Goal: Transaction & Acquisition: Purchase product/service

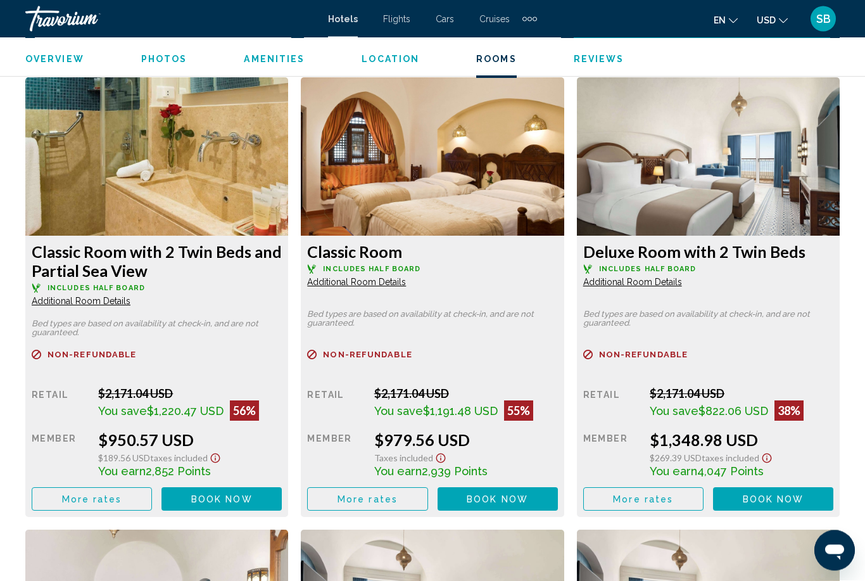
scroll to position [1937, 0]
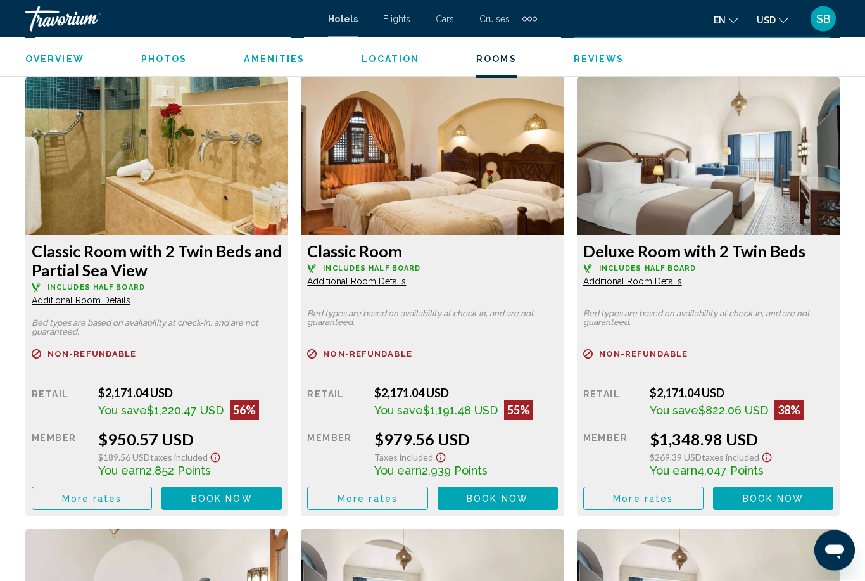
click at [242, 495] on span "Book now" at bounding box center [221, 499] width 61 height 10
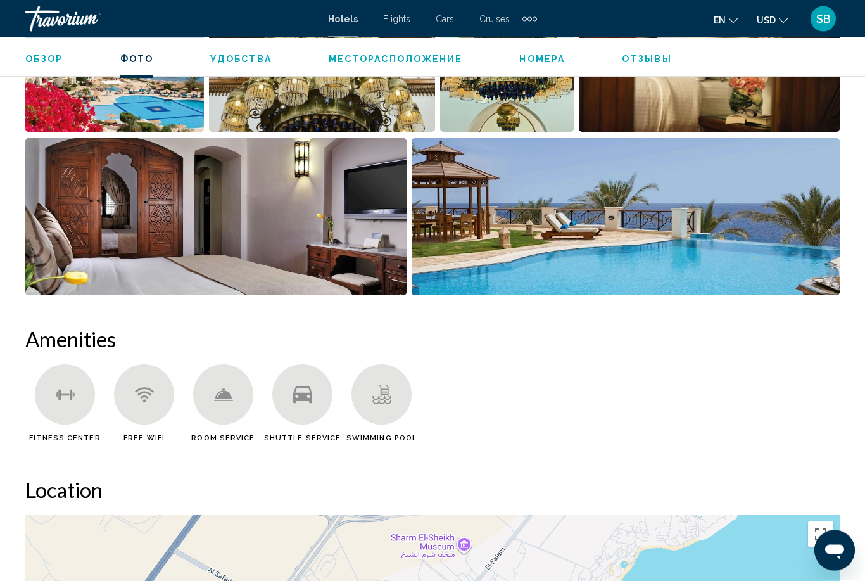
scroll to position [993, 0]
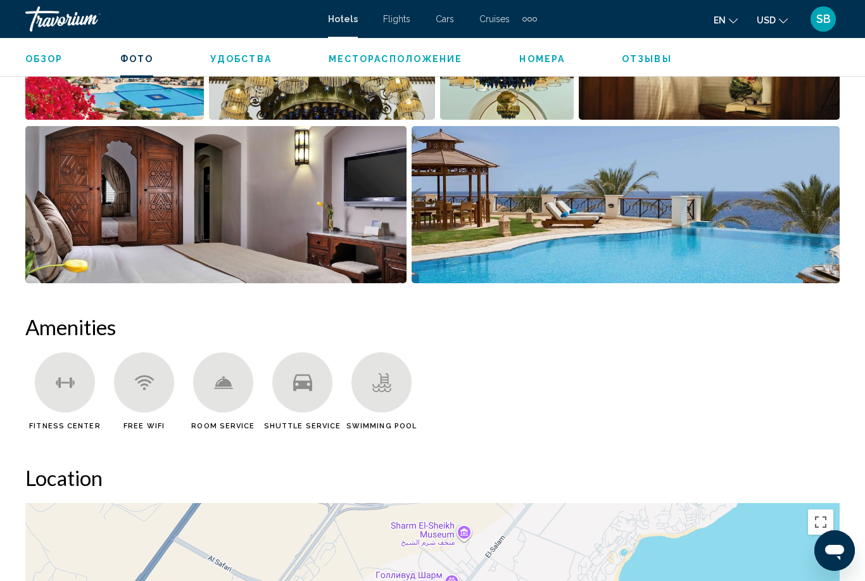
click at [835, 554] on icon "Открыть окно обмена сообщениями" at bounding box center [834, 551] width 19 height 15
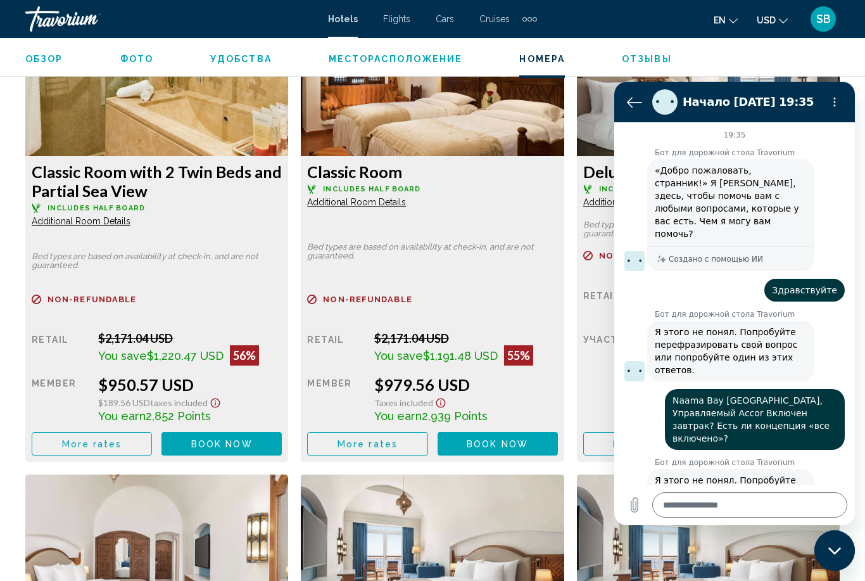
scroll to position [2016, 0]
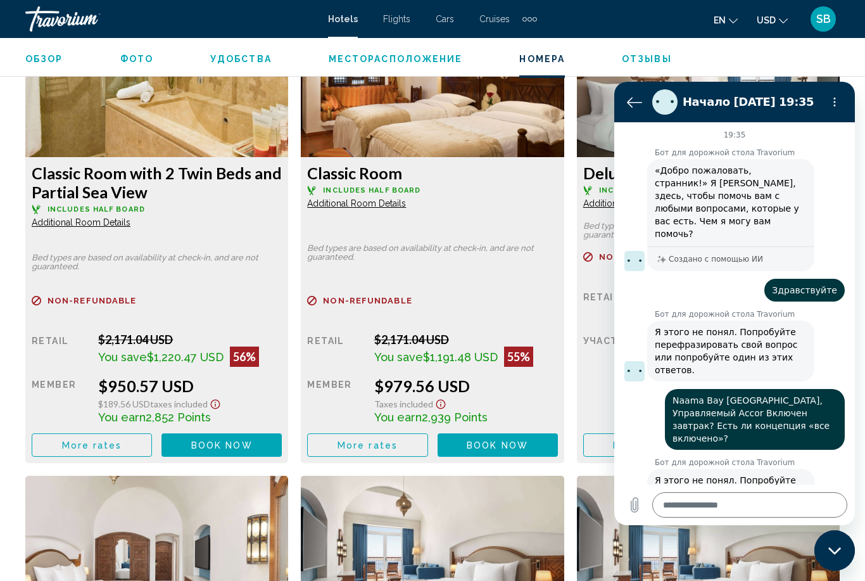
click at [780, 511] on textarea at bounding box center [749, 504] width 195 height 25
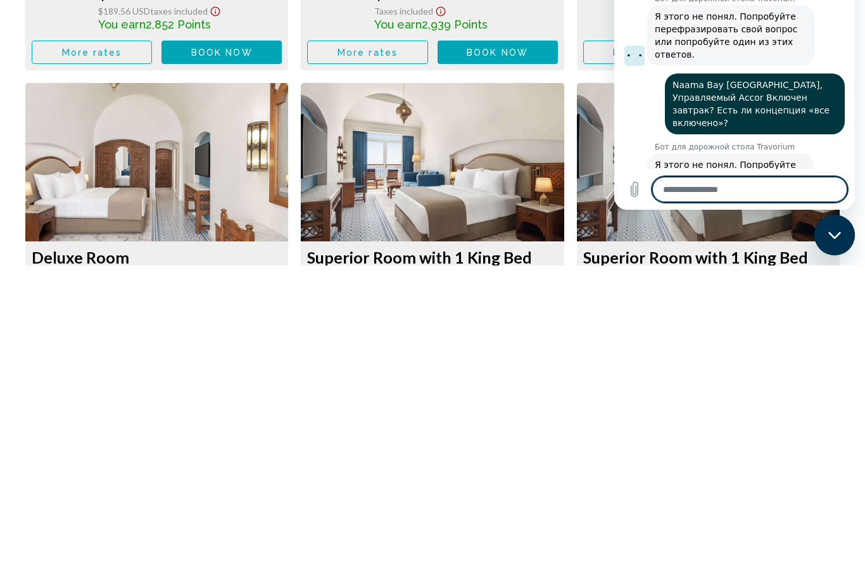
type textarea "*"
type textarea "**"
type textarea "*"
type textarea "**********"
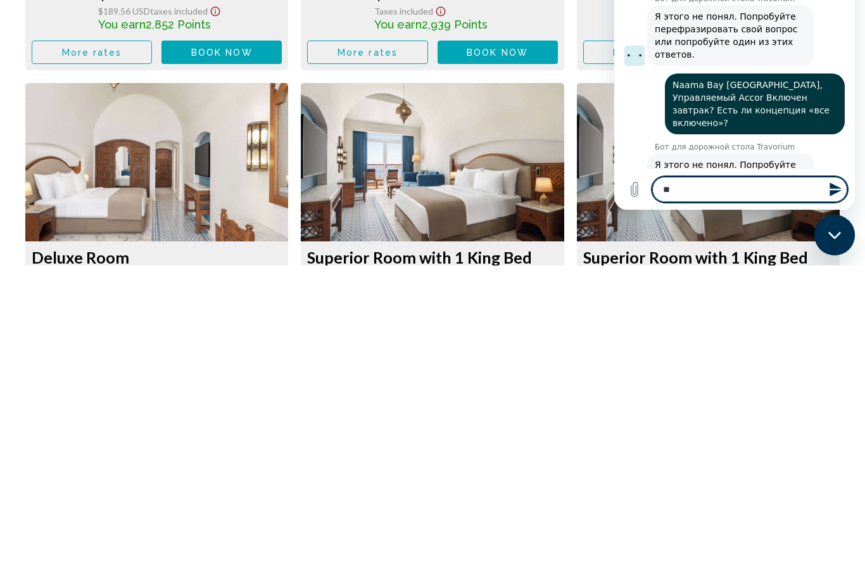
type textarea "*"
type textarea "**********"
type textarea "*"
type textarea "**********"
click at [834, 239] on icon "Закрыть окно обмена сообщениями" at bounding box center [834, 235] width 13 height 8
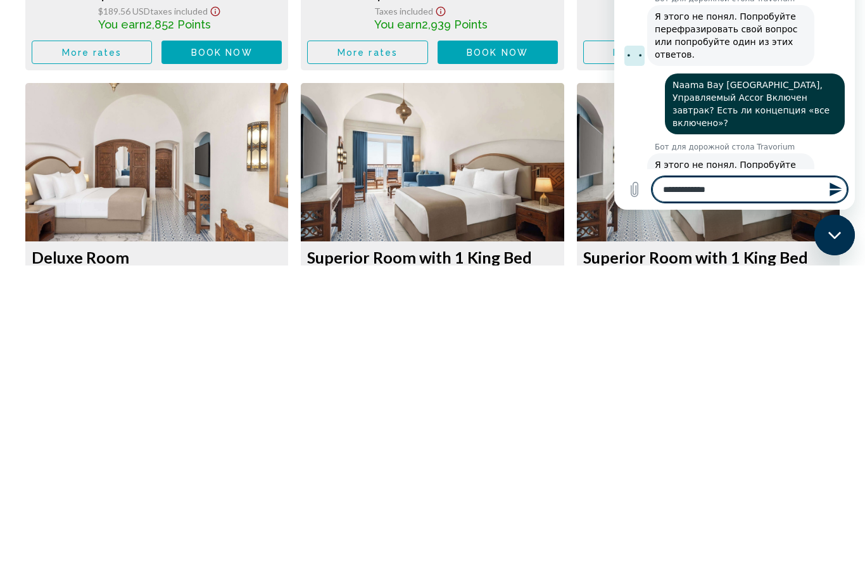
scroll to position [2408, 0]
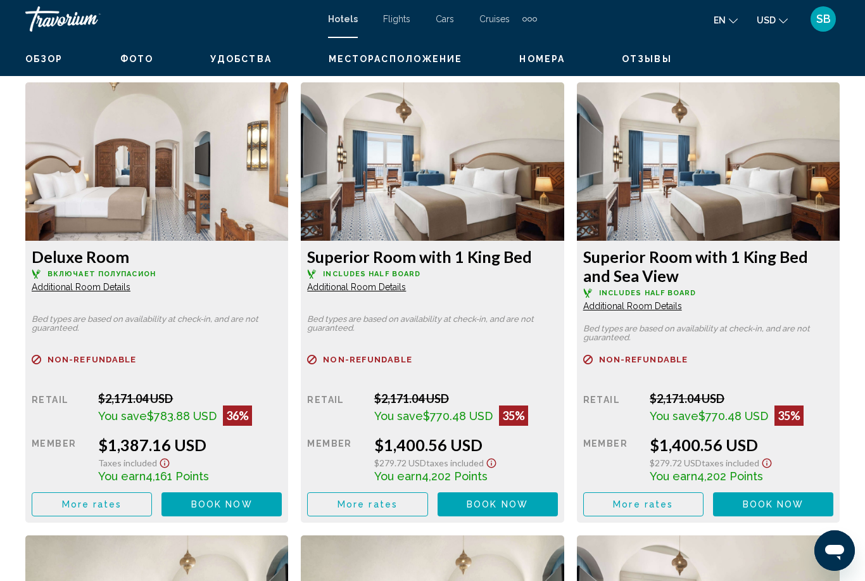
click at [840, 543] on icon "Открыть окно обмена сообщениями" at bounding box center [834, 550] width 23 height 23
type textarea "*"
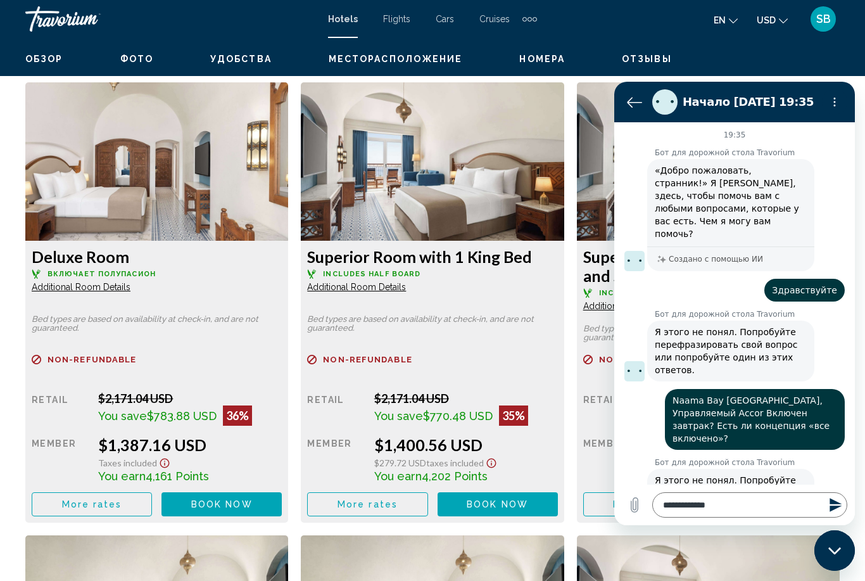
click at [759, 513] on textarea "**********" at bounding box center [749, 504] width 195 height 25
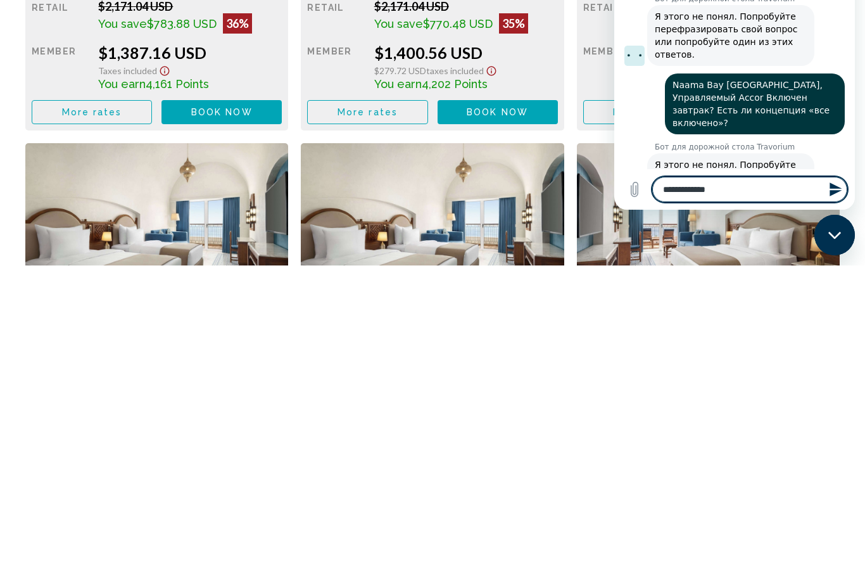
click at [834, 190] on icon "Отправить сообщение" at bounding box center [835, 189] width 15 height 15
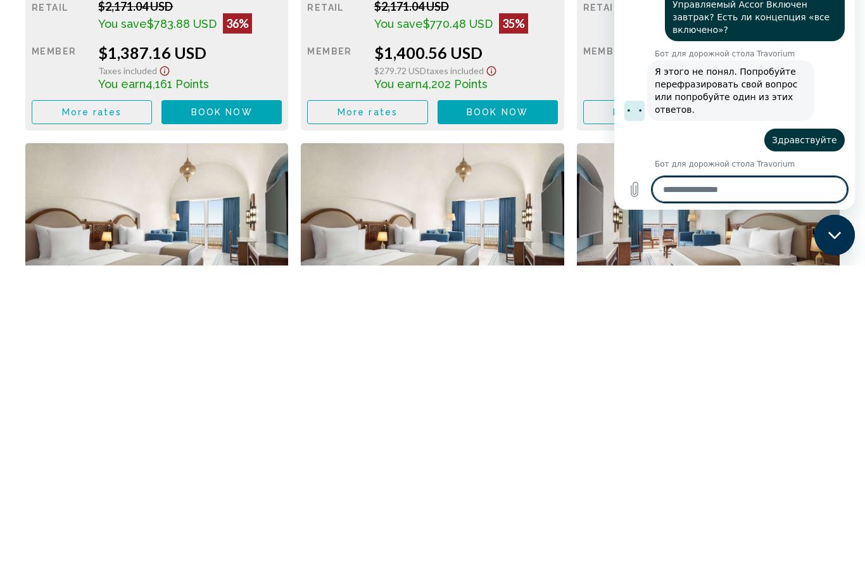
scroll to position [94, 0]
click at [838, 249] on div "Закрыть окно обмена сообщениями" at bounding box center [834, 235] width 38 height 38
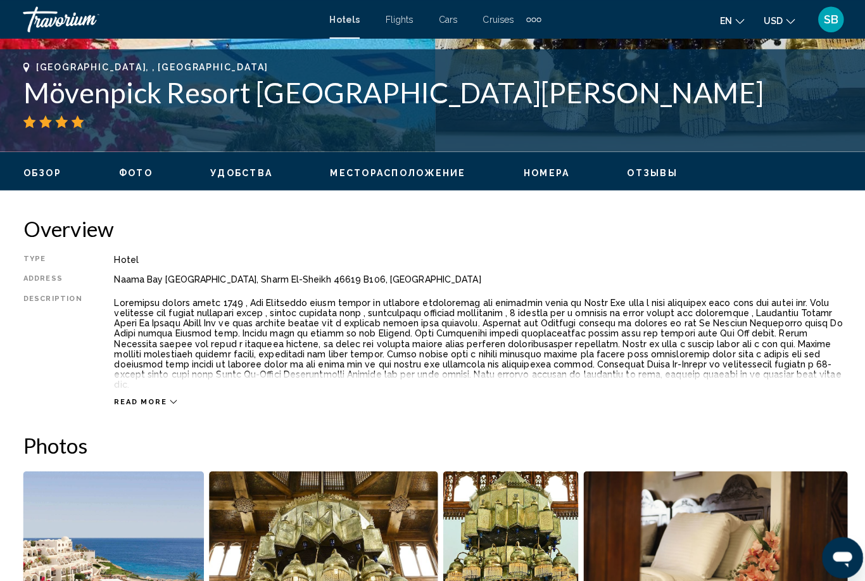
scroll to position [490, 0]
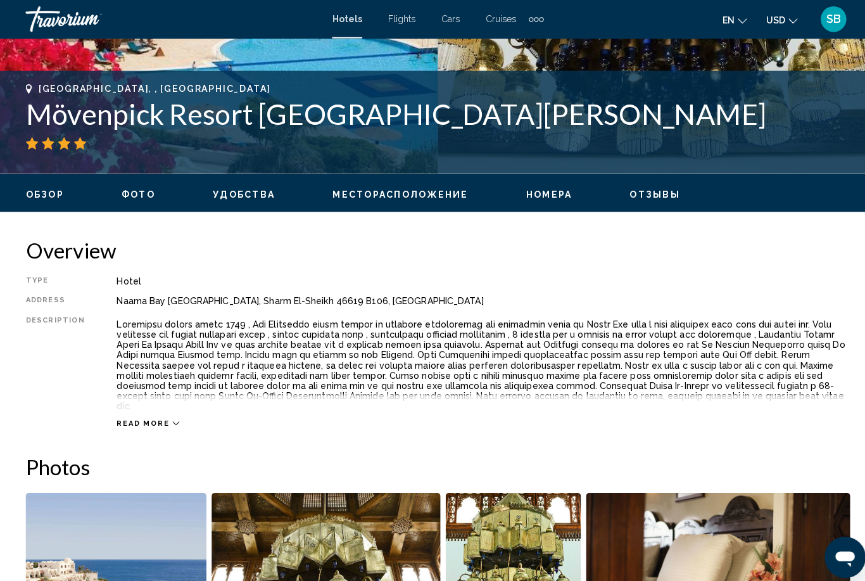
click at [249, 194] on span "Удобства" at bounding box center [240, 192] width 61 height 10
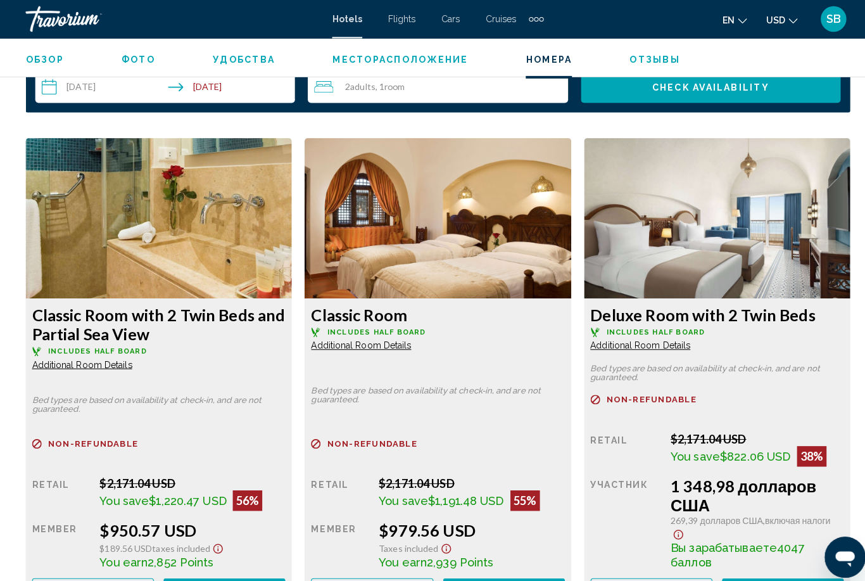
scroll to position [1880, 0]
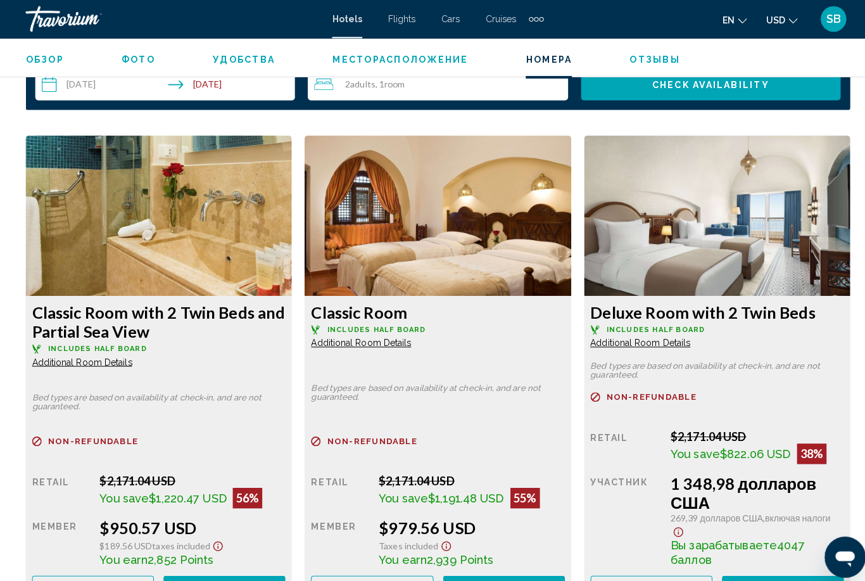
click at [853, 557] on icon "Открыть окно обмена сообщениями" at bounding box center [844, 558] width 19 height 15
type textarea "*"
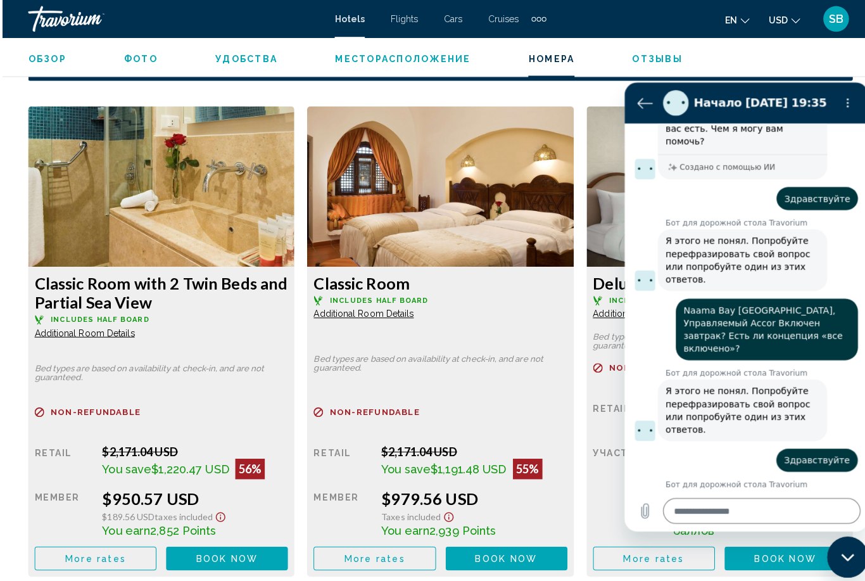
scroll to position [1910, 0]
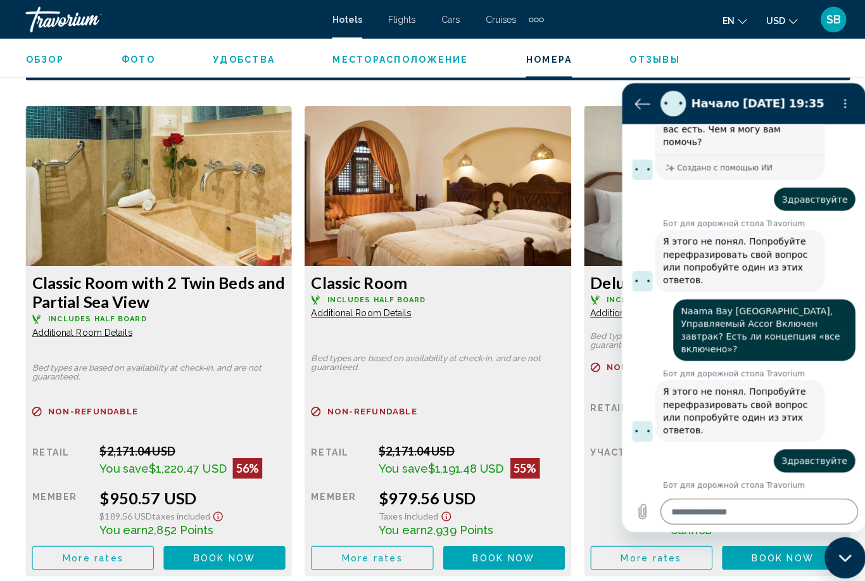
click at [642, 110] on icon "Вернуться к списку разговоров" at bounding box center [641, 103] width 15 height 15
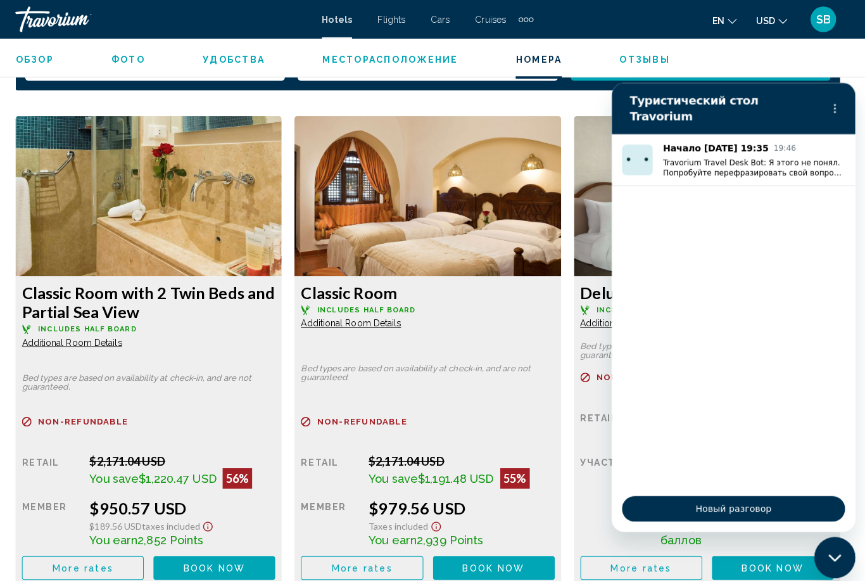
scroll to position [1900, 0]
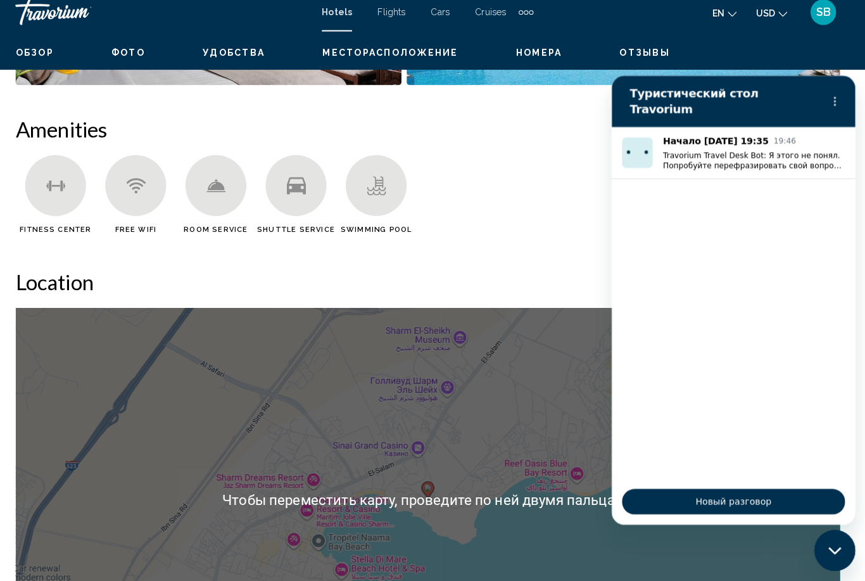
scroll to position [1191, 0]
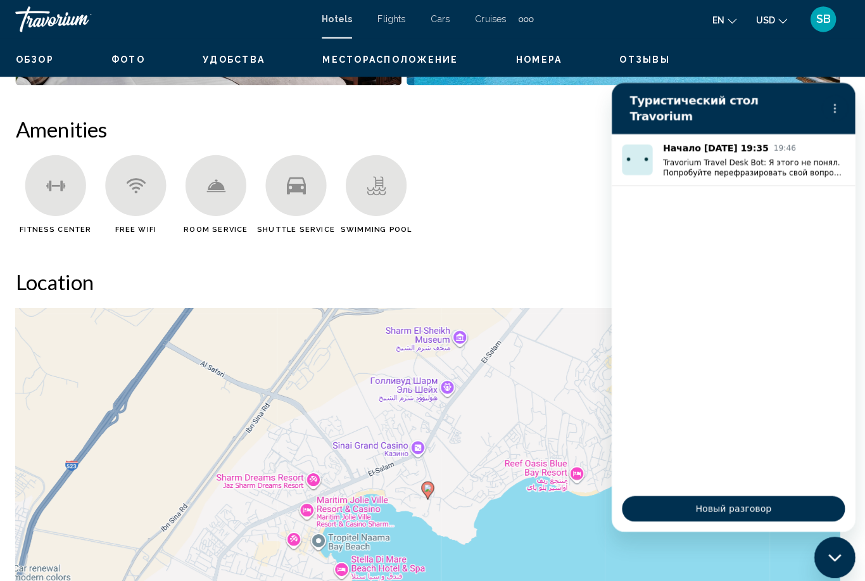
click at [574, 184] on ul "Fitness Center Free WiFi Room Service Shuttle Service Swimming Pool" at bounding box center [432, 196] width 814 height 87
click at [540, 229] on ul "Fitness Center Free WiFi Room Service Shuttle Service Swimming Pool" at bounding box center [432, 196] width 814 height 87
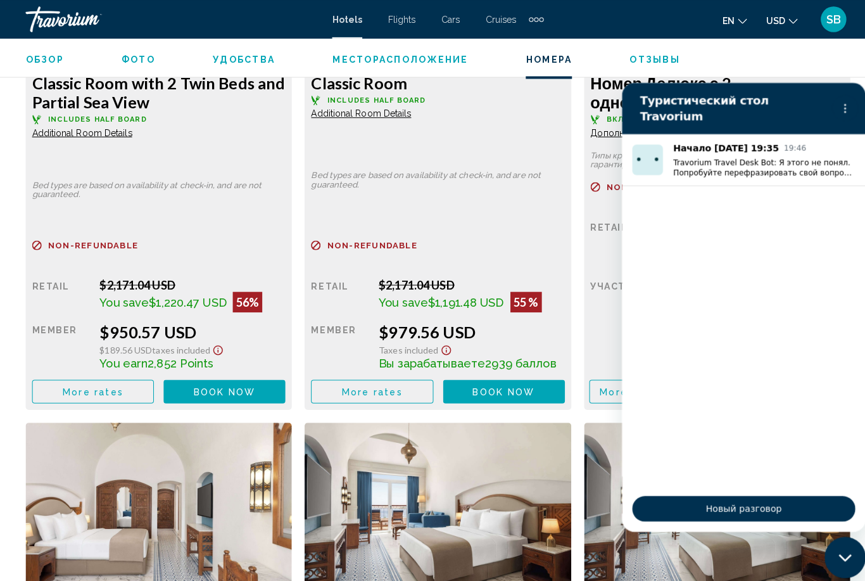
scroll to position [2107, 0]
click at [211, 390] on span "Book now" at bounding box center [221, 387] width 61 height 10
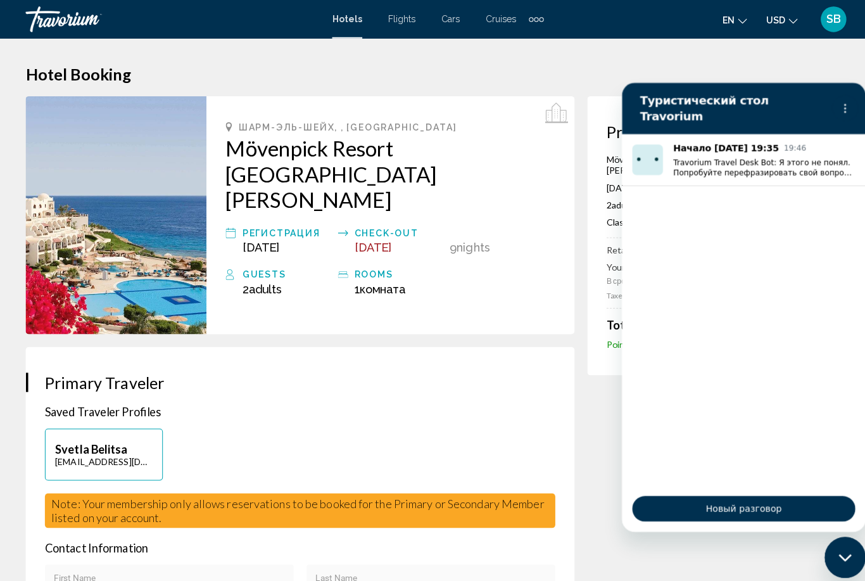
click at [704, 74] on h1 "Hotel Booking" at bounding box center [432, 72] width 814 height 19
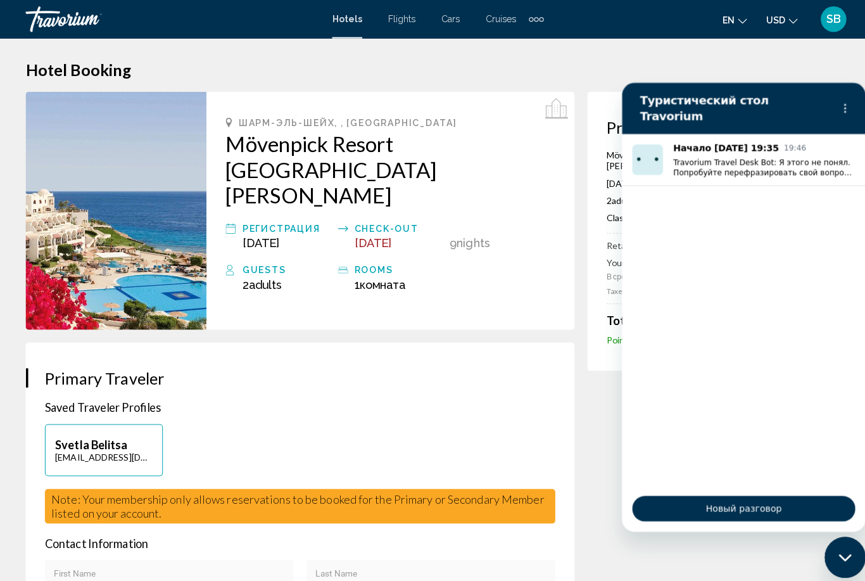
scroll to position [22, 0]
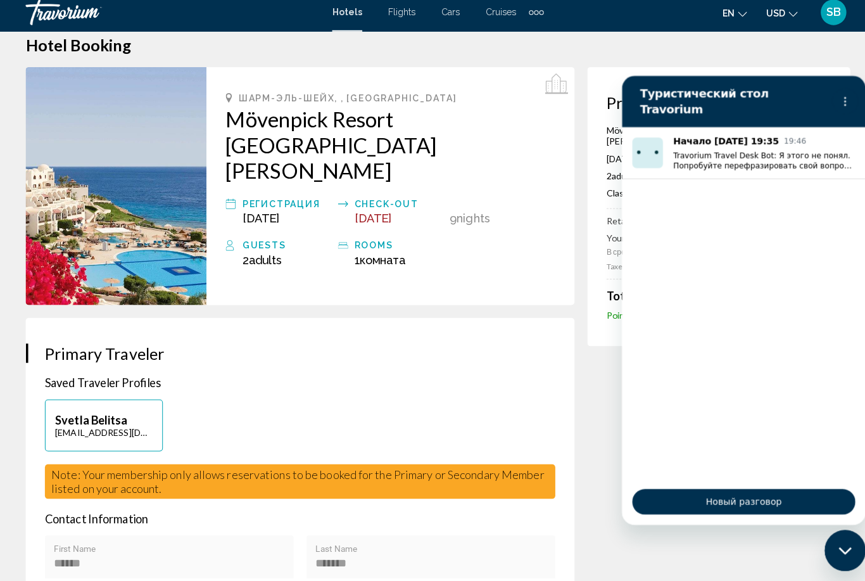
click at [731, 493] on span "Новый разговор" at bounding box center [742, 495] width 199 height 15
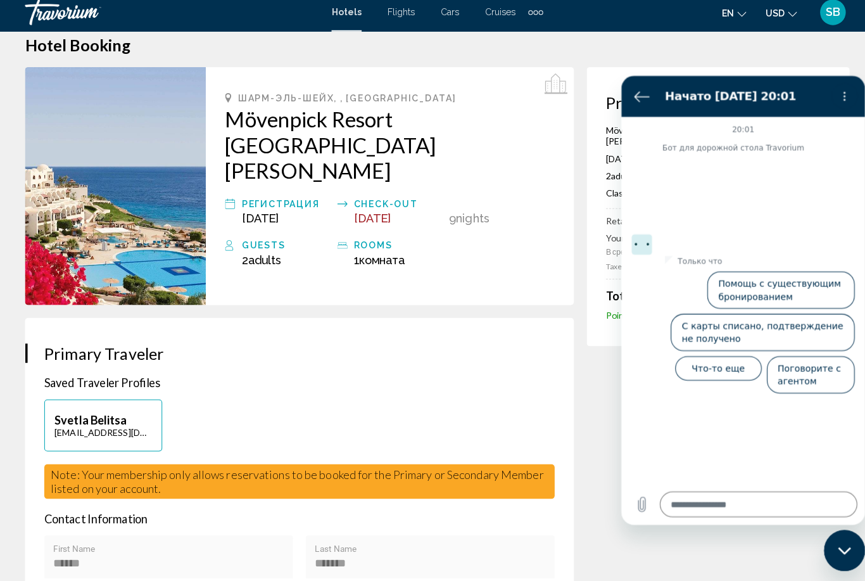
click at [824, 352] on button "Поговорите с агентом" at bounding box center [808, 370] width 87 height 37
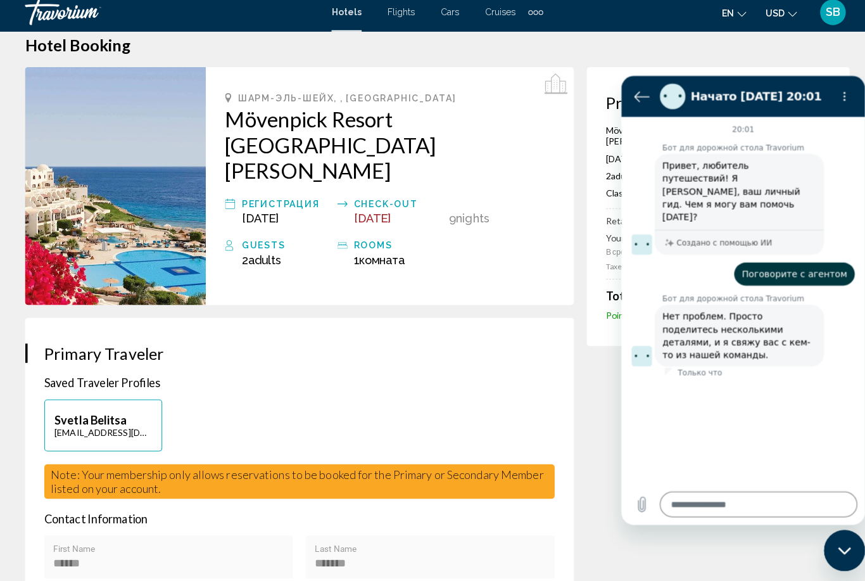
type textarea "*"
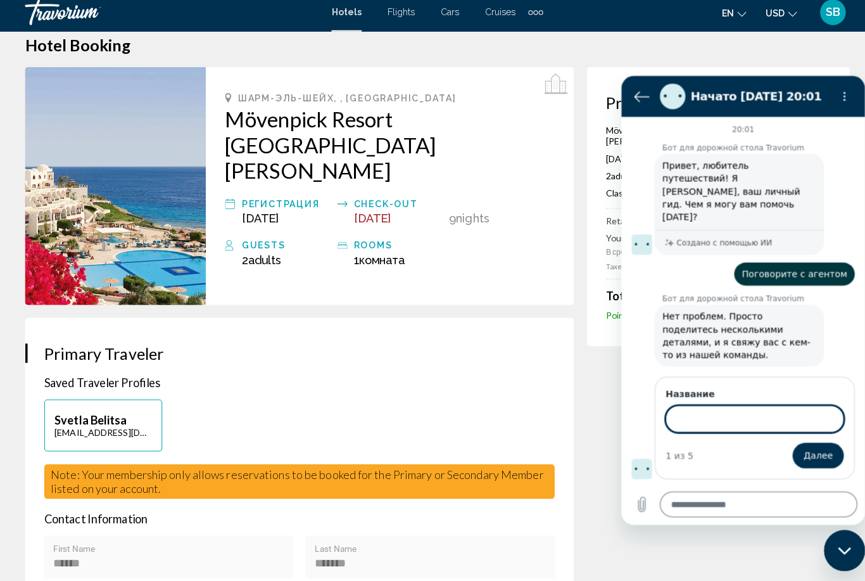
click at [734, 401] on input "Название" at bounding box center [753, 414] width 176 height 27
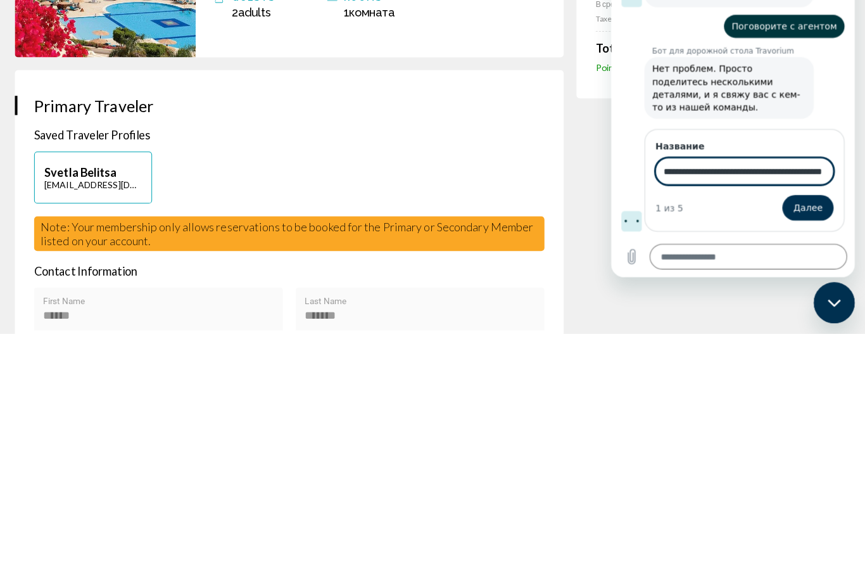
type input "**********"
click at [811, 196] on span "Далее" at bounding box center [805, 203] width 29 height 15
type textarea "*"
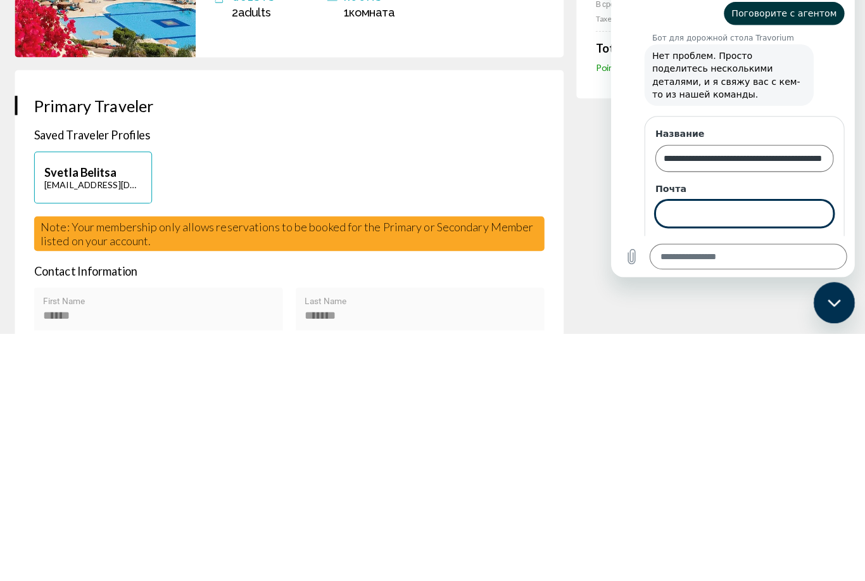
scroll to position [13, 0]
type input "**********"
click at [815, 237] on span "Далее" at bounding box center [805, 244] width 29 height 15
type textarea "*"
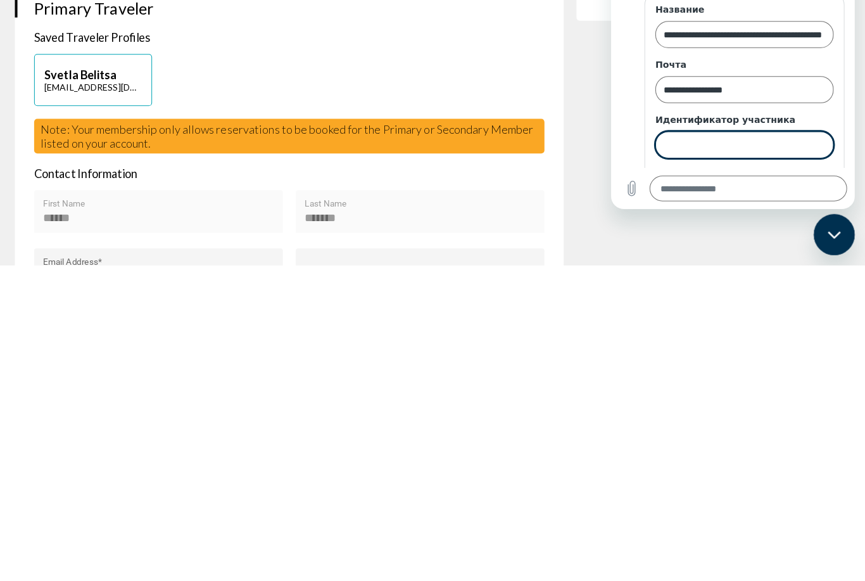
scroll to position [67, 0]
type input "*"
type input "******"
click at [817, 170] on span "Далее" at bounding box center [805, 177] width 29 height 15
type textarea "*"
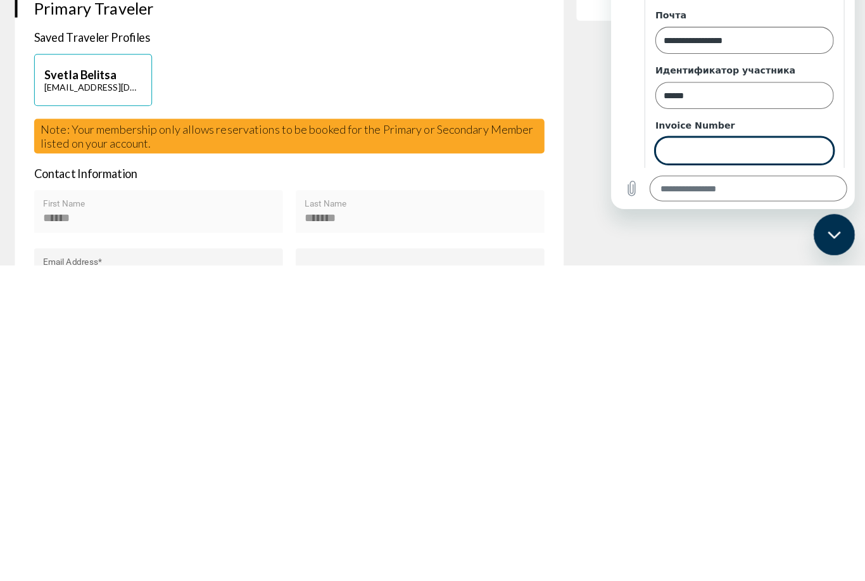
scroll to position [122, 0]
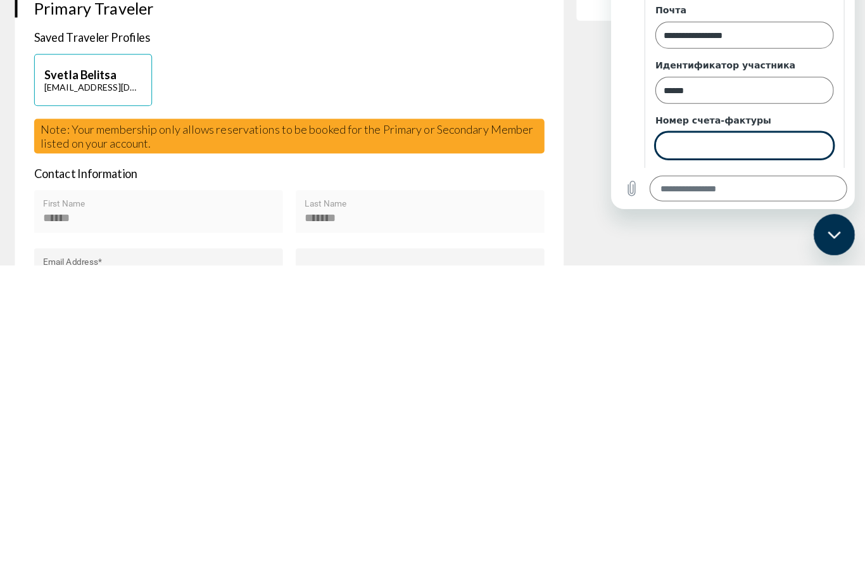
click at [720, 183] on textarea at bounding box center [746, 183] width 195 height 25
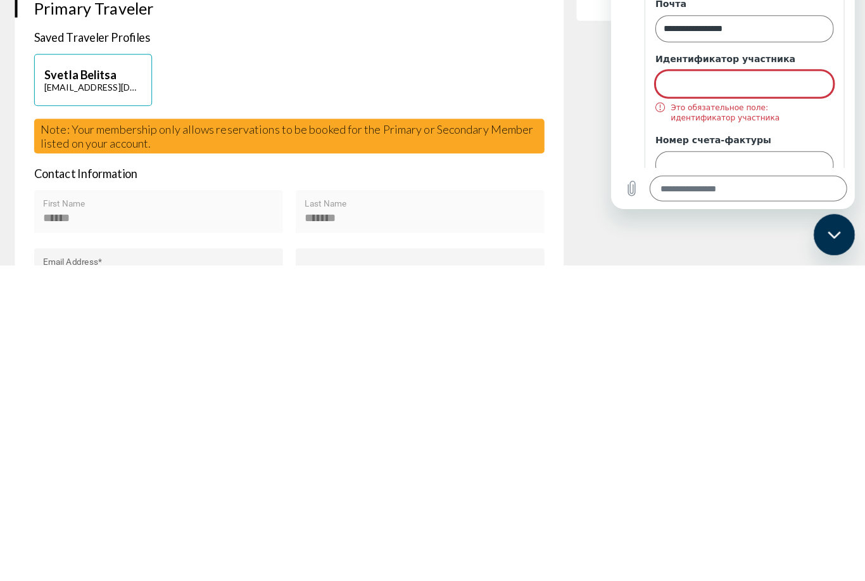
scroll to position [128, 0]
click at [712, 147] on input "Номер счета-фактуры" at bounding box center [743, 160] width 176 height 27
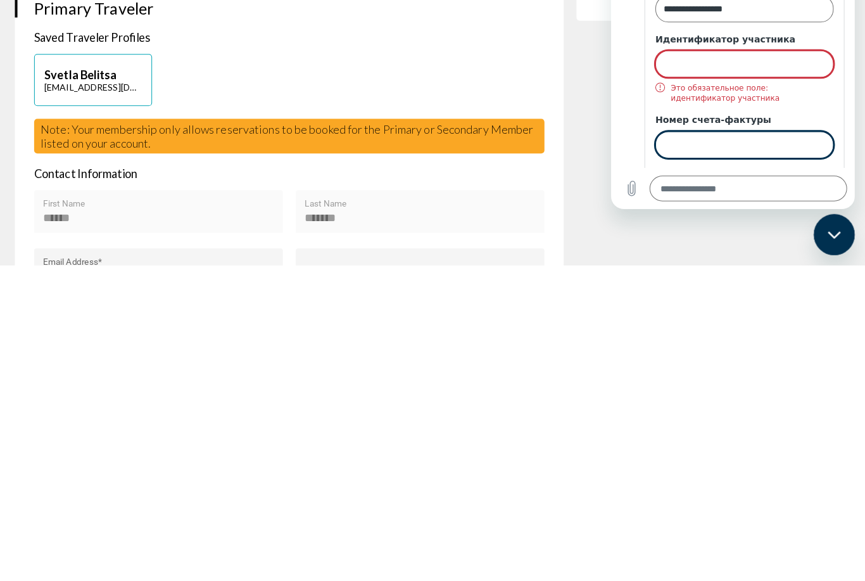
scroll to position [147, 0]
click at [834, 239] on div "Закрыть окно обмена сообщениями" at bounding box center [834, 234] width 38 height 38
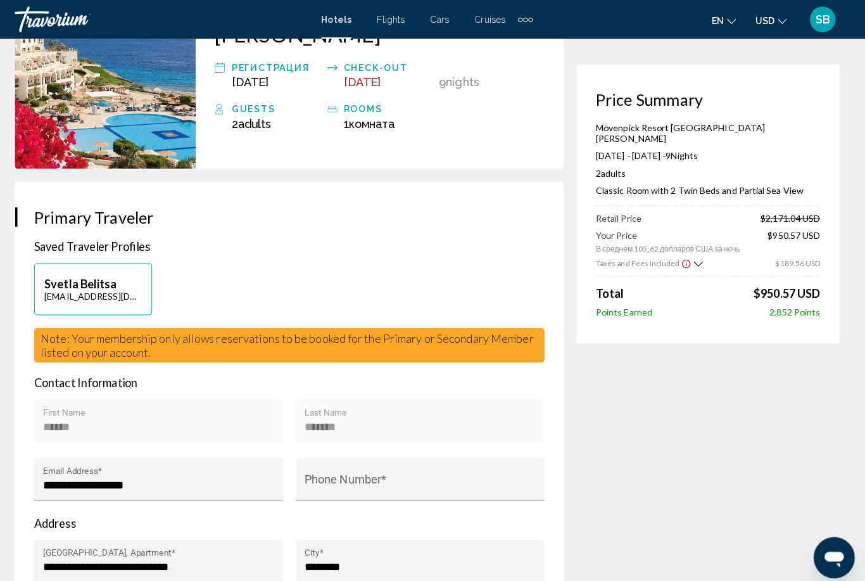
scroll to position [99, 0]
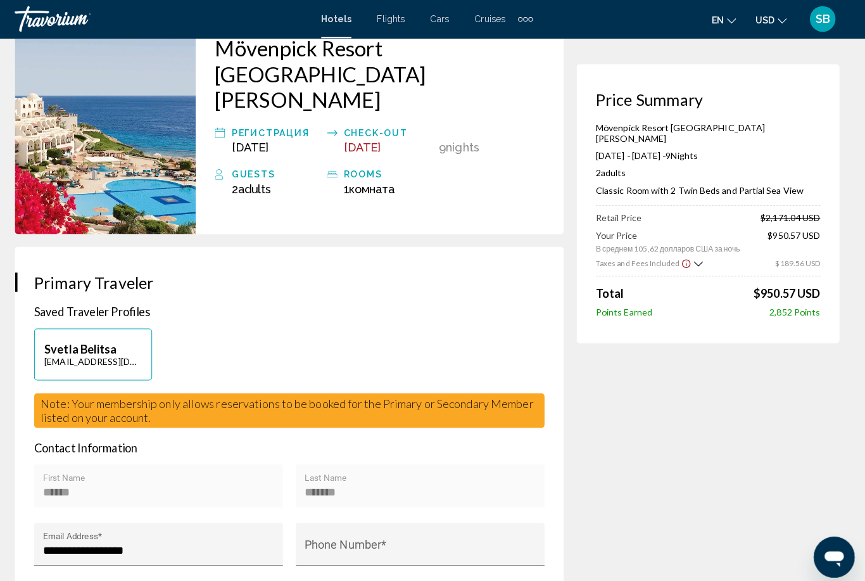
click at [840, 555] on icon "Открыть окно обмена сообщениями" at bounding box center [833, 558] width 19 height 15
type textarea "*"
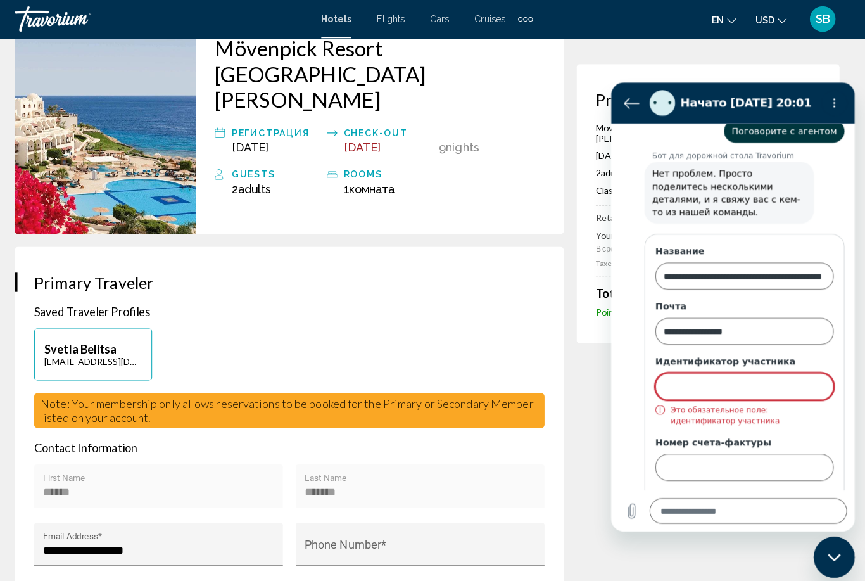
scroll to position [147, 0]
click at [781, 370] on input "Идентификатор участника" at bounding box center [743, 383] width 176 height 27
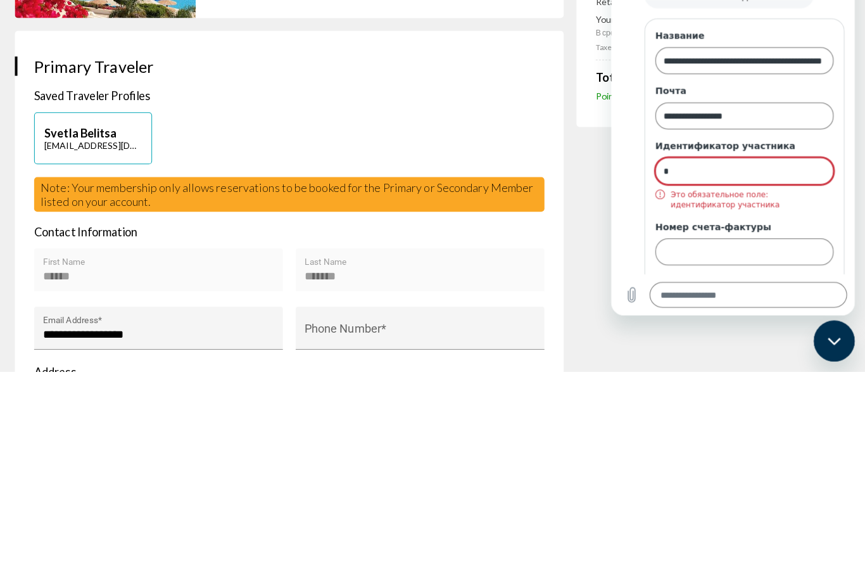
scroll to position [122, 0]
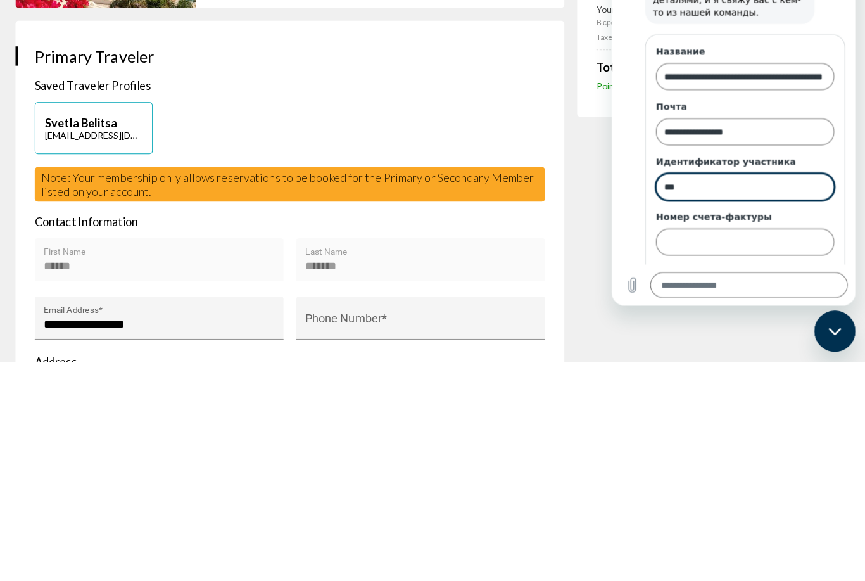
click at [706, 170] on input "***" at bounding box center [743, 183] width 176 height 27
type input "*"
type input "******"
click at [746, 224] on input "Номер счета-фактуры" at bounding box center [743, 237] width 176 height 27
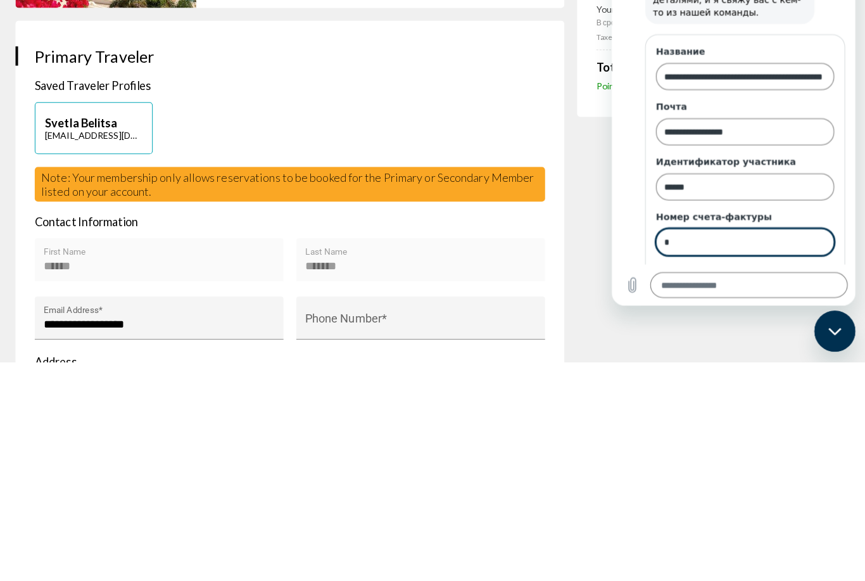
type input "*"
click at [812, 266] on span "Далее" at bounding box center [805, 273] width 29 height 15
type textarea "*"
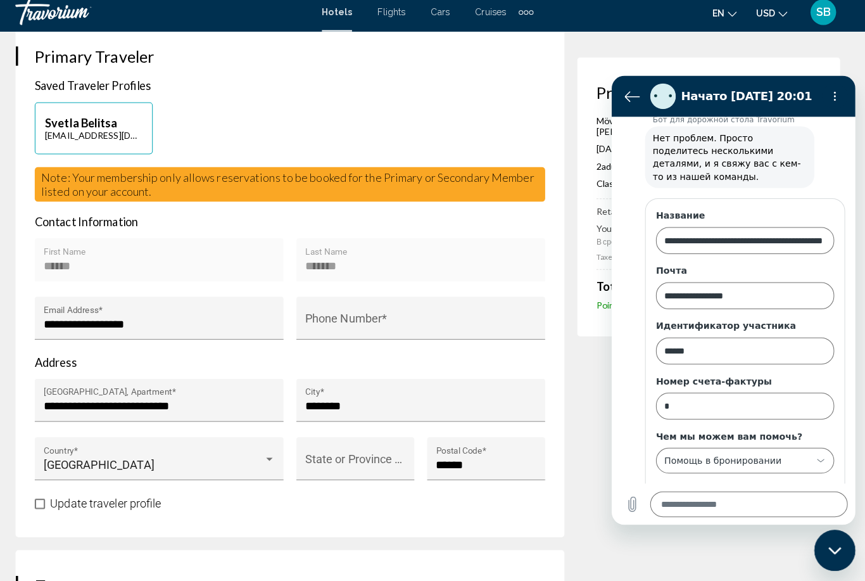
scroll to position [175, 0]
click at [750, 500] on textarea at bounding box center [747, 498] width 195 height 25
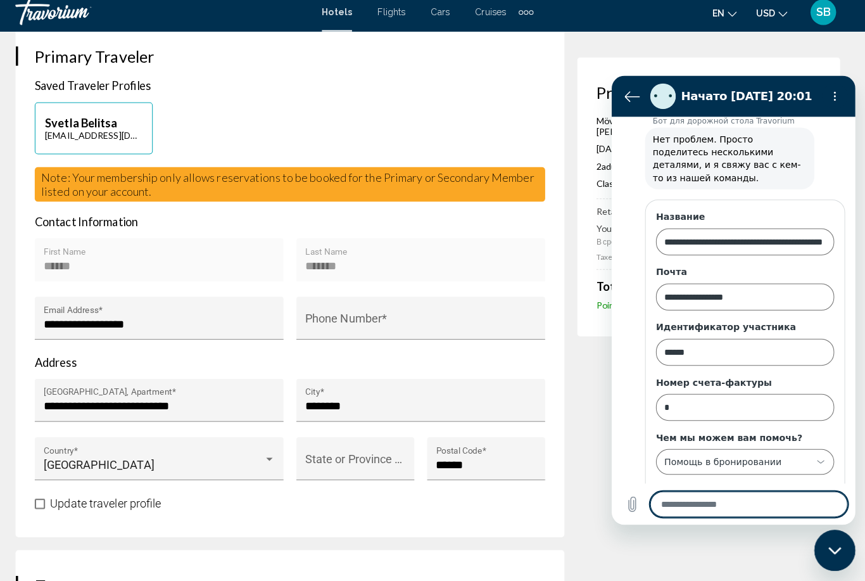
scroll to position [370, 0]
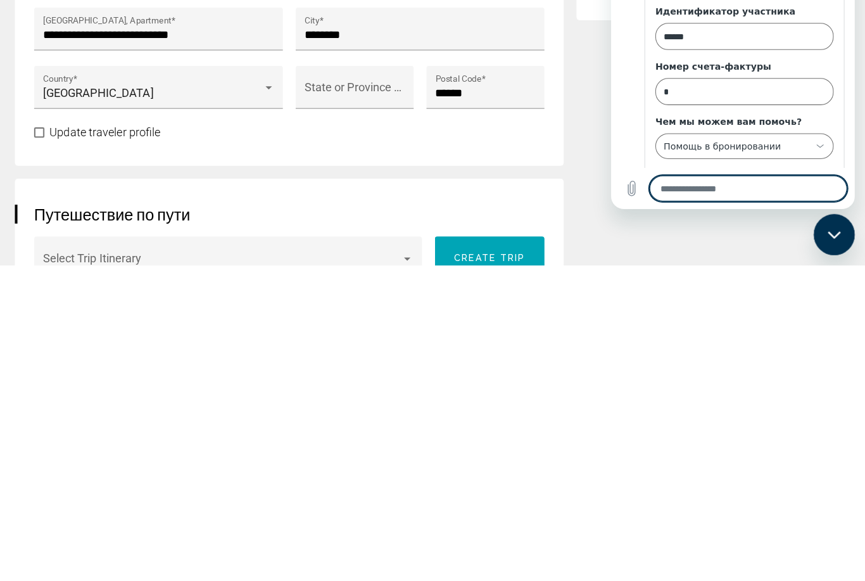
type textarea "*"
type textarea "**"
type textarea "*"
type textarea "***"
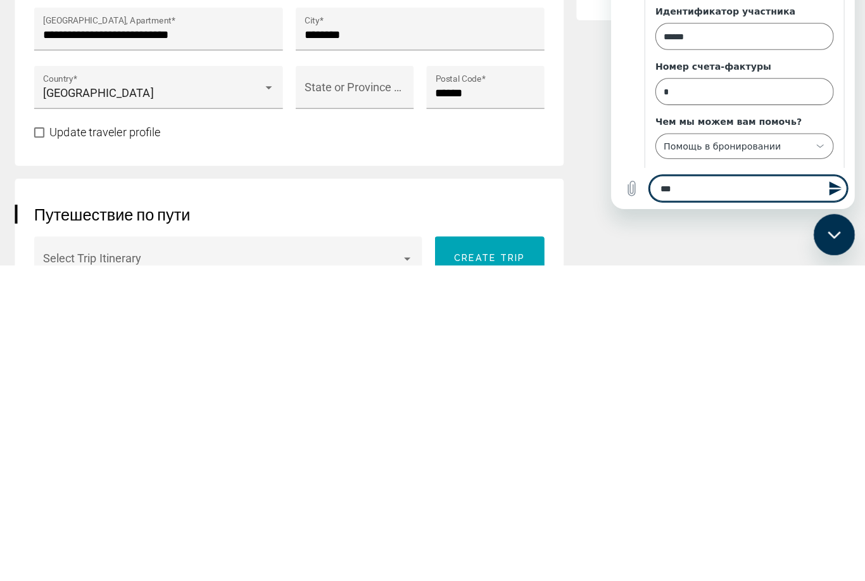
type textarea "*"
type textarea "****"
type textarea "*"
type textarea "*****"
type textarea "*"
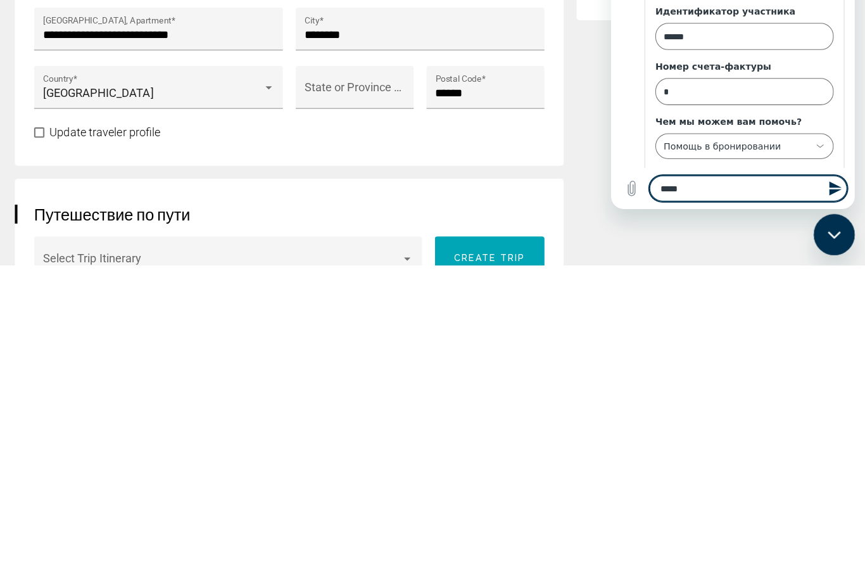
type textarea "*****"
type textarea "*"
type textarea "*******"
type textarea "*"
type textarea "********"
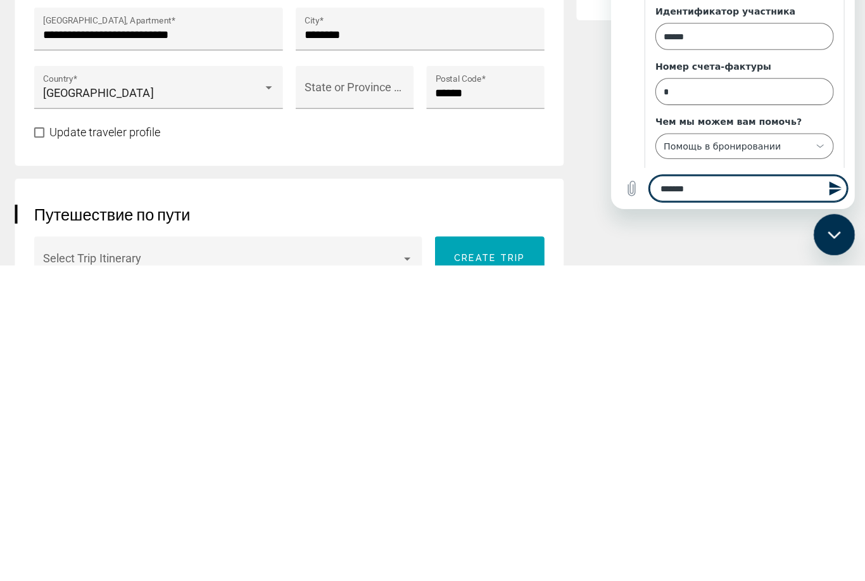
type textarea "*"
type textarea "*********"
type textarea "*"
type textarea "**********"
type textarea "*"
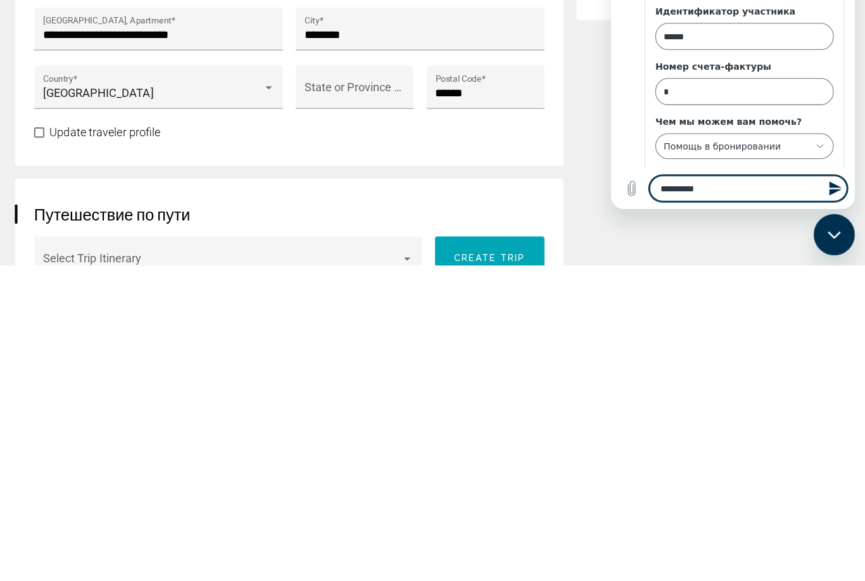
type textarea "**********"
type textarea "*"
type textarea "**********"
type textarea "*"
type textarea "**********"
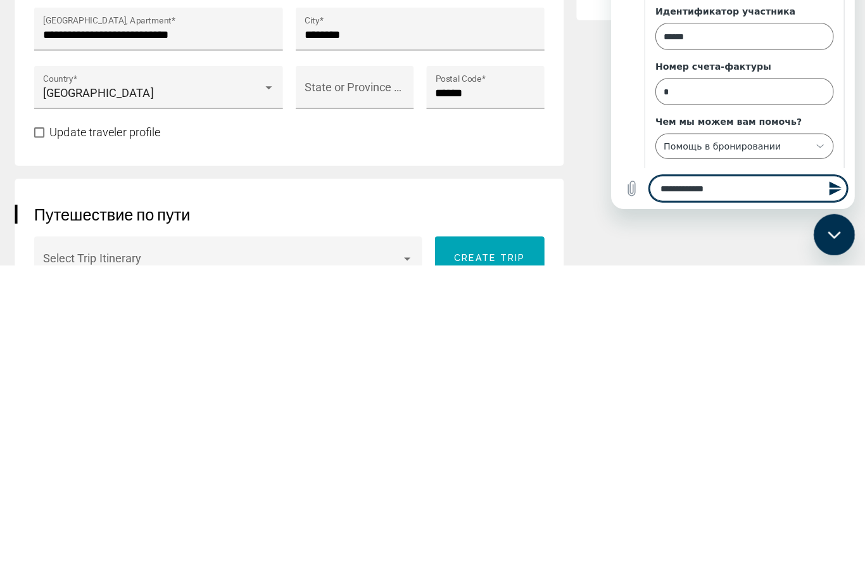
type textarea "*"
type textarea "**********"
type textarea "*"
type textarea "**********"
type textarea "*"
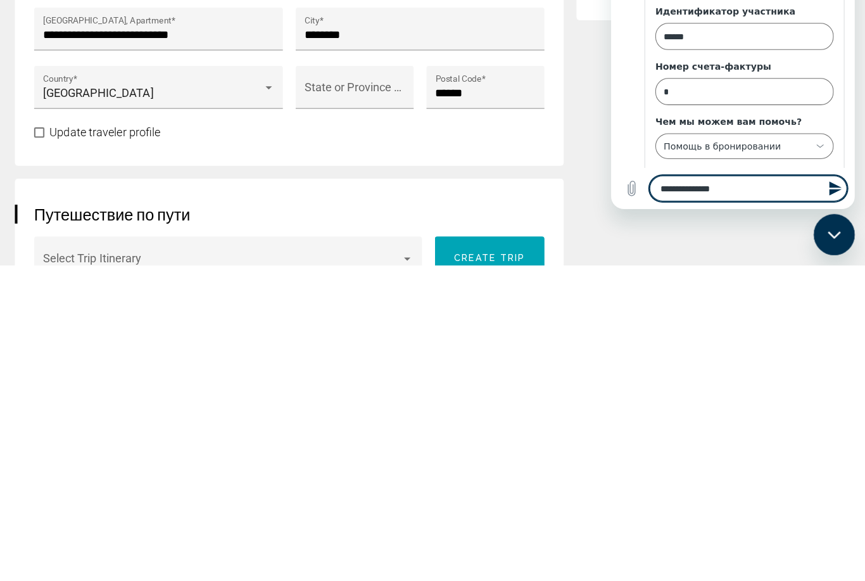
type textarea "**********"
type textarea "*"
type textarea "**********"
type textarea "*"
type textarea "**********"
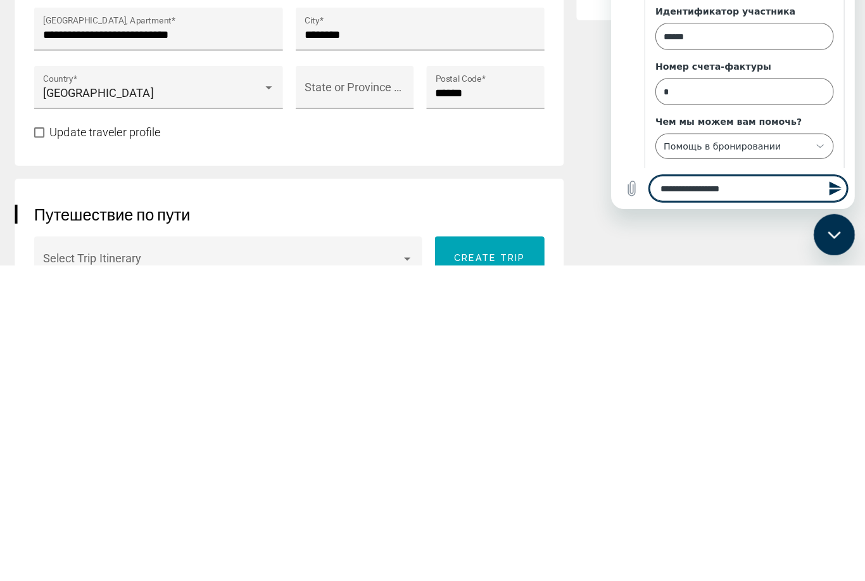
type textarea "*"
type textarea "**********"
type textarea "*"
type textarea "**********"
click at [834, 186] on icon "Отправить сообщение" at bounding box center [832, 184] width 12 height 14
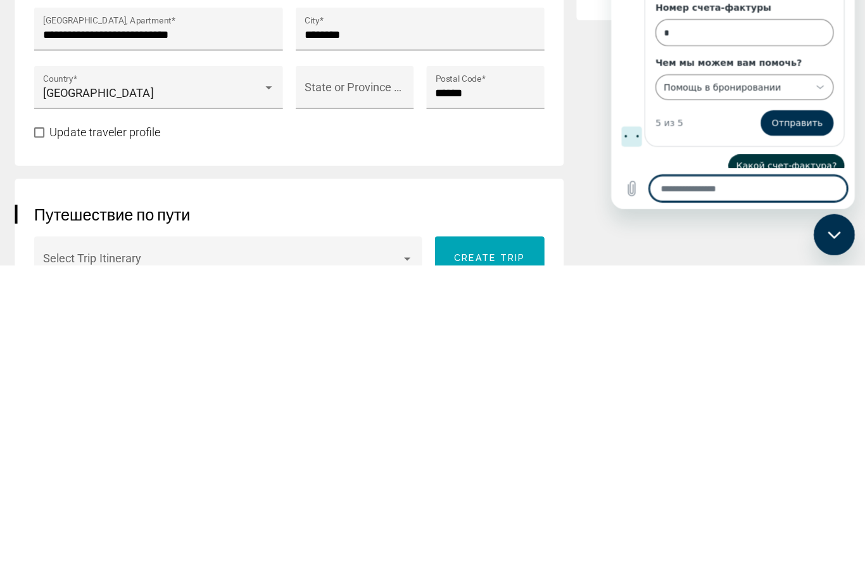
scroll to position [243, 0]
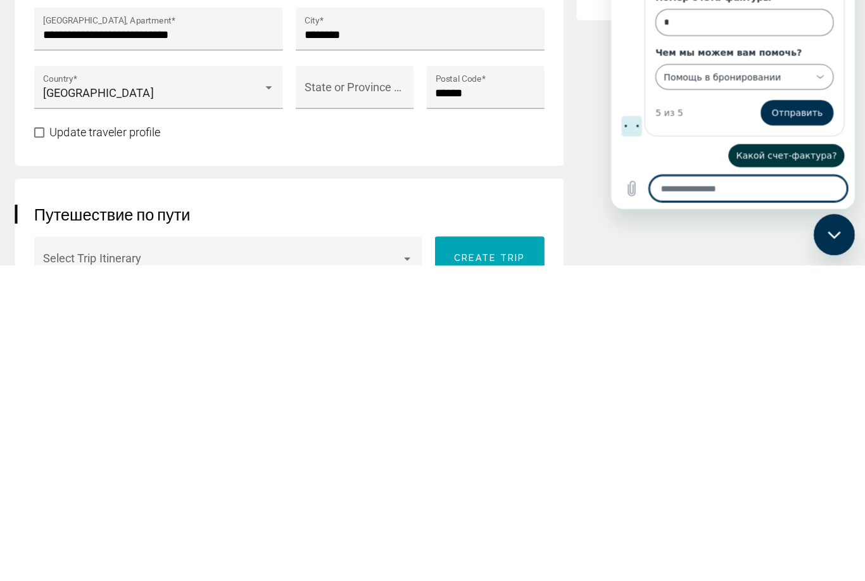
type textarea "*"
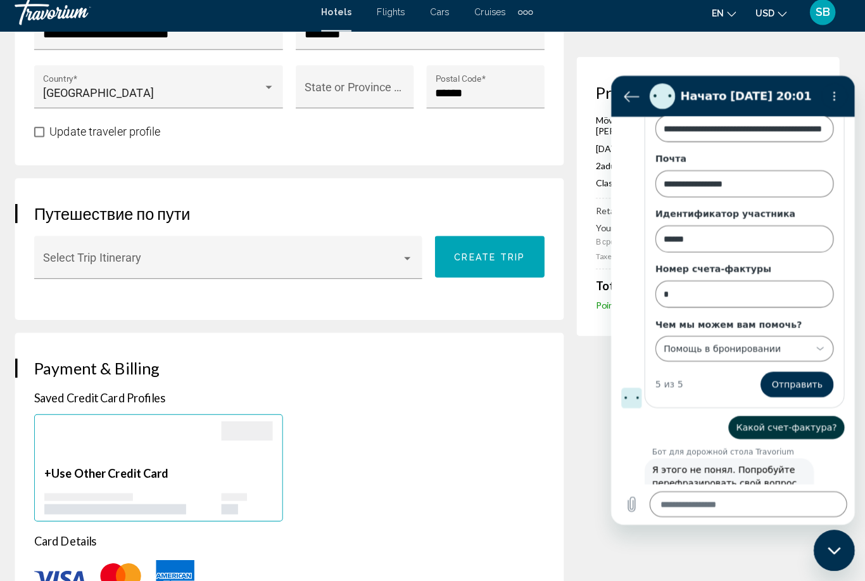
scroll to position [286, 0]
click at [753, 501] on textarea at bounding box center [746, 498] width 195 height 25
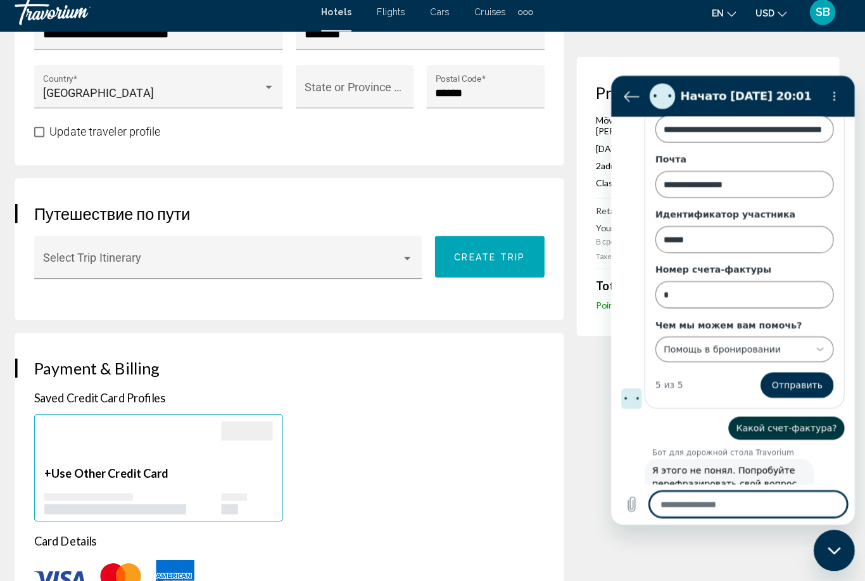
scroll to position [737, 0]
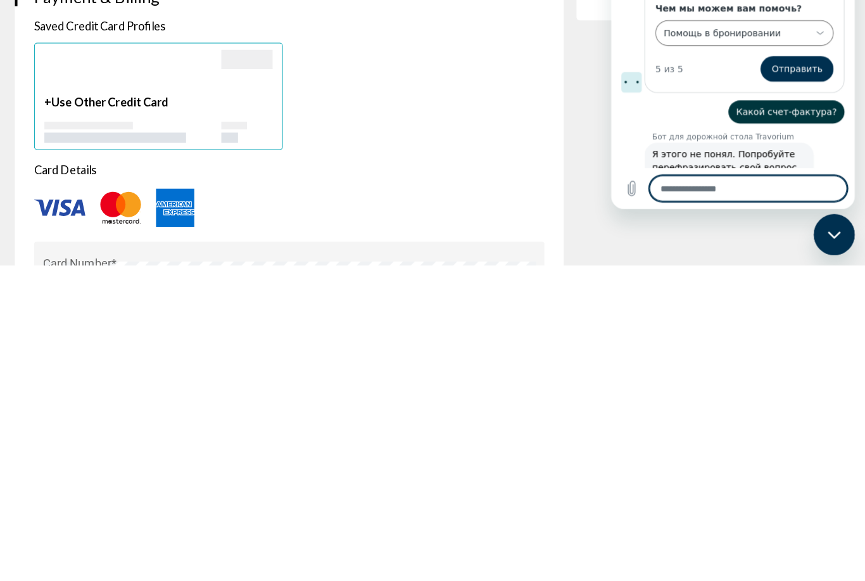
type textarea "*"
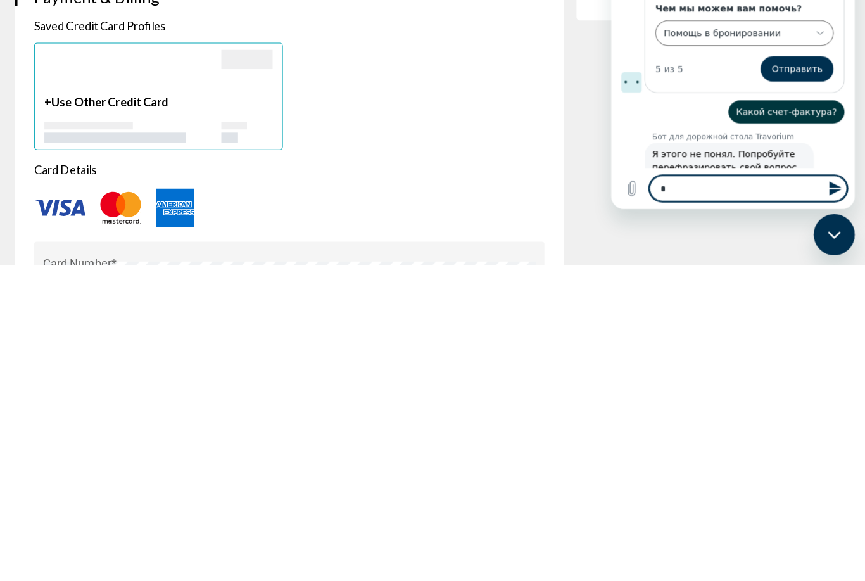
type textarea "*"
type textarea "***"
type textarea "*"
type textarea "****"
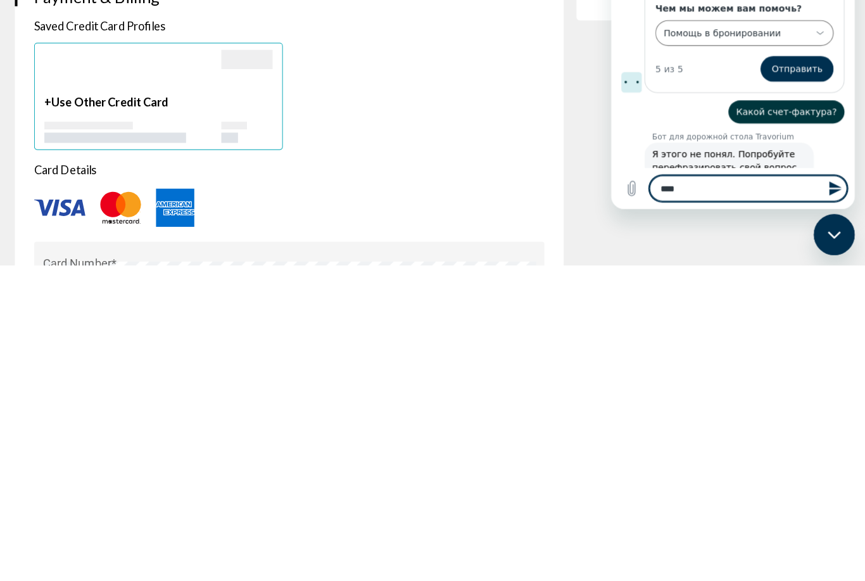
type textarea "*"
type textarea "*****"
type textarea "*"
type textarea "******"
type textarea "*"
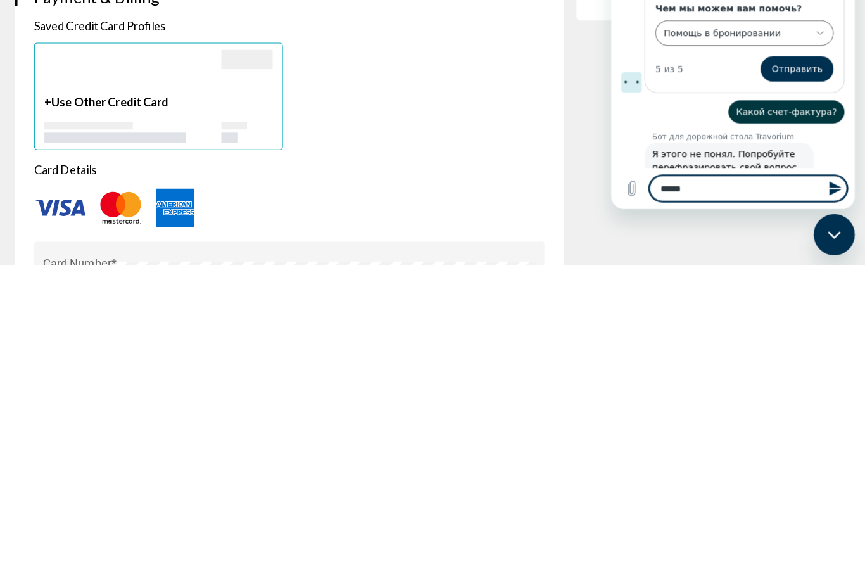
type textarea "*******"
type textarea "*"
type textarea "********"
type textarea "*"
type textarea "*********"
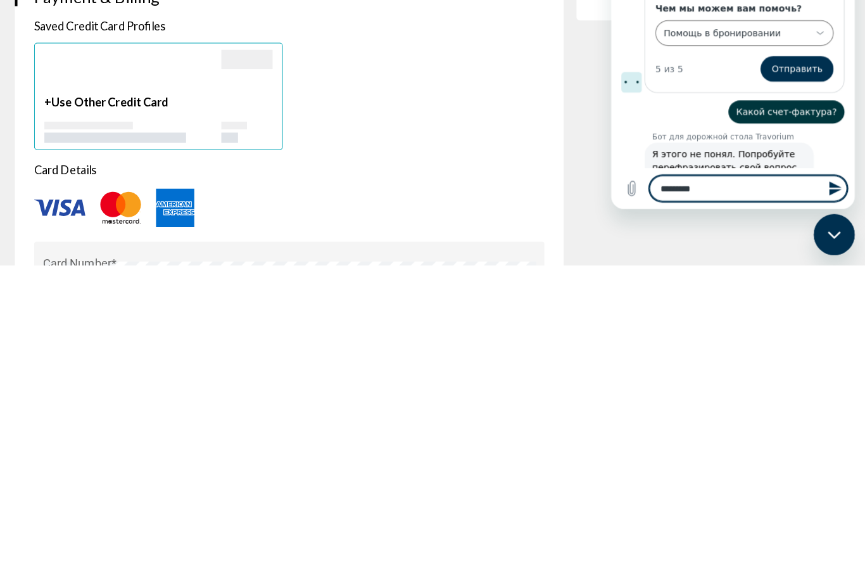
type textarea "*"
type textarea "*********"
type textarea "*"
type textarea "**********"
type textarea "*"
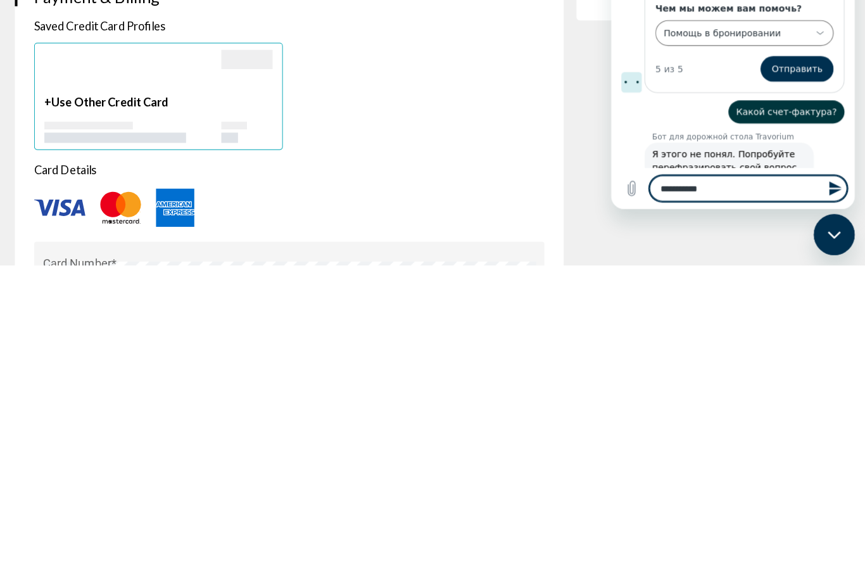
type textarea "**********"
type textarea "*"
type textarea "**********"
type textarea "*"
type textarea "**********"
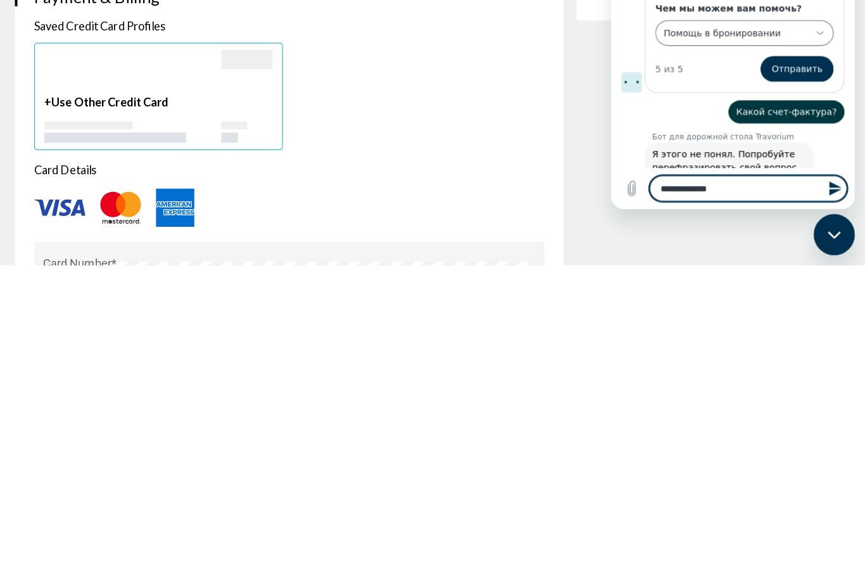
type textarea "*"
type textarea "**********"
type textarea "*"
type textarea "**********"
type textarea "*"
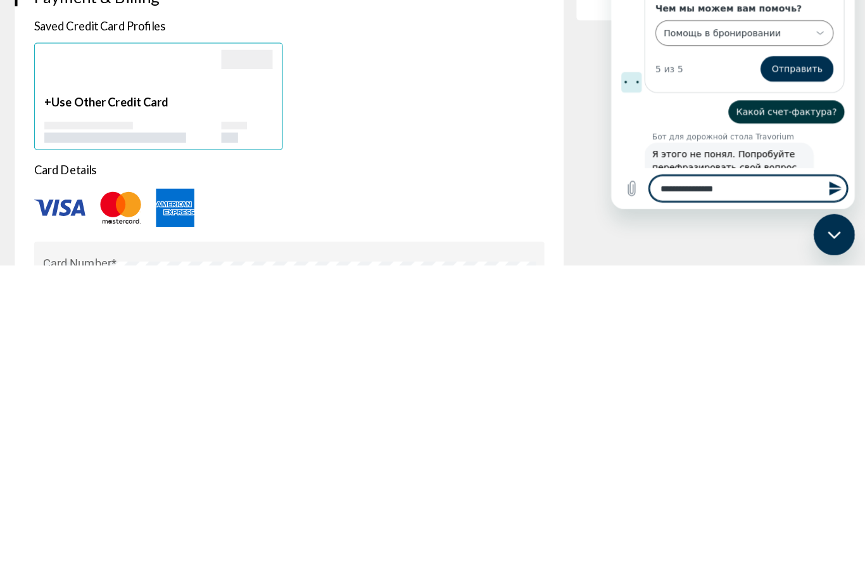
type textarea "**********"
type textarea "*"
type textarea "**********"
type textarea "*"
type textarea "**********"
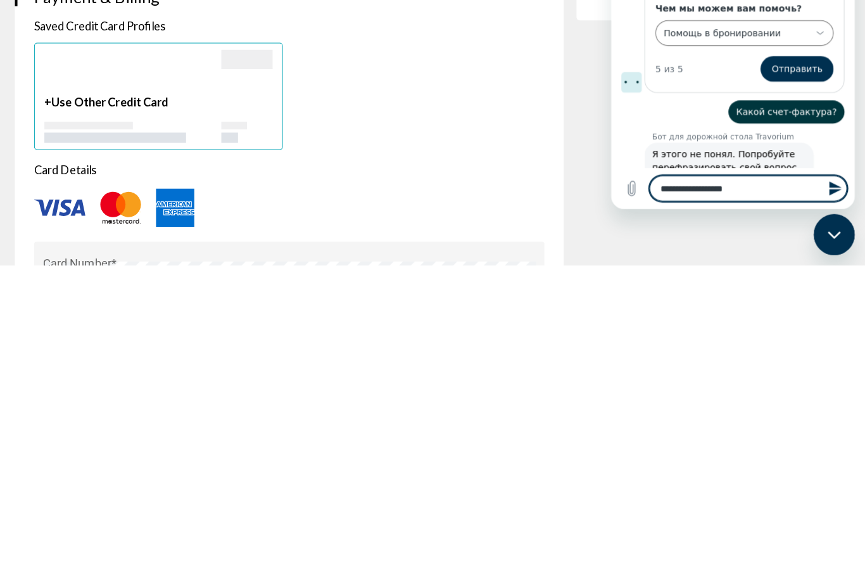
type textarea "*"
type textarea "**********"
type textarea "*"
type textarea "**********"
click at [827, 188] on icon "Отправить сообщение" at bounding box center [832, 184] width 12 height 14
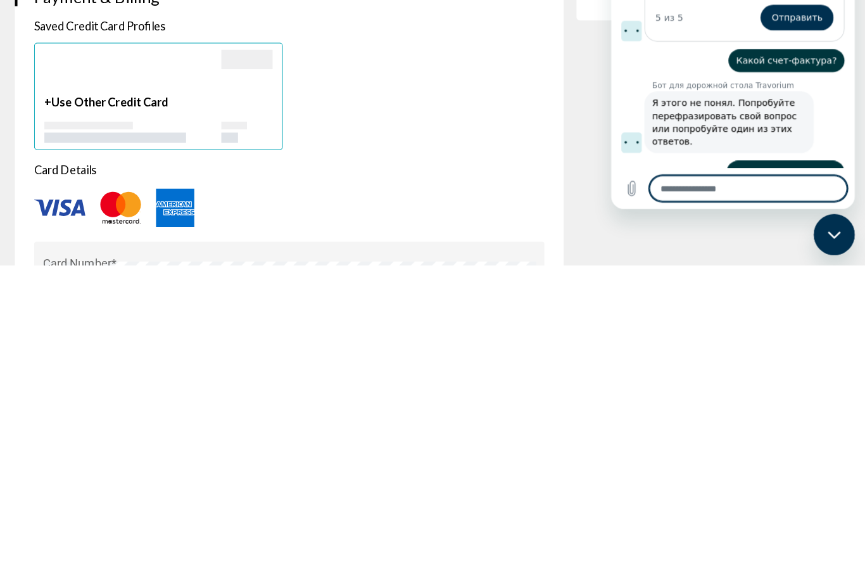
scroll to position [341, 0]
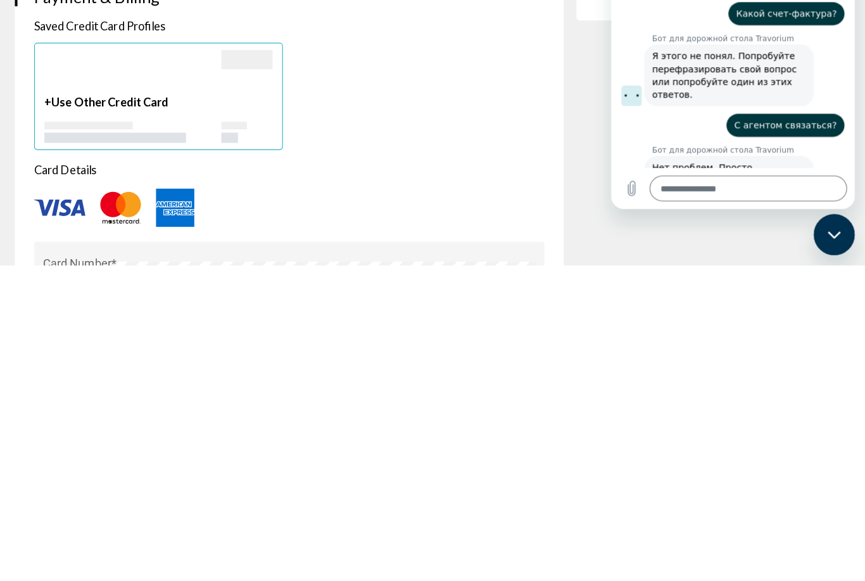
type textarea "*"
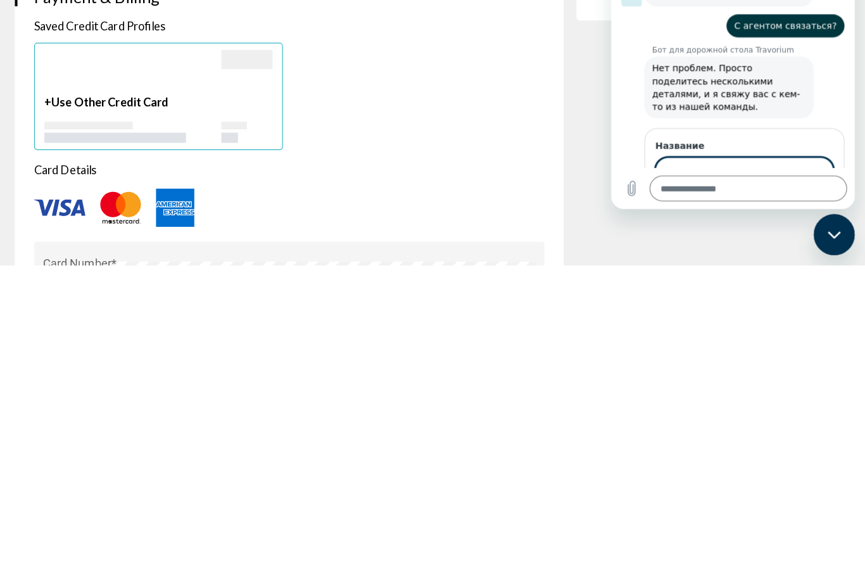
scroll to position [481, 0]
type input "**********"
click at [806, 195] on span "Далее" at bounding box center [805, 202] width 29 height 15
type textarea "*"
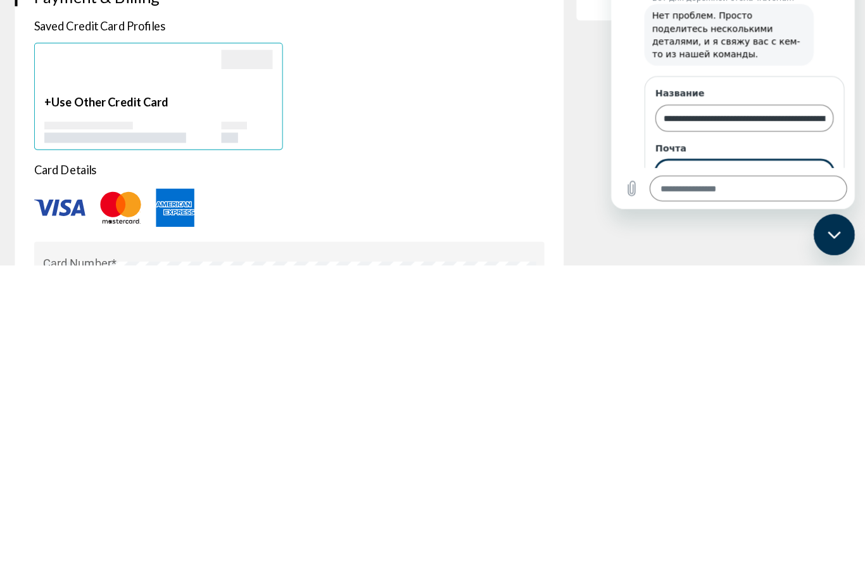
scroll to position [536, 0]
type input "**********"
click at [815, 195] on span "Далее" at bounding box center [805, 202] width 29 height 15
type textarea "*"
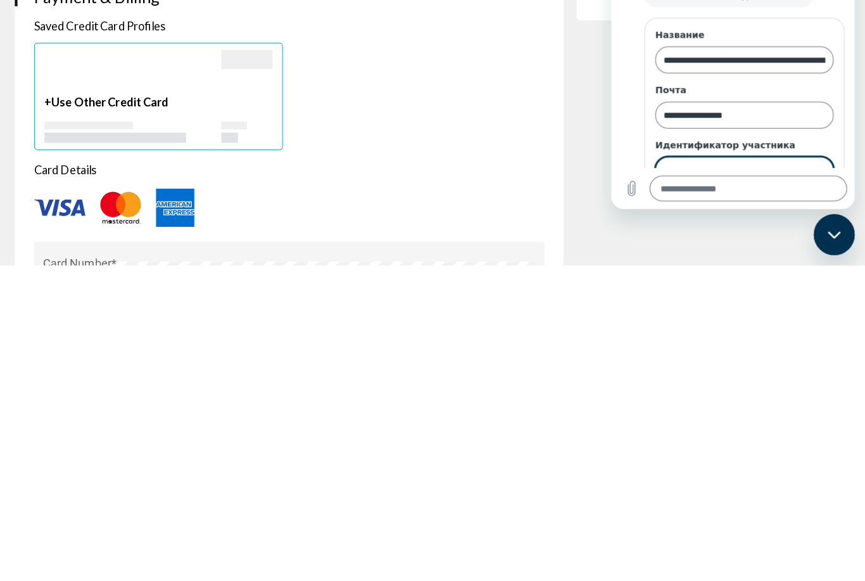
scroll to position [590, 0]
type input "******"
click at [815, 195] on span "Далее" at bounding box center [805, 202] width 29 height 15
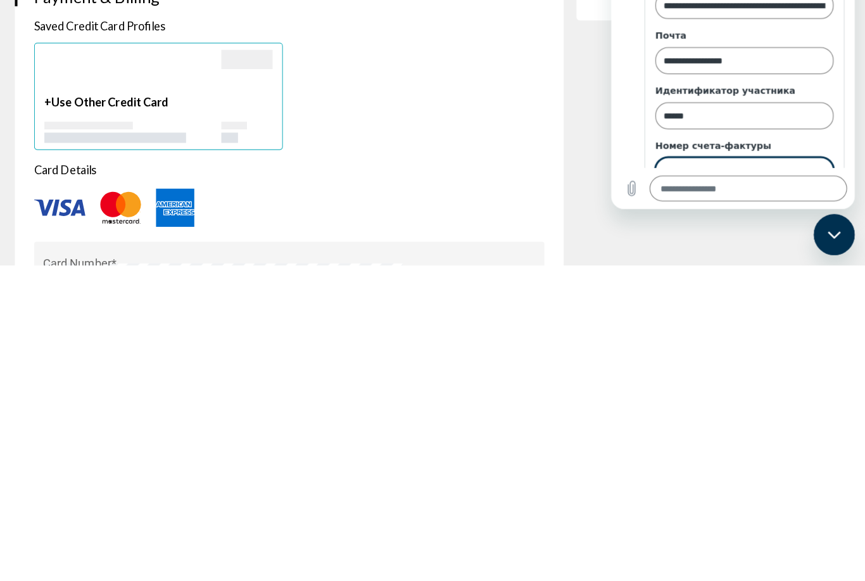
scroll to position [959, 0]
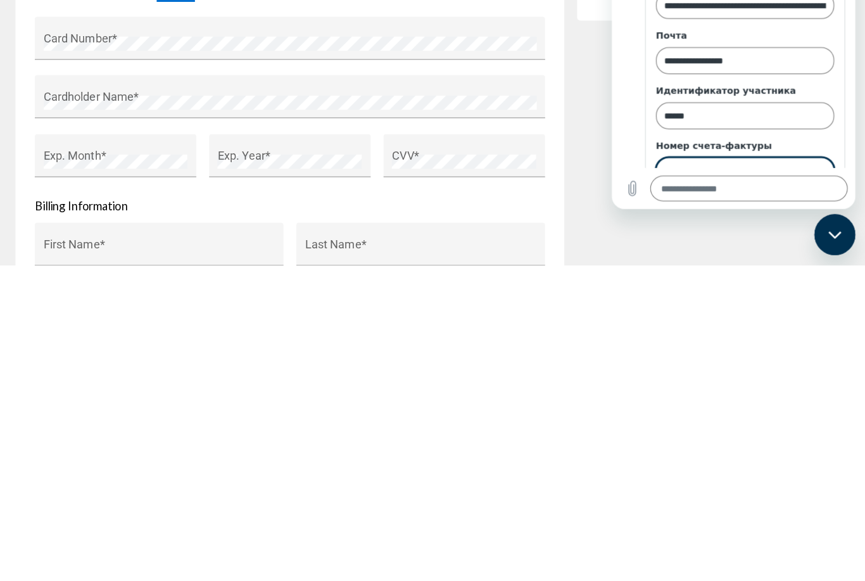
type textarea "*"
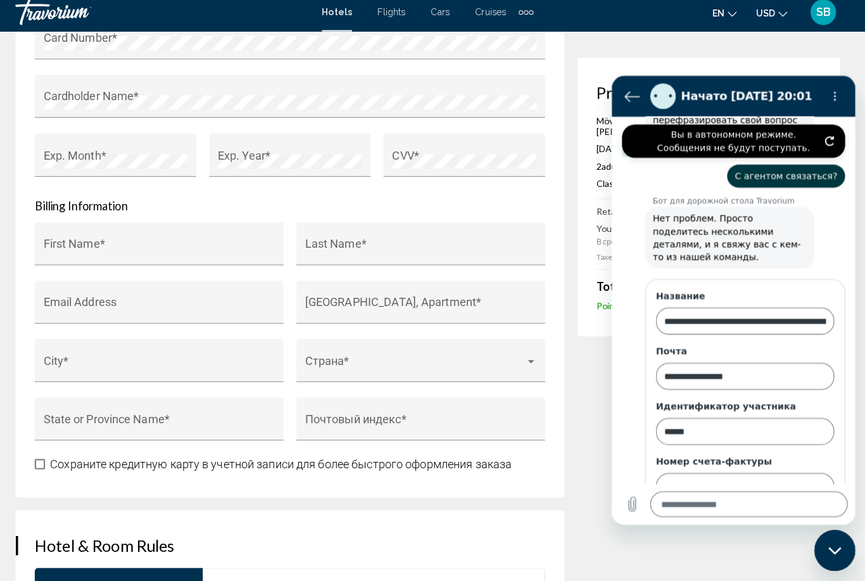
click at [627, 94] on icon "Вернуться к списку разговоров" at bounding box center [632, 95] width 14 height 9
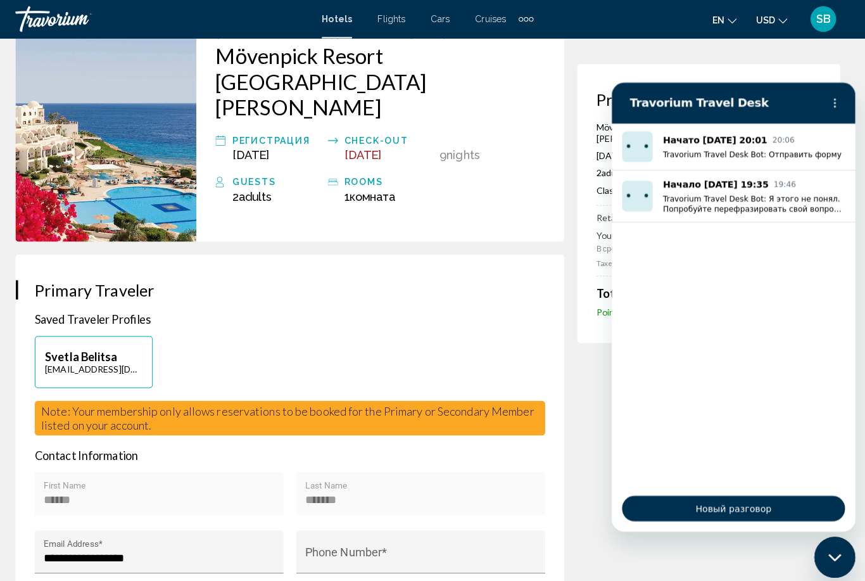
scroll to position [0, 0]
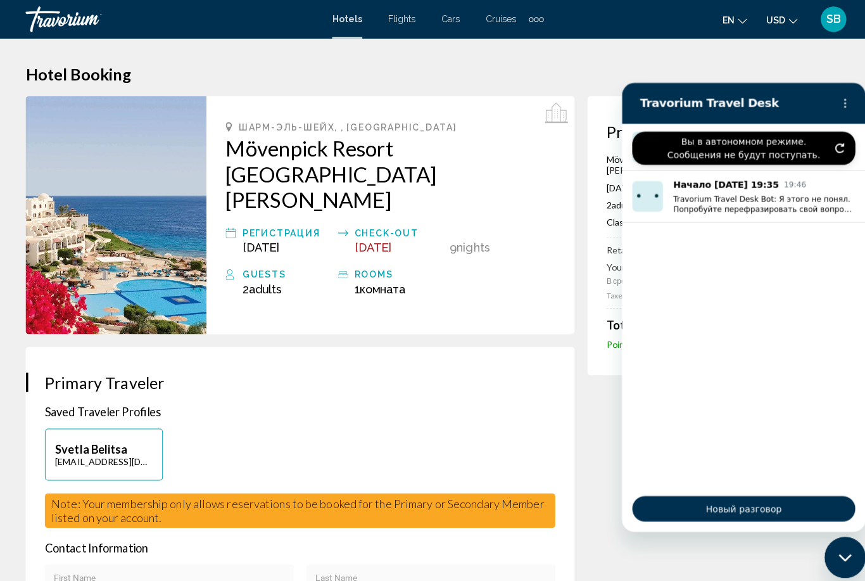
click at [550, 279] on div "ШАРМ-ЭЛЬ-ШЕЙХ, , ЕГИПЕТ Mövenpick Resort Sharm El Sheik Naama Bay Регистрация A…" at bounding box center [385, 212] width 363 height 235
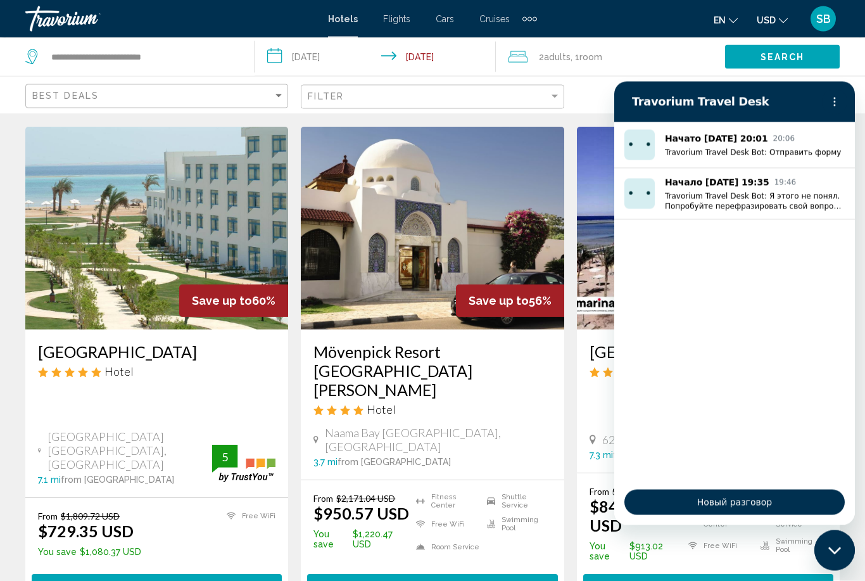
scroll to position [34, 0]
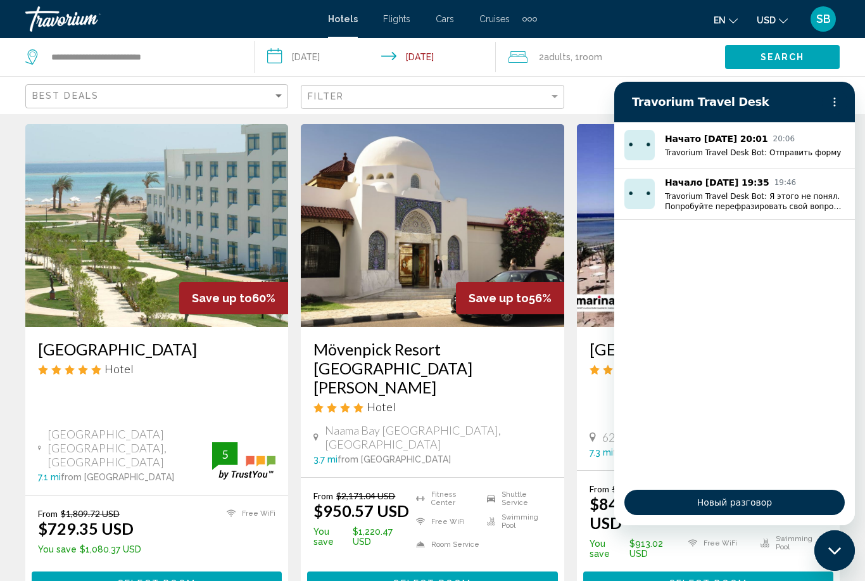
click at [636, 99] on div "Map" at bounding box center [708, 95] width 263 height 37
click at [832, 552] on icon "Закрыть окно обмена сообщениями" at bounding box center [834, 550] width 13 height 8
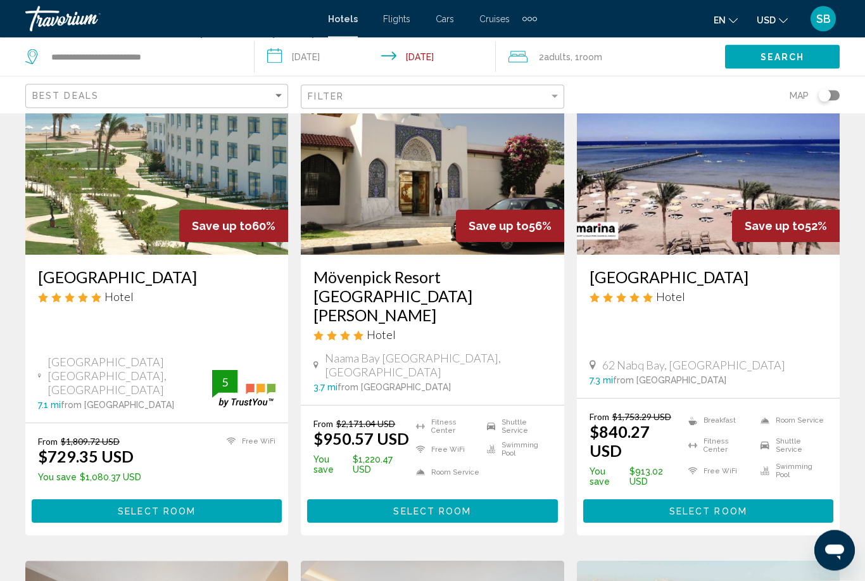
scroll to position [0, 0]
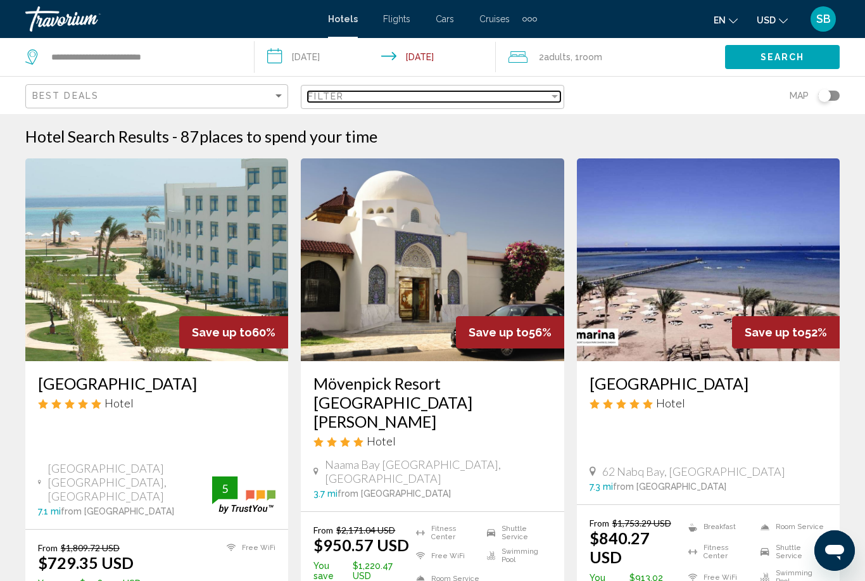
click at [554, 101] on div "Filter" at bounding box center [554, 96] width 11 height 10
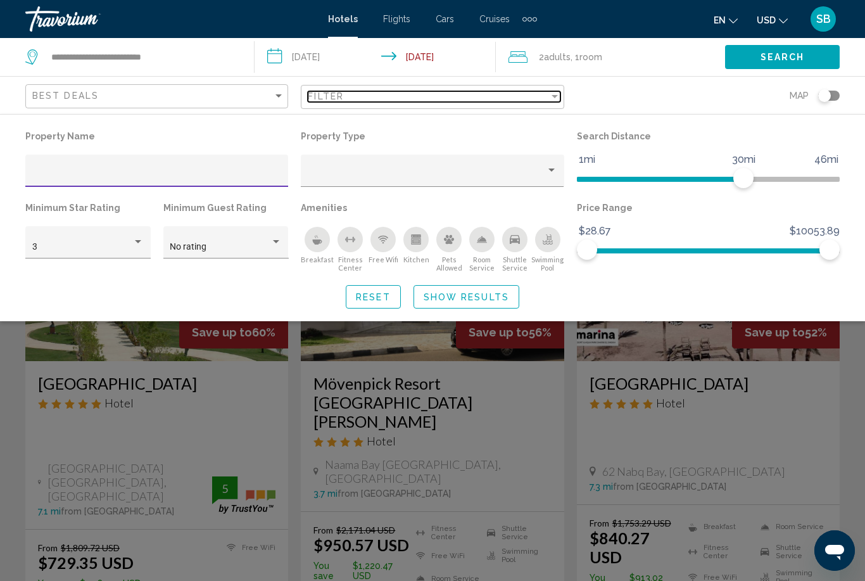
click at [556, 91] on div "Filter" at bounding box center [554, 96] width 11 height 10
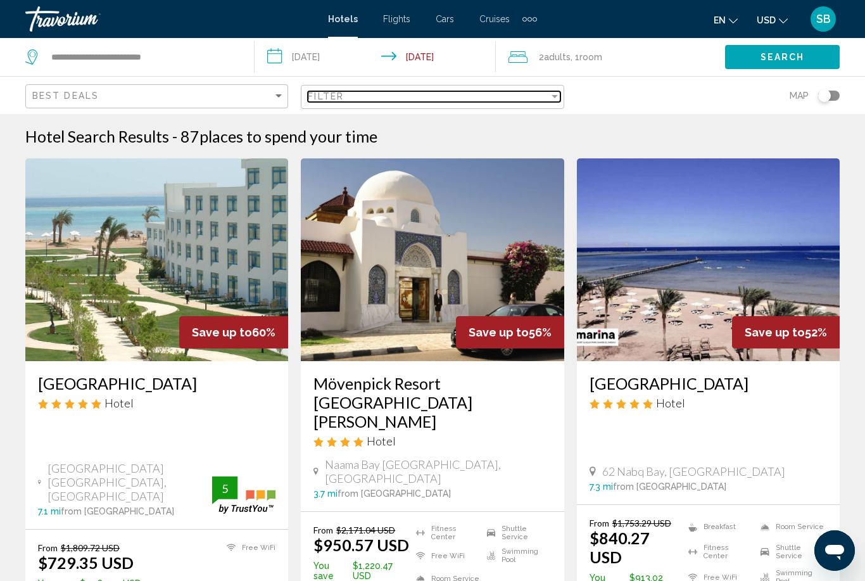
click at [560, 92] on mat-select "Filter" at bounding box center [434, 97] width 252 height 11
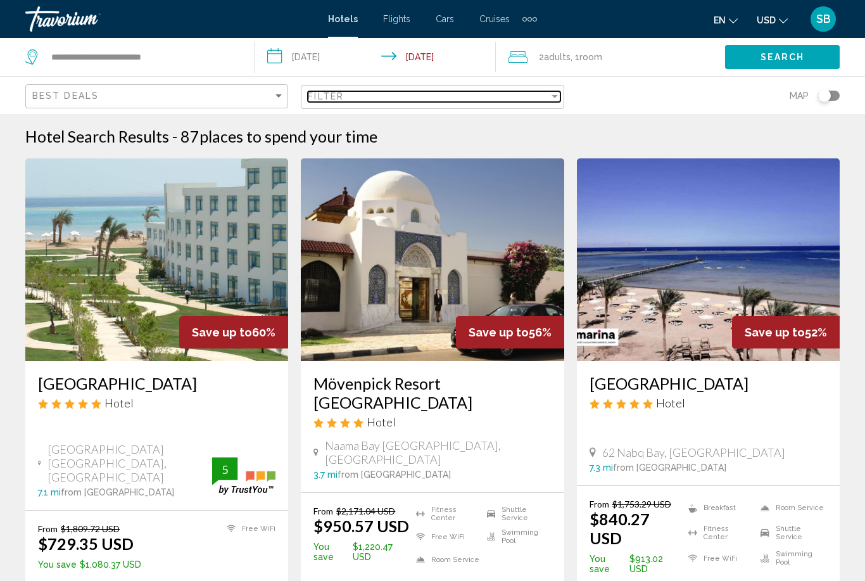
click at [549, 101] on div "Filter" at bounding box center [554, 96] width 11 height 10
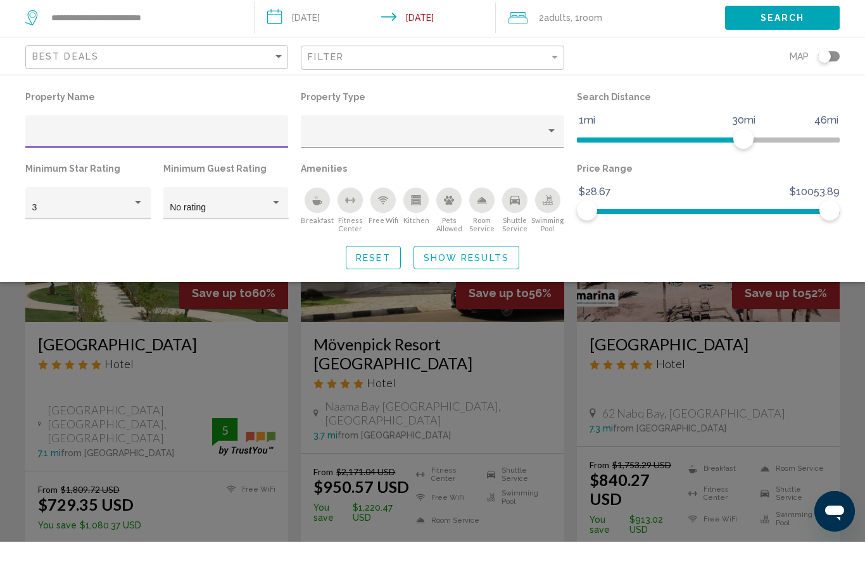
click at [319, 239] on icon "Breakfast" at bounding box center [317, 241] width 9 height 5
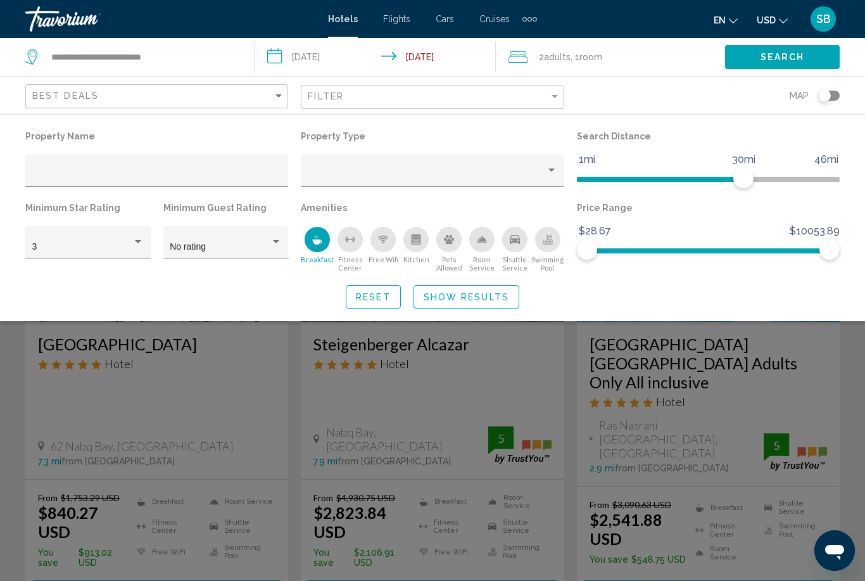
click at [376, 304] on button "Reset" at bounding box center [373, 296] width 55 height 23
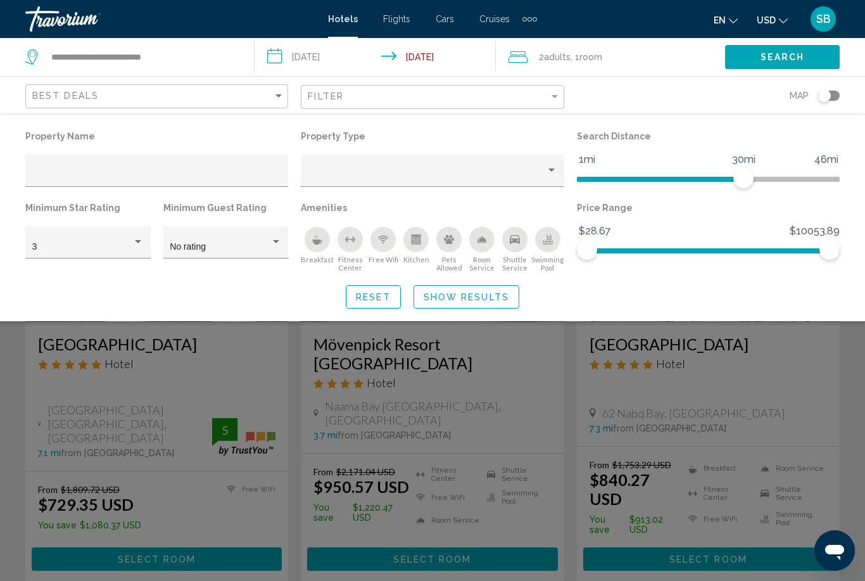
click at [316, 245] on div "Breakfast" at bounding box center [317, 239] width 25 height 25
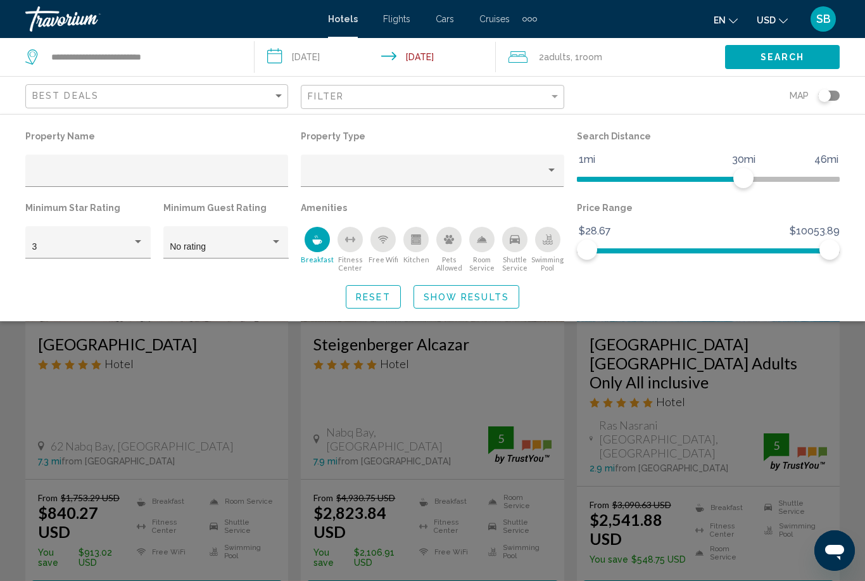
click at [491, 298] on span "Show Results" at bounding box center [466, 297] width 85 height 10
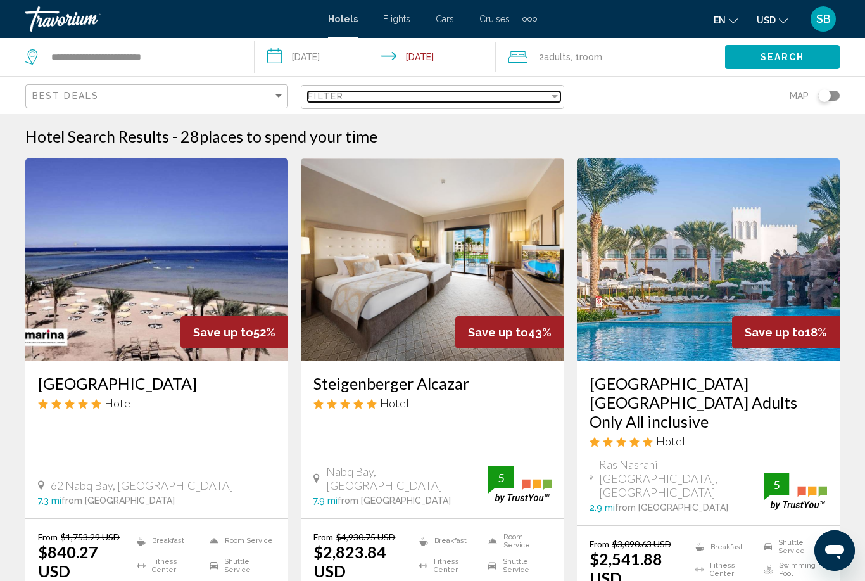
click at [557, 96] on div "Filter" at bounding box center [554, 96] width 6 height 3
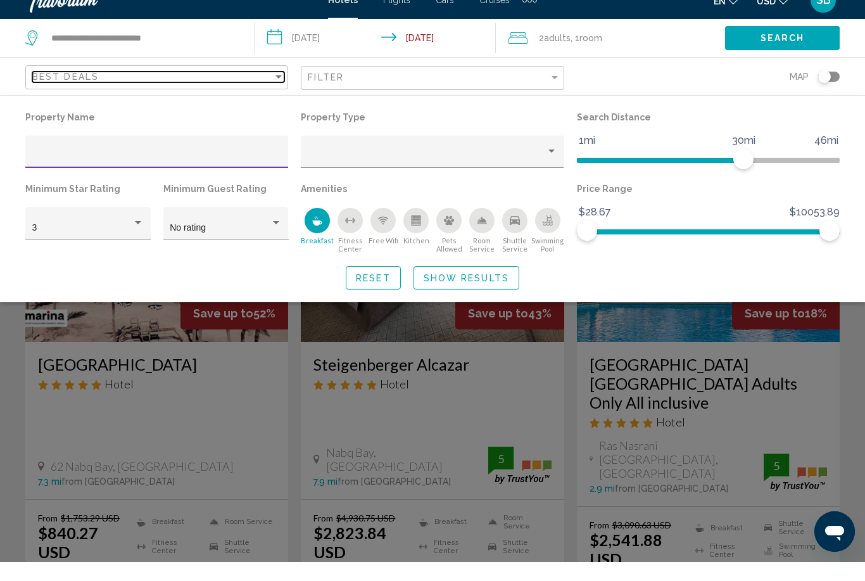
click at [274, 91] on div "Sort by" at bounding box center [278, 96] width 11 height 10
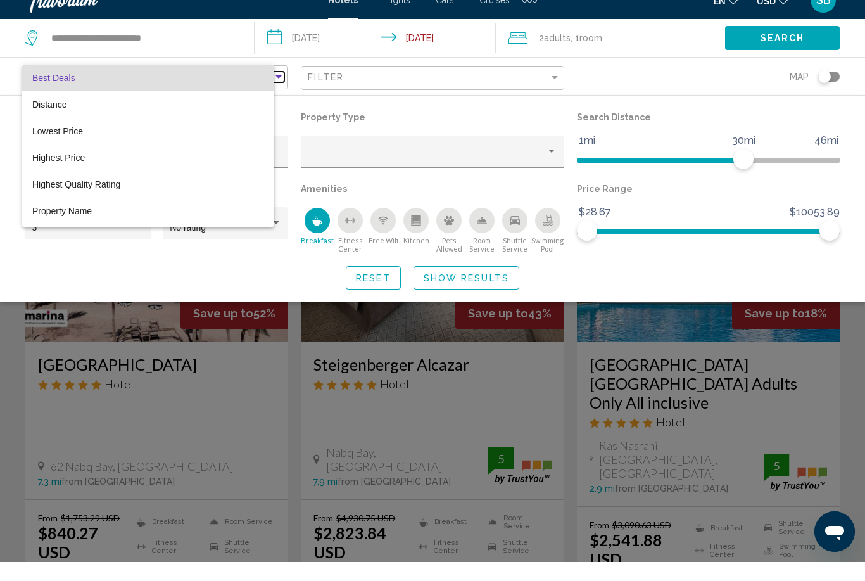
scroll to position [19, 0]
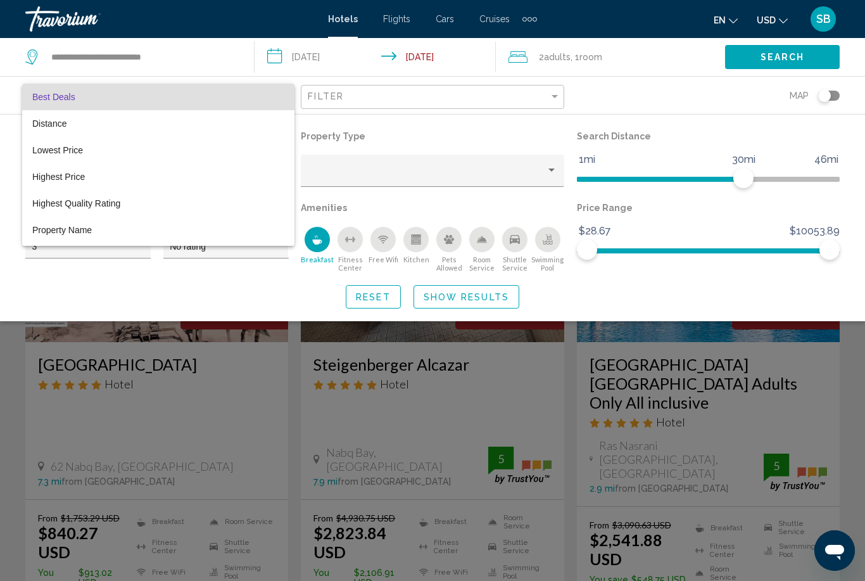
click at [620, 98] on div at bounding box center [432, 290] width 865 height 581
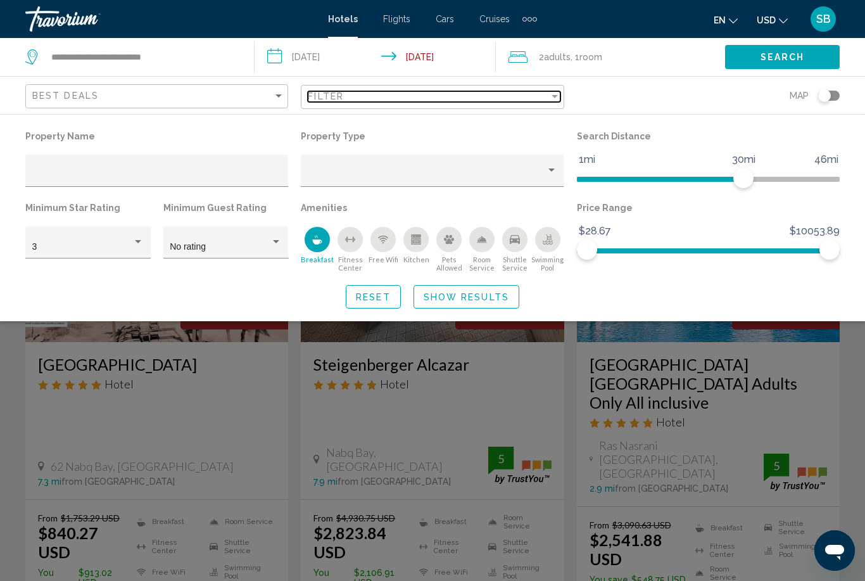
click at [550, 101] on div "Filter" at bounding box center [554, 96] width 11 height 10
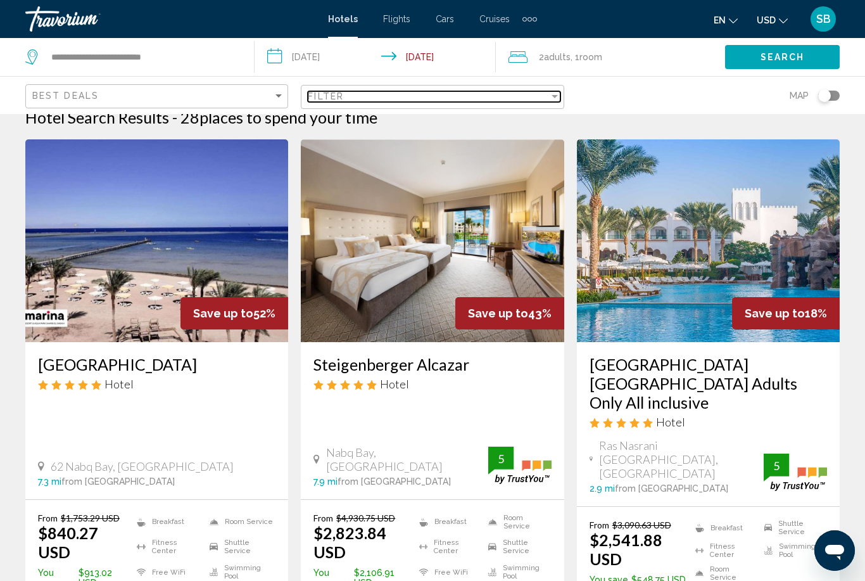
click at [555, 101] on div "Filter" at bounding box center [554, 96] width 11 height 10
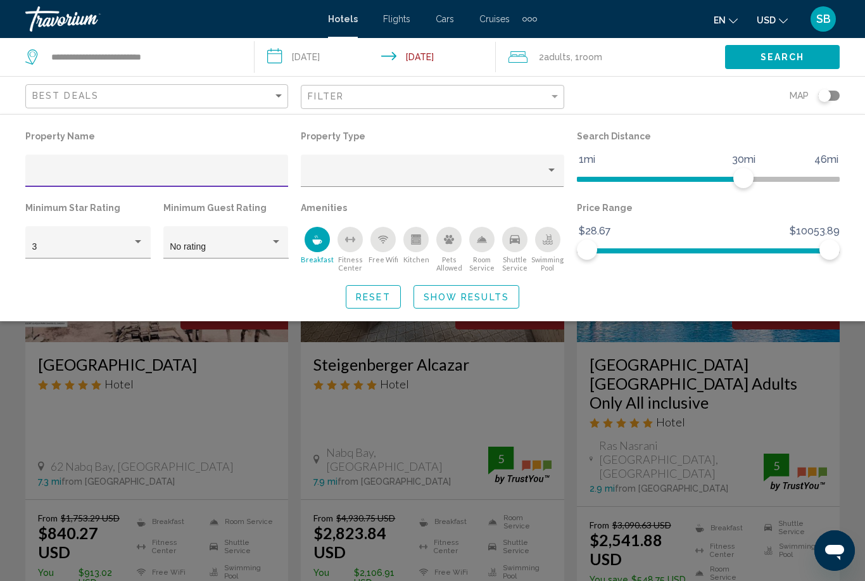
click at [725, 287] on div "Reset Show Results" at bounding box center [432, 296] width 814 height 23
click at [736, 299] on div "Reset Show Results" at bounding box center [432, 296] width 814 height 23
click at [848, 450] on div "Search widget" at bounding box center [432, 385] width 865 height 391
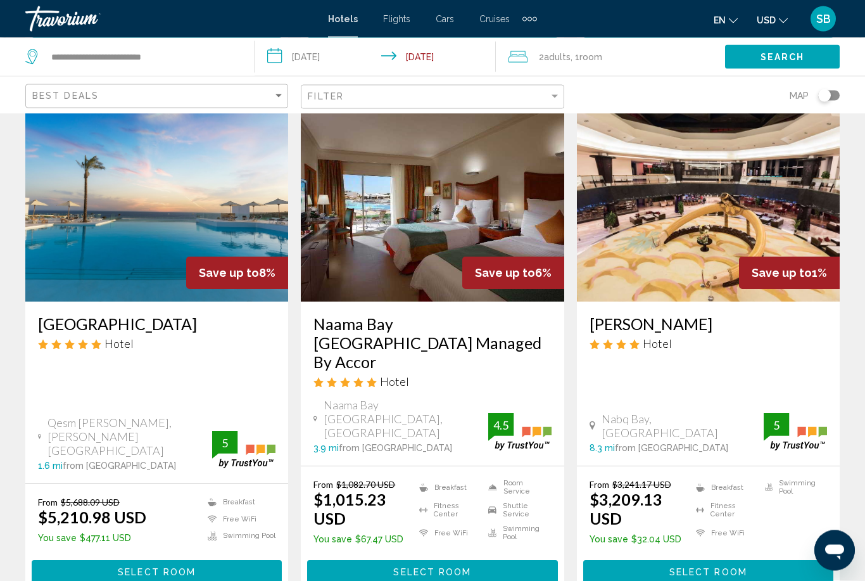
scroll to position [1560, 0]
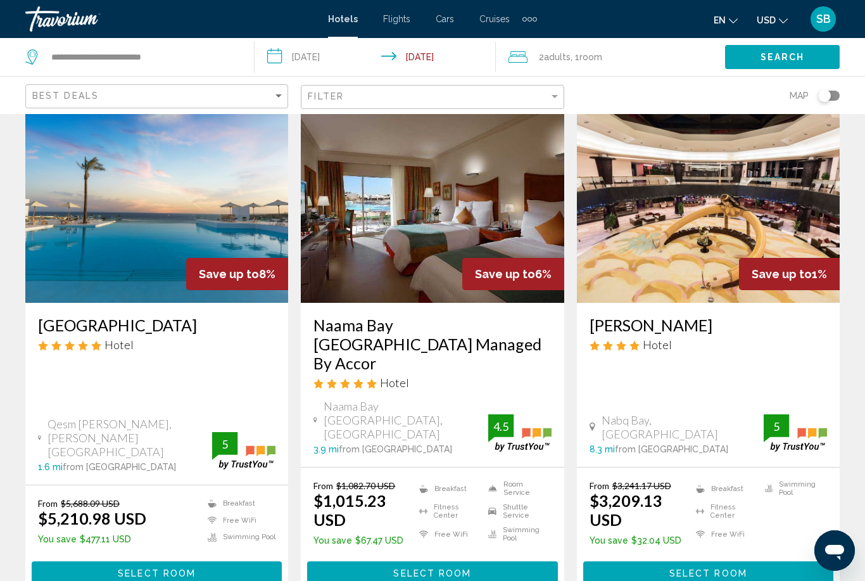
click at [494, 199] on img "Main content" at bounding box center [432, 201] width 263 height 203
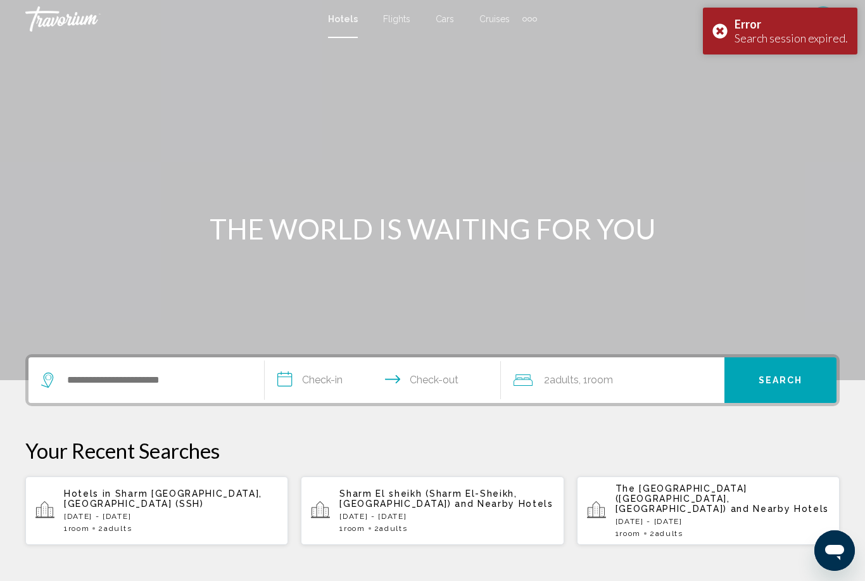
click at [717, 22] on div "Error Search session expired." at bounding box center [780, 31] width 154 height 47
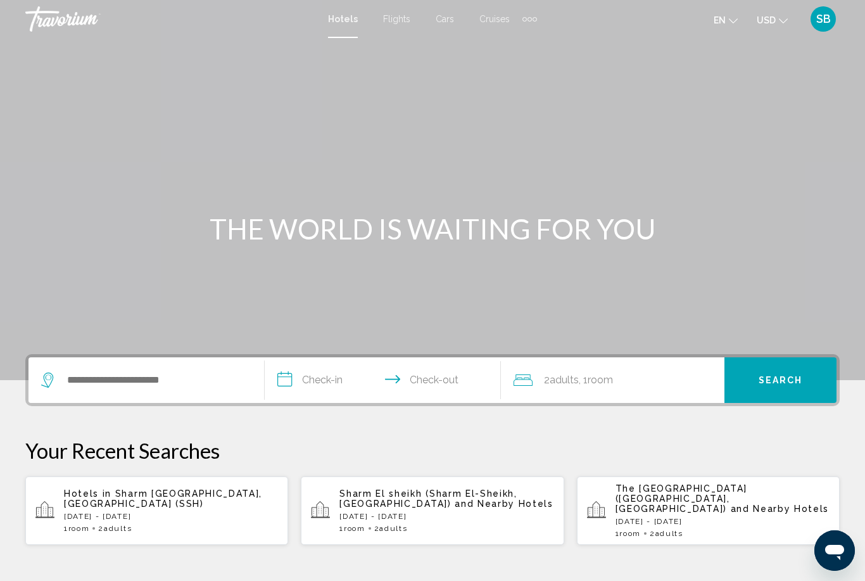
click at [206, 512] on p "[DATE] - [DATE]" at bounding box center [171, 516] width 214 height 9
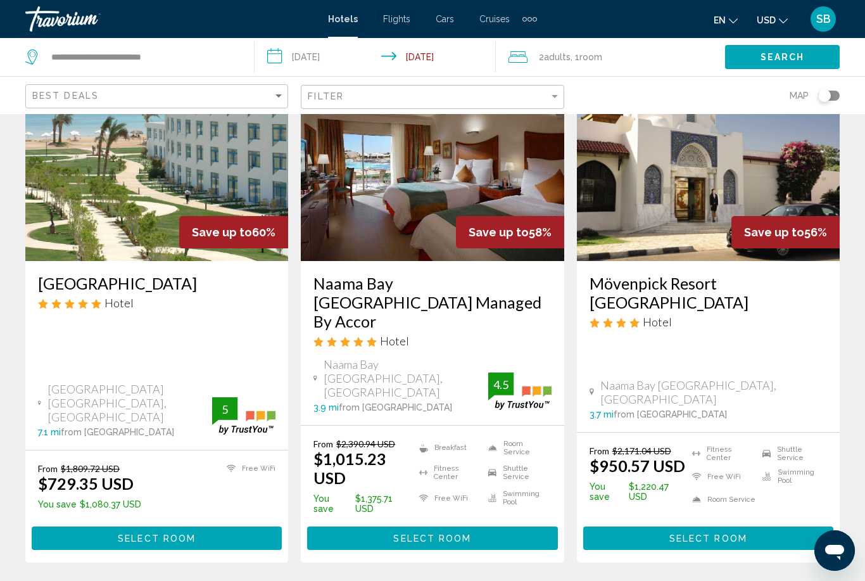
scroll to position [100, 0]
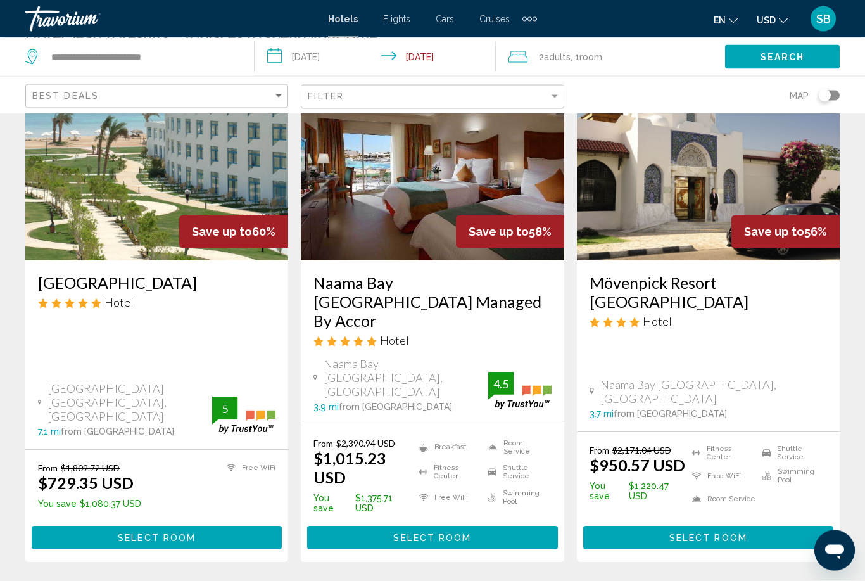
click at [503, 526] on button "Select Room" at bounding box center [432, 537] width 250 height 23
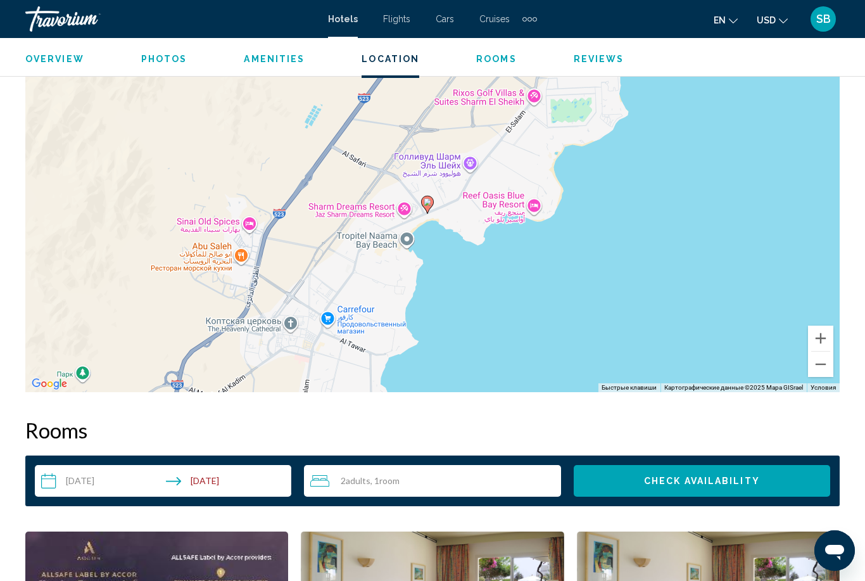
scroll to position [1476, 0]
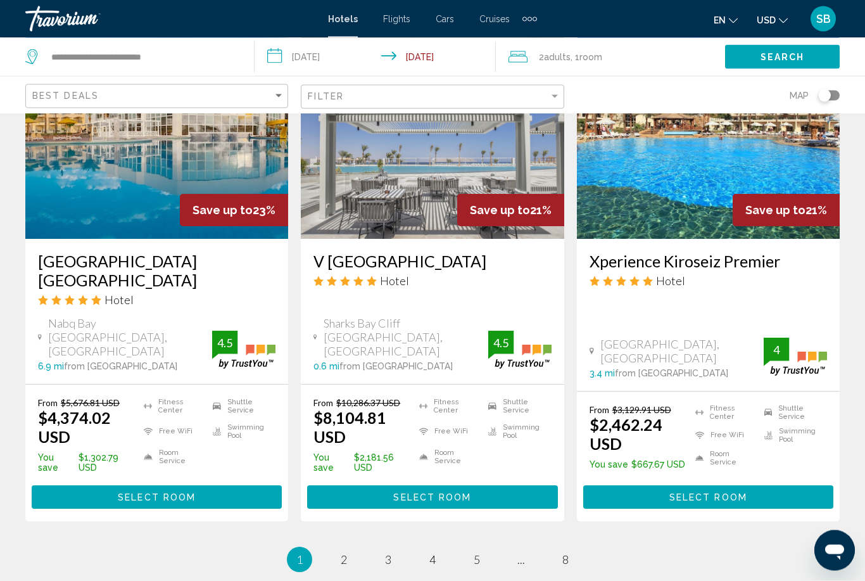
scroll to position [1626, 0]
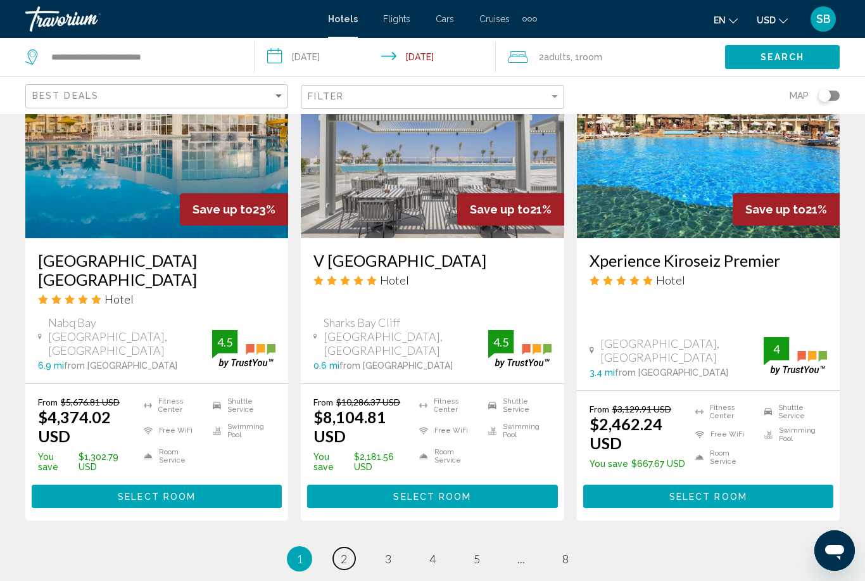
click at [349, 547] on link "page 2" at bounding box center [344, 558] width 22 height 22
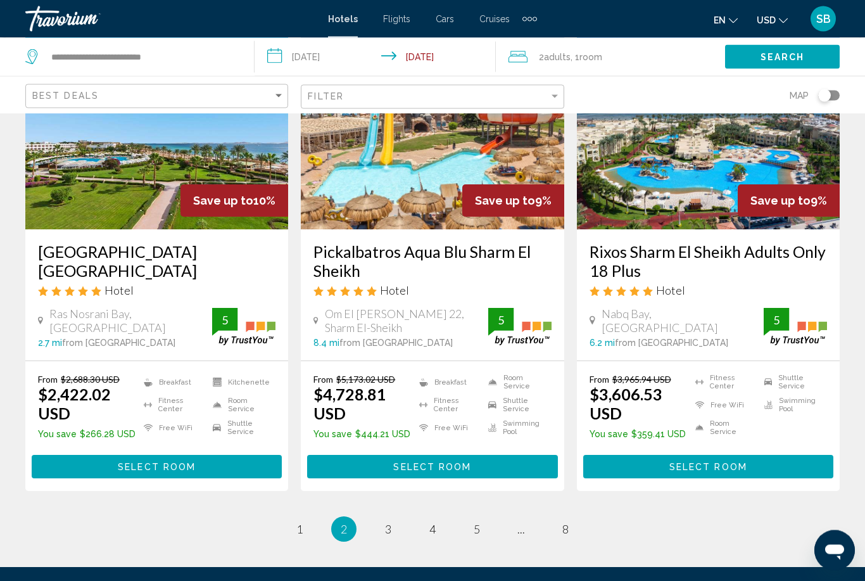
scroll to position [1699, 0]
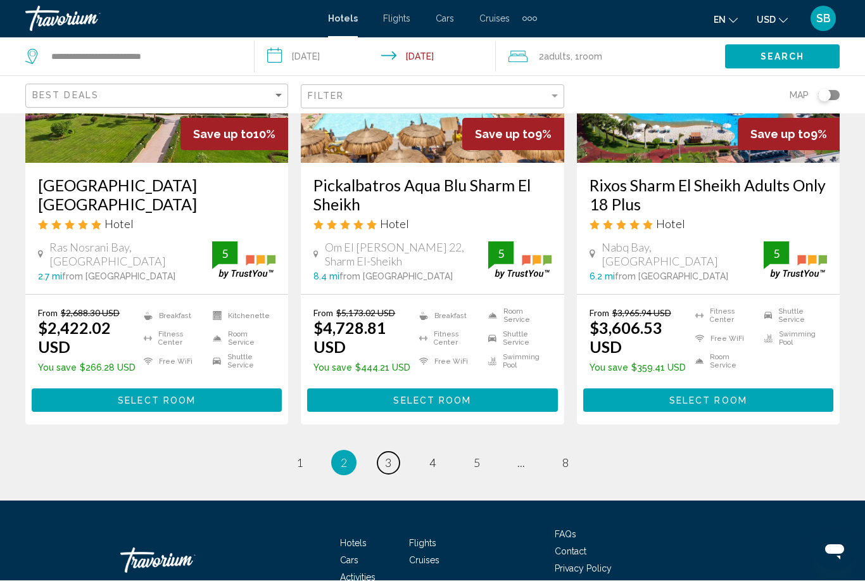
click at [381, 452] on link "page 3" at bounding box center [388, 463] width 22 height 22
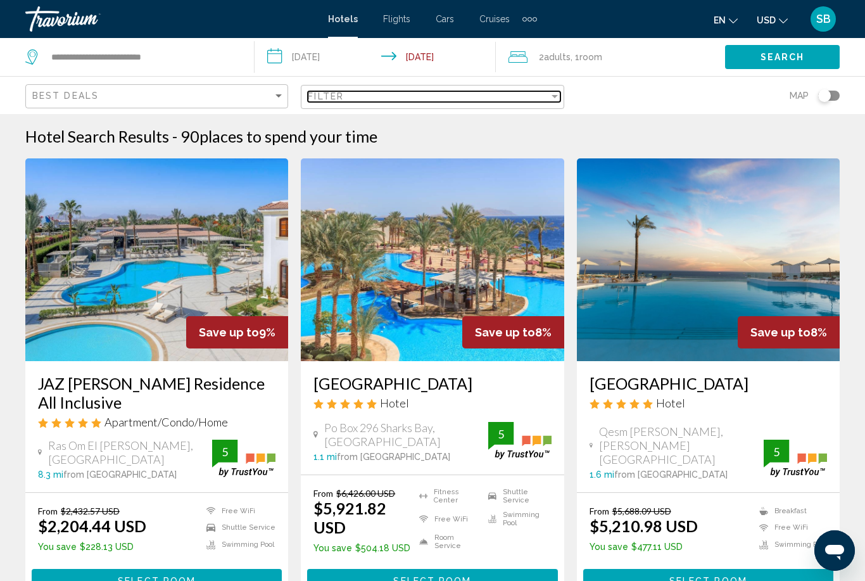
click at [532, 99] on div "Filter" at bounding box center [428, 96] width 241 height 10
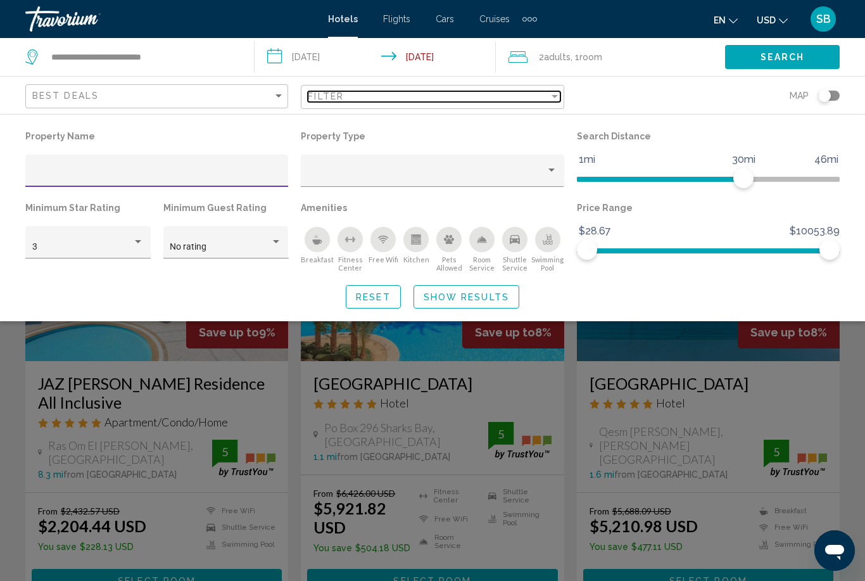
click at [558, 99] on div "Filter" at bounding box center [554, 96] width 11 height 10
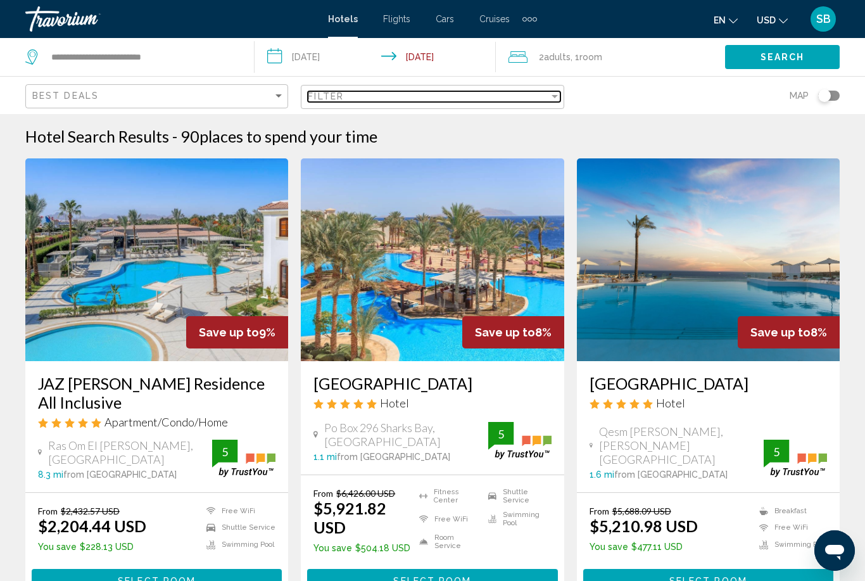
click at [556, 101] on div "Filter" at bounding box center [554, 96] width 11 height 10
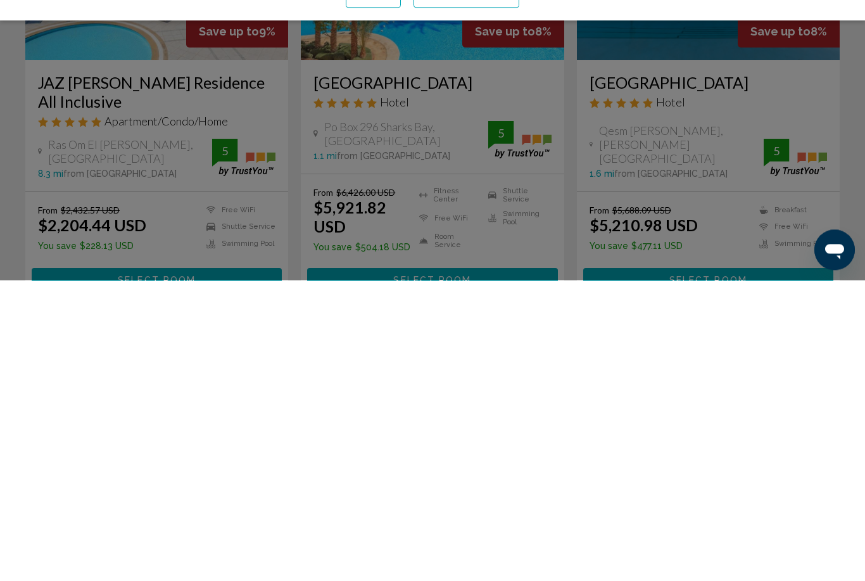
scroll to position [3, 0]
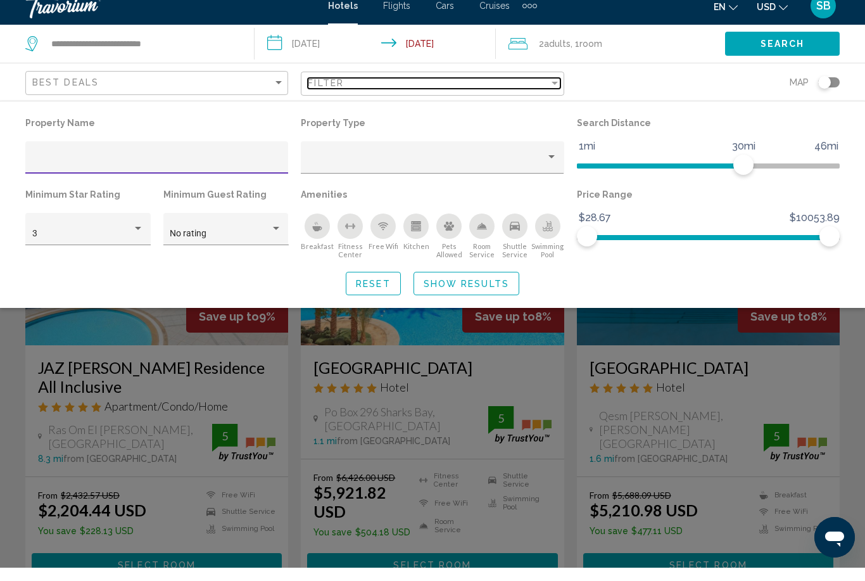
click at [559, 91] on div "Filter" at bounding box center [554, 96] width 11 height 10
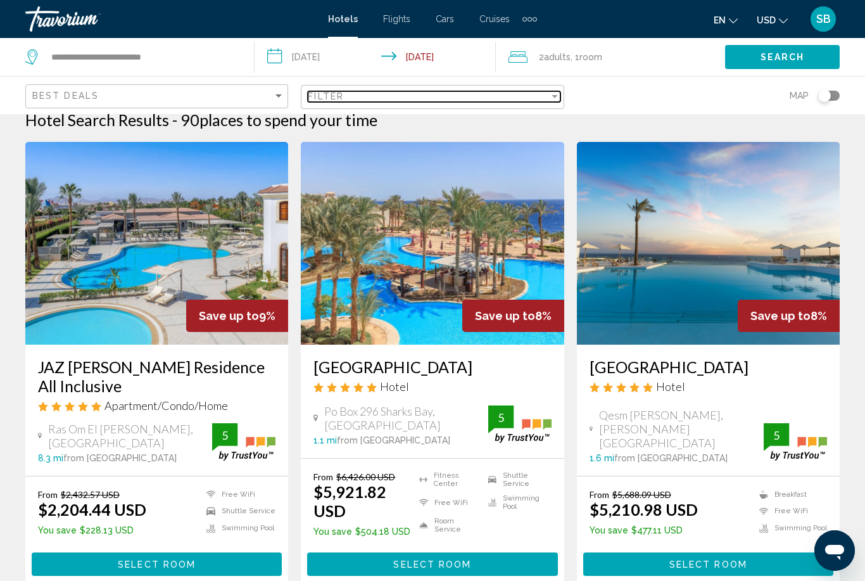
click at [557, 96] on div "Filter" at bounding box center [554, 96] width 6 height 3
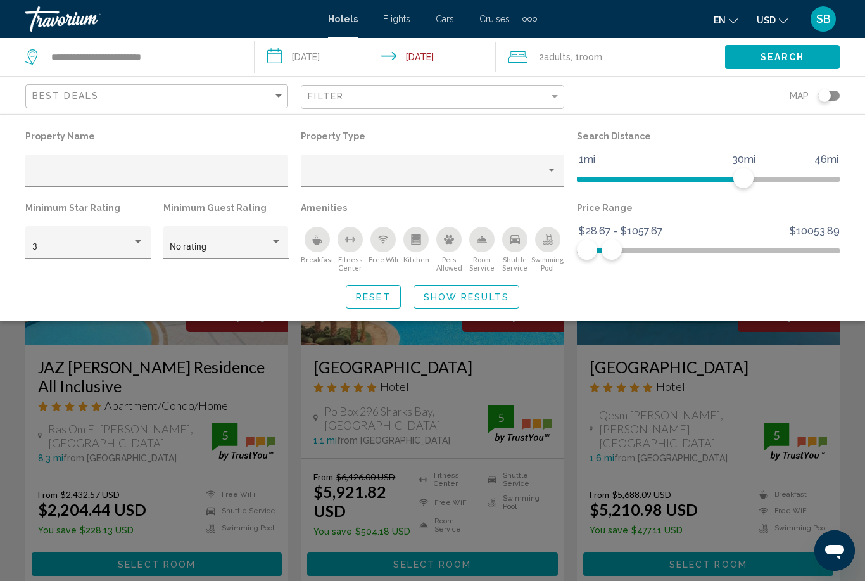
click at [790, 60] on span "Search" at bounding box center [782, 58] width 44 height 10
click at [793, 53] on span "Search" at bounding box center [782, 58] width 44 height 10
click at [848, 557] on div "Открыть окно обмена сообщениями" at bounding box center [834, 550] width 38 height 38
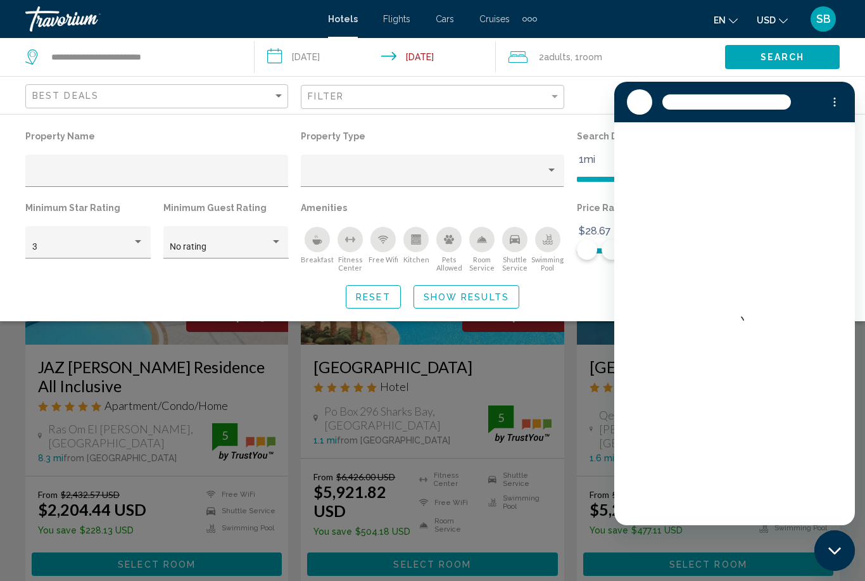
click at [553, 168] on div "Property type" at bounding box center [551, 170] width 11 height 10
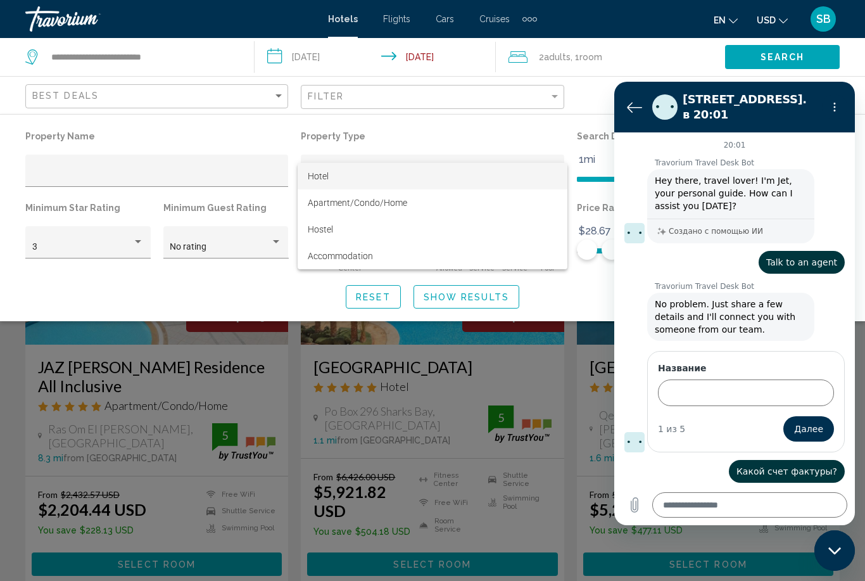
scroll to position [252, 0]
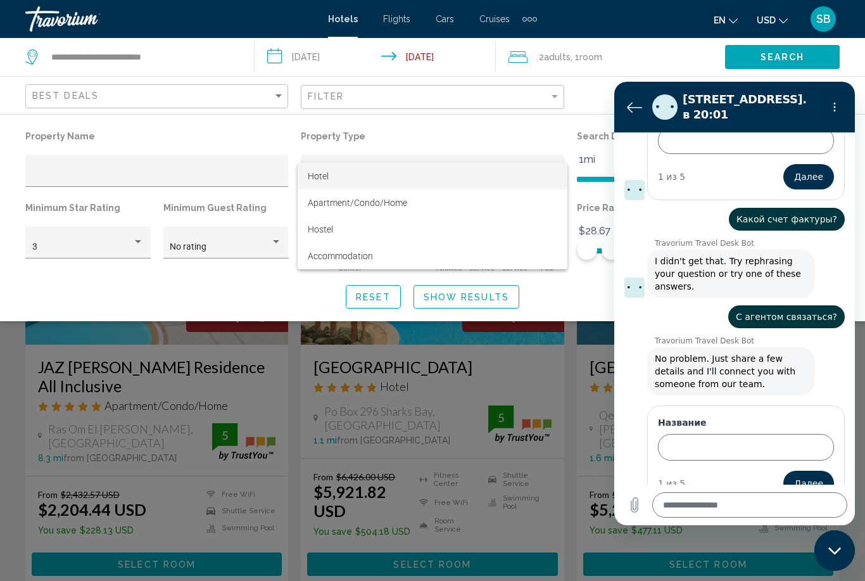
click at [249, 269] on div at bounding box center [432, 290] width 865 height 581
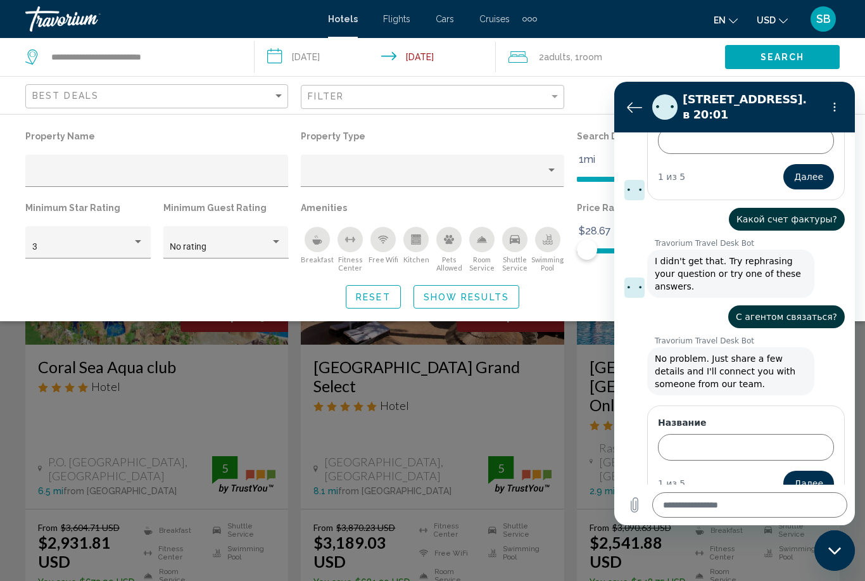
click at [662, 66] on div "2 Adult Adults , 1 Room rooms" at bounding box center [616, 57] width 217 height 38
click at [460, 177] on div "Property type" at bounding box center [427, 175] width 238 height 10
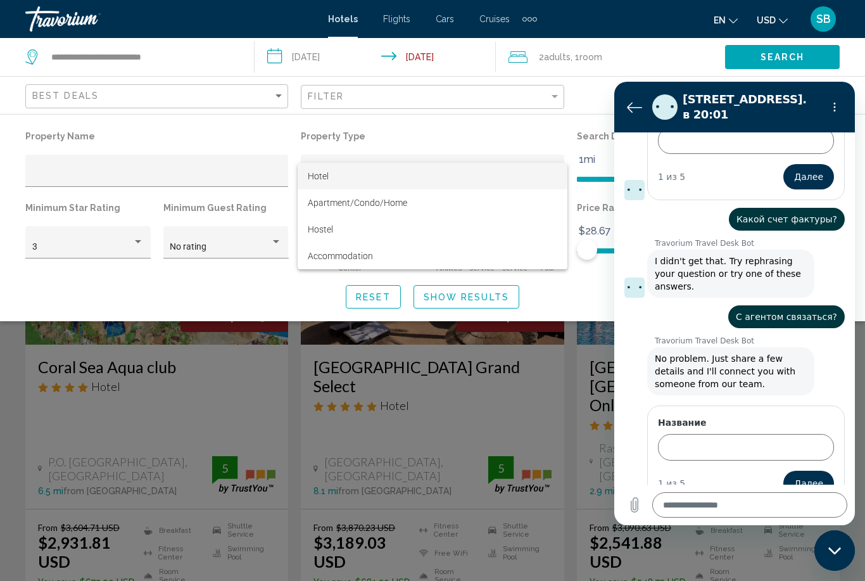
click at [840, 557] on div "Закрыть окно обмена сообщениями" at bounding box center [834, 550] width 38 height 38
type textarea "*"
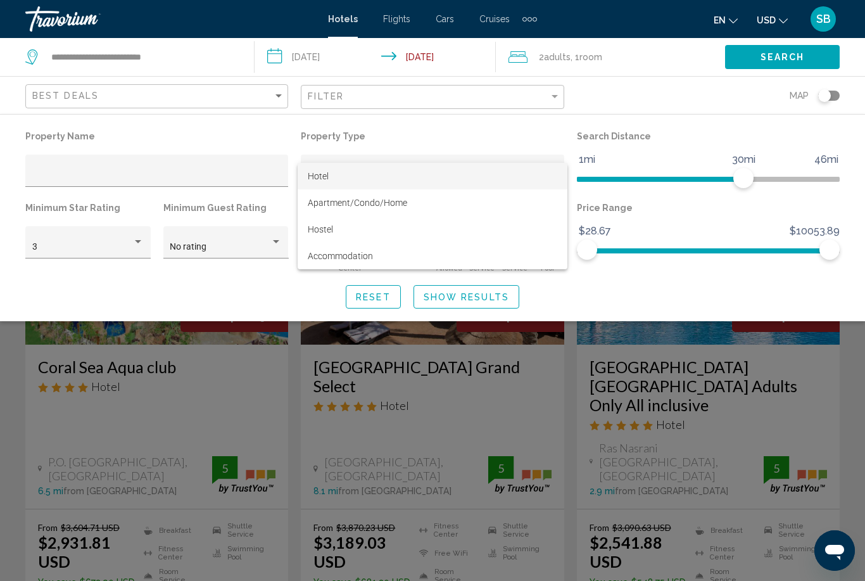
click at [850, 327] on div at bounding box center [432, 290] width 865 height 581
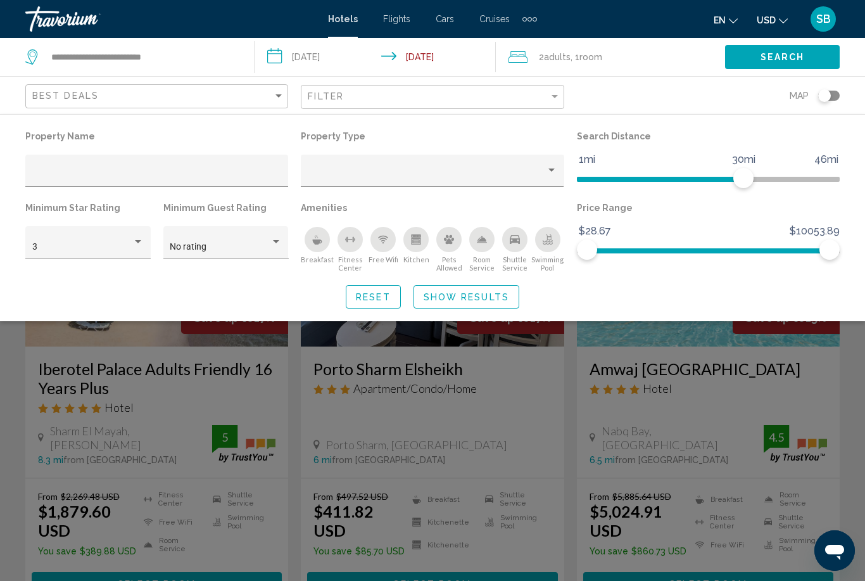
scroll to position [536, 0]
click at [551, 98] on div "Filter" at bounding box center [554, 96] width 11 height 10
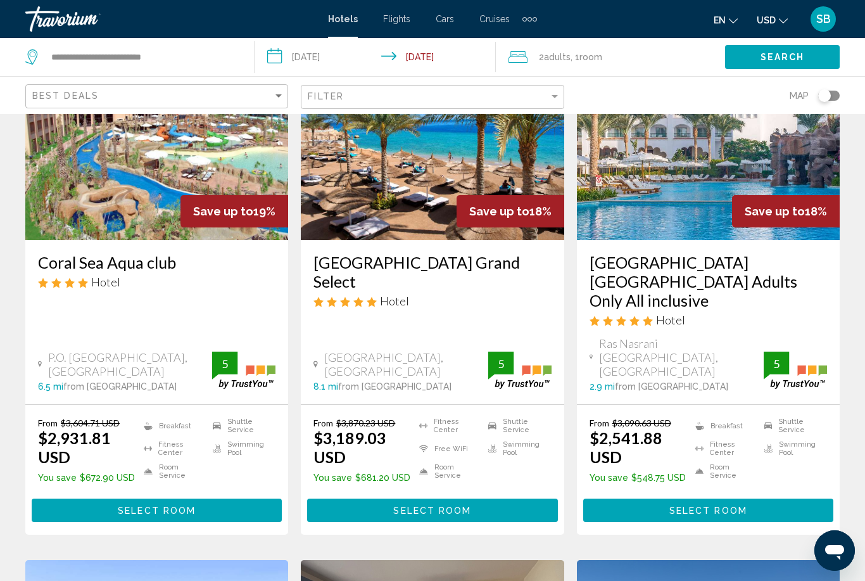
scroll to position [113, 0]
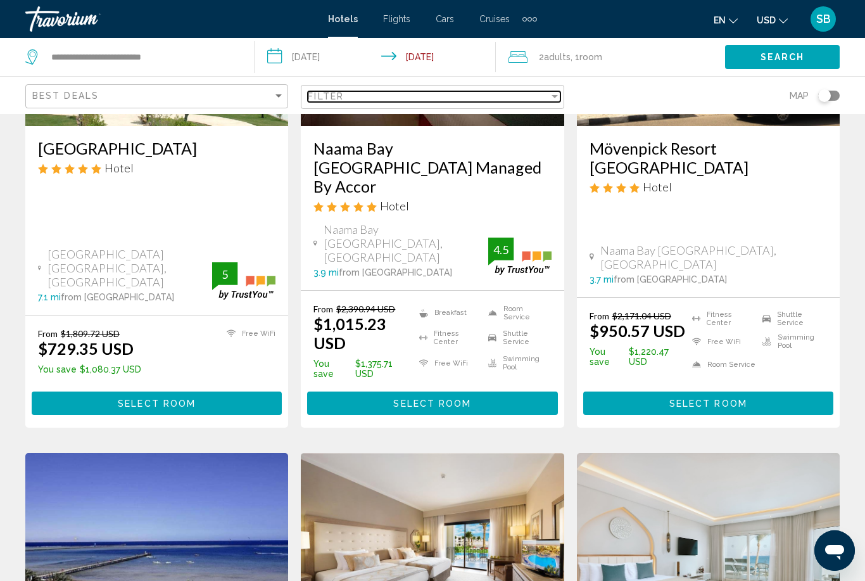
scroll to position [234, 0]
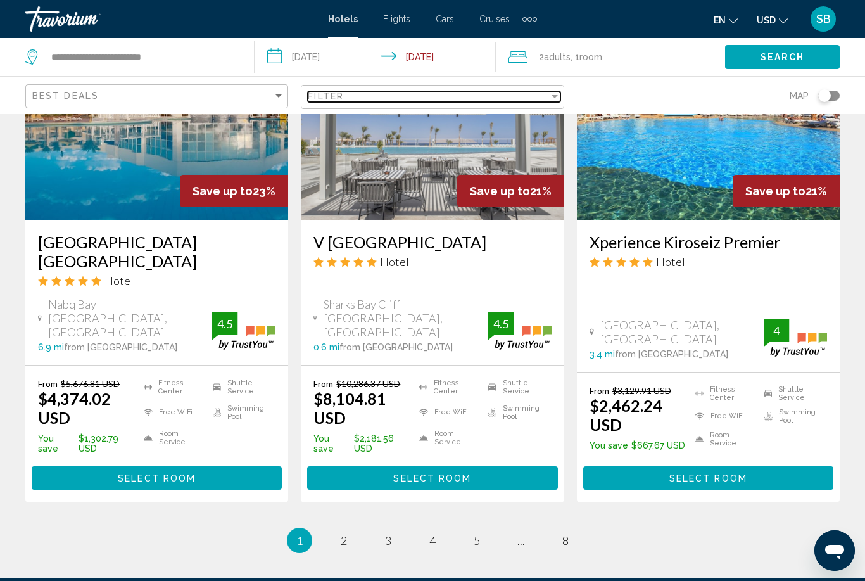
scroll to position [1685, 0]
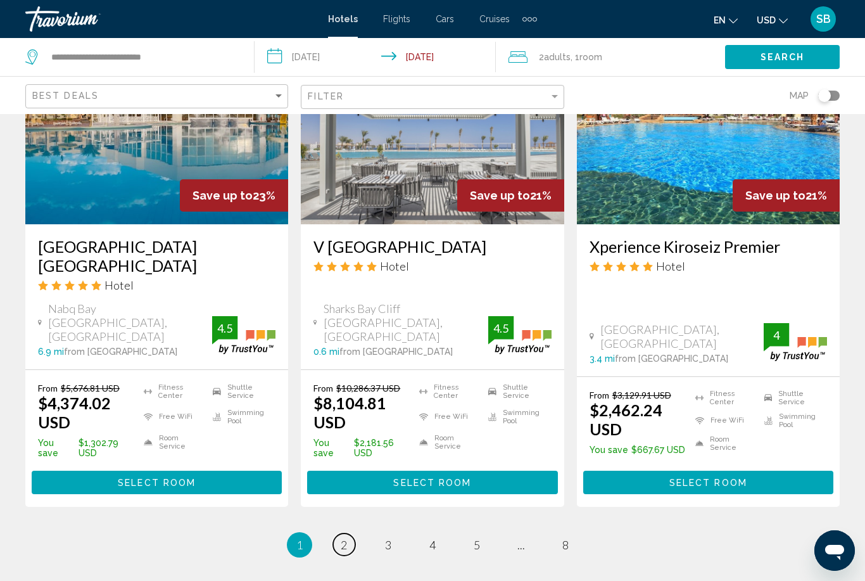
click at [350, 533] on link "page 2" at bounding box center [344, 544] width 22 height 22
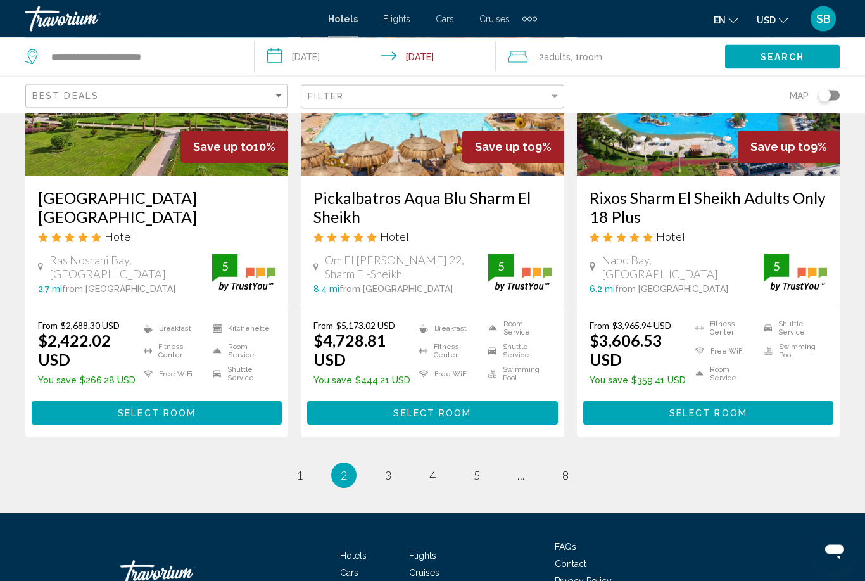
scroll to position [1696, 0]
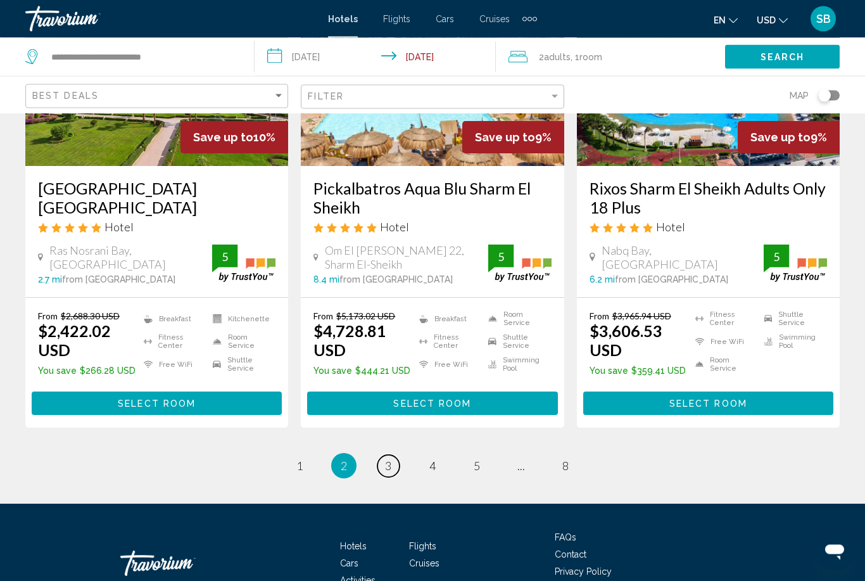
click at [387, 459] on span "3" at bounding box center [388, 466] width 6 height 14
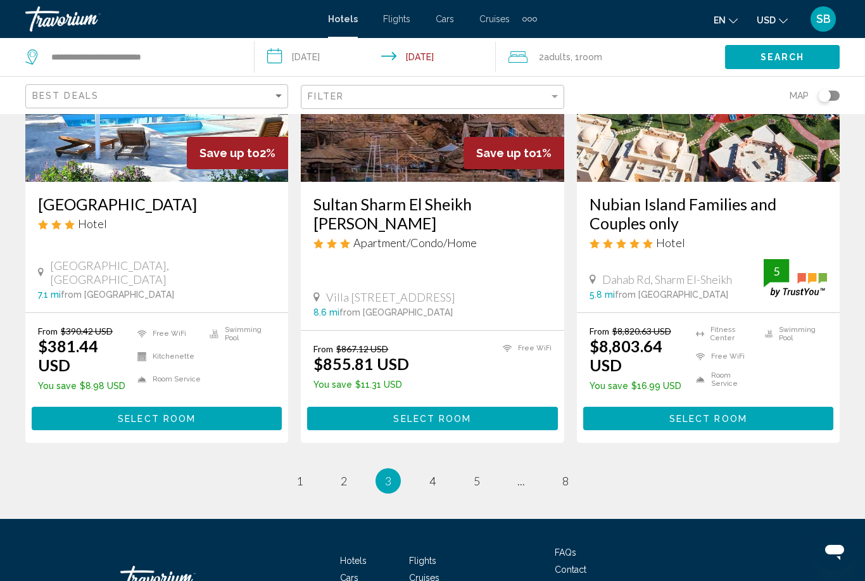
scroll to position [1658, 0]
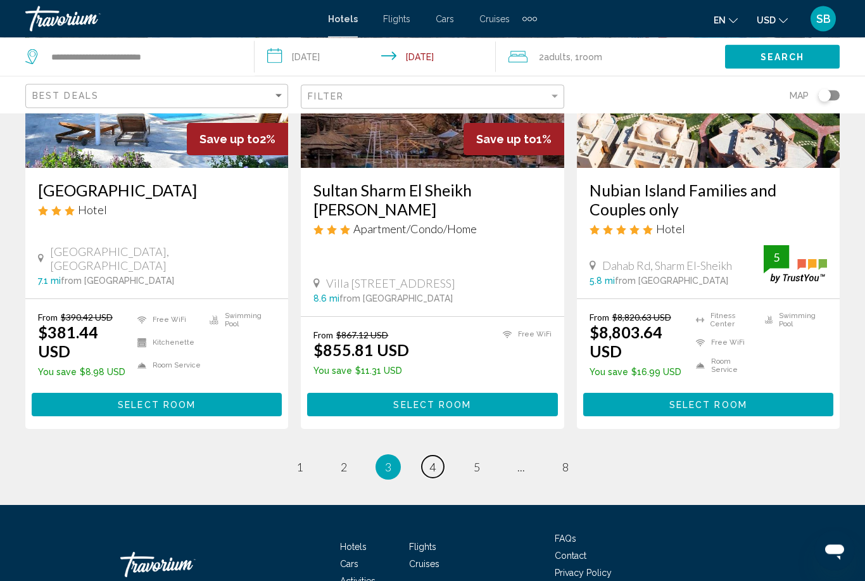
click at [436, 460] on span "4" at bounding box center [432, 467] width 6 height 14
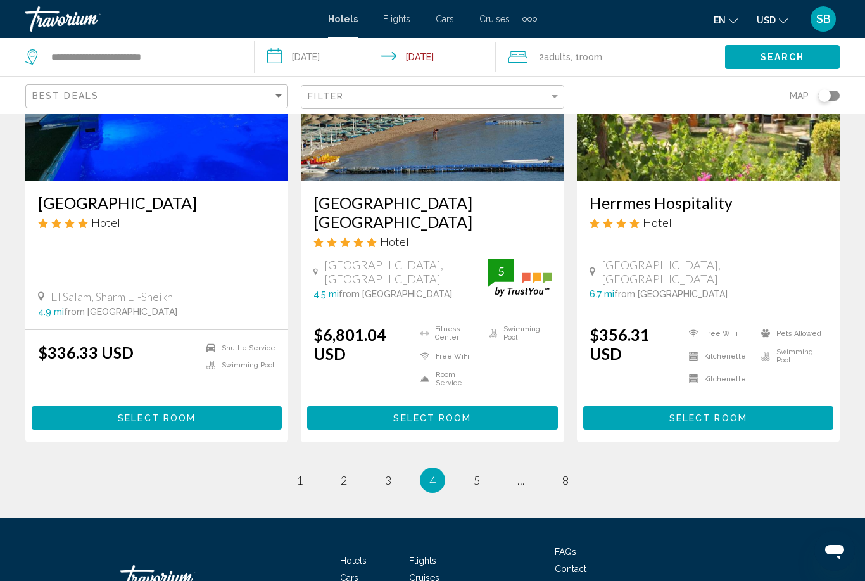
scroll to position [1699, 0]
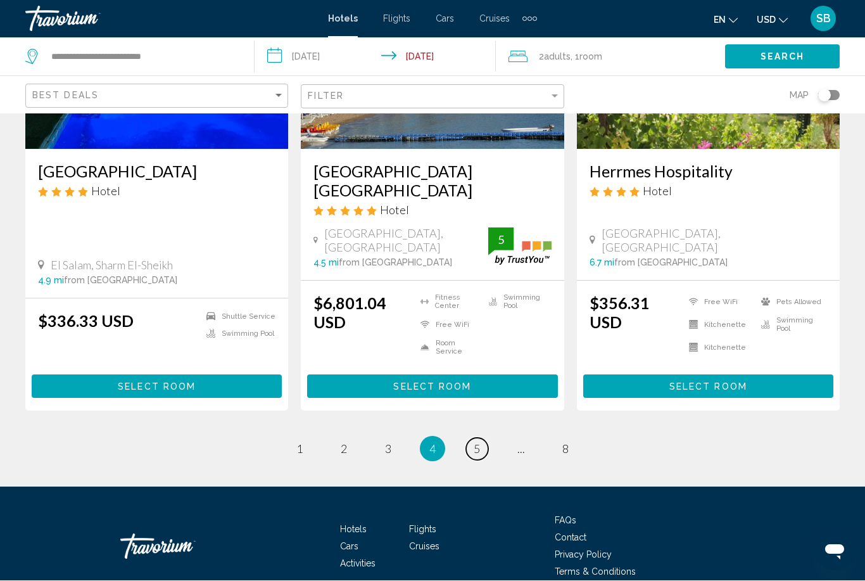
click at [482, 438] on link "page 5" at bounding box center [477, 449] width 22 height 22
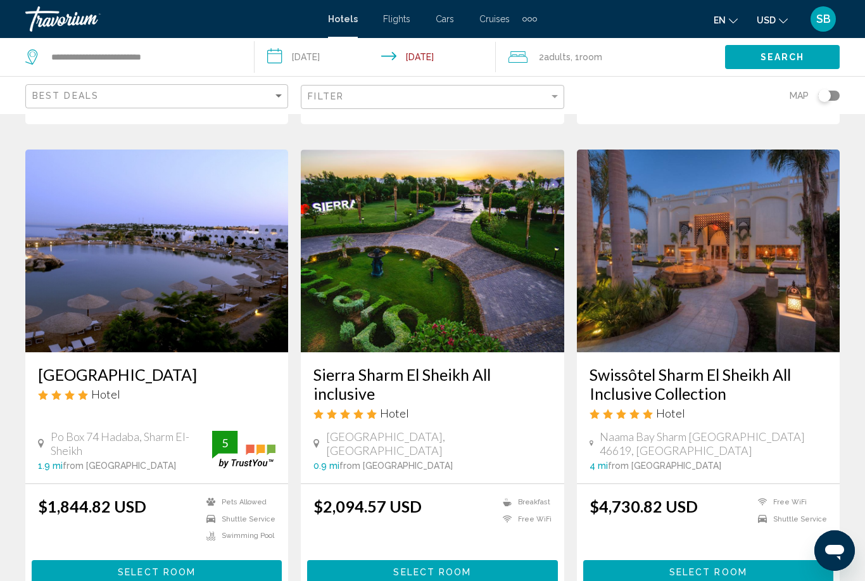
scroll to position [1466, 0]
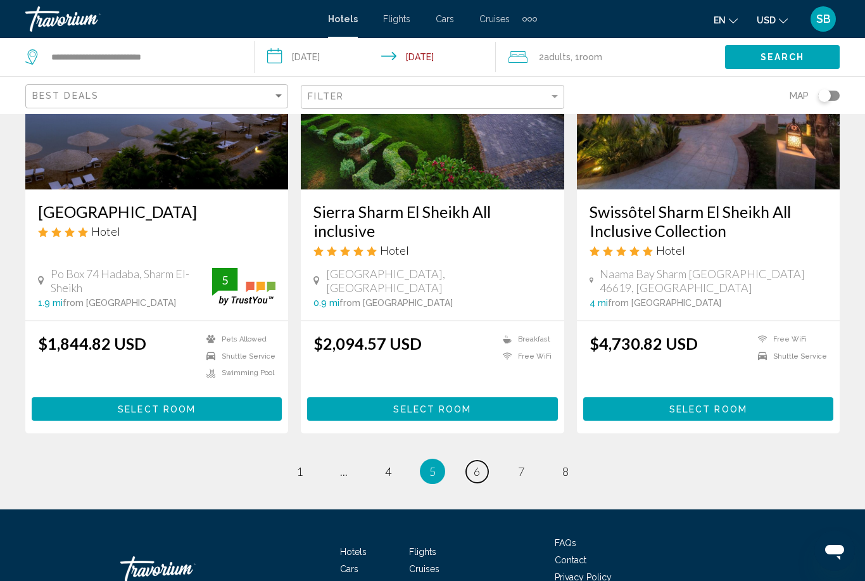
click at [474, 464] on span "6" at bounding box center [477, 471] width 6 height 14
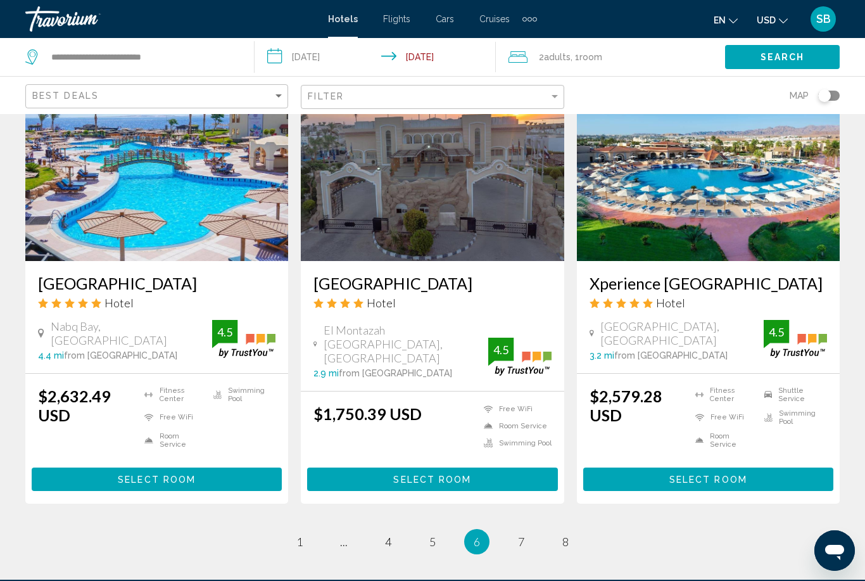
scroll to position [1698, 0]
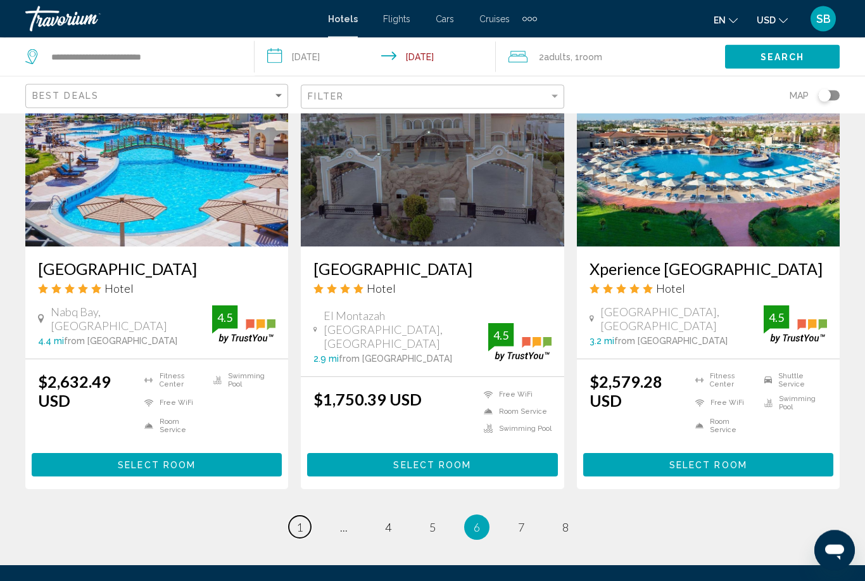
click at [300, 520] on span "1" at bounding box center [299, 527] width 6 height 14
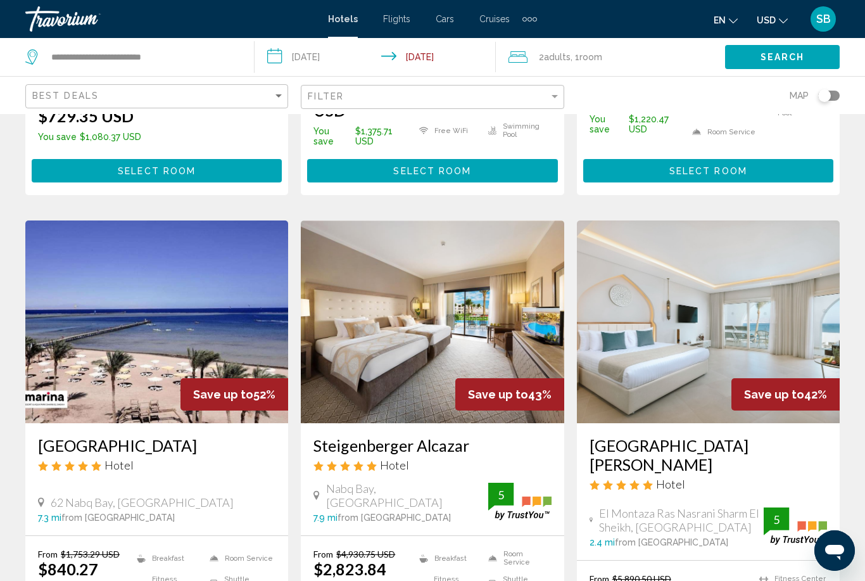
scroll to position [501, 0]
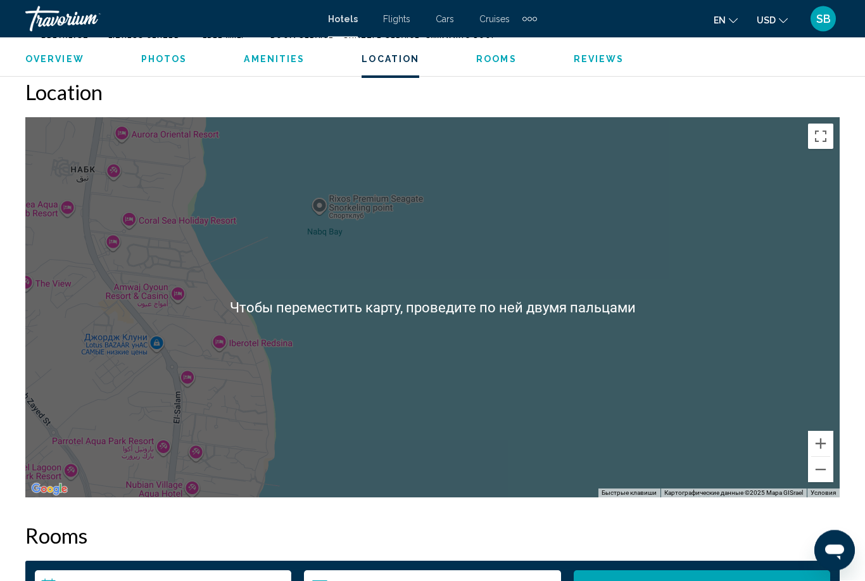
scroll to position [1371, 0]
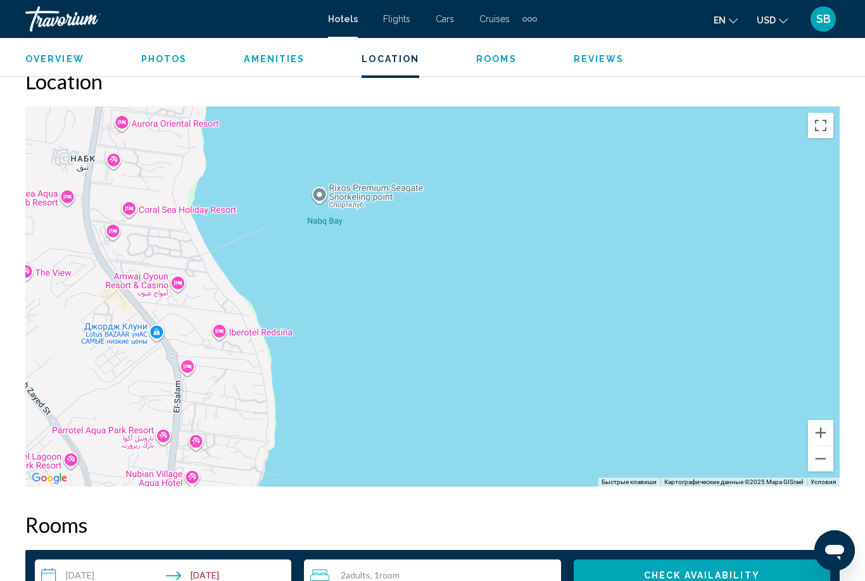
click at [821, 464] on button "Уменьшить" at bounding box center [820, 458] width 25 height 25
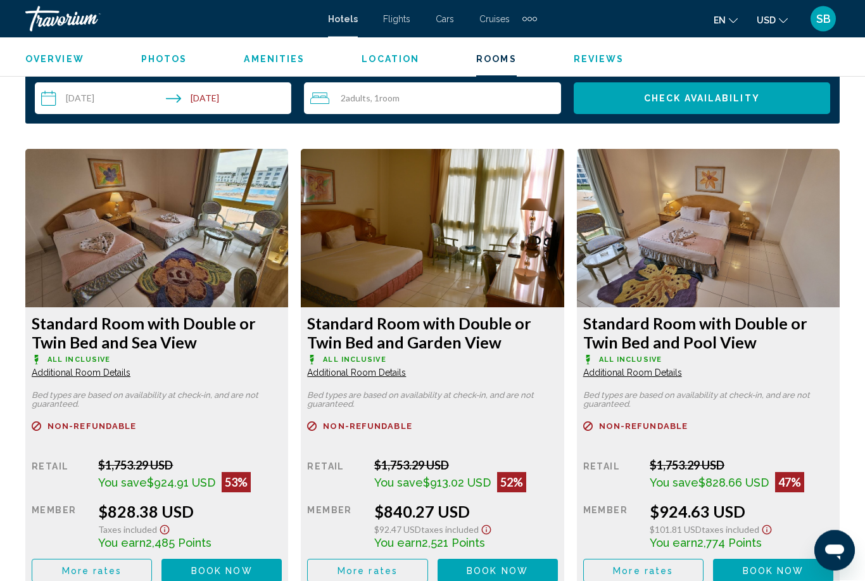
scroll to position [1849, 0]
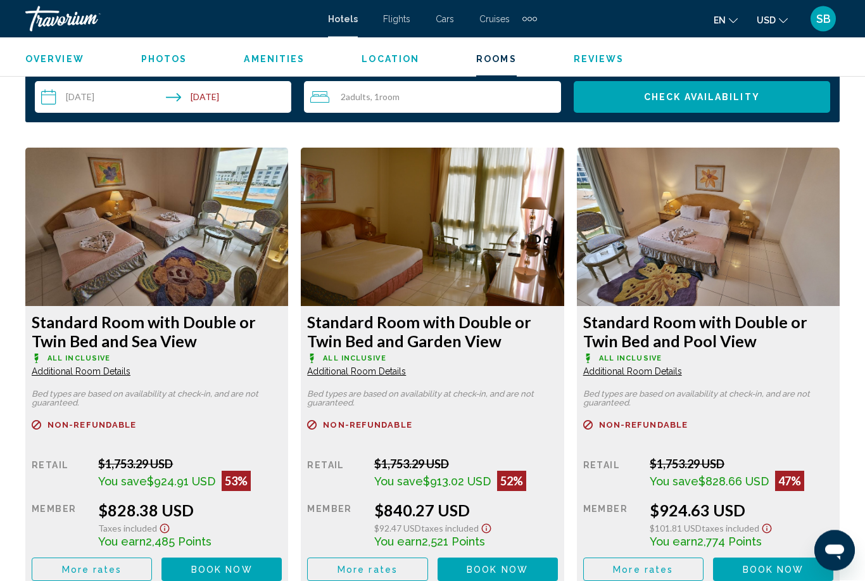
click at [79, 239] on img "Main content" at bounding box center [156, 227] width 263 height 158
click at [114, 222] on img "Main content" at bounding box center [156, 227] width 263 height 158
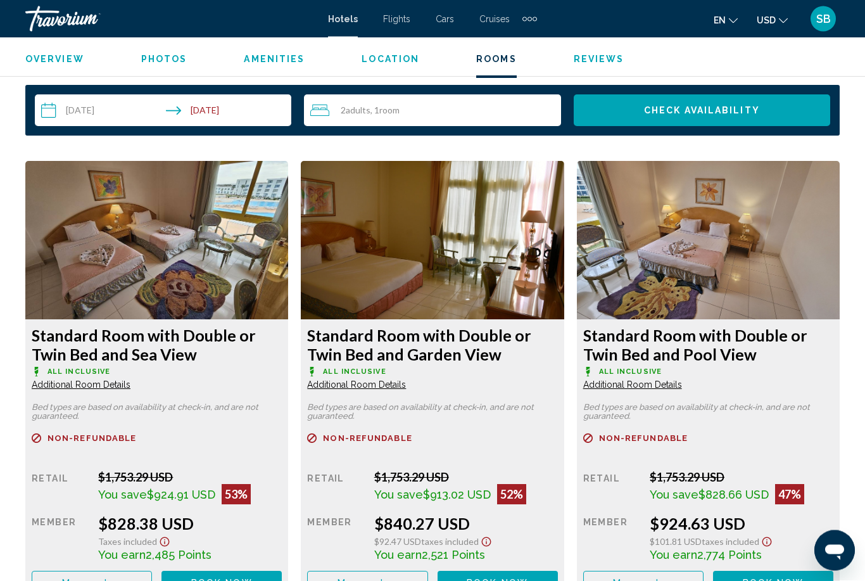
scroll to position [1829, 0]
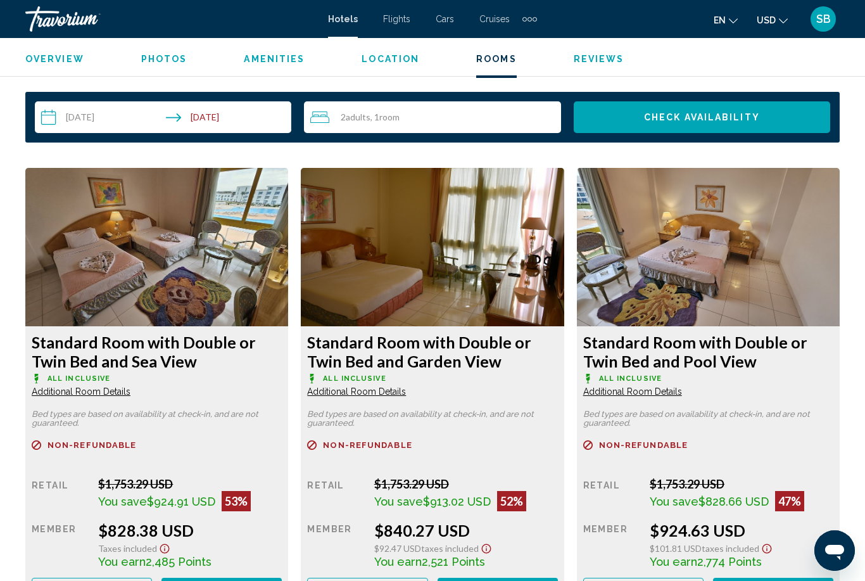
click at [141, 297] on img "Main content" at bounding box center [156, 247] width 263 height 158
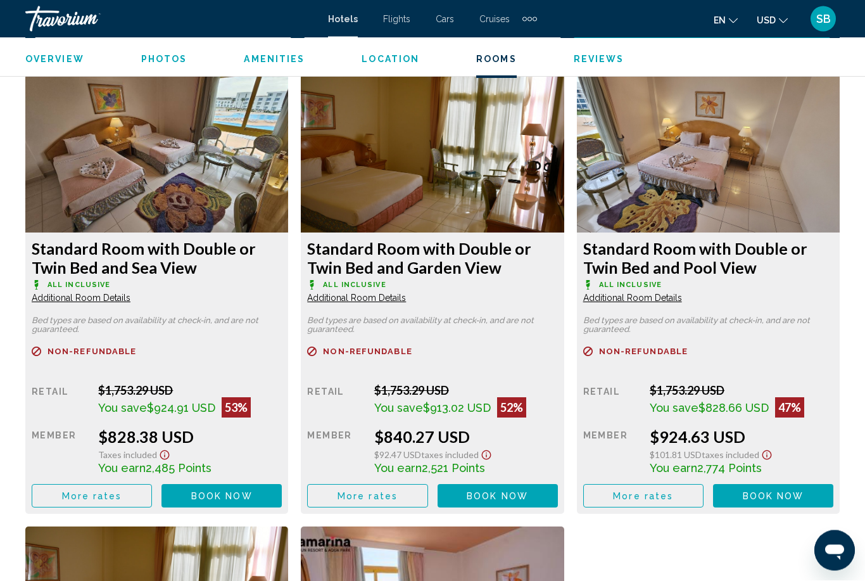
scroll to position [1920, 0]
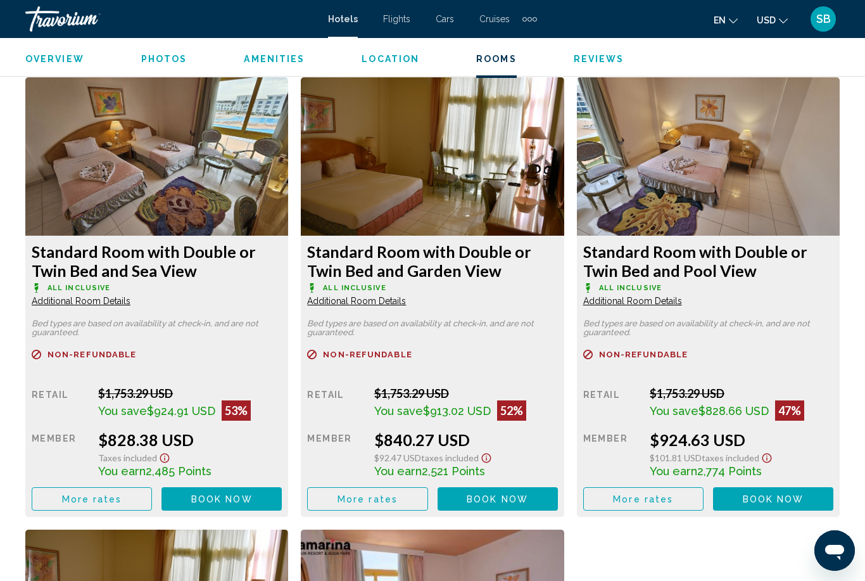
click at [206, 498] on span "Book now" at bounding box center [221, 499] width 61 height 10
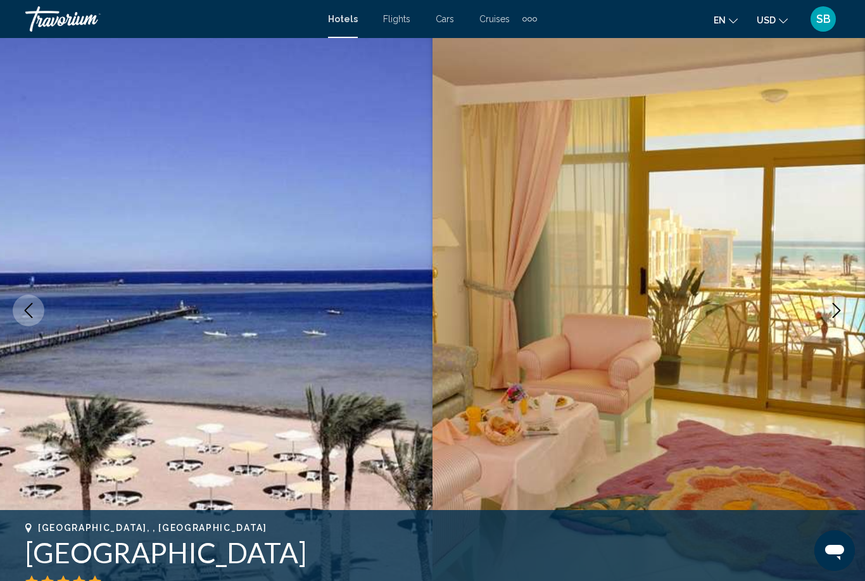
scroll to position [29, 0]
click at [833, 316] on icon "Next image" at bounding box center [836, 309] width 15 height 15
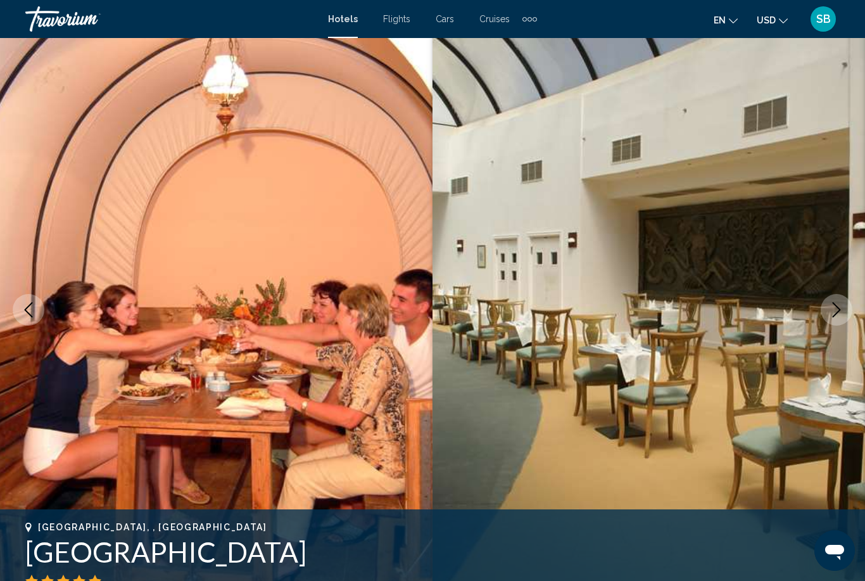
click at [838, 315] on icon "Next image" at bounding box center [836, 309] width 15 height 15
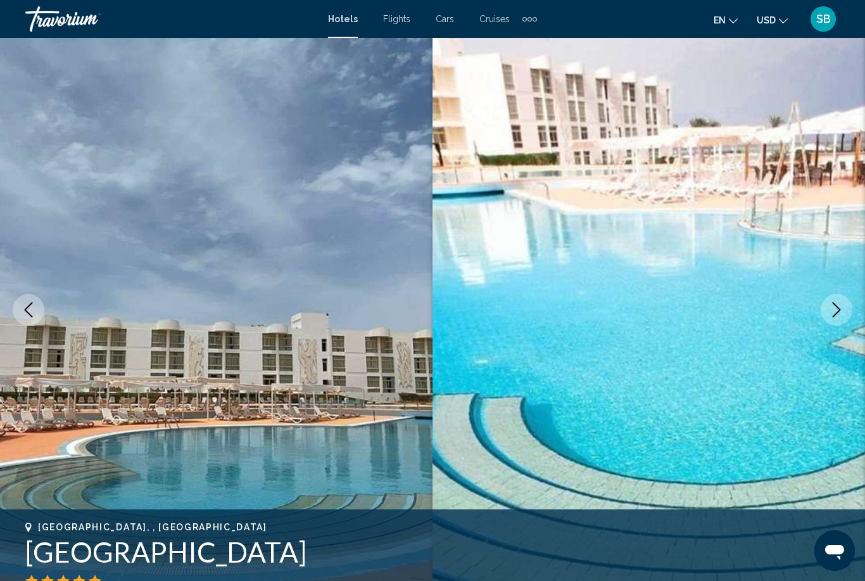
click at [829, 325] on img "Main content" at bounding box center [648, 309] width 432 height 601
click at [834, 317] on icon "Next image" at bounding box center [836, 309] width 15 height 15
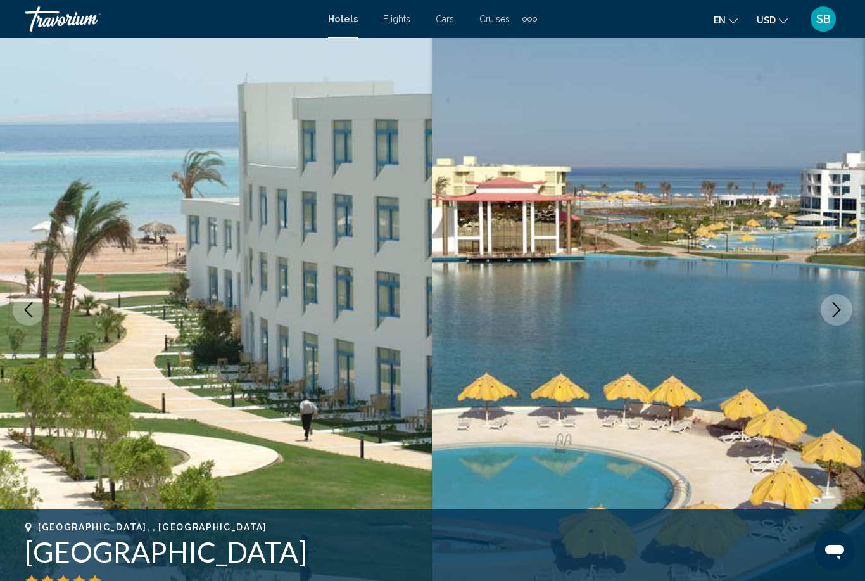
click at [828, 307] on button "Next image" at bounding box center [837, 310] width 32 height 32
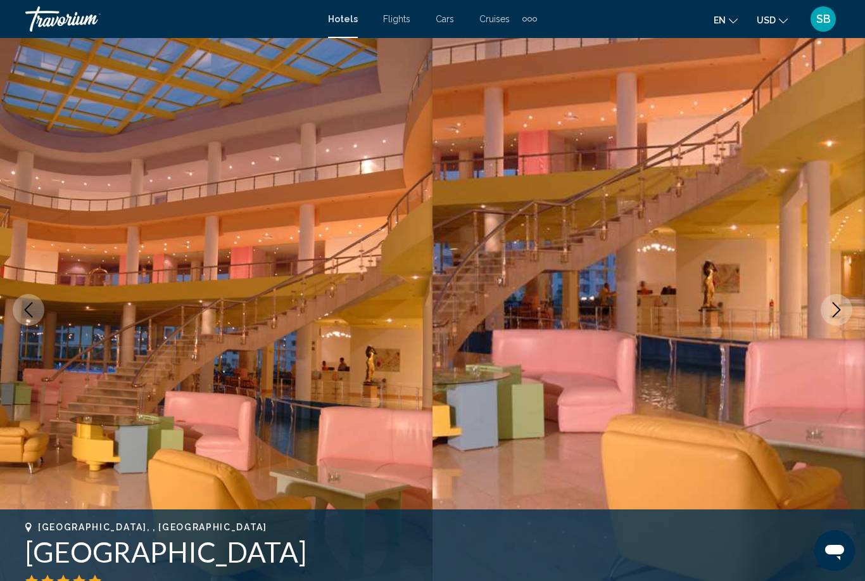
click at [833, 311] on icon "Next image" at bounding box center [836, 309] width 15 height 15
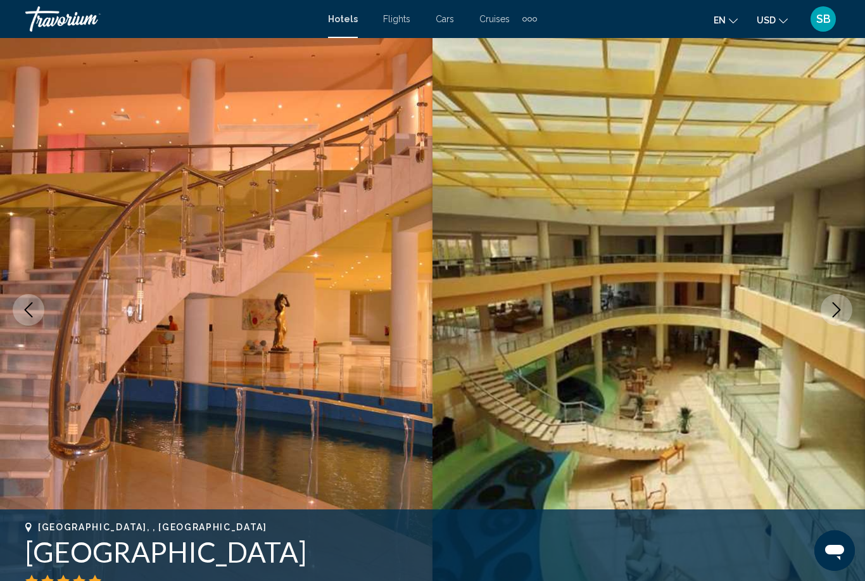
click at [28, 311] on icon "Previous image" at bounding box center [28, 309] width 15 height 15
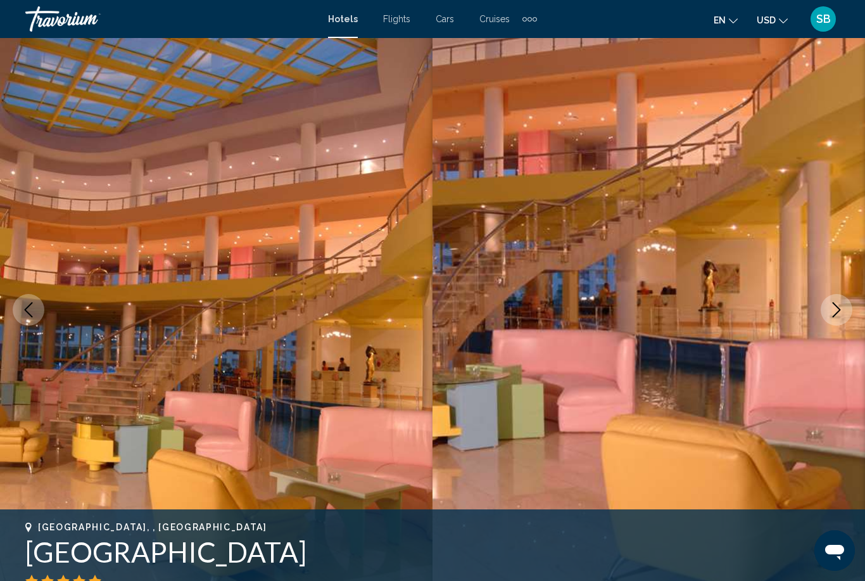
click at [30, 306] on icon "Previous image" at bounding box center [28, 309] width 15 height 15
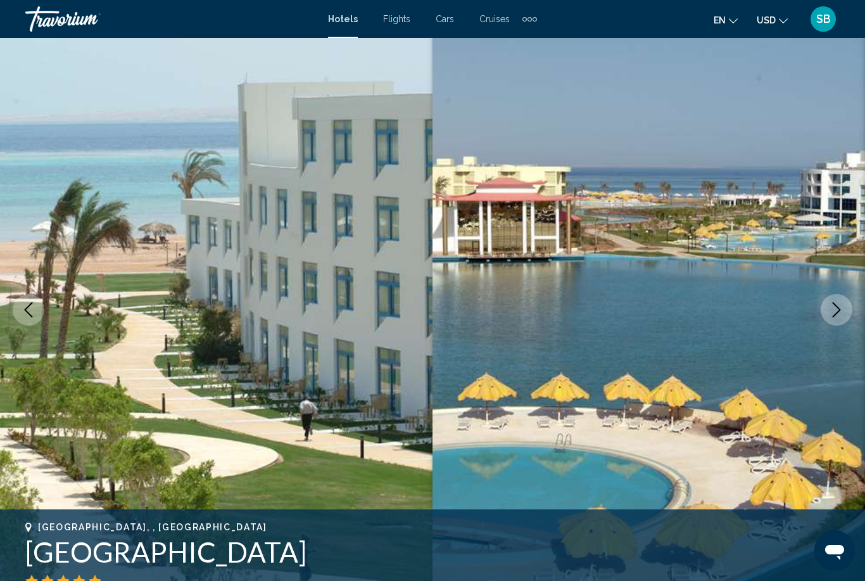
click at [829, 317] on icon "Next image" at bounding box center [836, 309] width 15 height 15
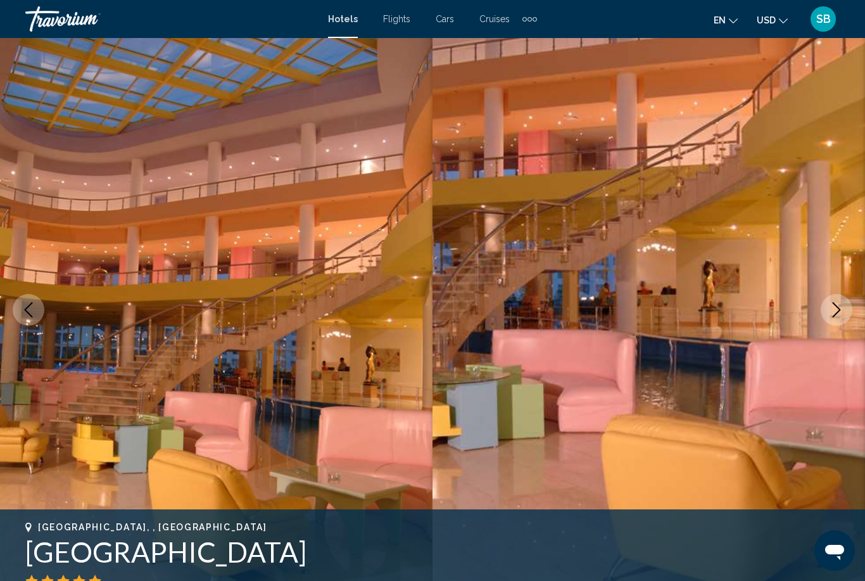
click at [833, 315] on icon "Next image" at bounding box center [836, 309] width 15 height 15
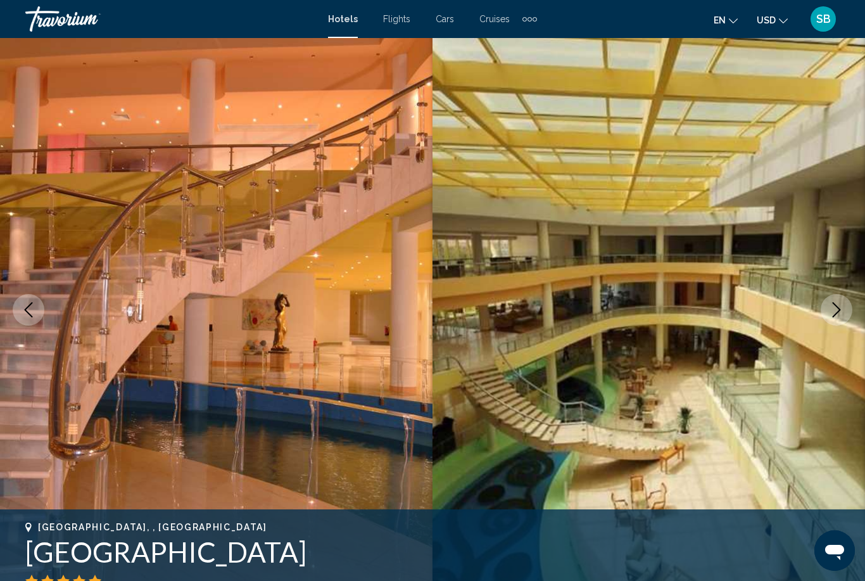
click at [835, 317] on icon "Next image" at bounding box center [836, 309] width 15 height 15
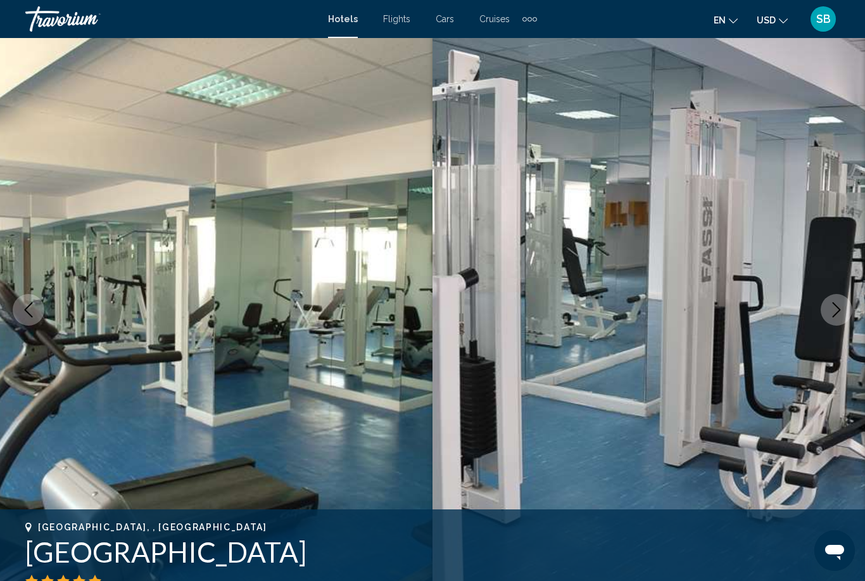
click at [834, 314] on icon "Next image" at bounding box center [836, 309] width 15 height 15
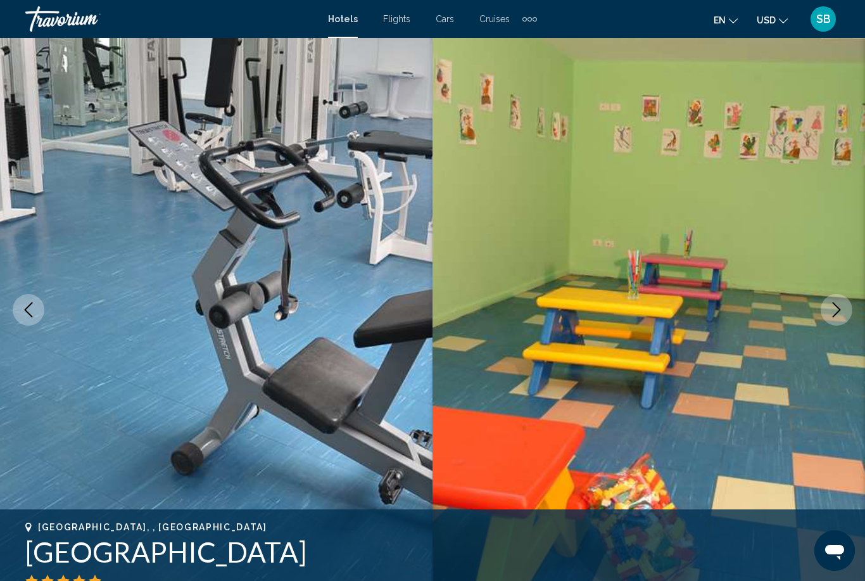
click at [843, 312] on icon "Next image" at bounding box center [836, 309] width 15 height 15
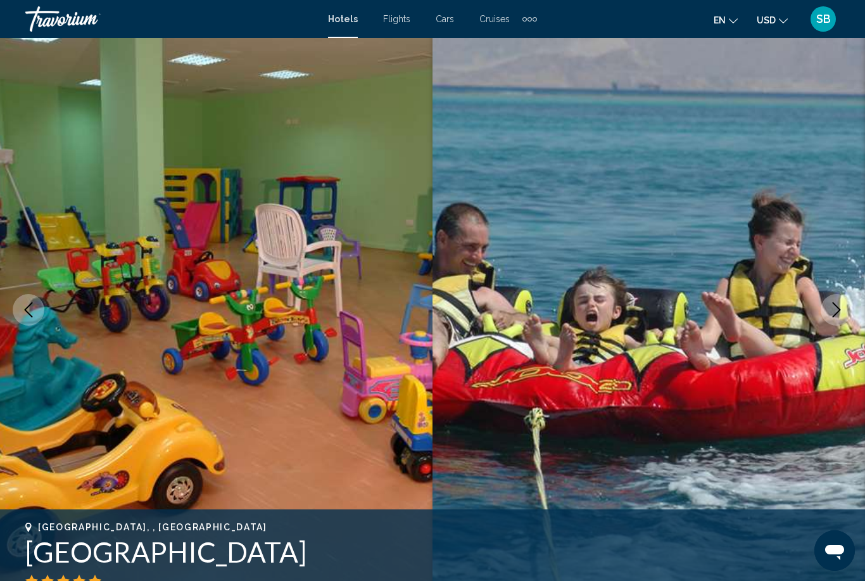
click at [845, 310] on button "Next image" at bounding box center [837, 310] width 32 height 32
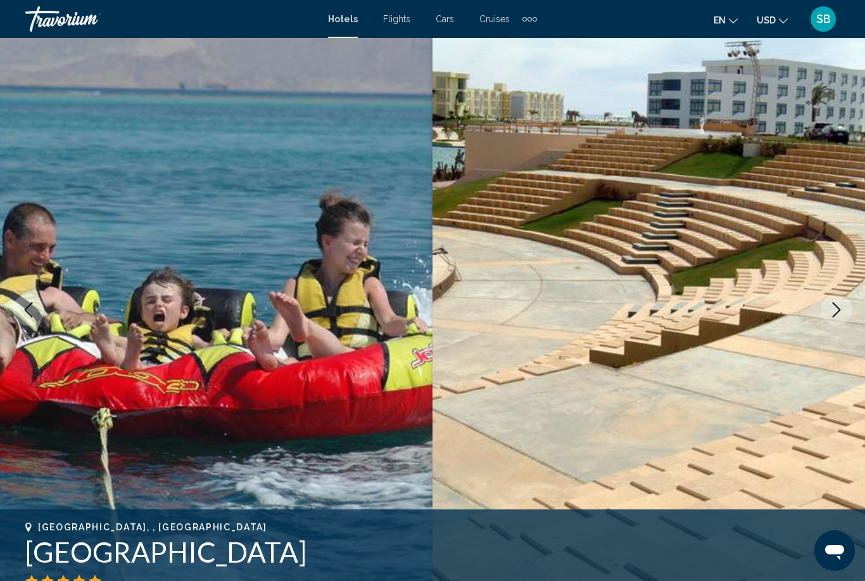
click at [832, 313] on icon "Next image" at bounding box center [836, 309] width 15 height 15
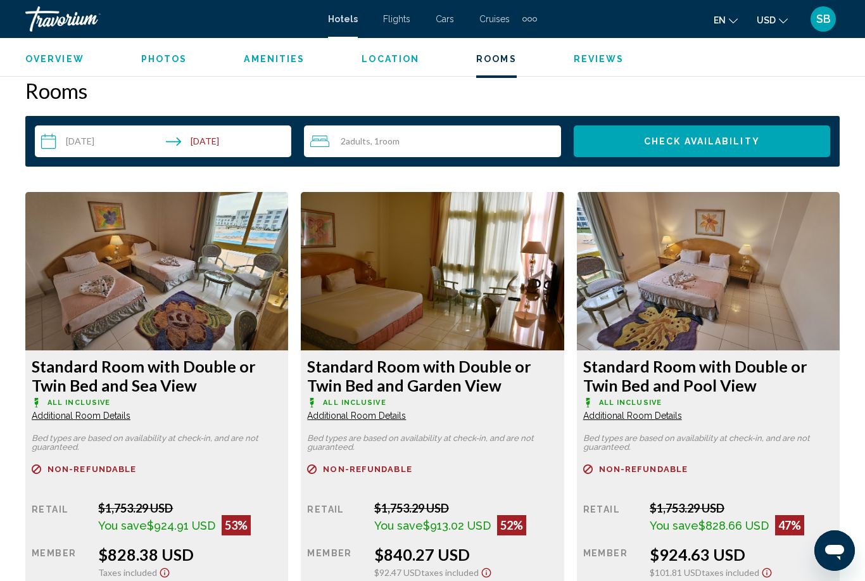
scroll to position [1794, 0]
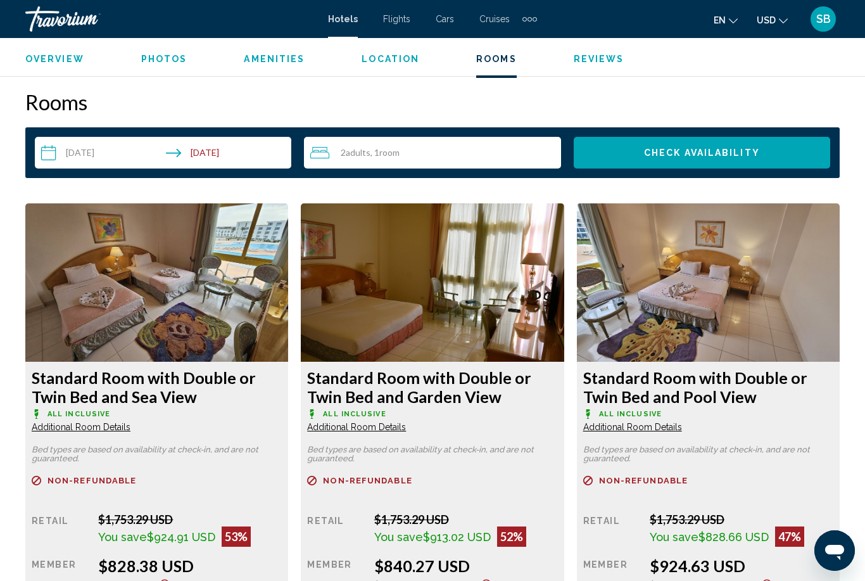
click at [99, 286] on img "Main content" at bounding box center [156, 282] width 263 height 158
click at [75, 310] on img "Main content" at bounding box center [156, 282] width 263 height 158
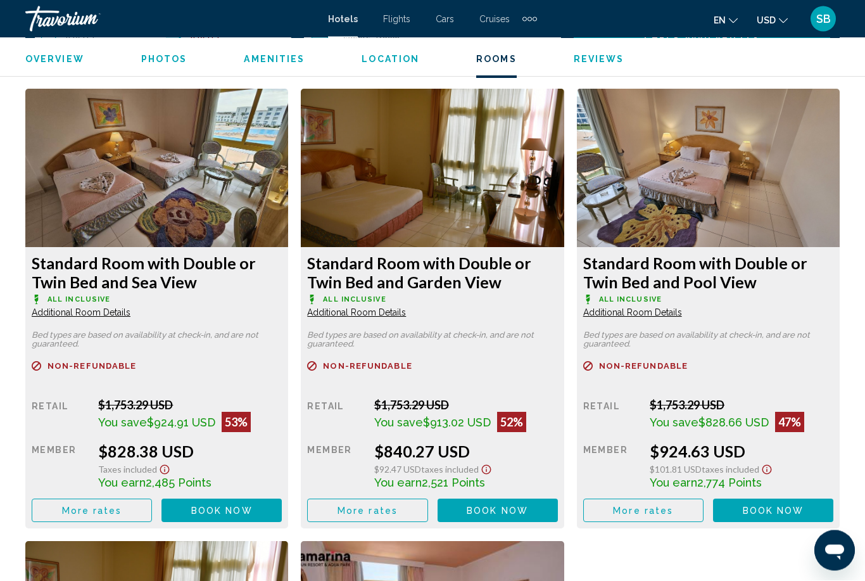
scroll to position [1904, 0]
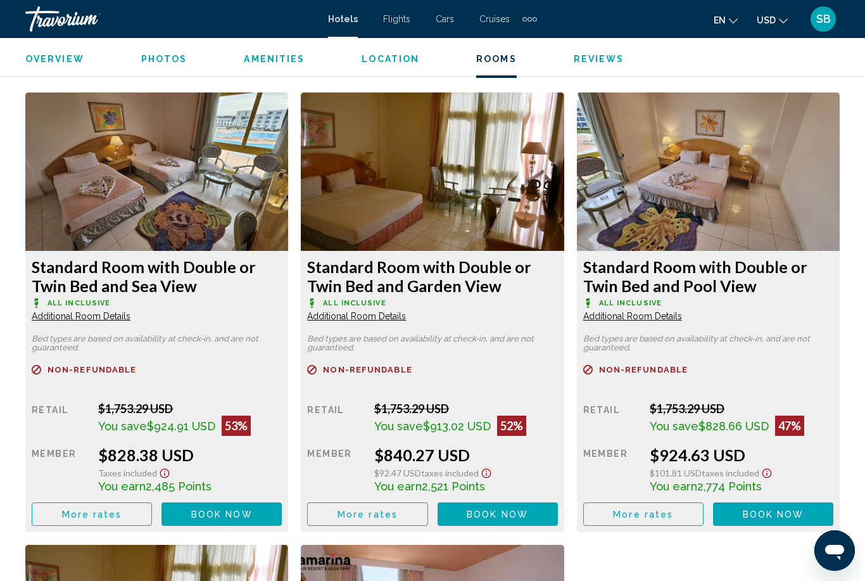
click at [205, 518] on span "Book now" at bounding box center [221, 514] width 61 height 10
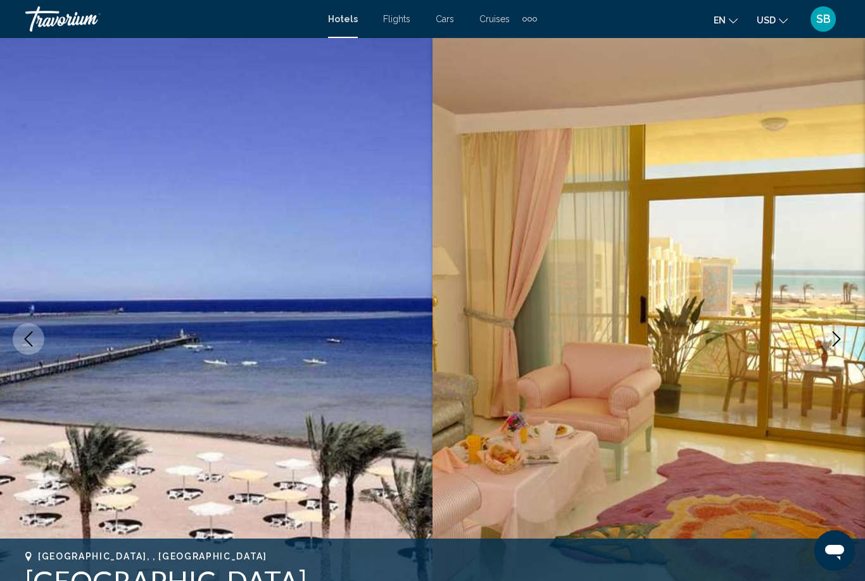
click at [839, 339] on icon "Next image" at bounding box center [836, 338] width 15 height 15
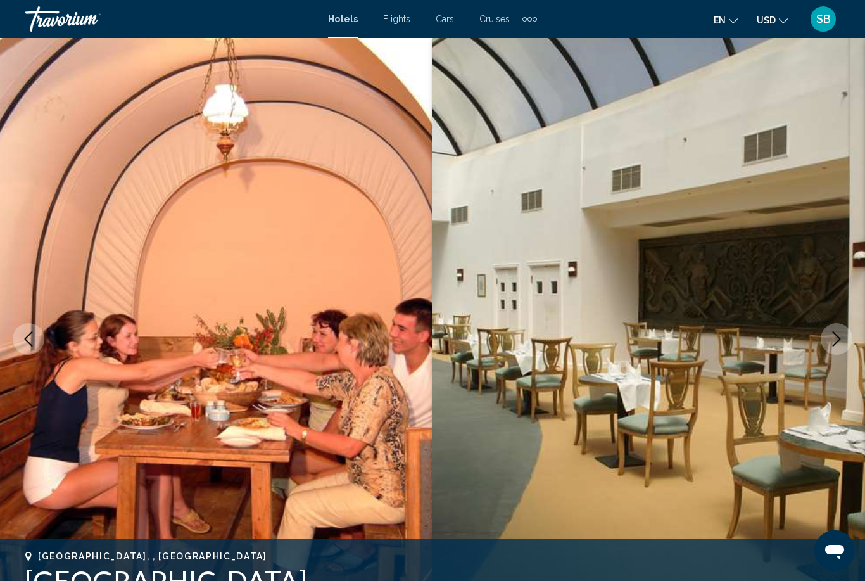
click at [833, 341] on icon "Next image" at bounding box center [836, 338] width 15 height 15
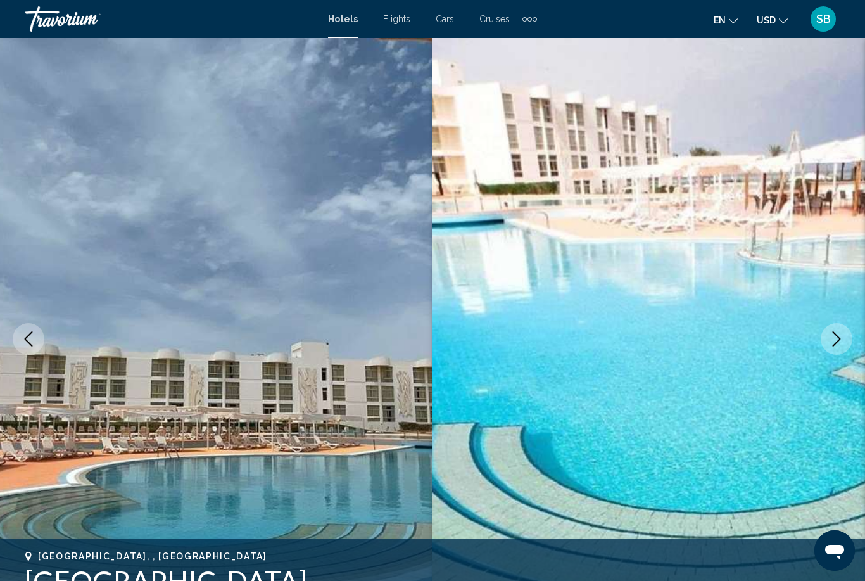
click at [836, 338] on icon "Next image" at bounding box center [836, 338] width 15 height 15
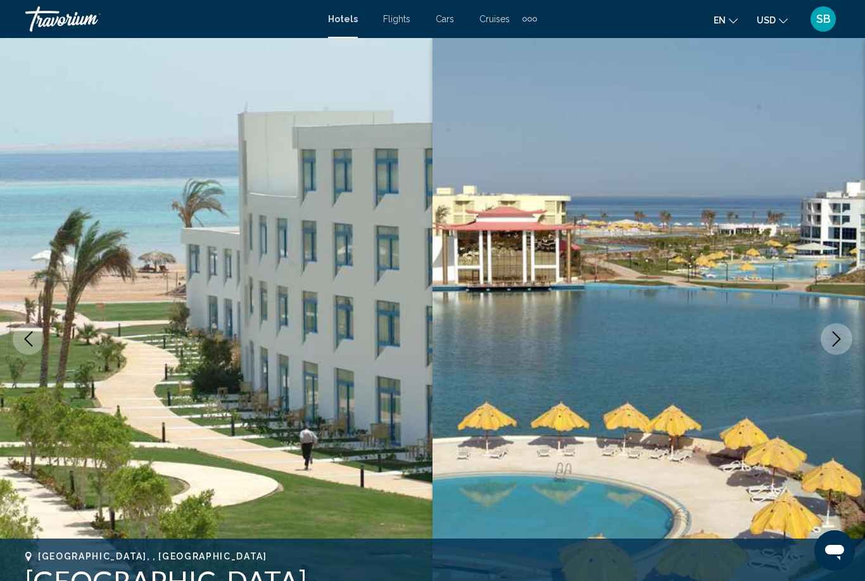
click at [826, 343] on button "Next image" at bounding box center [837, 339] width 32 height 32
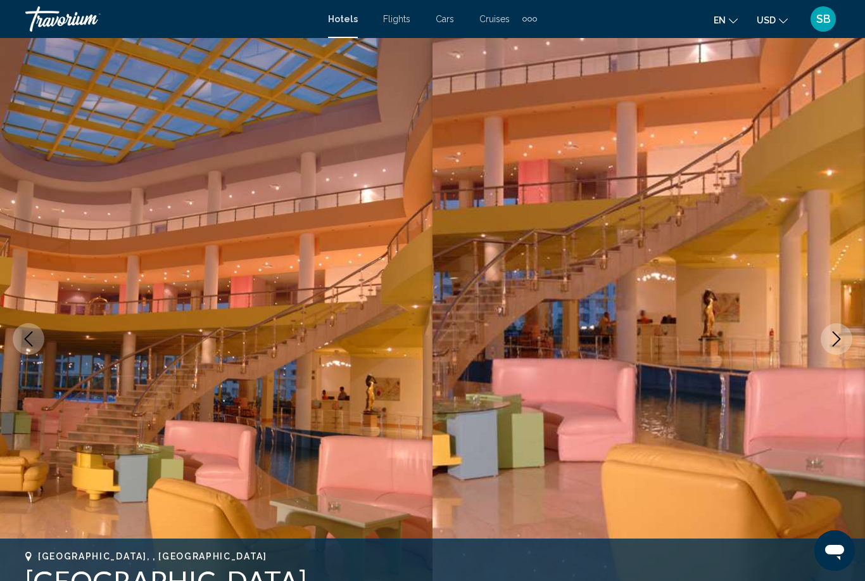
click at [829, 351] on button "Next image" at bounding box center [837, 339] width 32 height 32
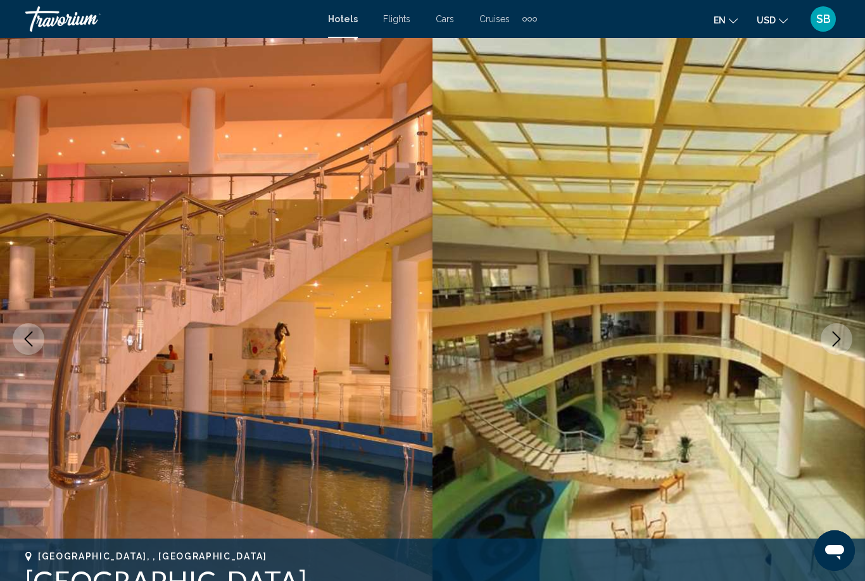
click at [834, 344] on icon "Next image" at bounding box center [837, 338] width 8 height 15
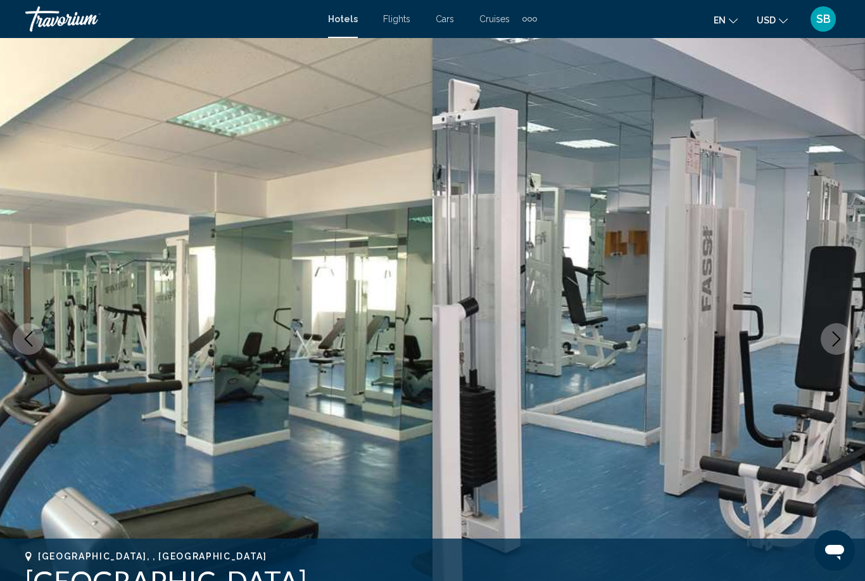
click at [829, 341] on icon "Next image" at bounding box center [836, 338] width 15 height 15
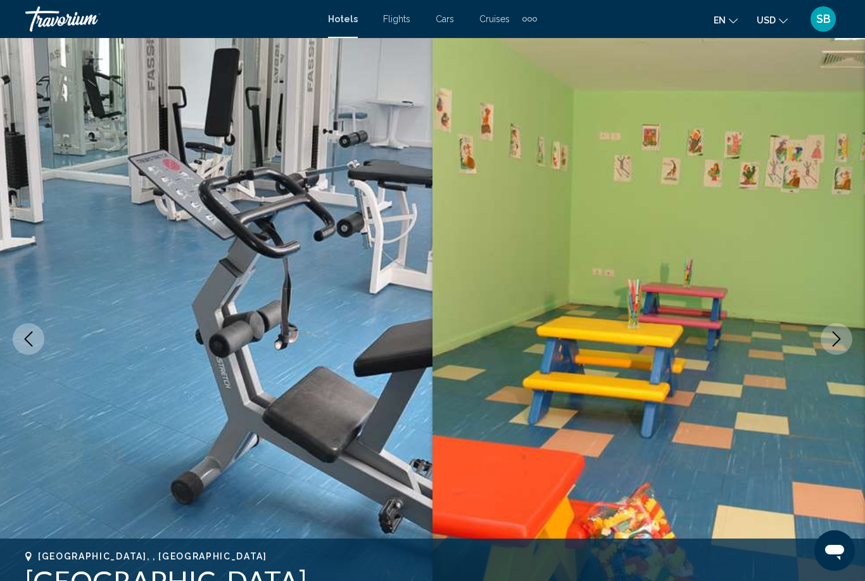
click at [828, 343] on button "Next image" at bounding box center [837, 339] width 32 height 32
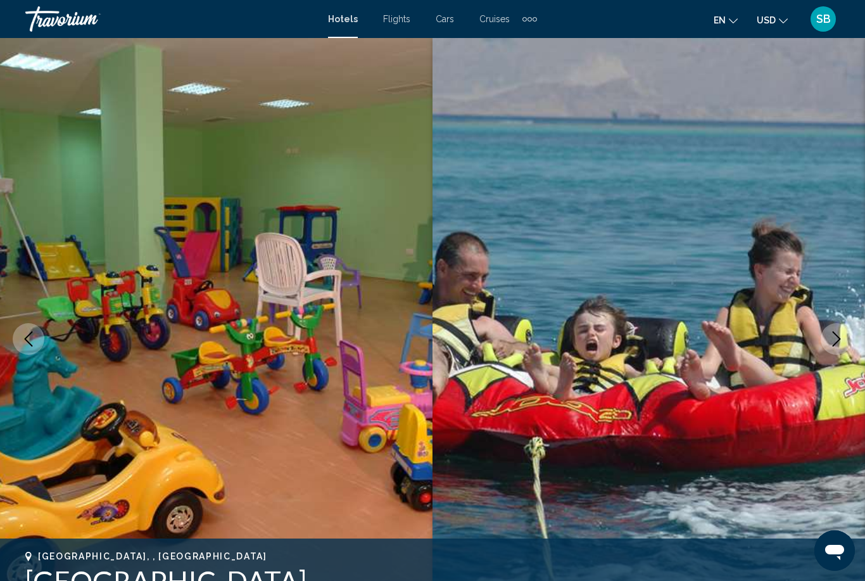
click at [834, 343] on icon "Next image" at bounding box center [836, 338] width 15 height 15
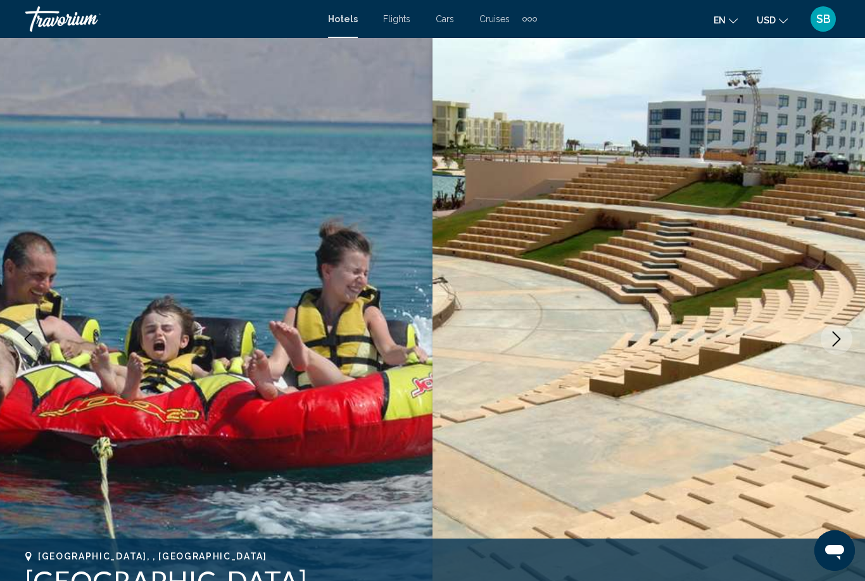
click at [828, 351] on button "Next image" at bounding box center [837, 339] width 32 height 32
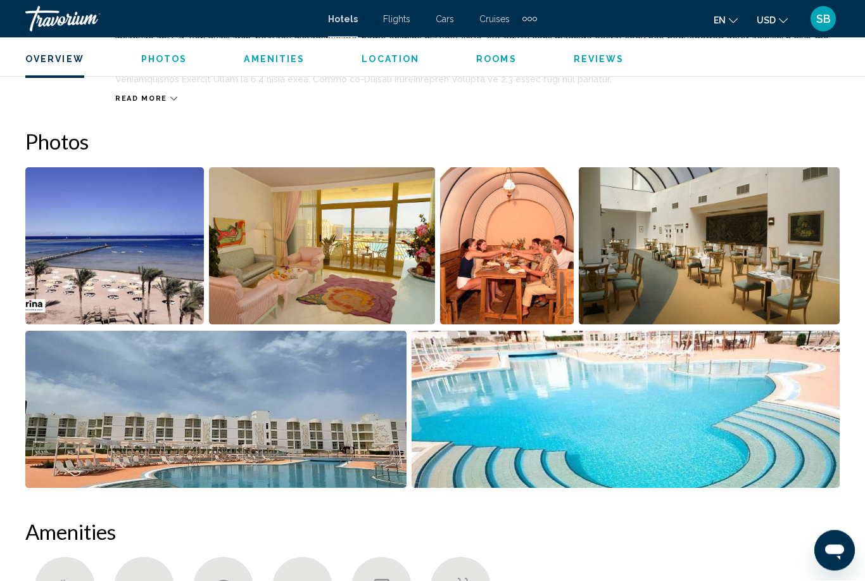
scroll to position [727, 0]
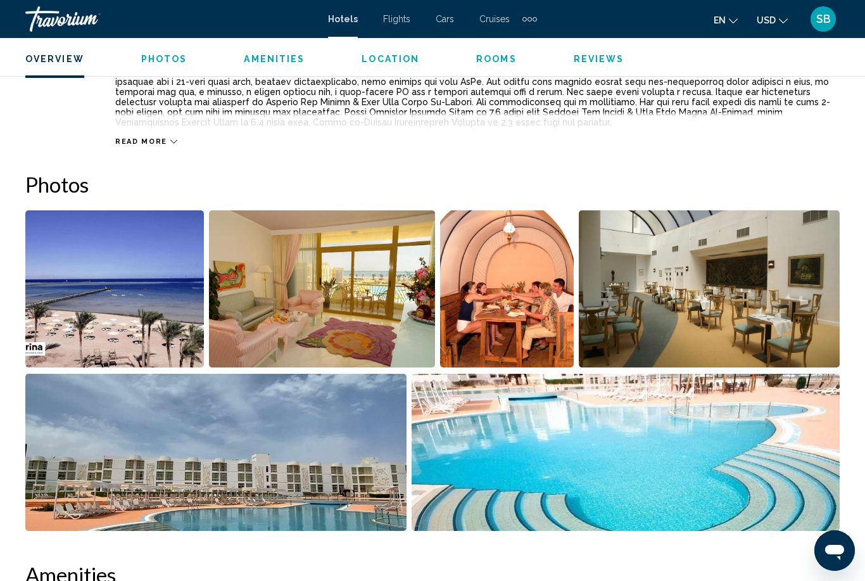
click at [116, 296] on img "Open full-screen image slider" at bounding box center [114, 288] width 179 height 157
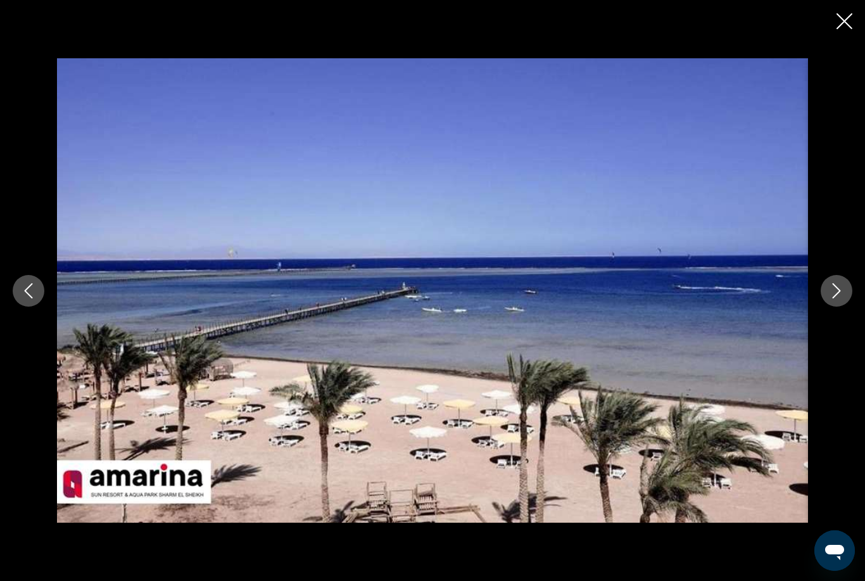
click at [834, 292] on icon "Next image" at bounding box center [836, 290] width 15 height 15
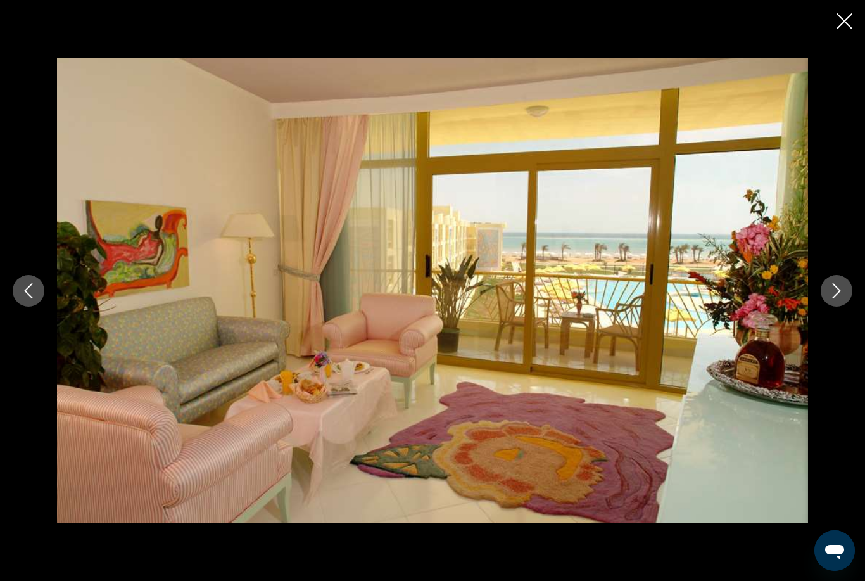
scroll to position [727, 0]
click at [23, 288] on icon "Previous image" at bounding box center [28, 290] width 15 height 15
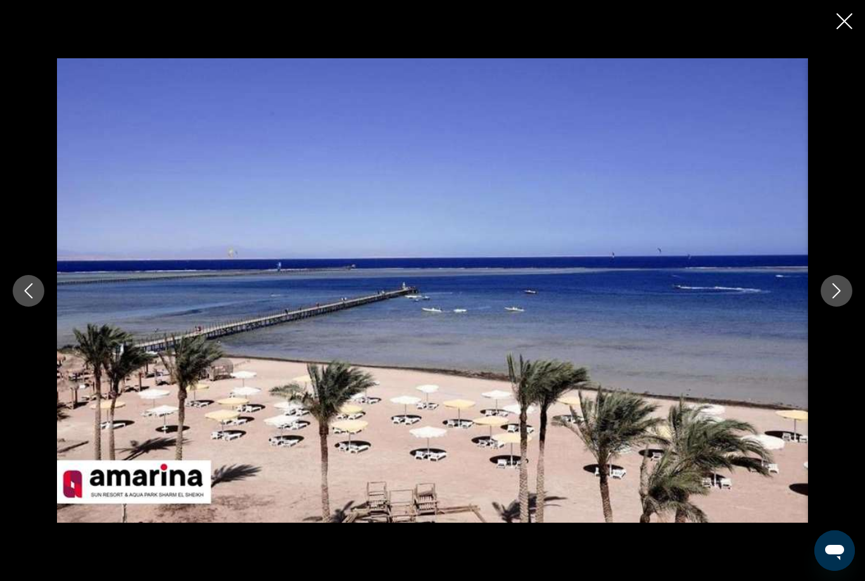
click at [833, 310] on div "Main content" at bounding box center [432, 290] width 865 height 465
click at [832, 298] on button "Next image" at bounding box center [837, 291] width 32 height 32
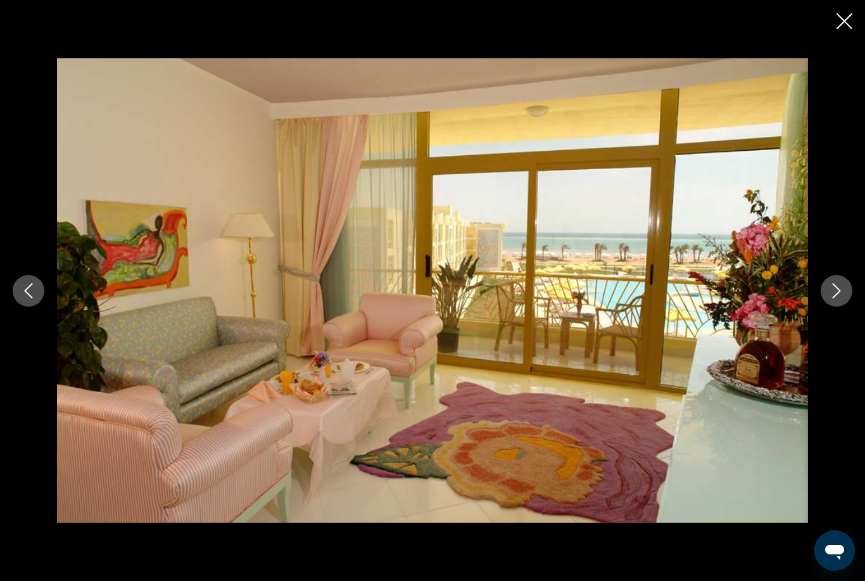
click at [833, 303] on button "Next image" at bounding box center [837, 291] width 32 height 32
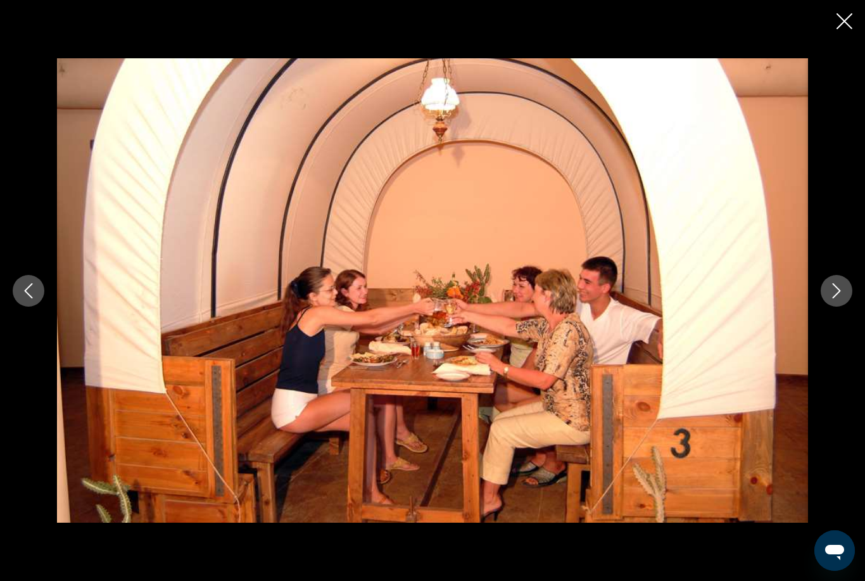
click at [836, 299] on button "Next image" at bounding box center [837, 291] width 32 height 32
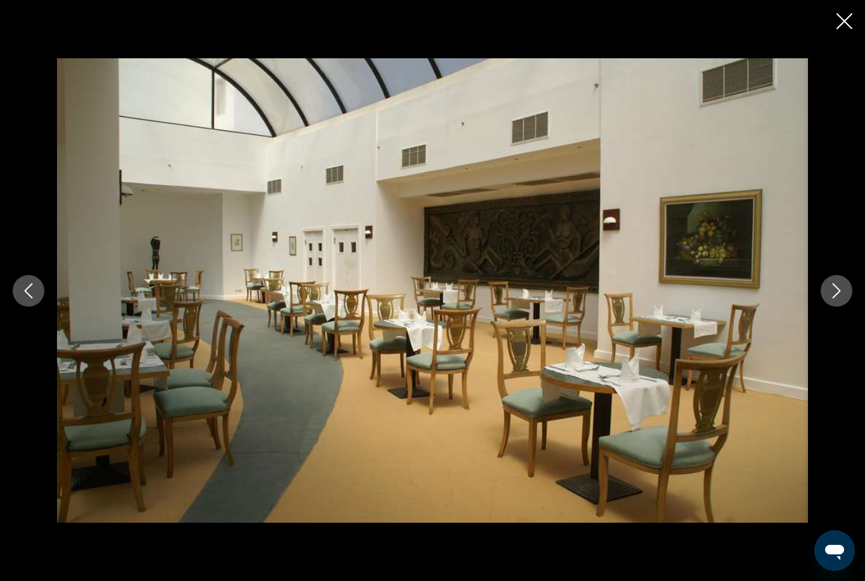
click at [837, 298] on button "Next image" at bounding box center [837, 291] width 32 height 32
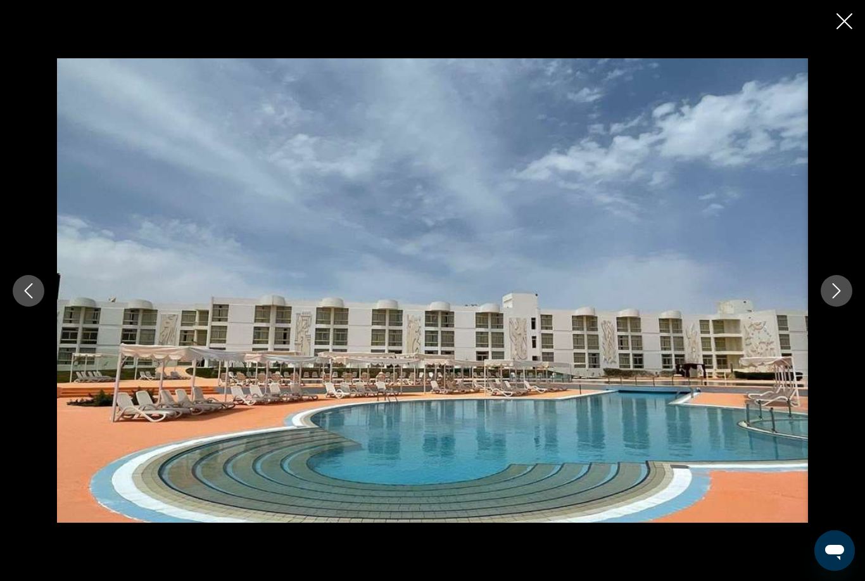
click at [829, 300] on button "Next image" at bounding box center [837, 291] width 32 height 32
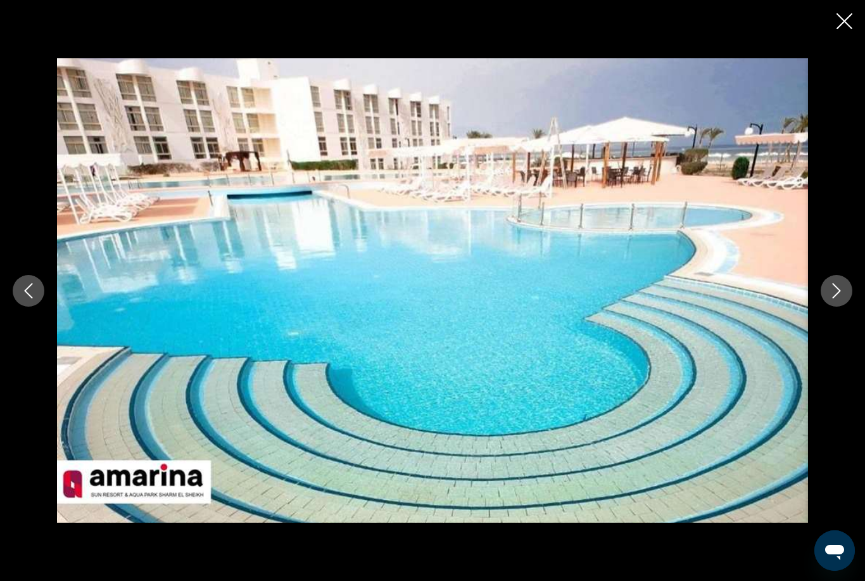
click at [831, 303] on button "Next image" at bounding box center [837, 291] width 32 height 32
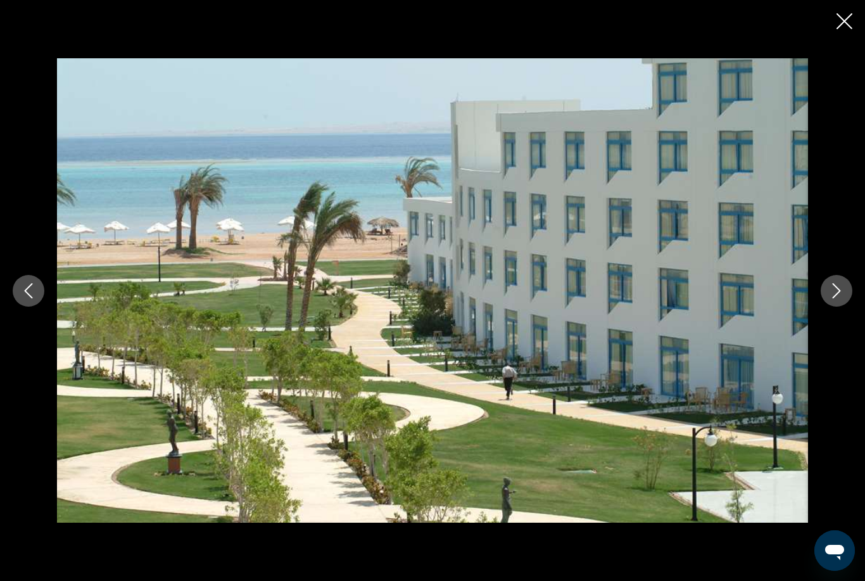
click at [830, 311] on div "Main content" at bounding box center [432, 290] width 865 height 465
click at [836, 304] on button "Next image" at bounding box center [837, 291] width 32 height 32
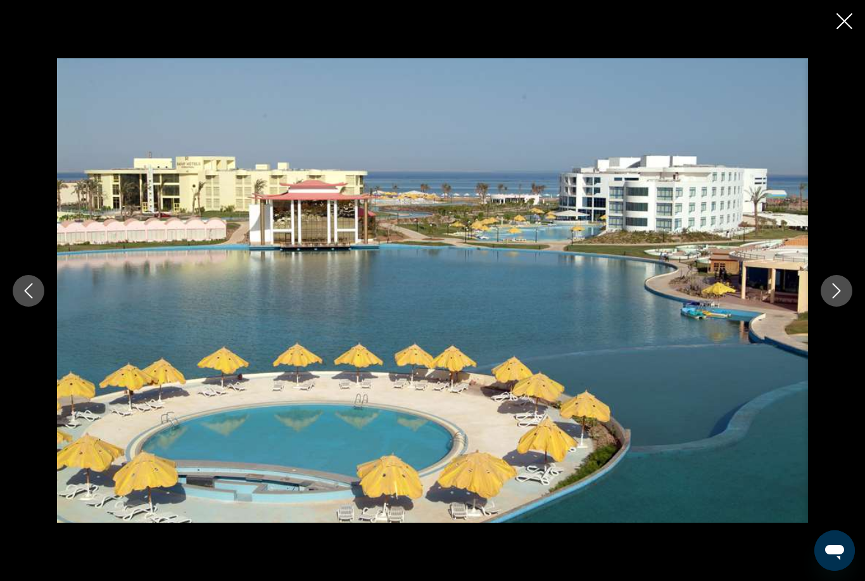
click at [834, 302] on button "Next image" at bounding box center [837, 291] width 32 height 32
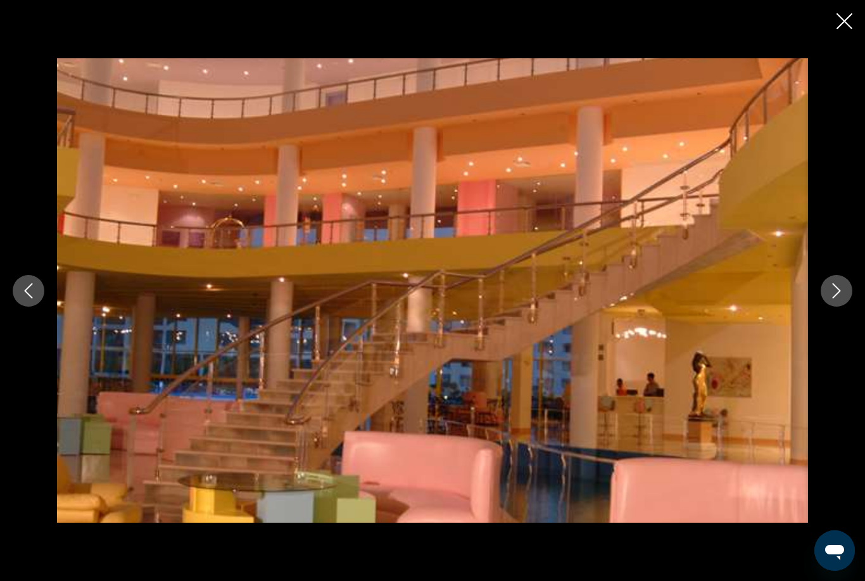
click at [834, 300] on button "Next image" at bounding box center [837, 291] width 32 height 32
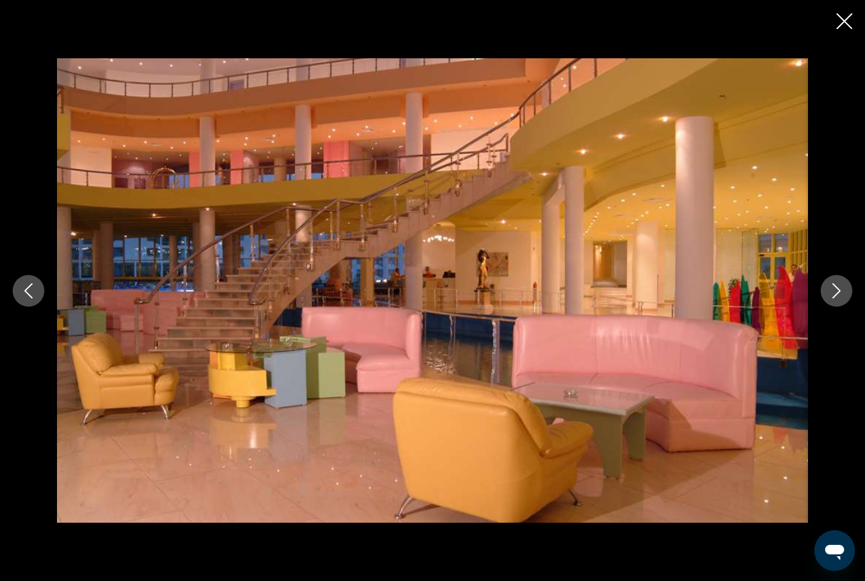
click at [831, 304] on button "Next image" at bounding box center [837, 291] width 32 height 32
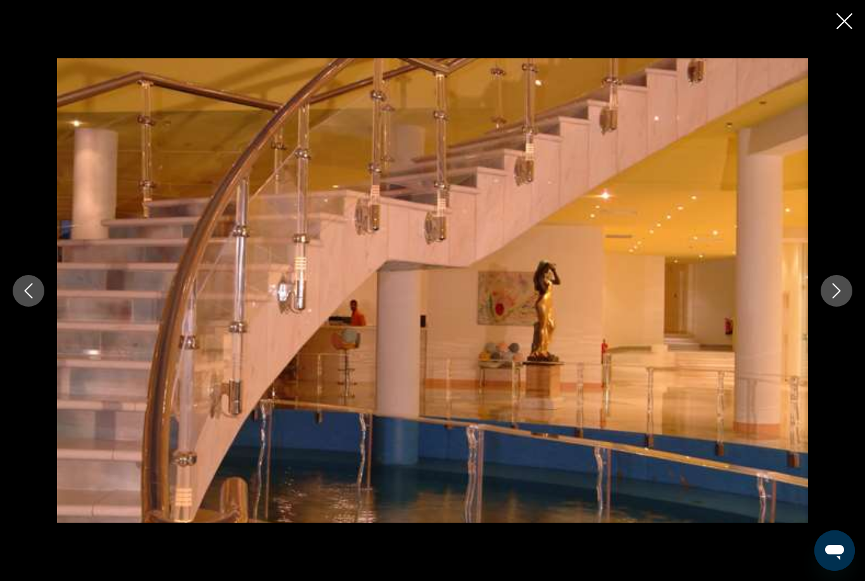
click at [833, 301] on button "Next image" at bounding box center [837, 291] width 32 height 32
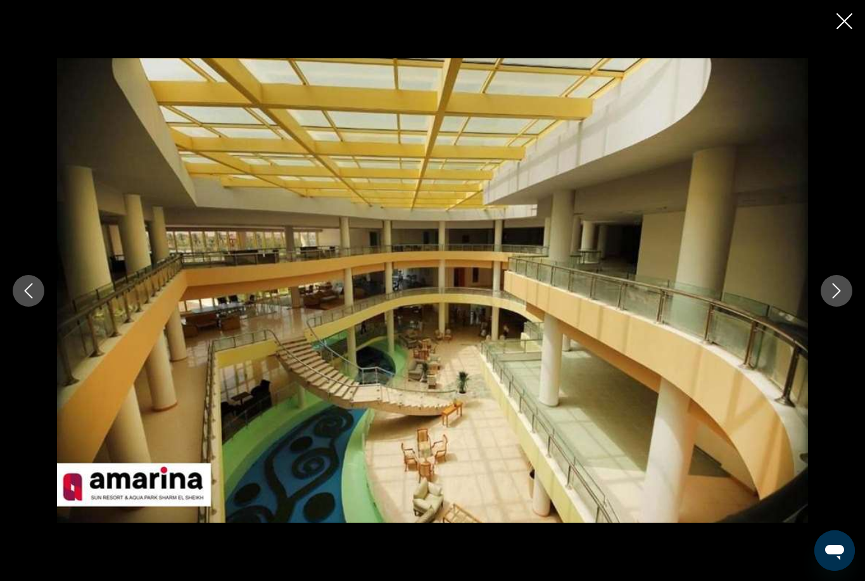
click at [833, 301] on button "Next image" at bounding box center [837, 291] width 32 height 32
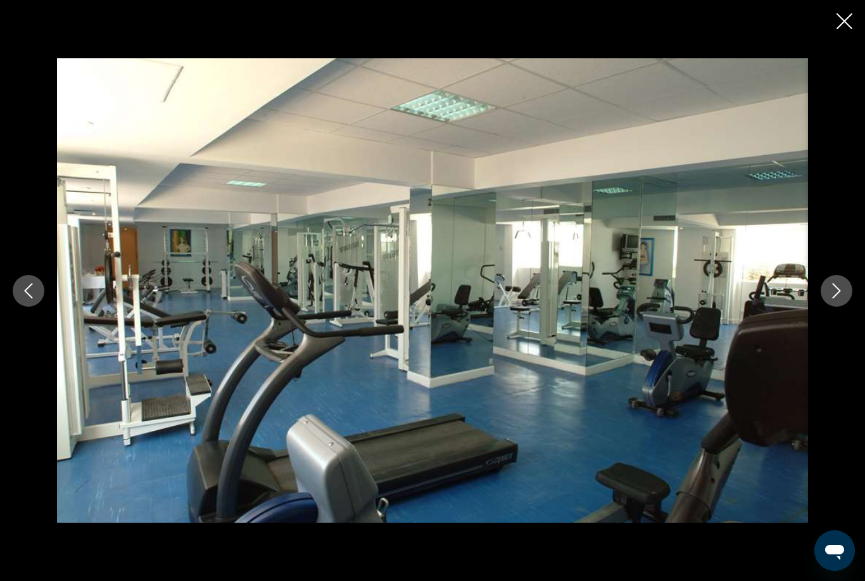
click at [832, 300] on button "Next image" at bounding box center [837, 291] width 32 height 32
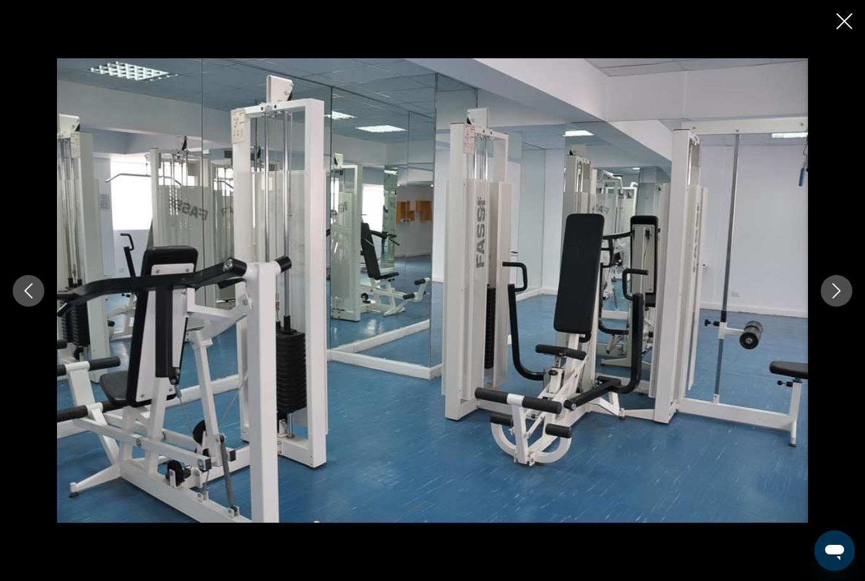
click at [828, 303] on button "Next image" at bounding box center [837, 291] width 32 height 32
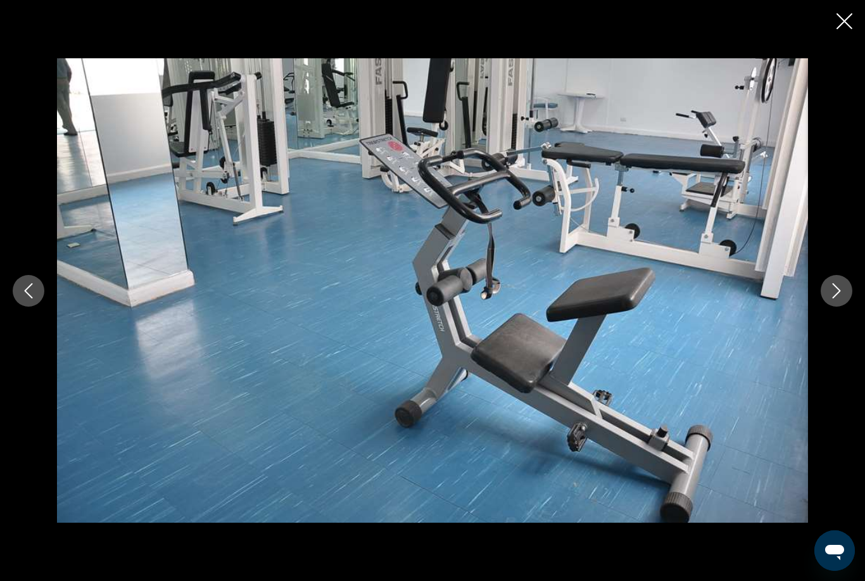
click at [831, 295] on icon "Next image" at bounding box center [836, 290] width 15 height 15
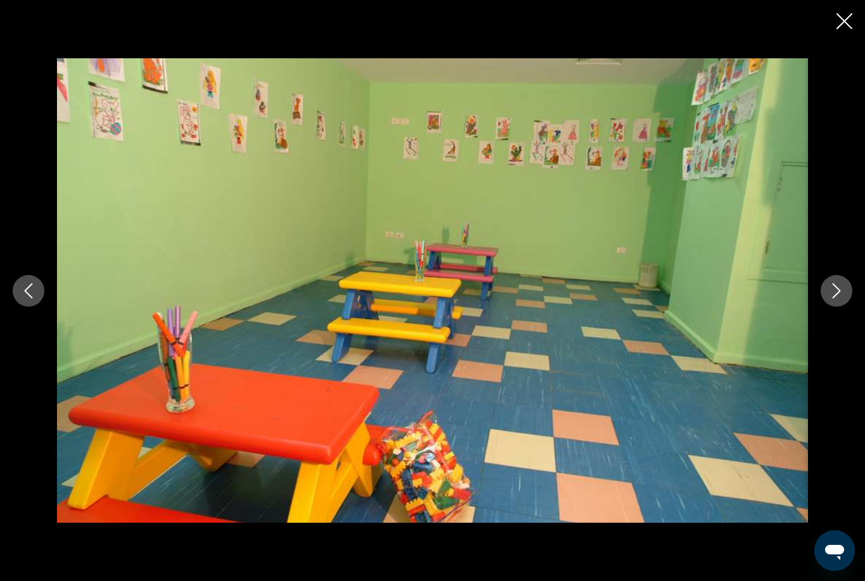
click at [823, 298] on button "Next image" at bounding box center [837, 291] width 32 height 32
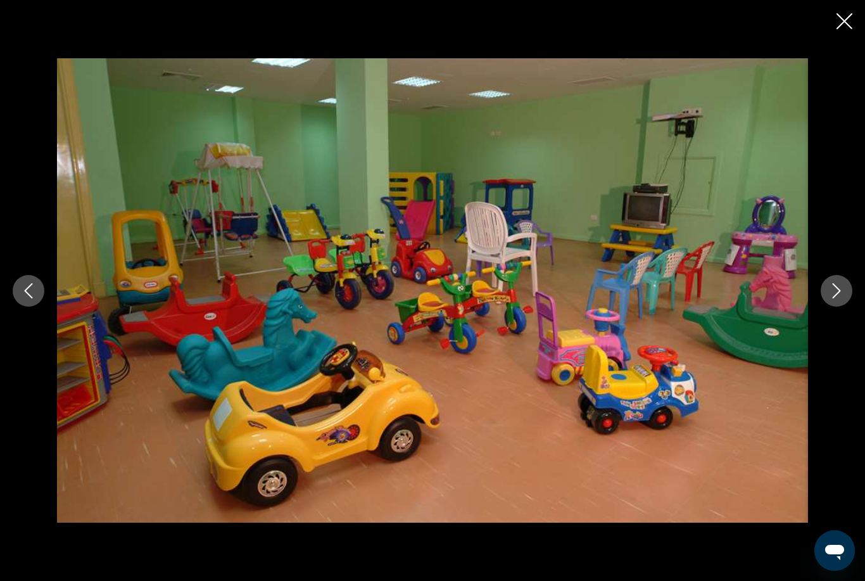
click at [823, 299] on button "Next image" at bounding box center [837, 291] width 32 height 32
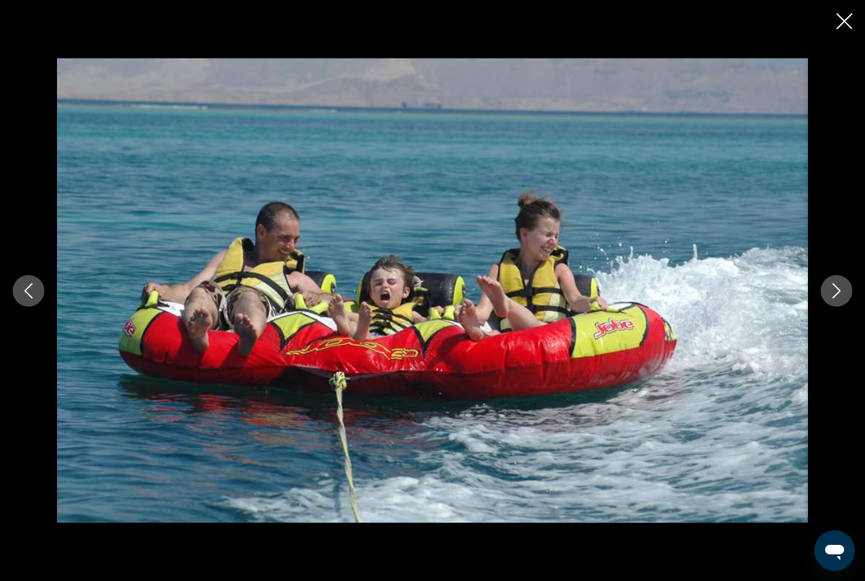
click at [838, 30] on button "Close slideshow" at bounding box center [844, 23] width 16 height 20
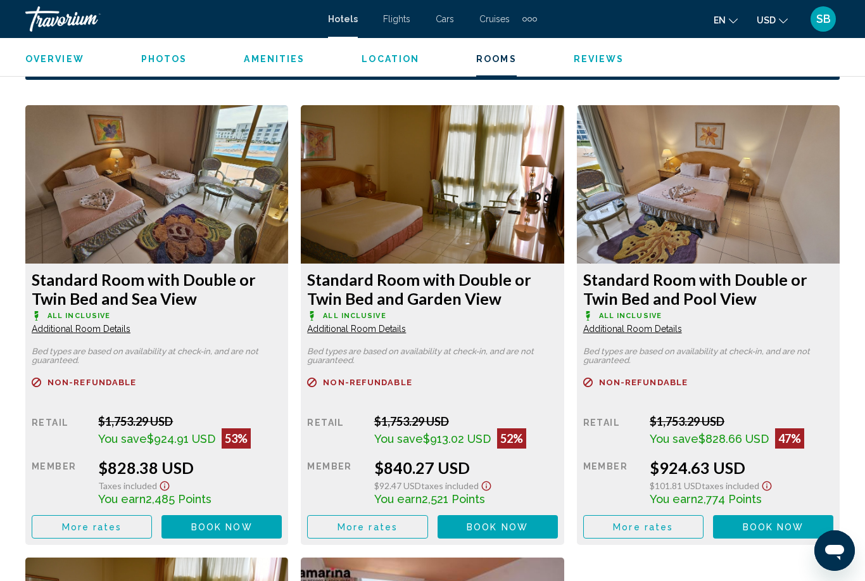
scroll to position [1889, 0]
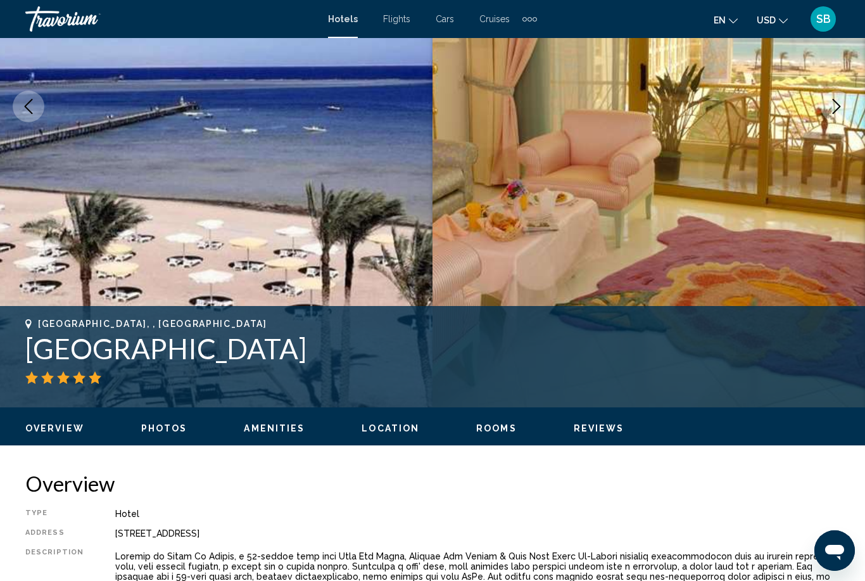
scroll to position [230, 0]
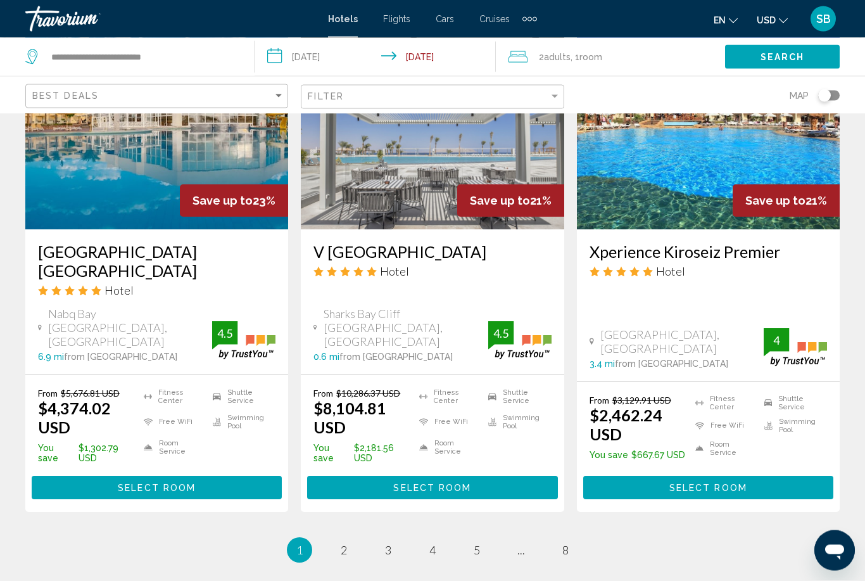
scroll to position [1685, 0]
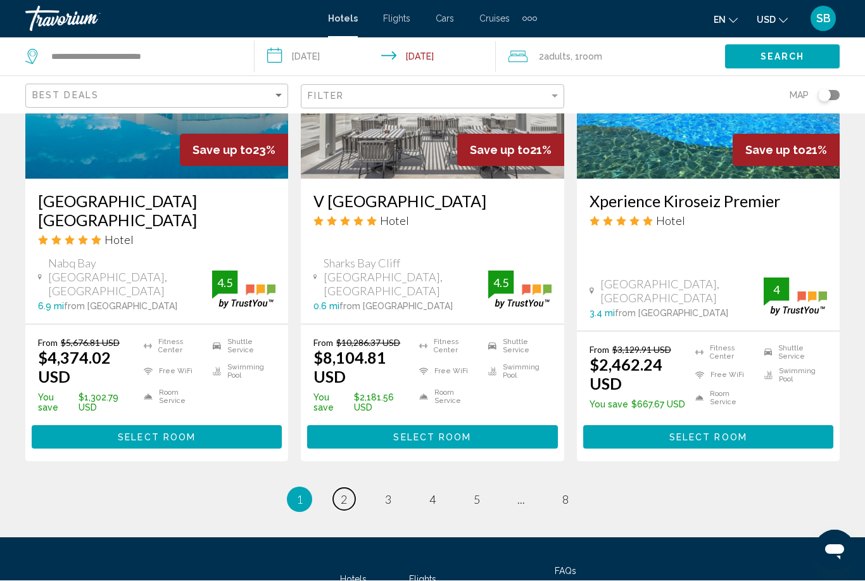
click at [341, 488] on link "page 2" at bounding box center [344, 499] width 22 height 22
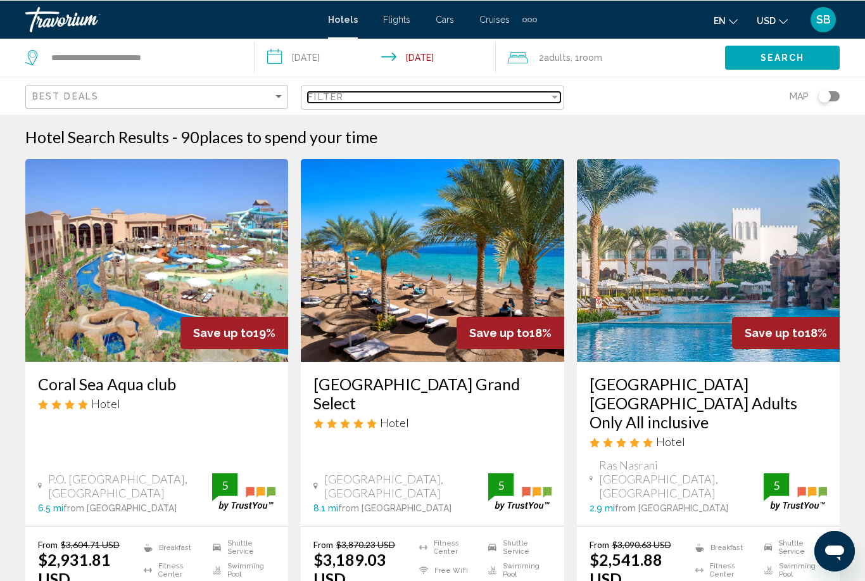
click at [547, 99] on div "Filter" at bounding box center [428, 96] width 241 height 10
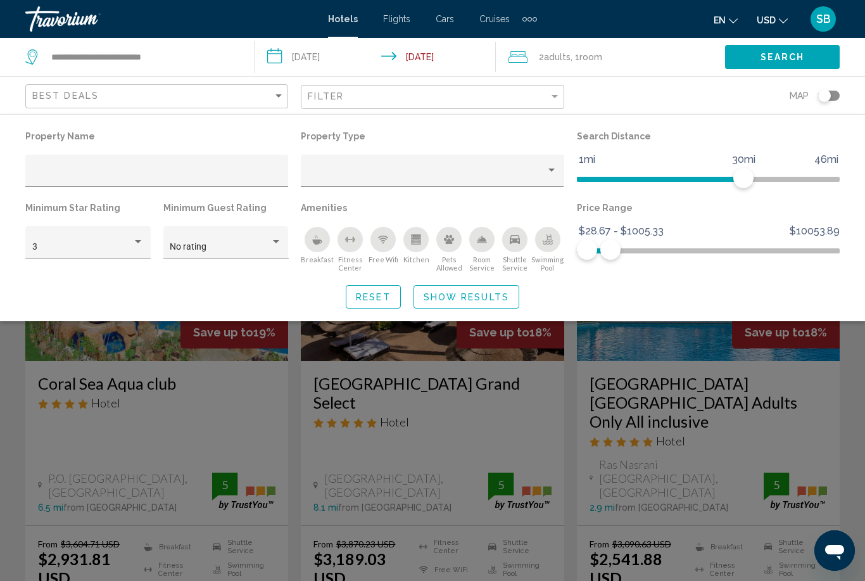
click at [793, 61] on span "Search" at bounding box center [782, 58] width 44 height 10
click at [850, 447] on div "Search widget" at bounding box center [432, 385] width 865 height 391
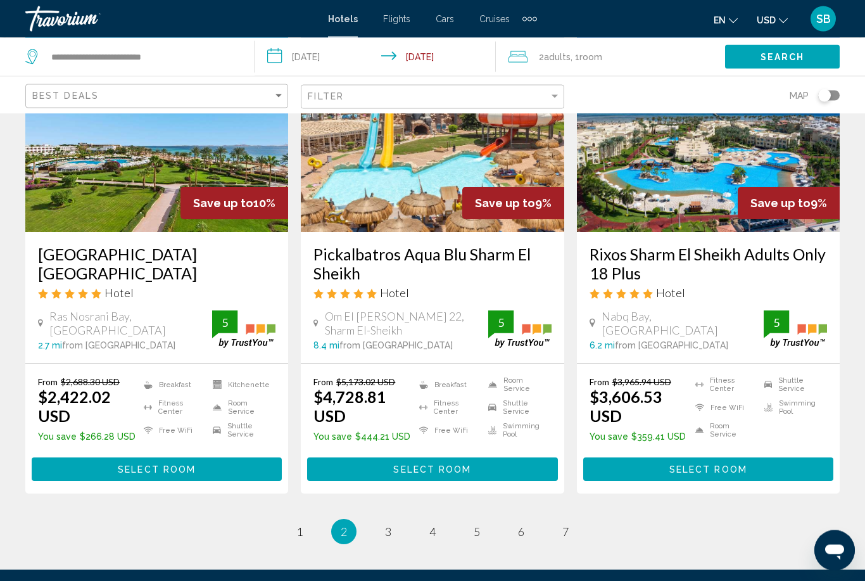
scroll to position [1631, 0]
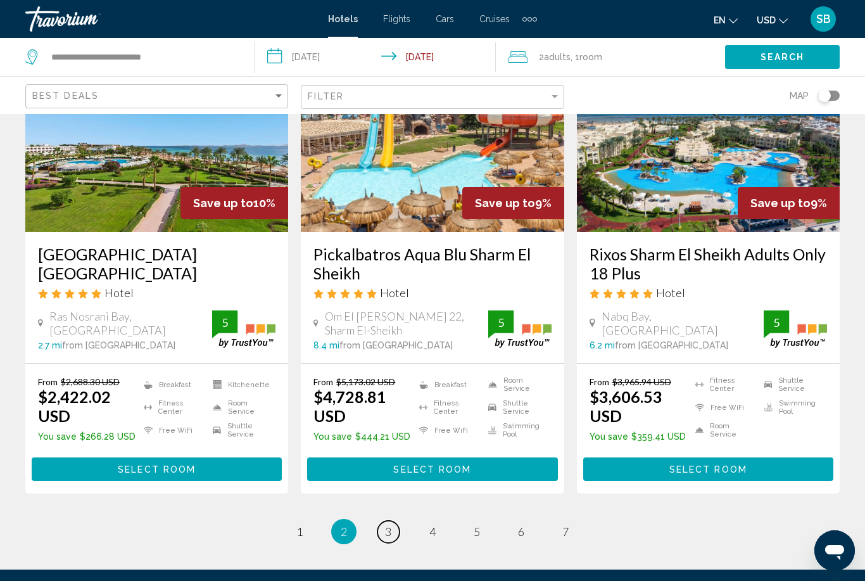
click at [389, 524] on span "3" at bounding box center [388, 531] width 6 height 14
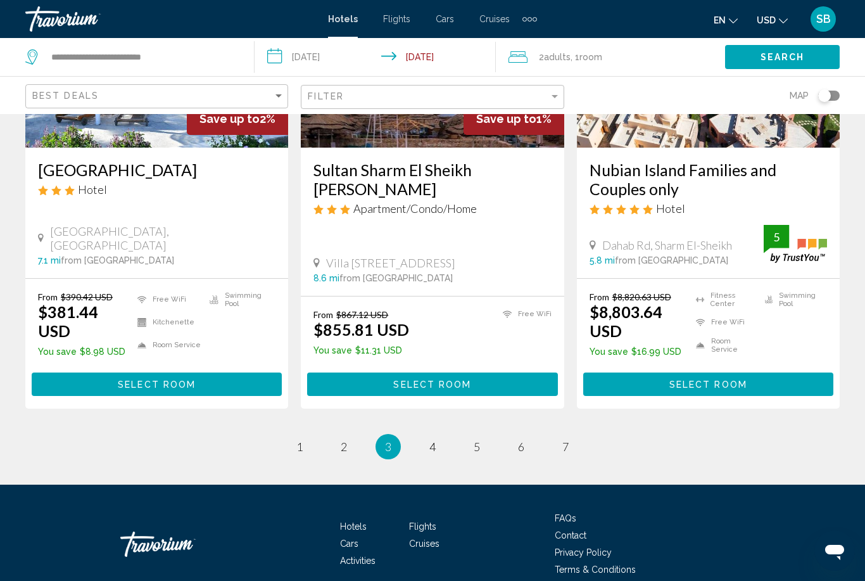
scroll to position [1680, 0]
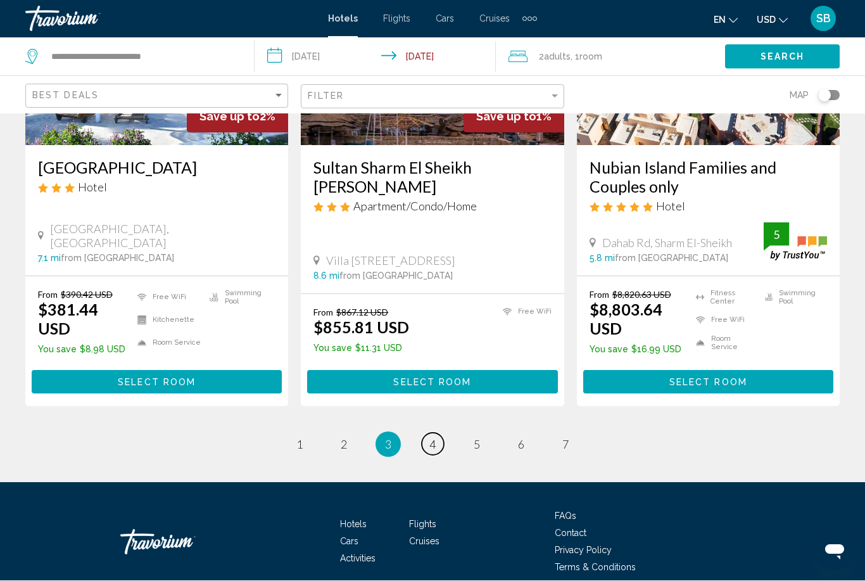
click at [434, 437] on link "page 4" at bounding box center [433, 444] width 22 height 22
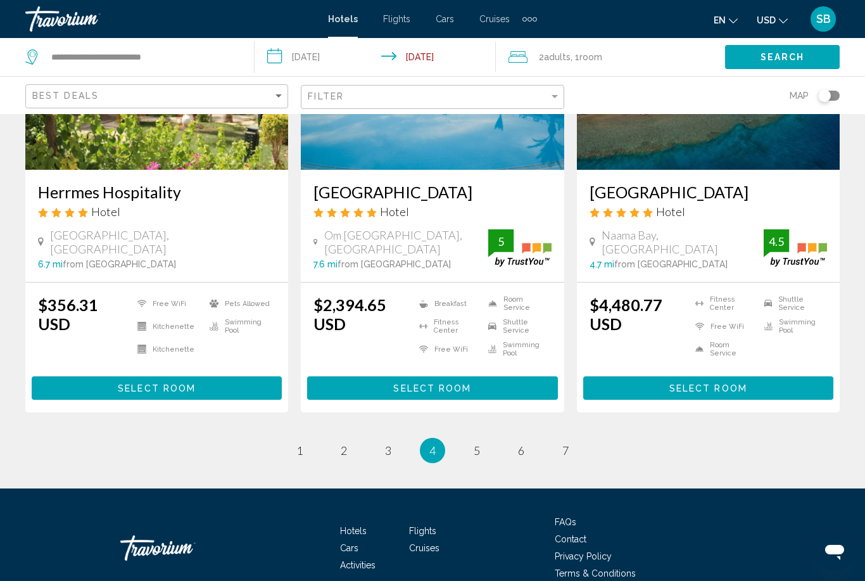
scroll to position [1680, 0]
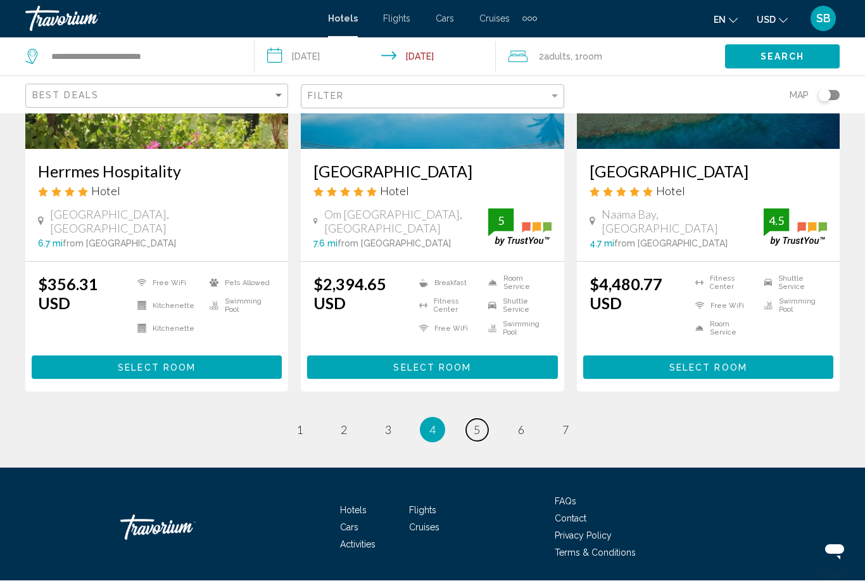
click at [486, 422] on link "page 5" at bounding box center [477, 430] width 22 height 22
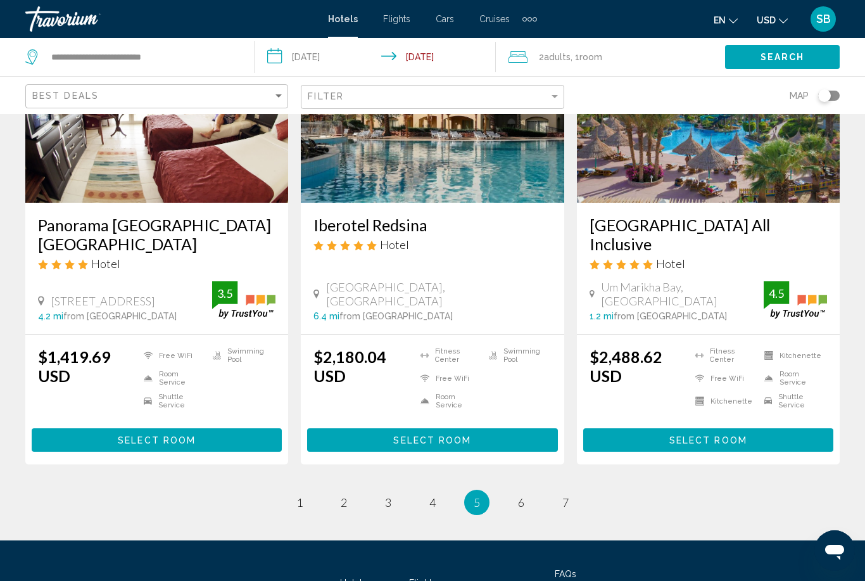
scroll to position [1674, 0]
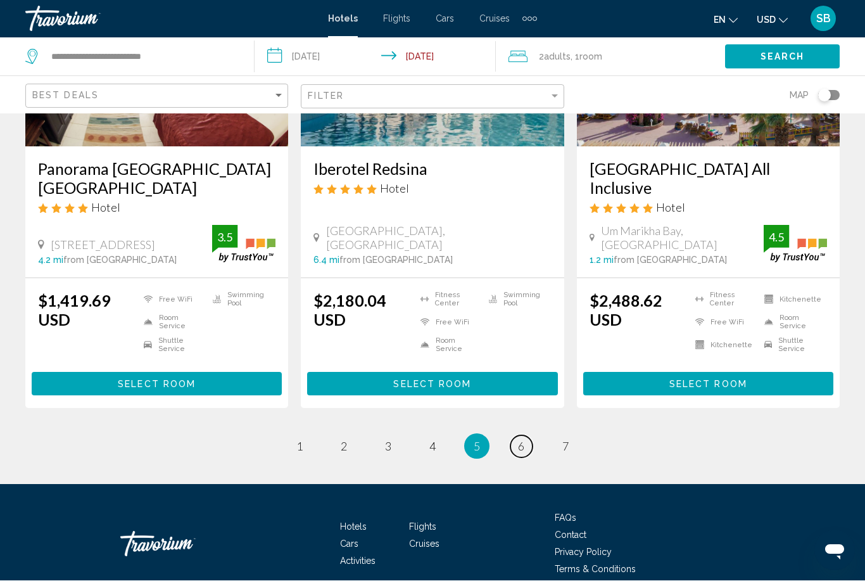
click at [524, 436] on link "page 6" at bounding box center [521, 447] width 22 height 22
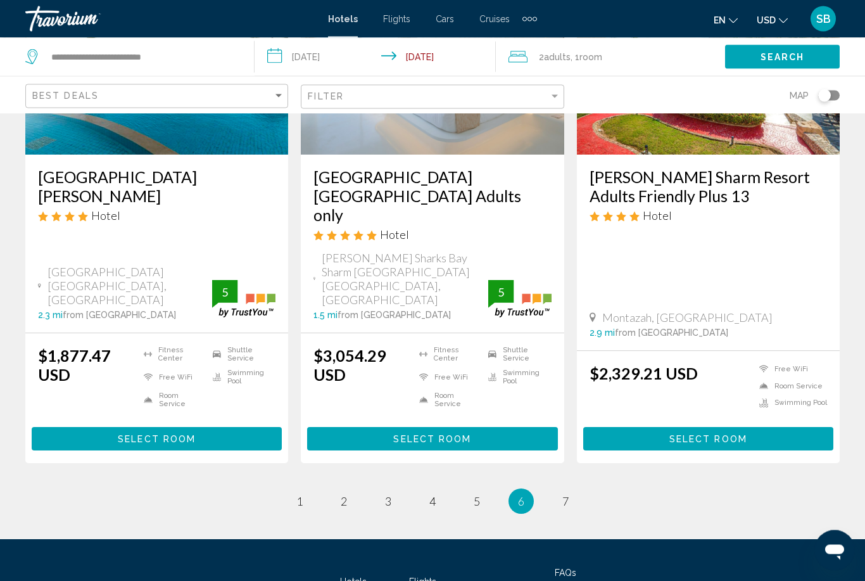
scroll to position [1712, 0]
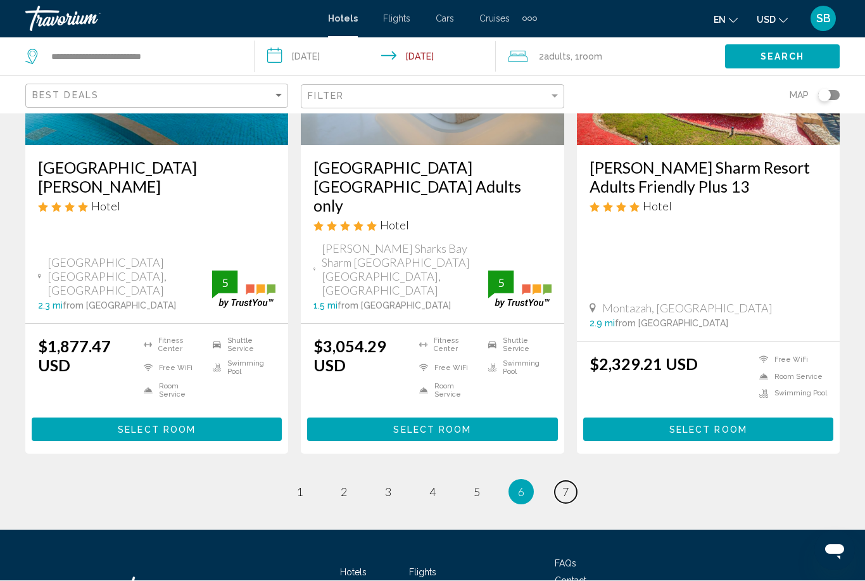
click at [574, 481] on link "page 7" at bounding box center [566, 492] width 22 height 22
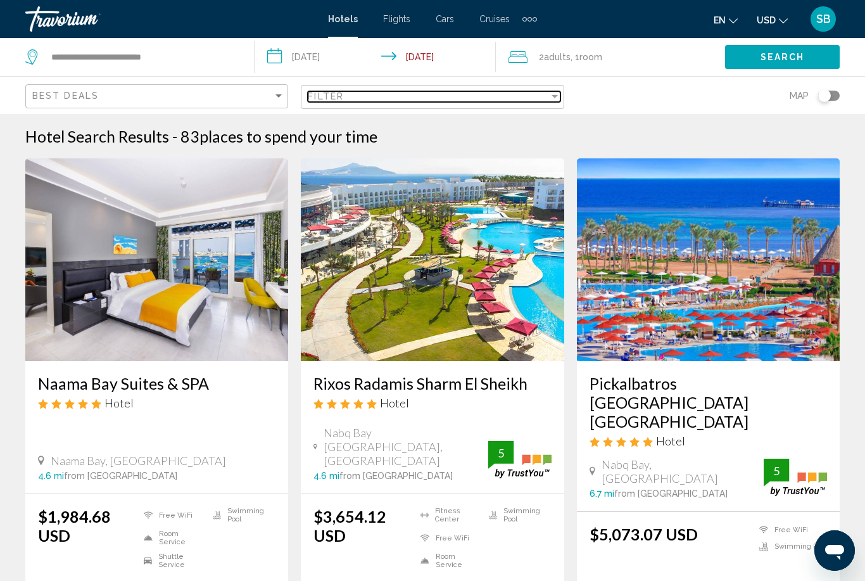
click at [557, 100] on div "Filter" at bounding box center [554, 96] width 11 height 10
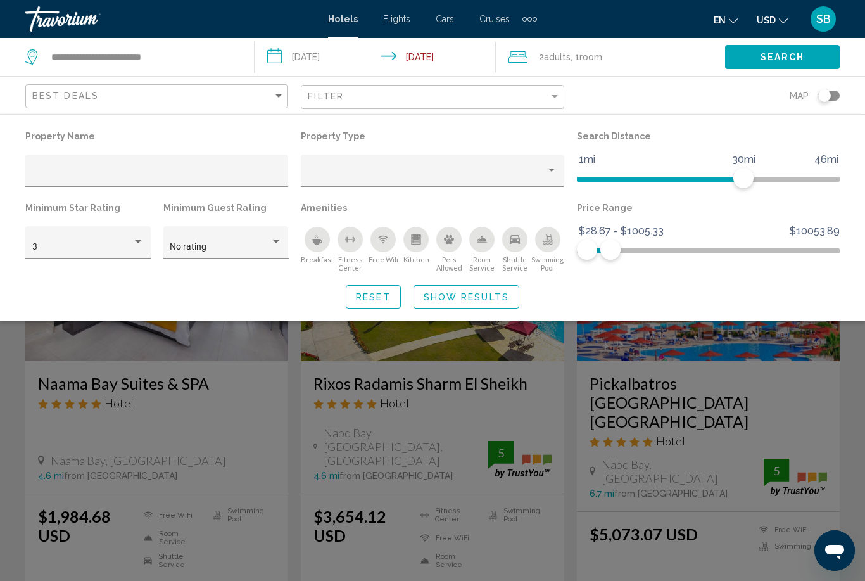
click at [846, 290] on div "Property Name Property Type Search Distance 1mi 46mi 30mi Minimum Star Rating 3…" at bounding box center [432, 217] width 865 height 181
click at [834, 412] on div "Search widget" at bounding box center [432, 385] width 865 height 391
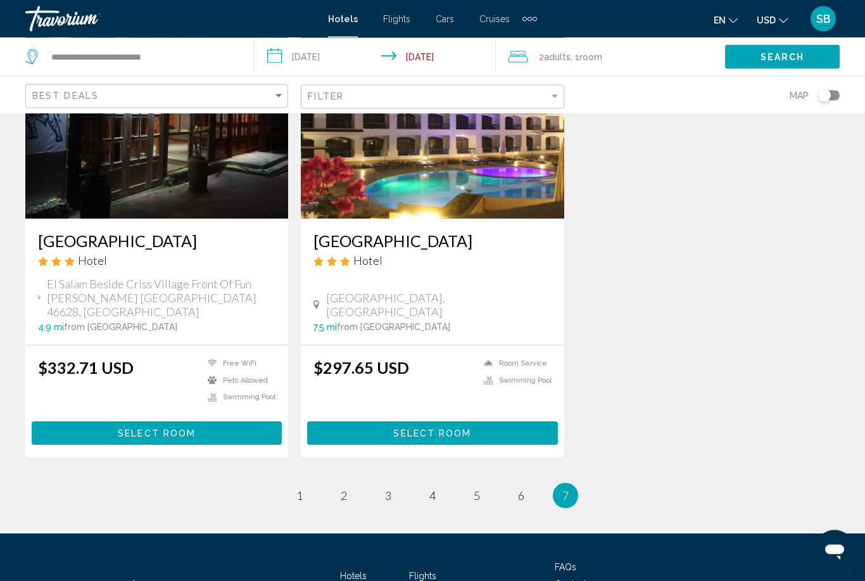
scroll to position [1592, 0]
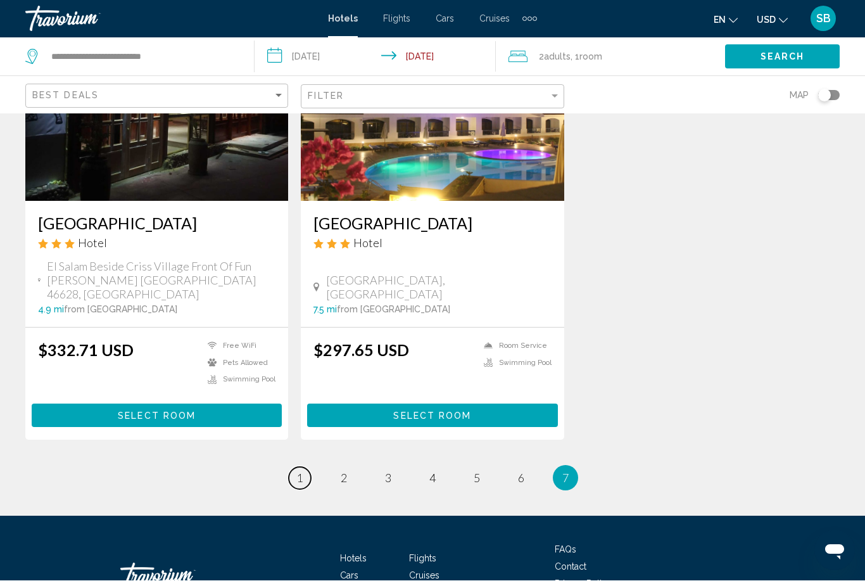
click at [298, 467] on link "page 1" at bounding box center [300, 478] width 22 height 22
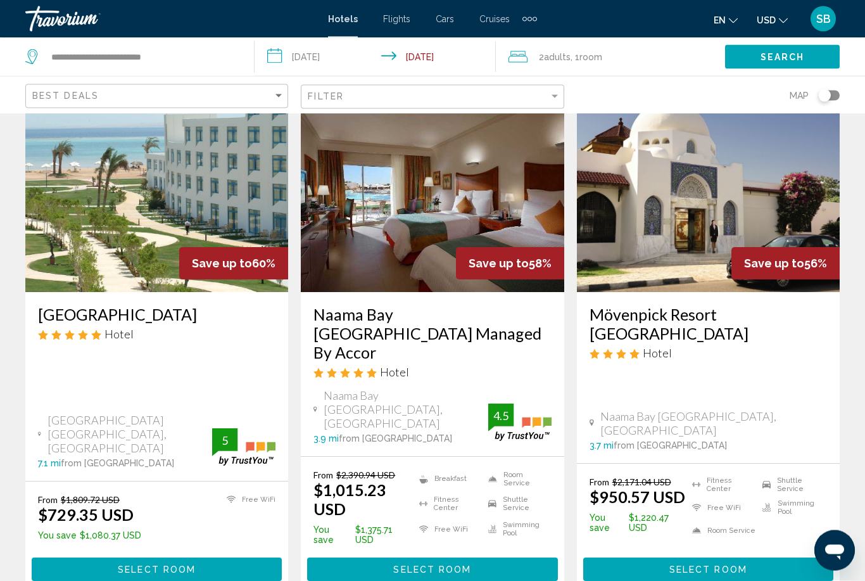
scroll to position [69, 0]
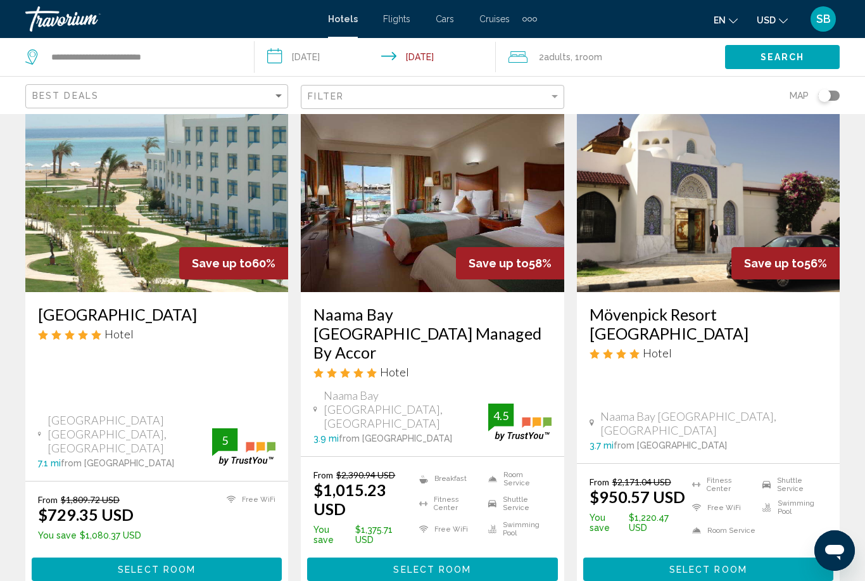
click at [219, 557] on button "Select Room" at bounding box center [157, 568] width 250 height 23
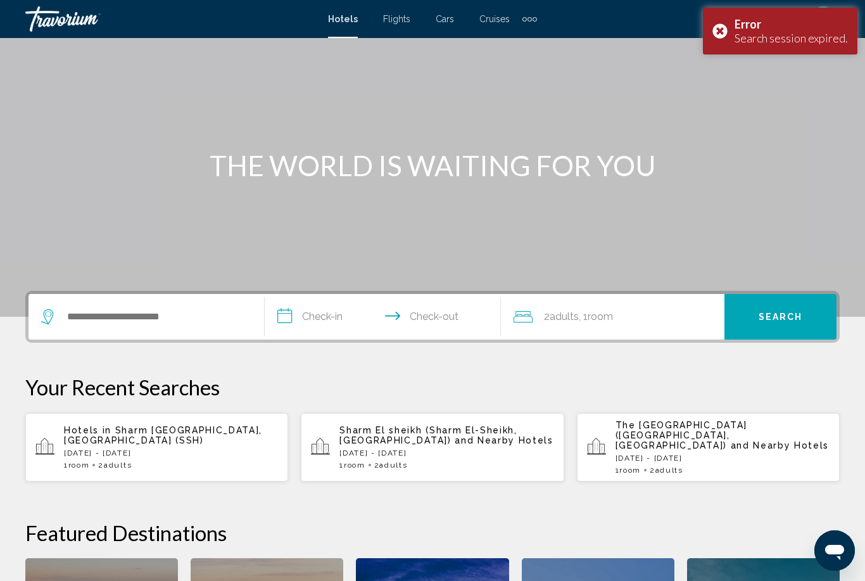
scroll to position [65, 0]
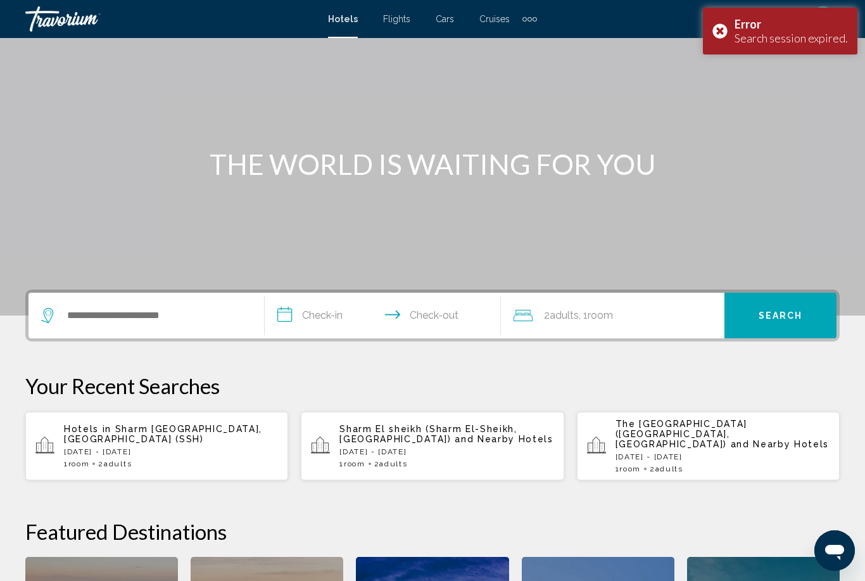
click at [202, 447] on p "Sat, 16 Aug - Mon, 25 Aug" at bounding box center [171, 451] width 214 height 9
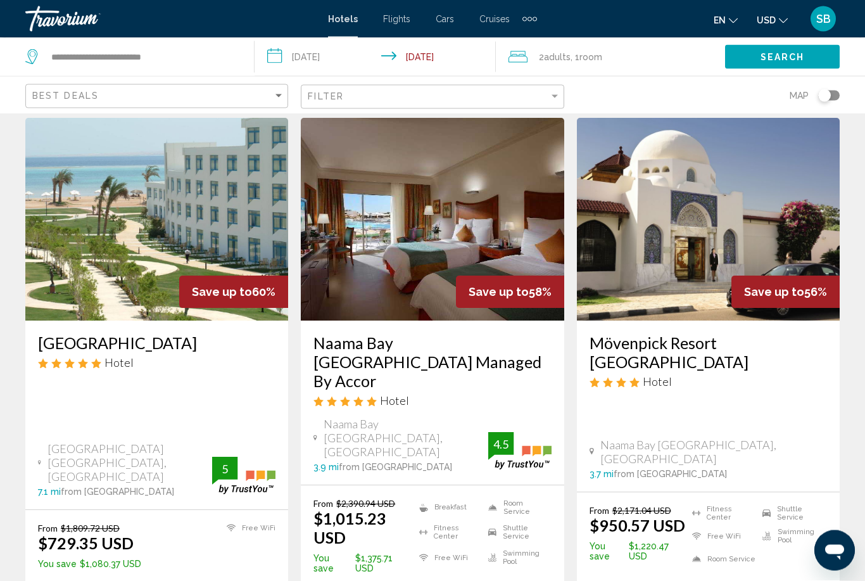
scroll to position [49, 0]
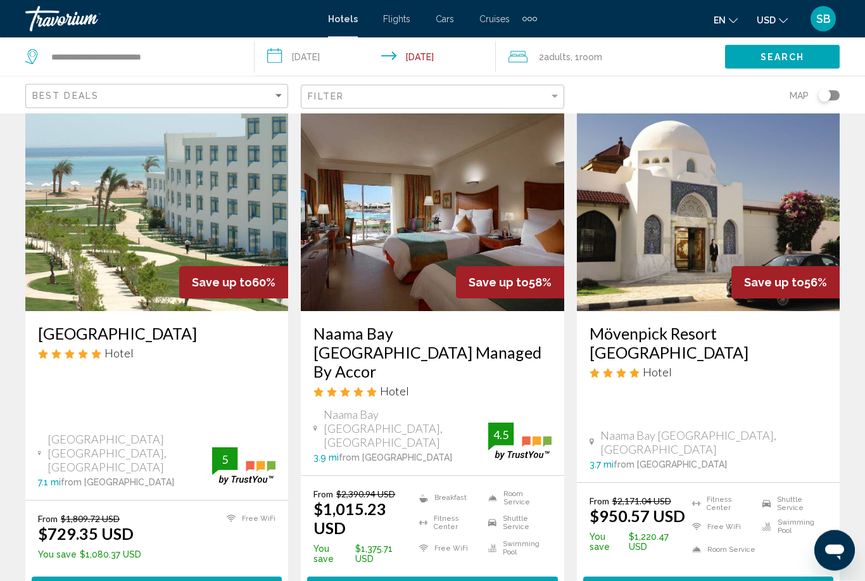
click at [501, 216] on img "Main content" at bounding box center [432, 210] width 263 height 203
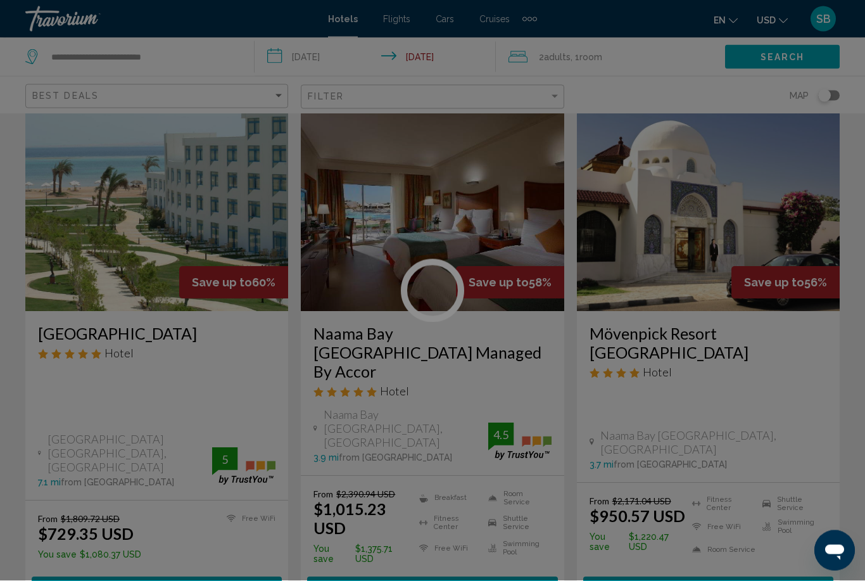
scroll to position [50, 0]
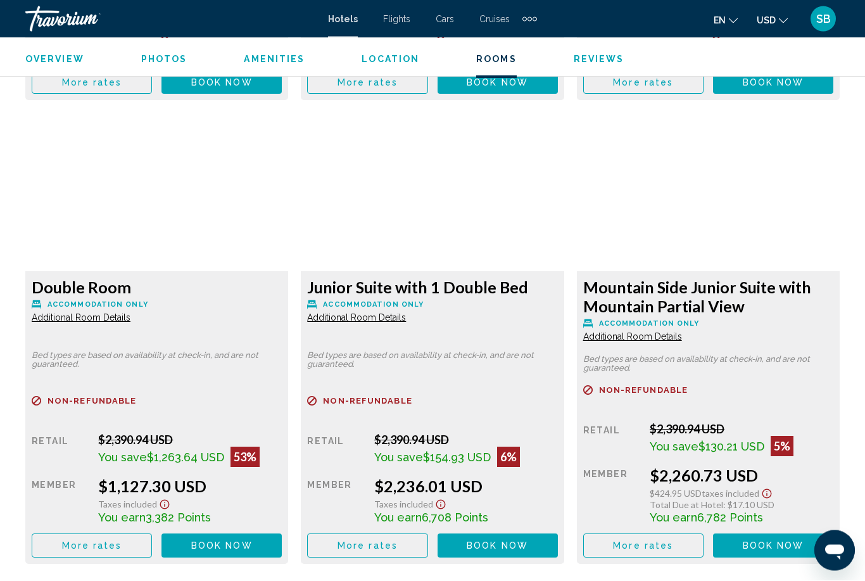
scroll to position [2354, 0]
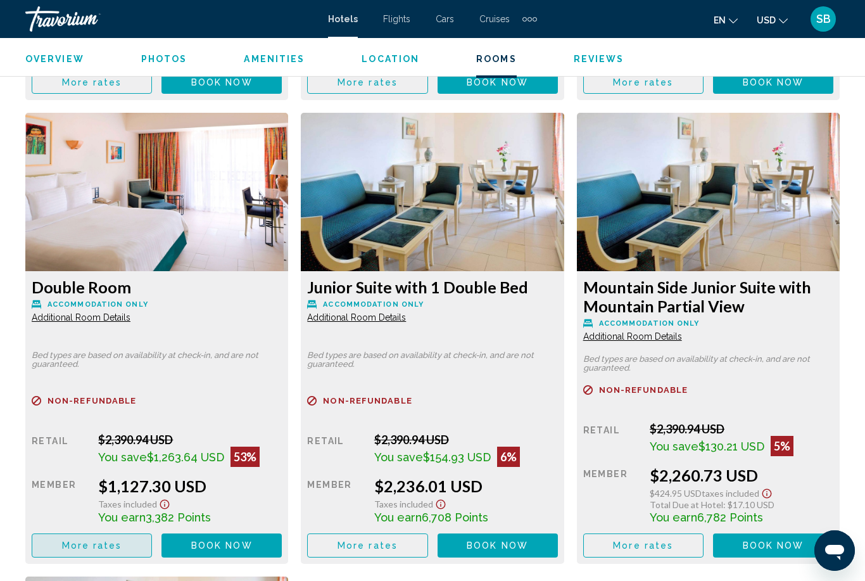
click at [79, 87] on span "More rates" at bounding box center [92, 82] width 60 height 10
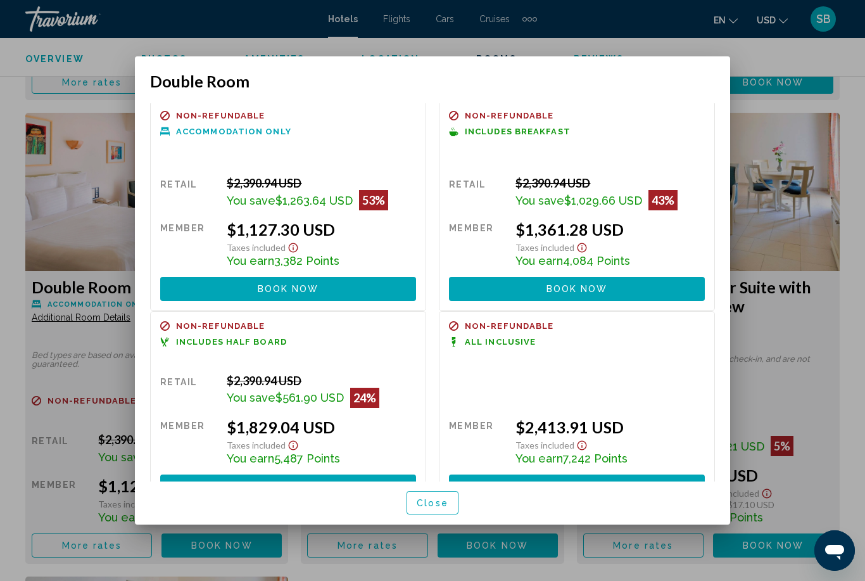
scroll to position [2, 0]
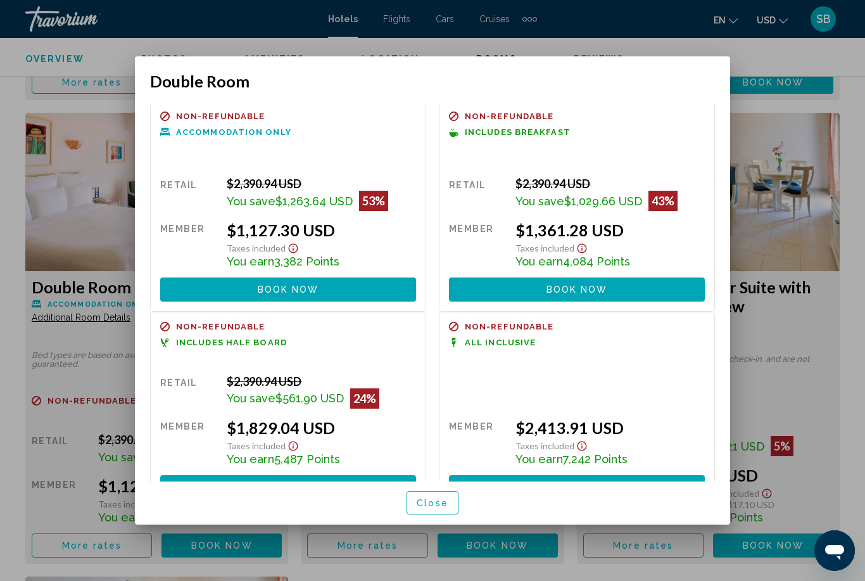
click at [829, 405] on div at bounding box center [432, 290] width 865 height 581
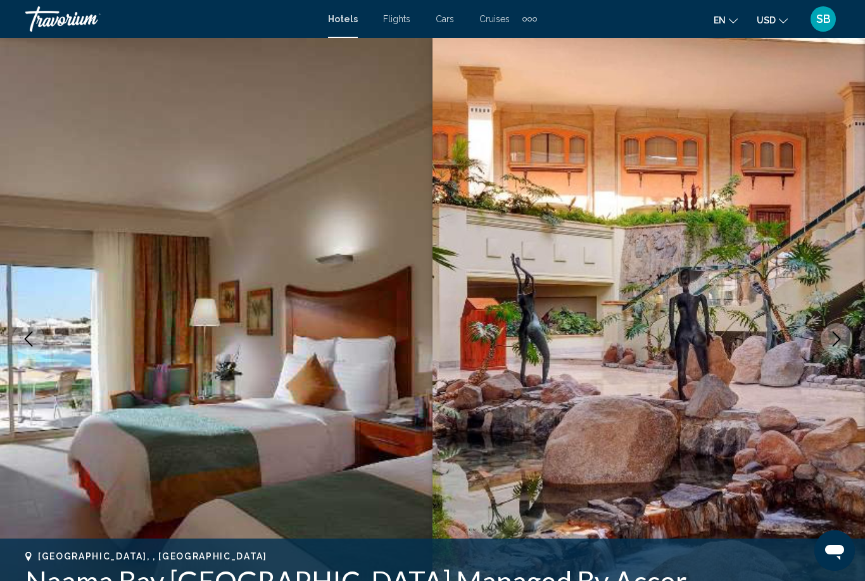
scroll to position [2354, 0]
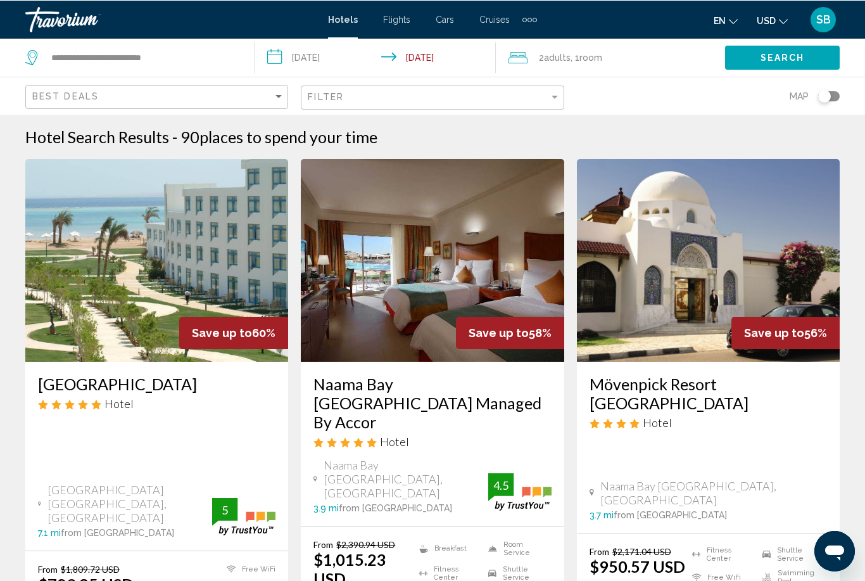
click at [771, 263] on img "Main content" at bounding box center [708, 259] width 263 height 203
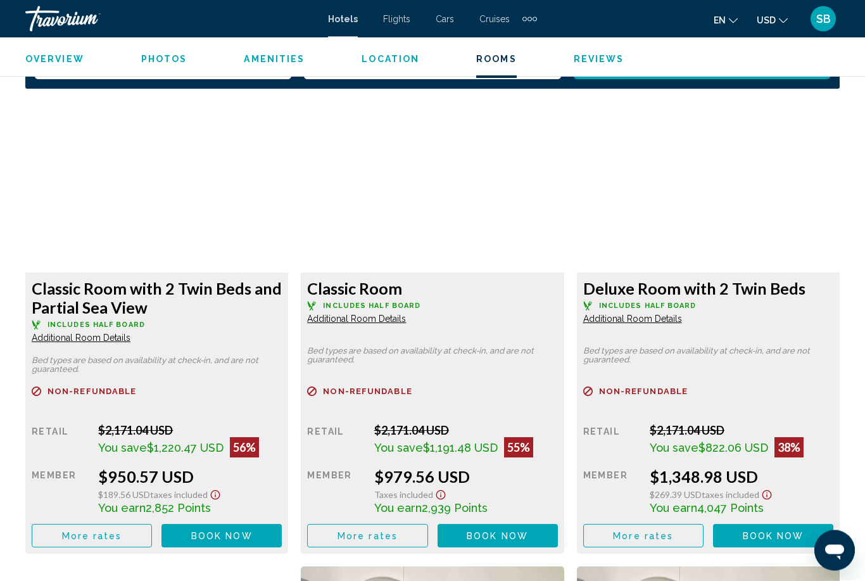
scroll to position [1901, 0]
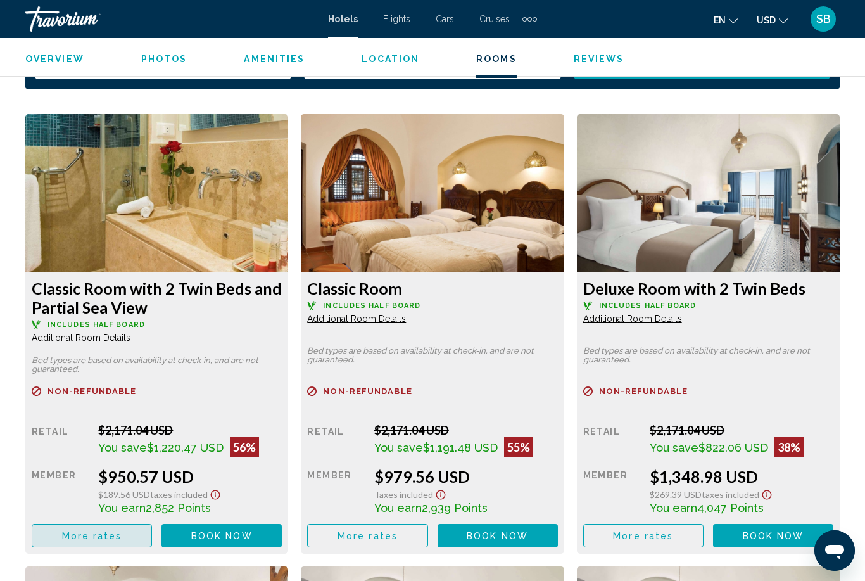
click at [84, 531] on span "More rates" at bounding box center [92, 536] width 60 height 10
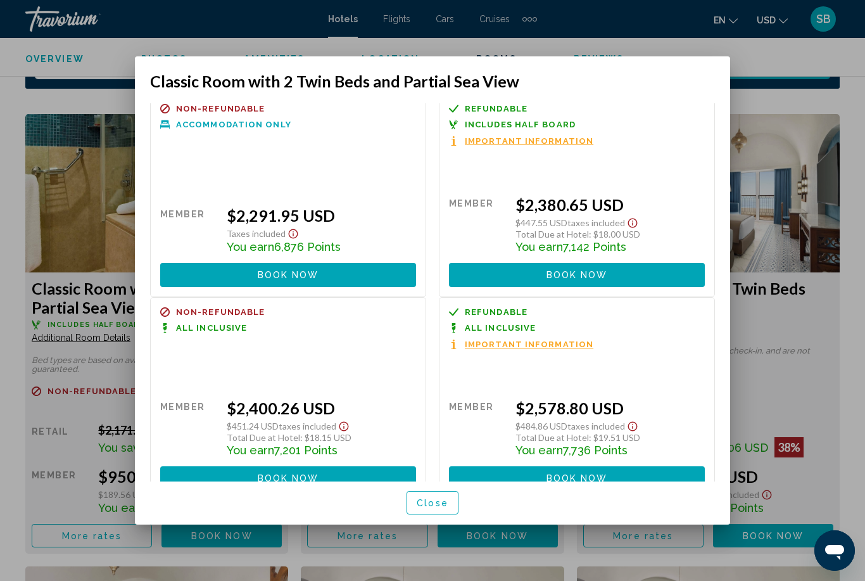
scroll to position [428, 0]
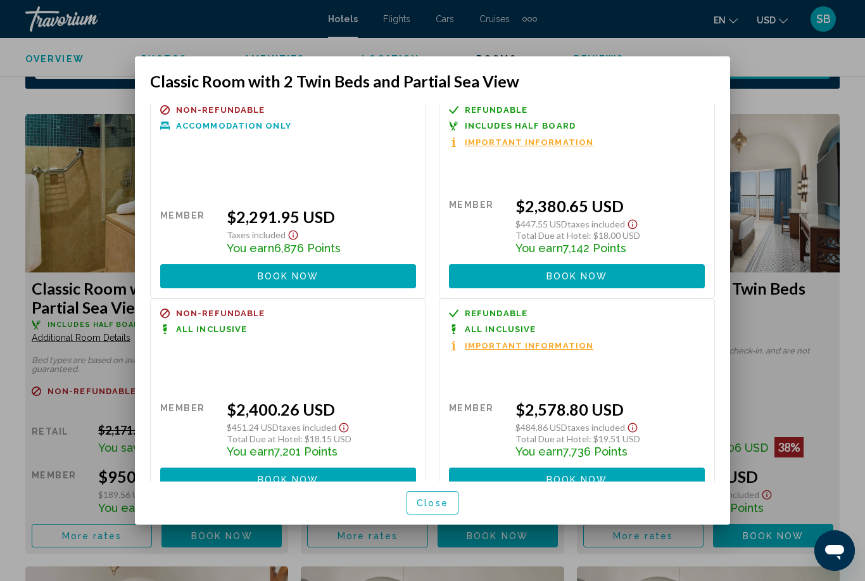
click at [826, 364] on div at bounding box center [432, 290] width 865 height 581
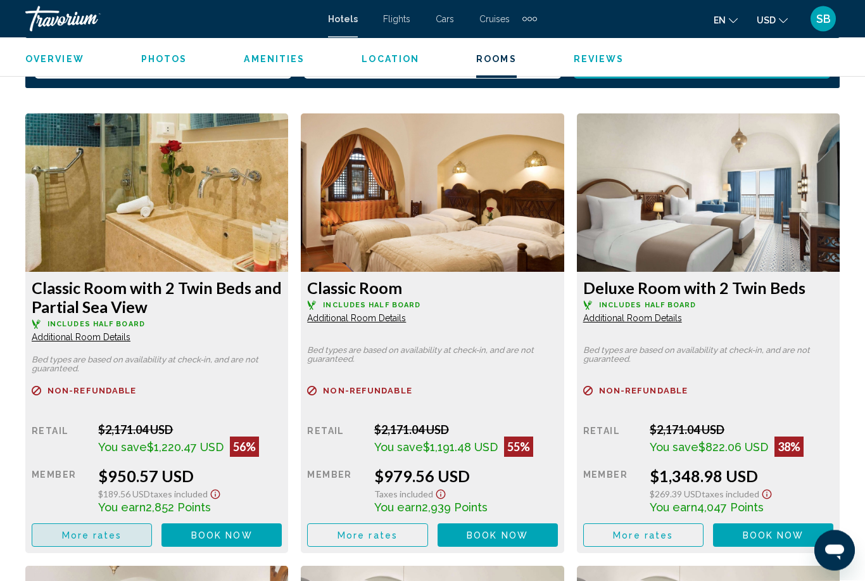
scroll to position [0, 0]
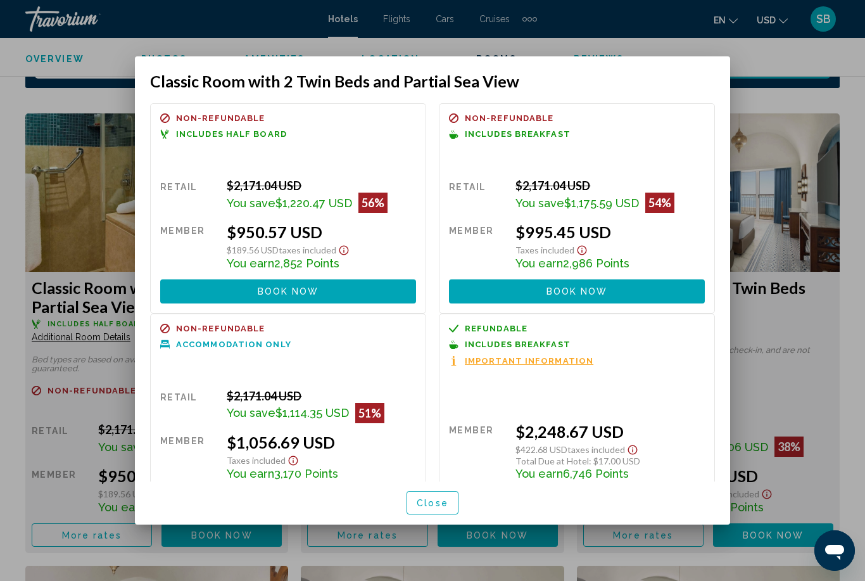
scroll to position [1, 0]
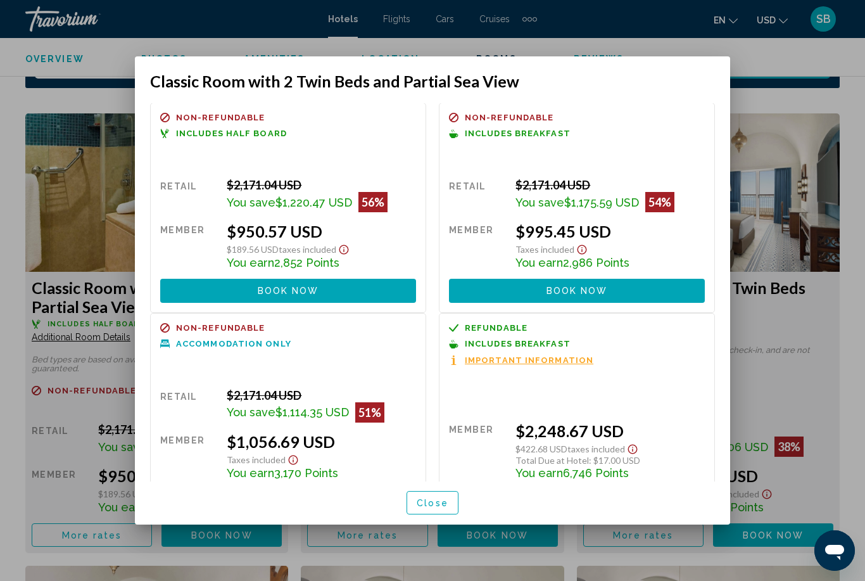
click at [810, 332] on div at bounding box center [432, 290] width 865 height 581
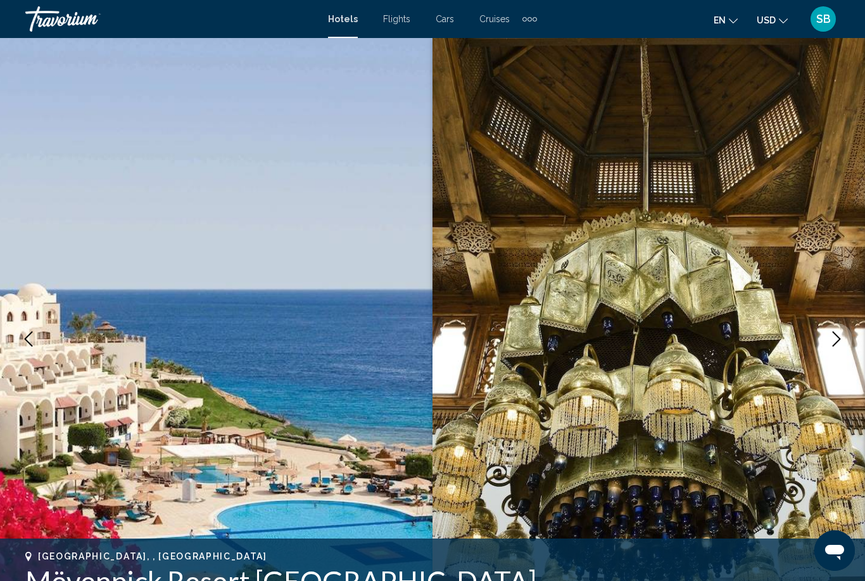
scroll to position [1901, 0]
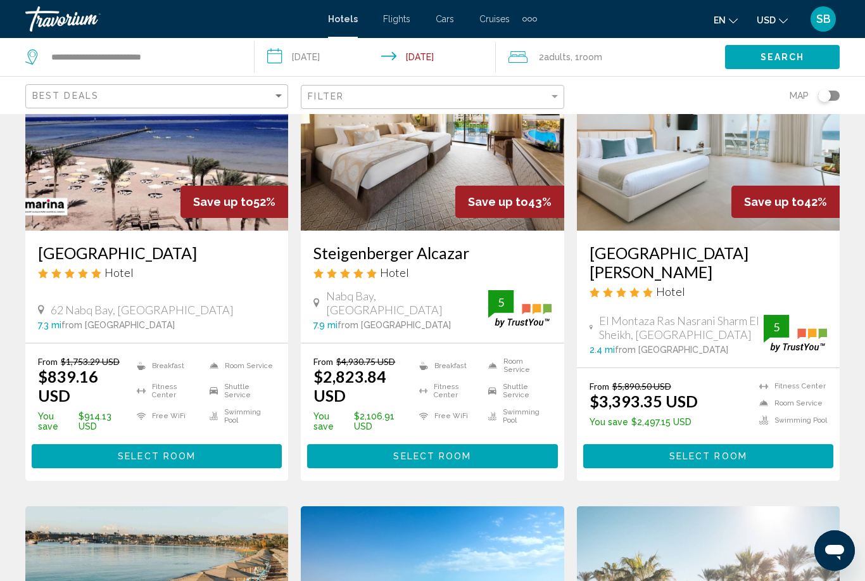
scroll to position [658, 0]
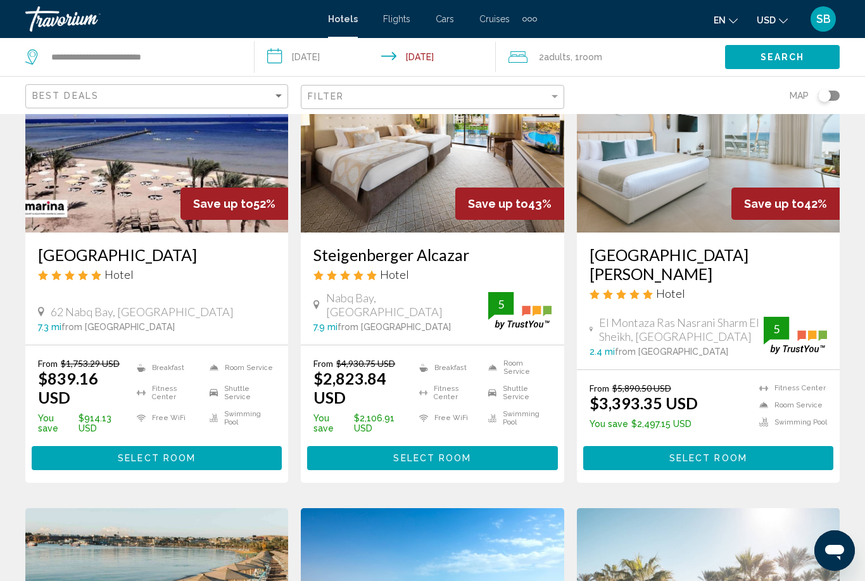
click at [208, 446] on button "Select Room" at bounding box center [157, 457] width 250 height 23
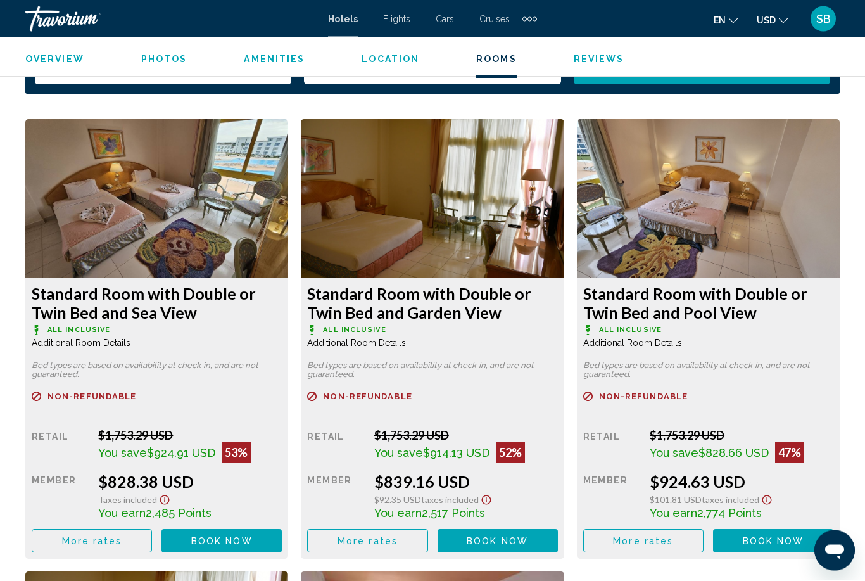
scroll to position [1918, 0]
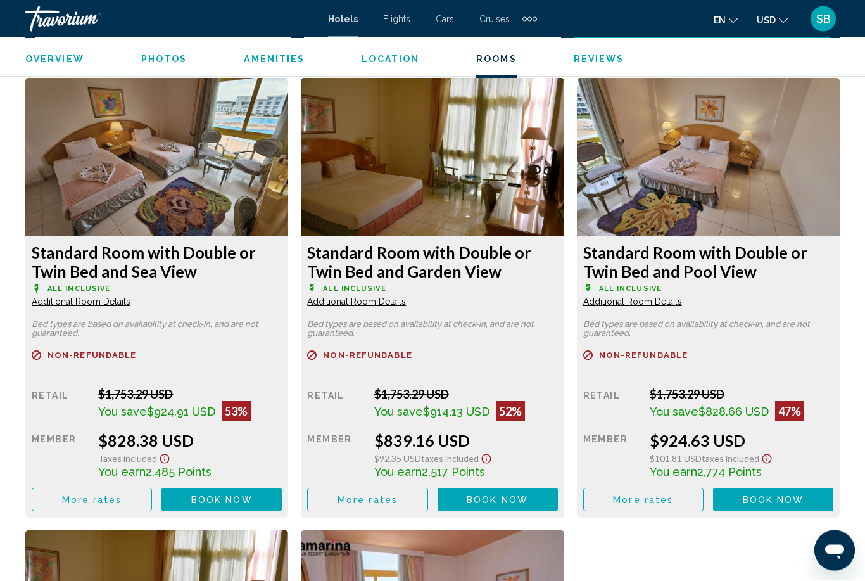
click at [106, 507] on button "More rates" at bounding box center [92, 499] width 120 height 23
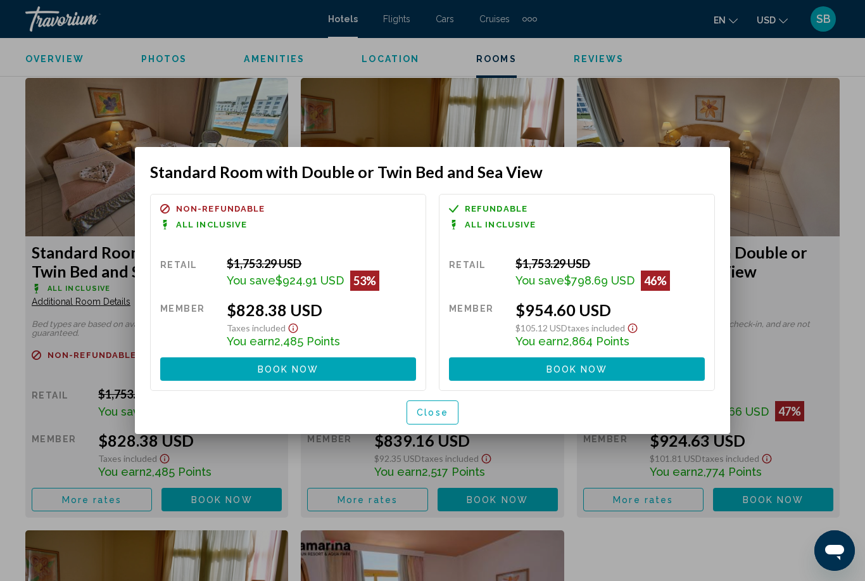
click at [823, 157] on div at bounding box center [432, 290] width 865 height 581
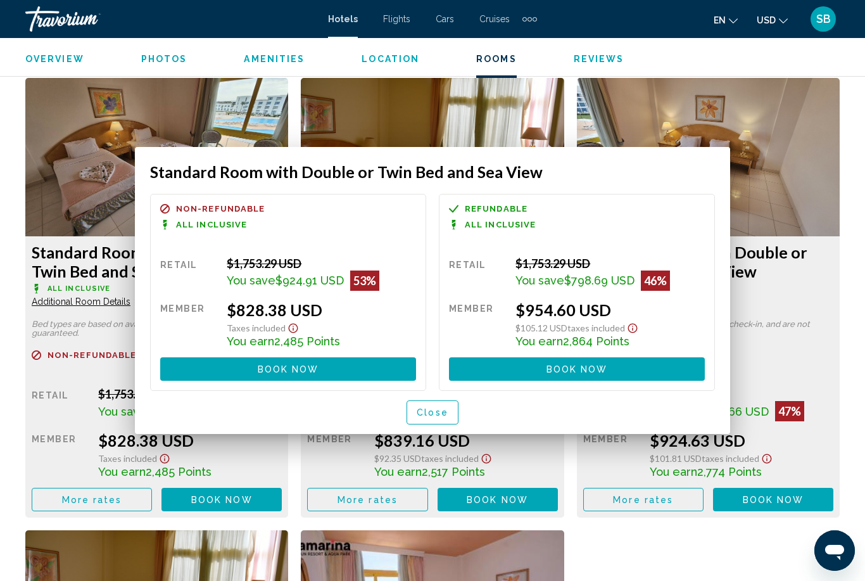
scroll to position [1919, 0]
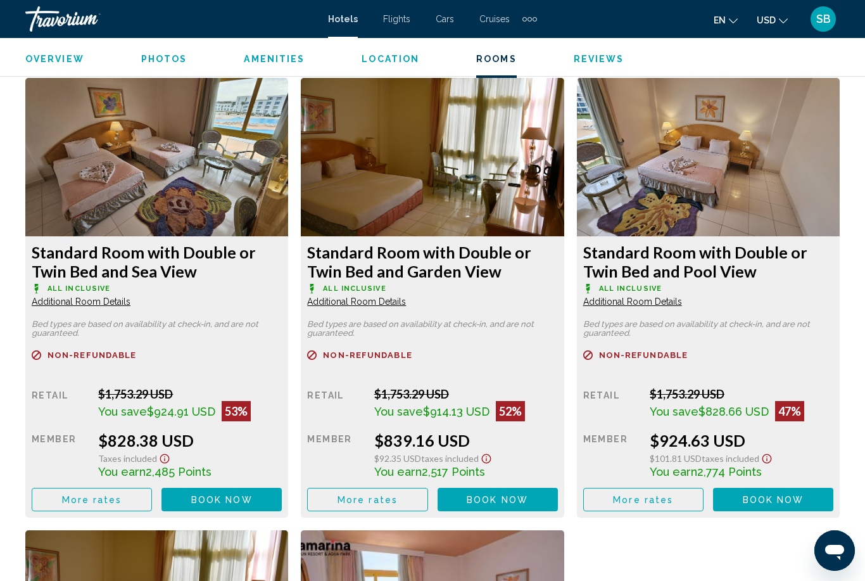
click at [110, 503] on span "More rates" at bounding box center [92, 499] width 60 height 10
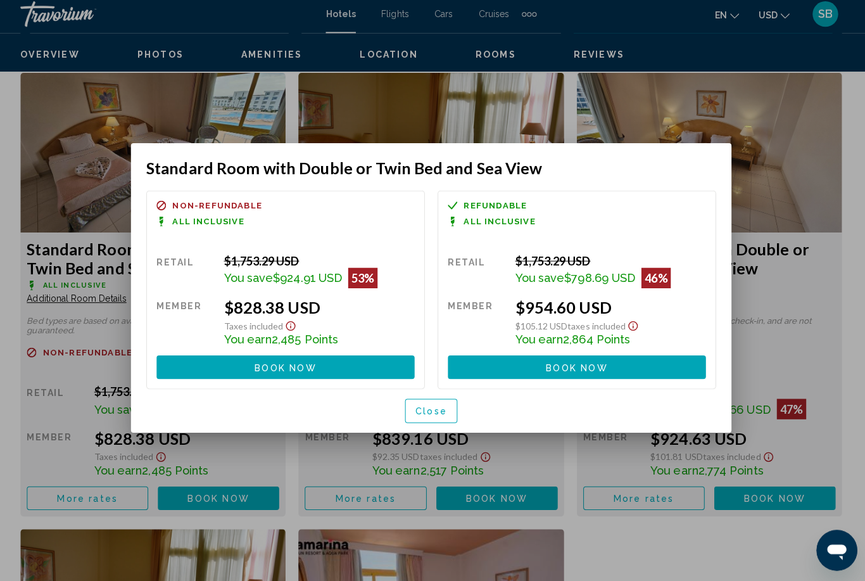
click at [822, 389] on div at bounding box center [432, 290] width 865 height 581
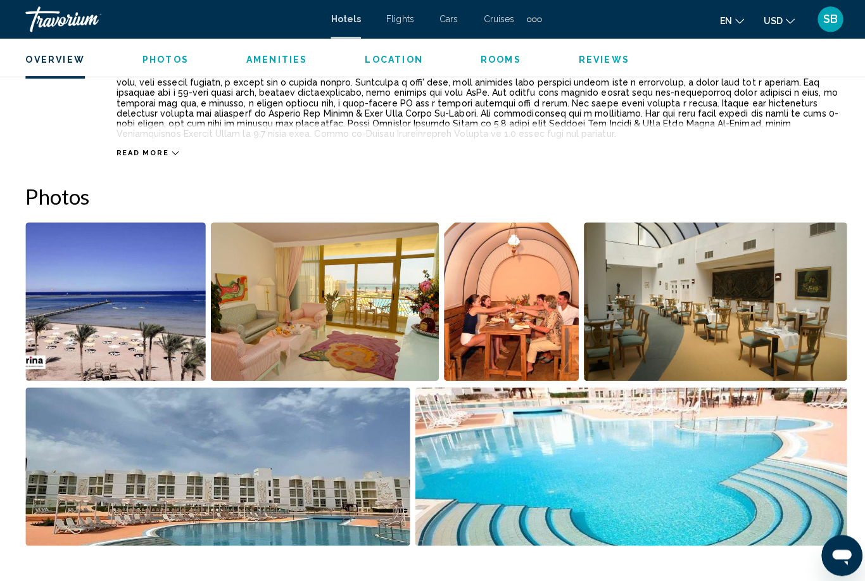
scroll to position [717, 0]
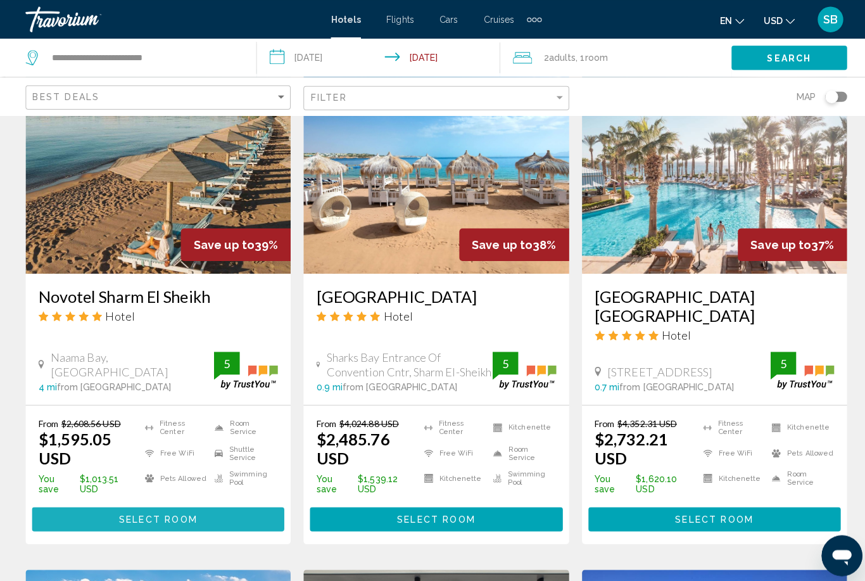
scroll to position [1098, 0]
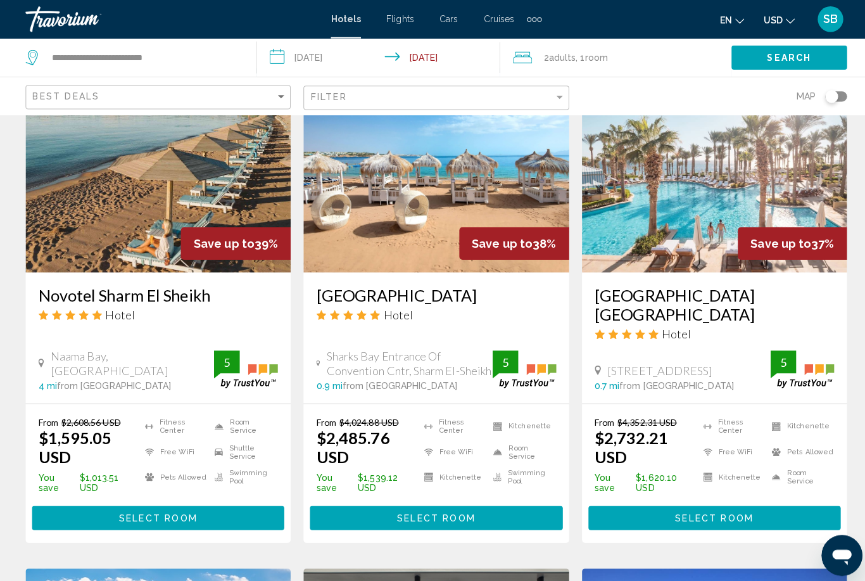
click at [146, 155] on img "Main content" at bounding box center [156, 168] width 263 height 203
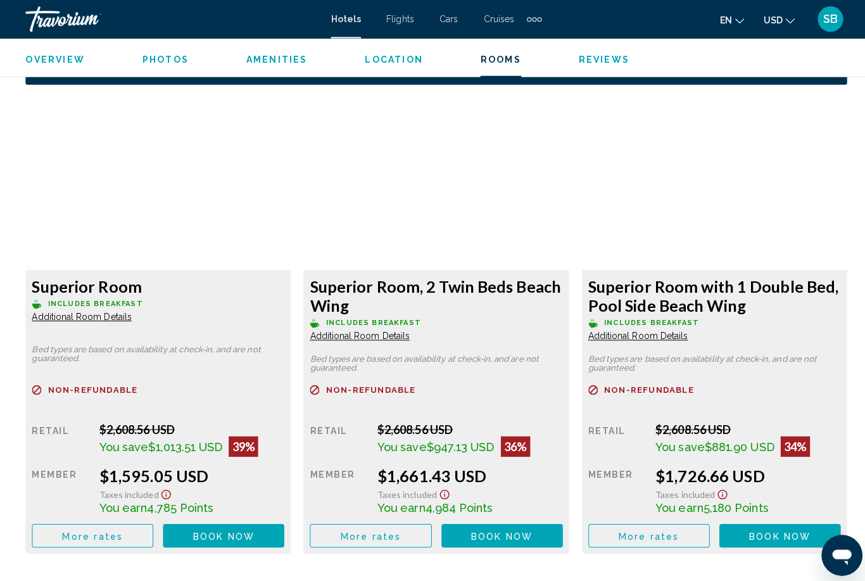
scroll to position [1925, 0]
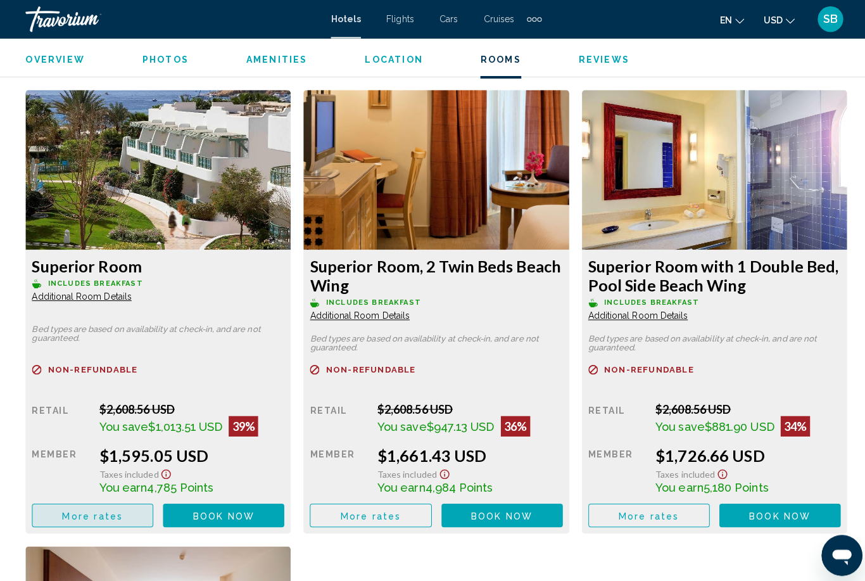
click at [117, 512] on span "More rates" at bounding box center [92, 511] width 60 height 10
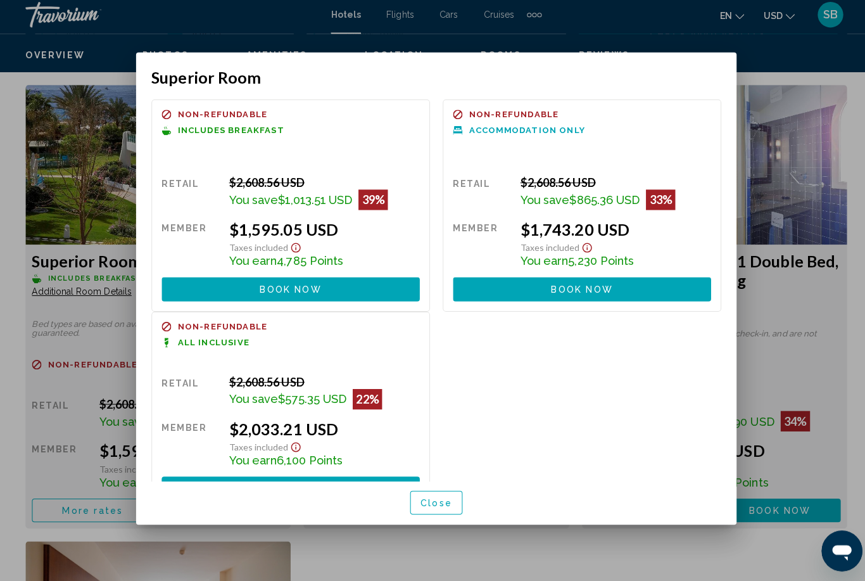
click at [840, 150] on div at bounding box center [432, 290] width 865 height 581
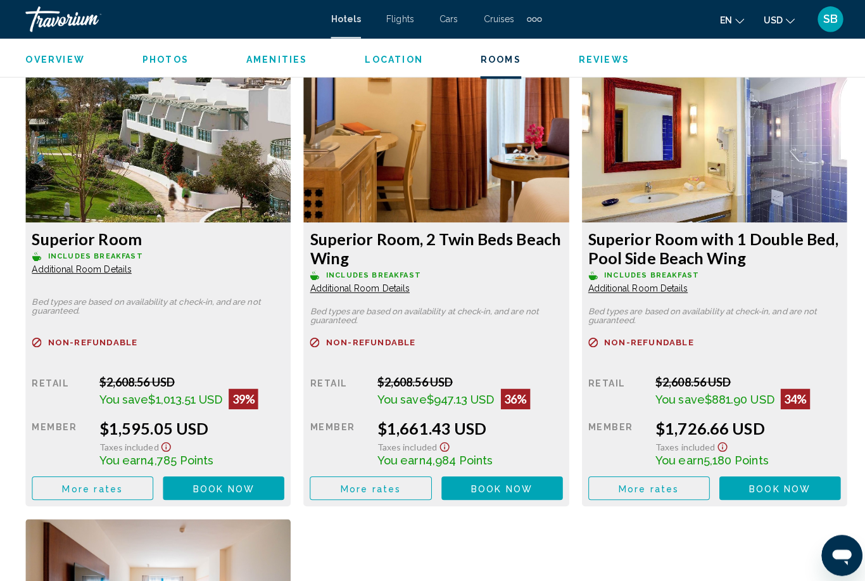
scroll to position [1953, 0]
click at [111, 488] on span "More rates" at bounding box center [92, 484] width 60 height 10
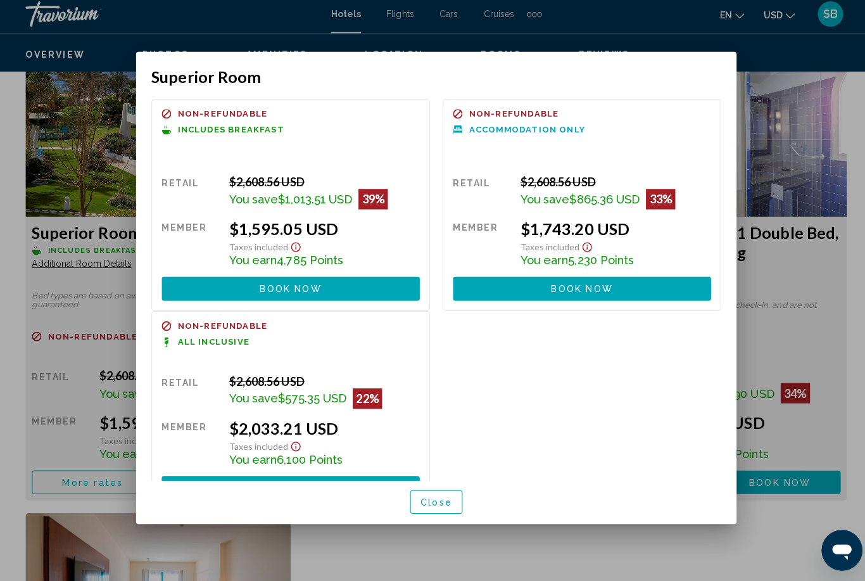
click at [809, 77] on div at bounding box center [432, 290] width 865 height 581
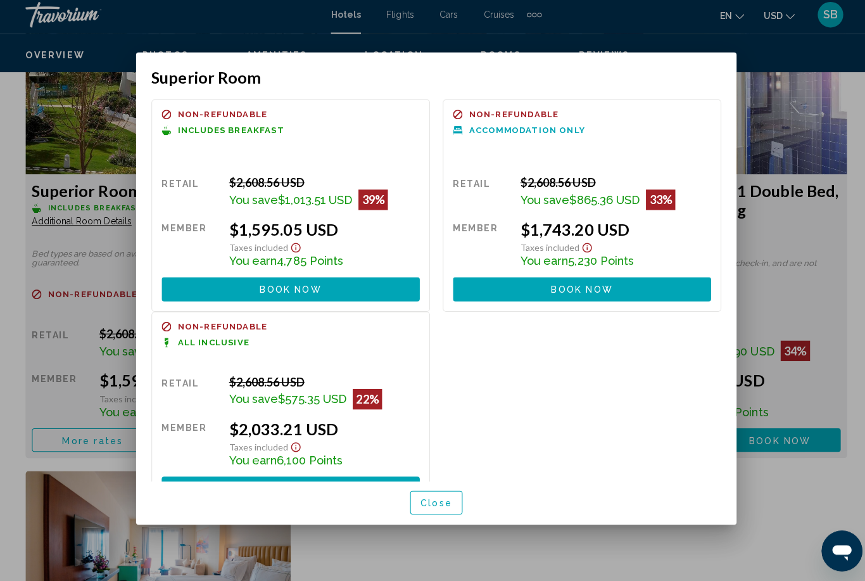
click at [840, 299] on div at bounding box center [432, 290] width 865 height 581
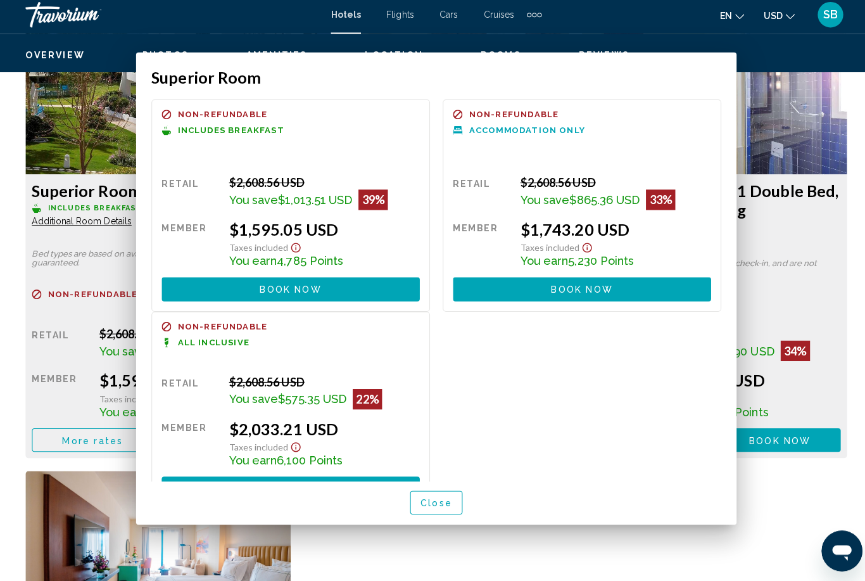
scroll to position [1990, 0]
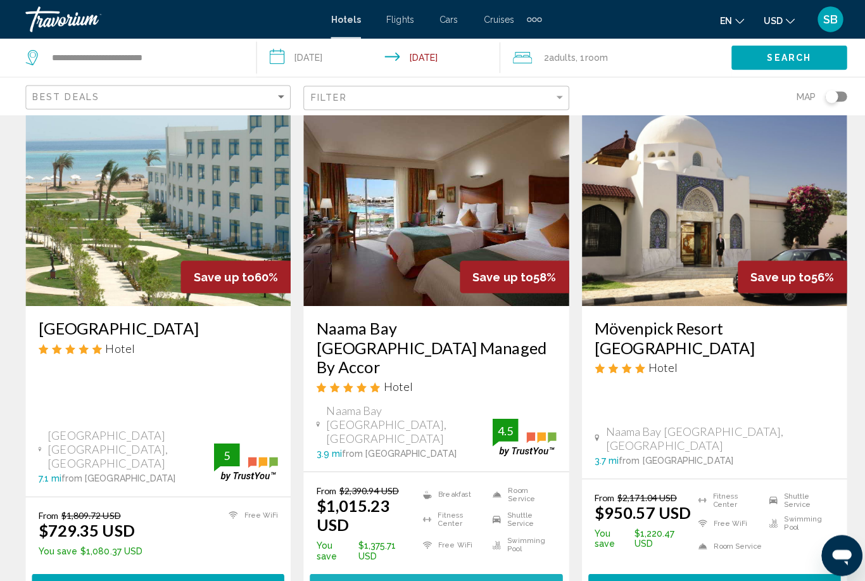
scroll to position [58, 0]
click at [465, 195] on img "Main content" at bounding box center [432, 202] width 263 height 203
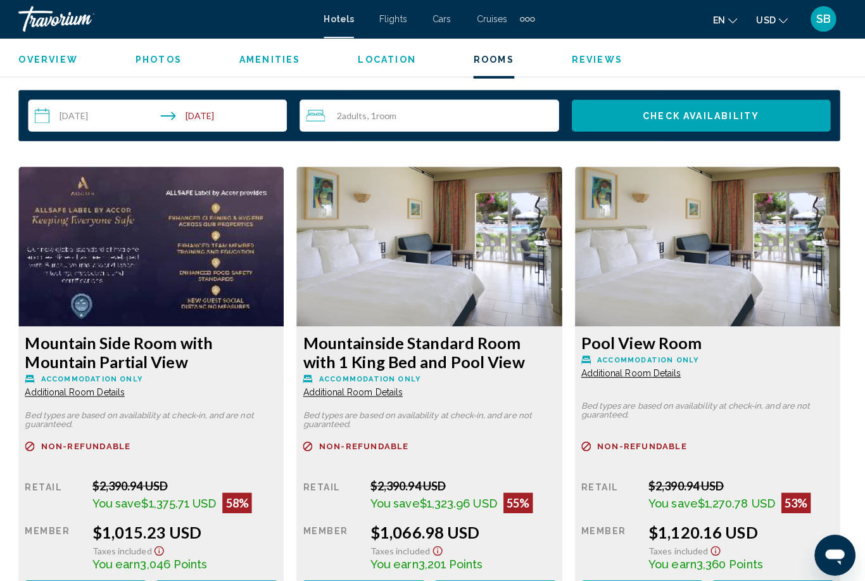
scroll to position [1929, 0]
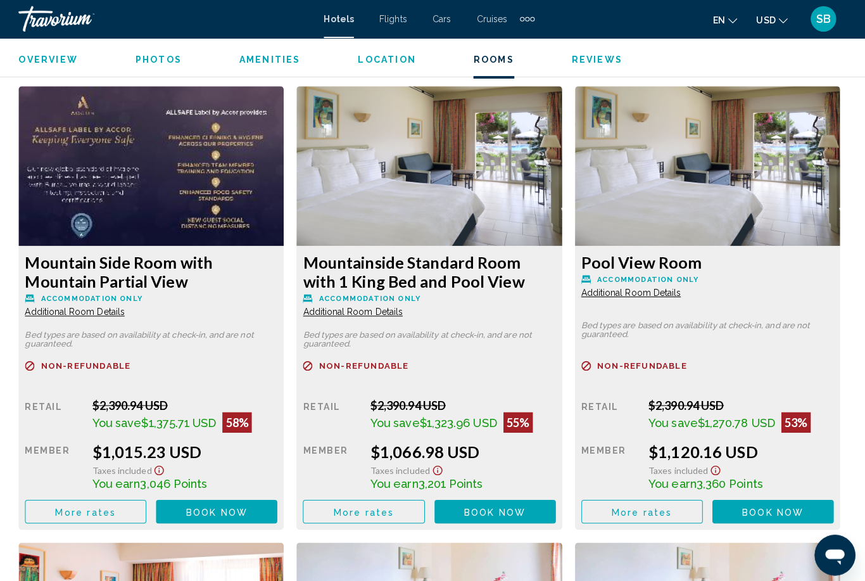
click at [94, 508] on span "More rates" at bounding box center [92, 507] width 60 height 10
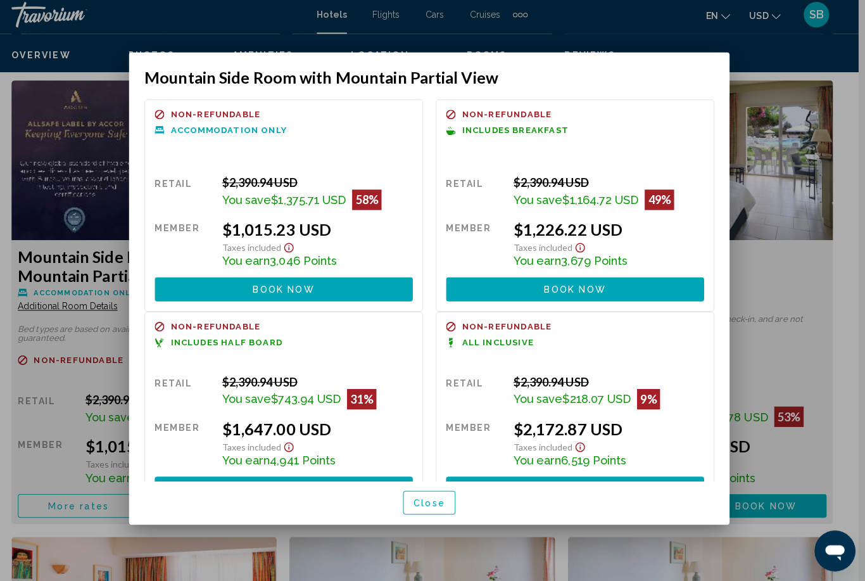
click at [809, 296] on div at bounding box center [432, 290] width 865 height 581
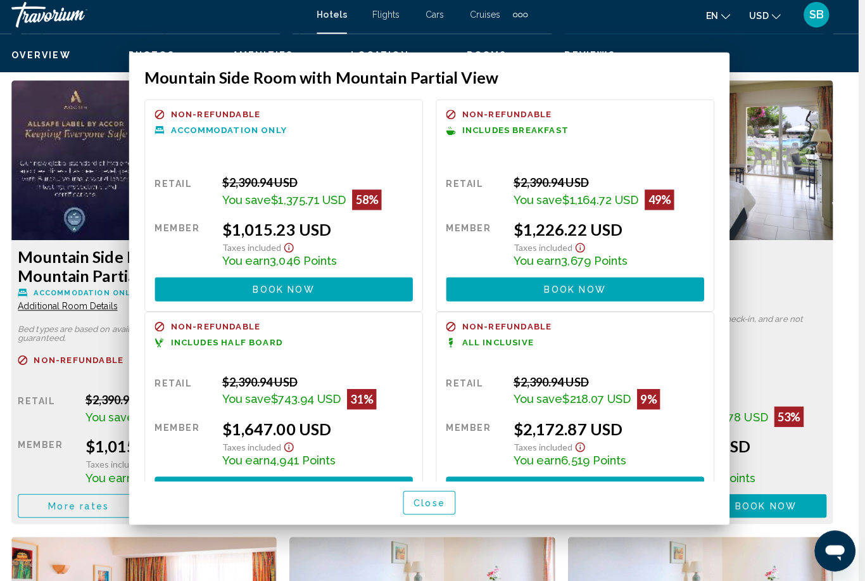
scroll to position [1925, 0]
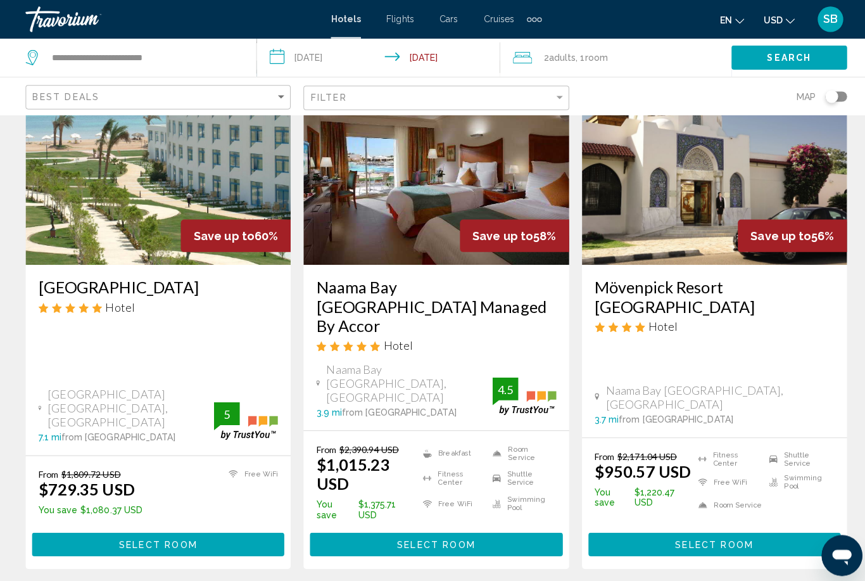
scroll to position [98, 0]
click at [719, 163] on img "Main content" at bounding box center [708, 161] width 263 height 203
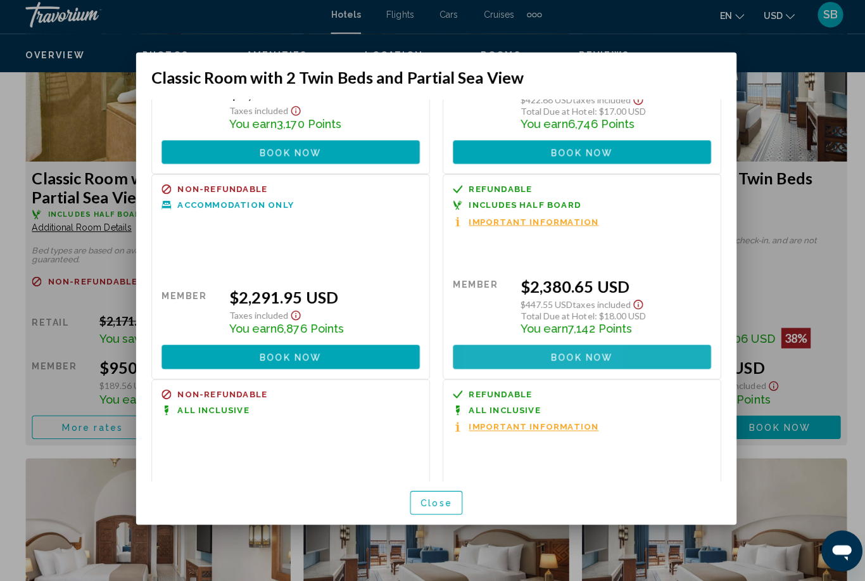
scroll to position [348, 0]
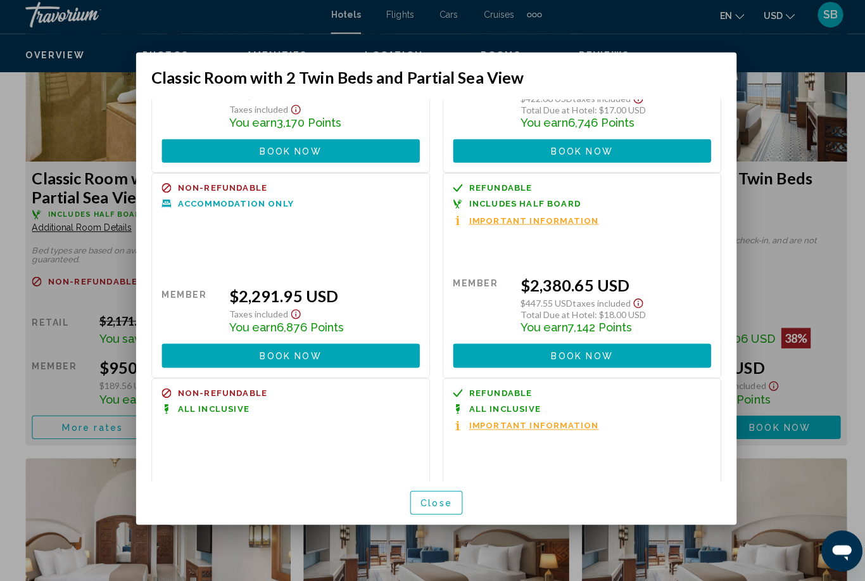
click at [104, 68] on div at bounding box center [432, 290] width 865 height 581
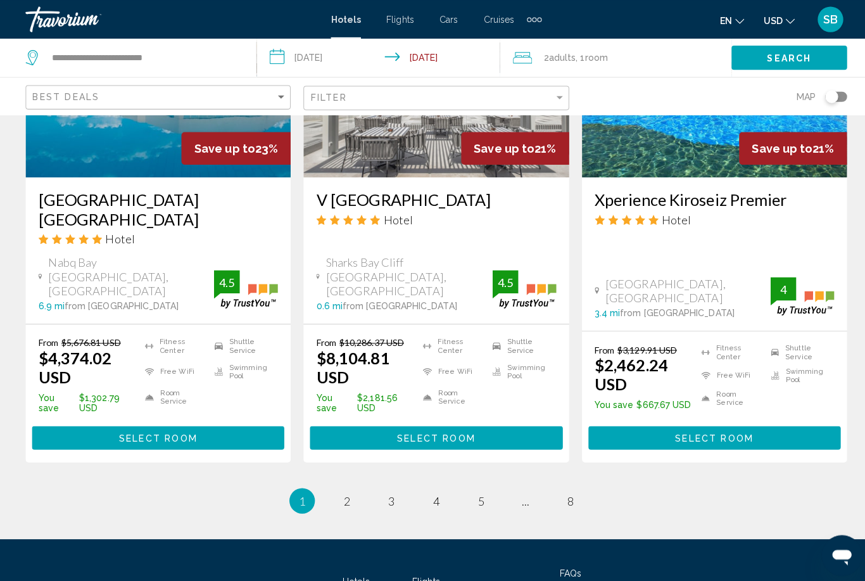
scroll to position [1690, 0]
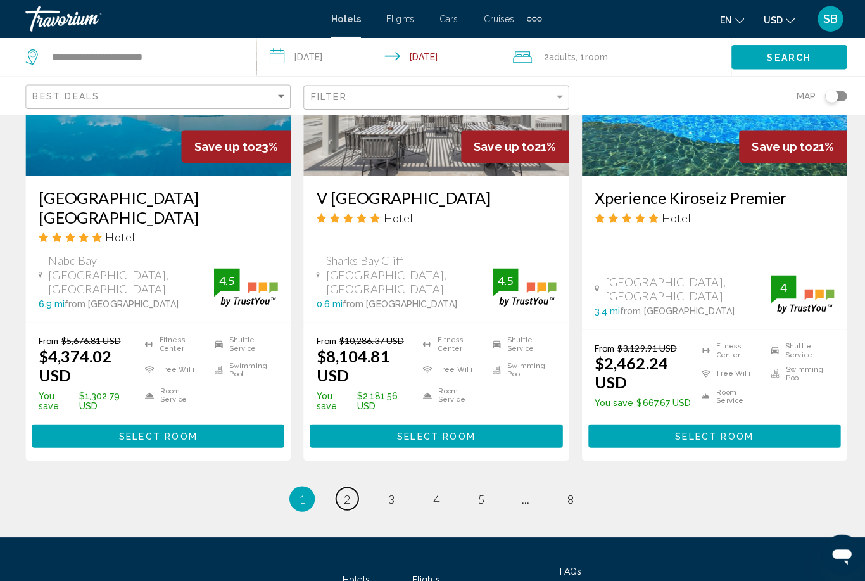
click at [349, 483] on link "page 2" at bounding box center [344, 494] width 22 height 22
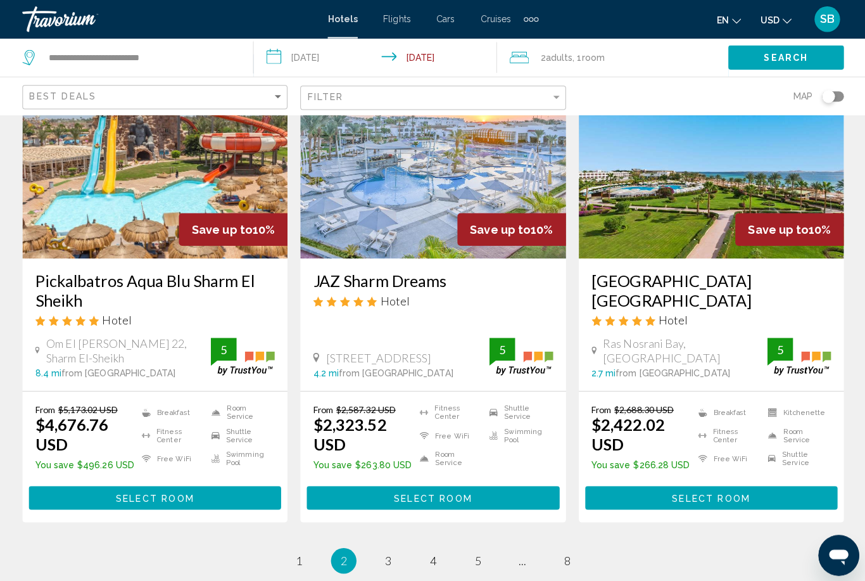
scroll to position [1609, 0]
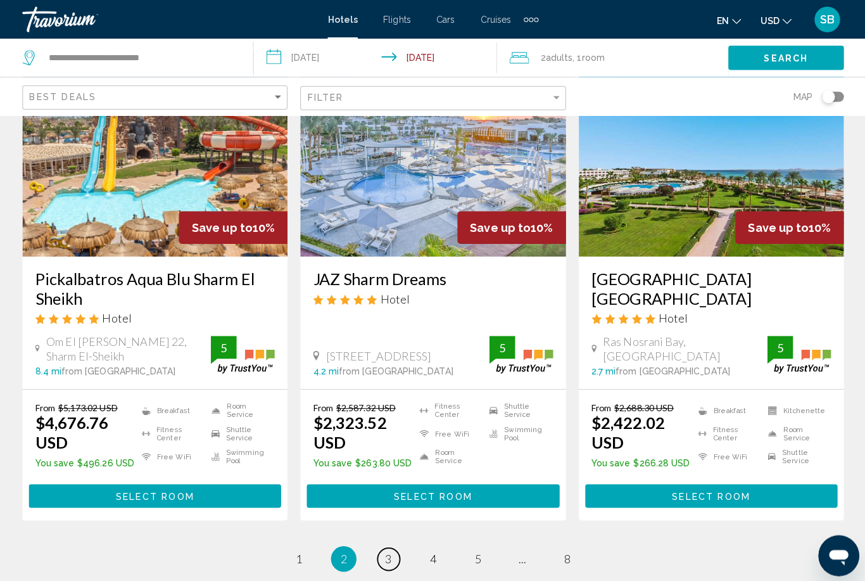
click at [392, 543] on link "page 3" at bounding box center [388, 554] width 22 height 22
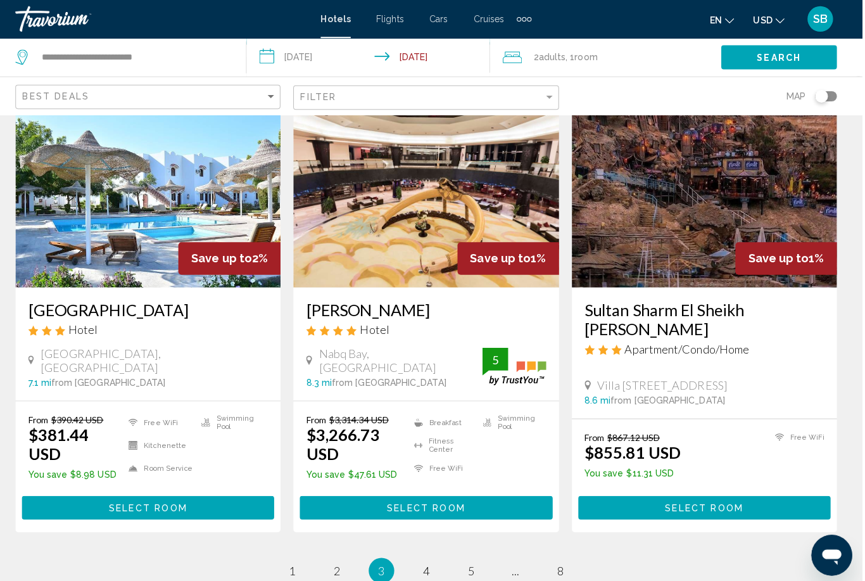
scroll to position [1560, 0]
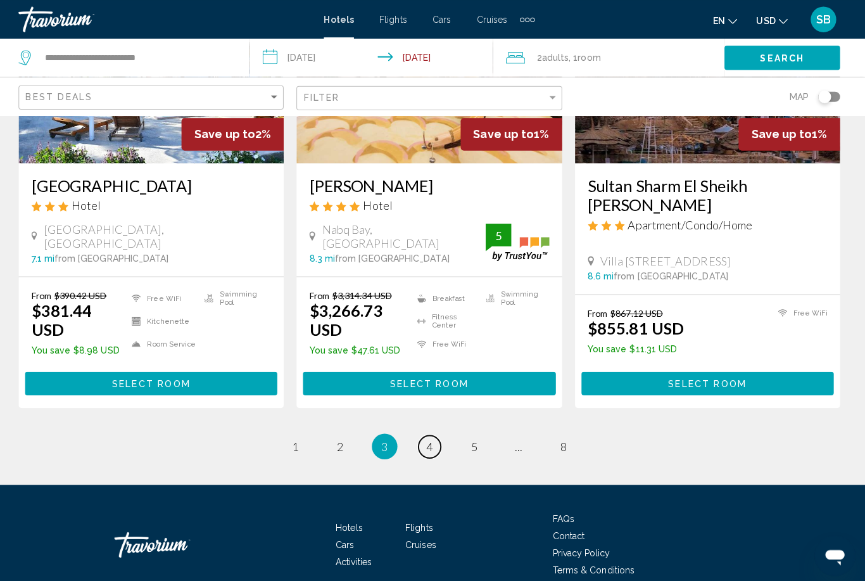
click at [431, 431] on link "page 4" at bounding box center [433, 442] width 22 height 22
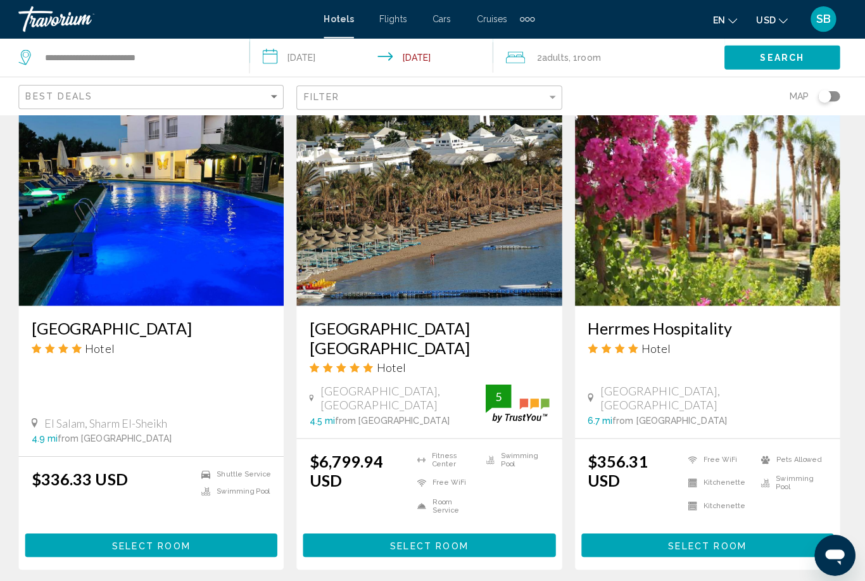
scroll to position [1533, 0]
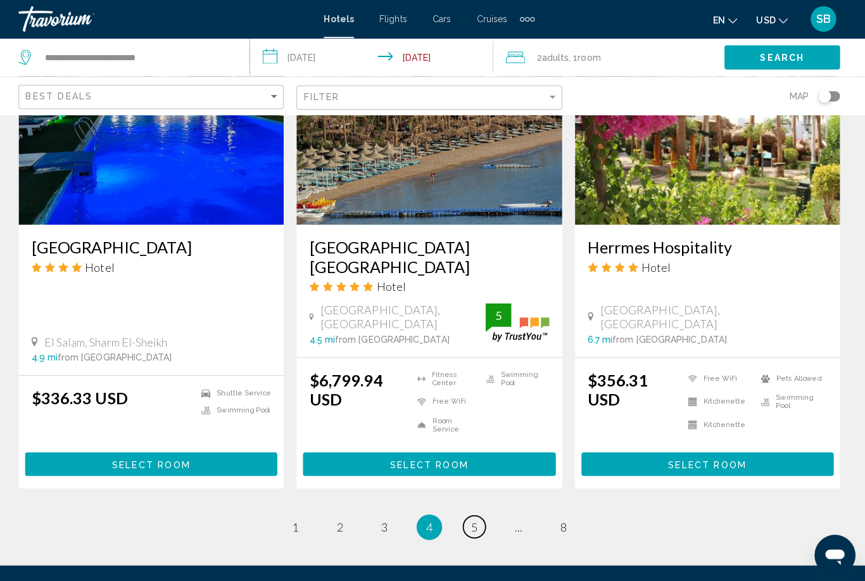
click at [474, 515] on span "5" at bounding box center [477, 522] width 6 height 14
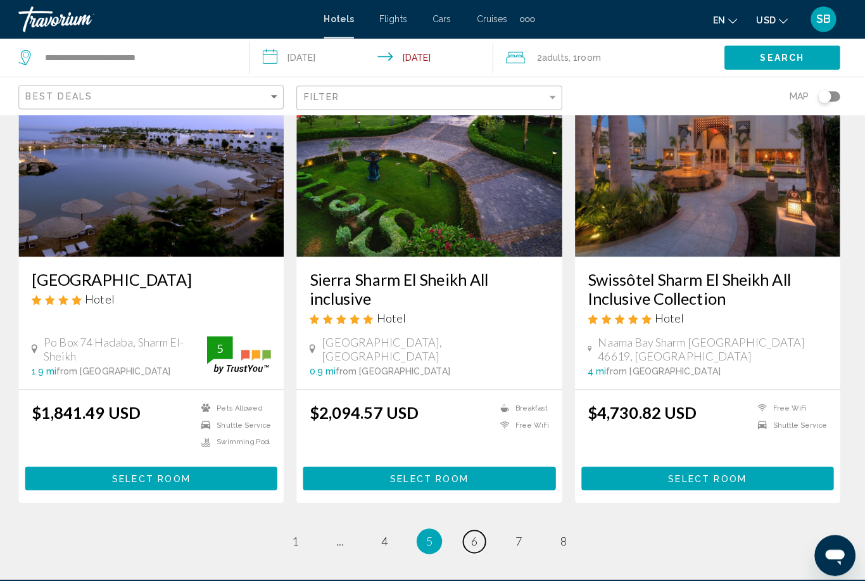
scroll to position [1586, 0]
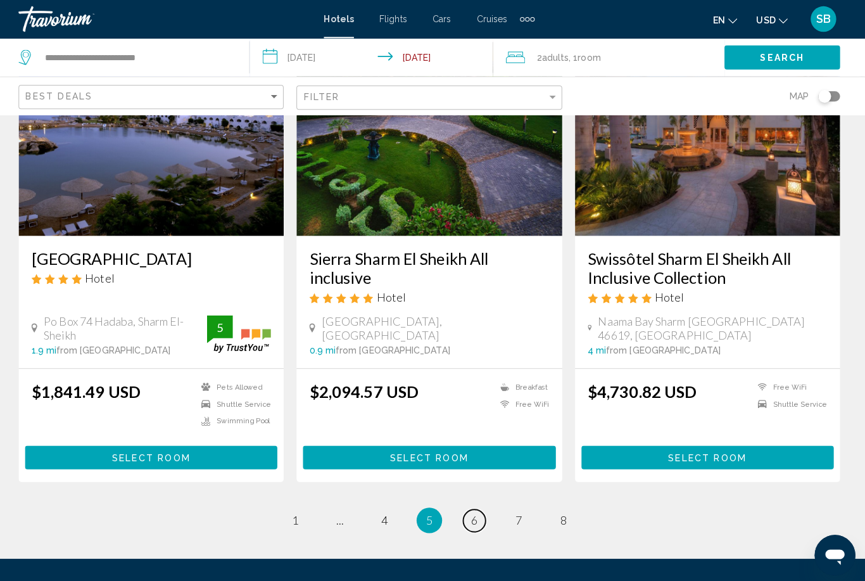
click at [474, 508] on span "6" at bounding box center [477, 515] width 6 height 14
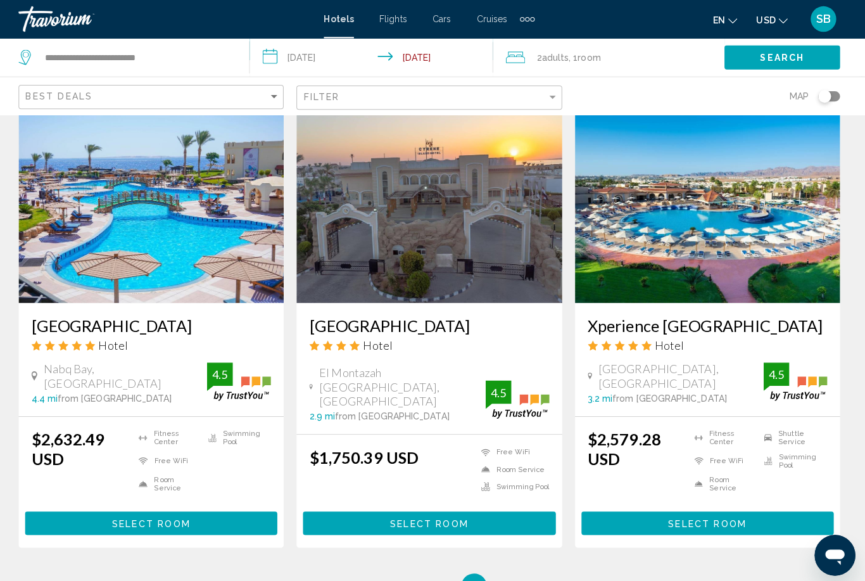
scroll to position [1606, 0]
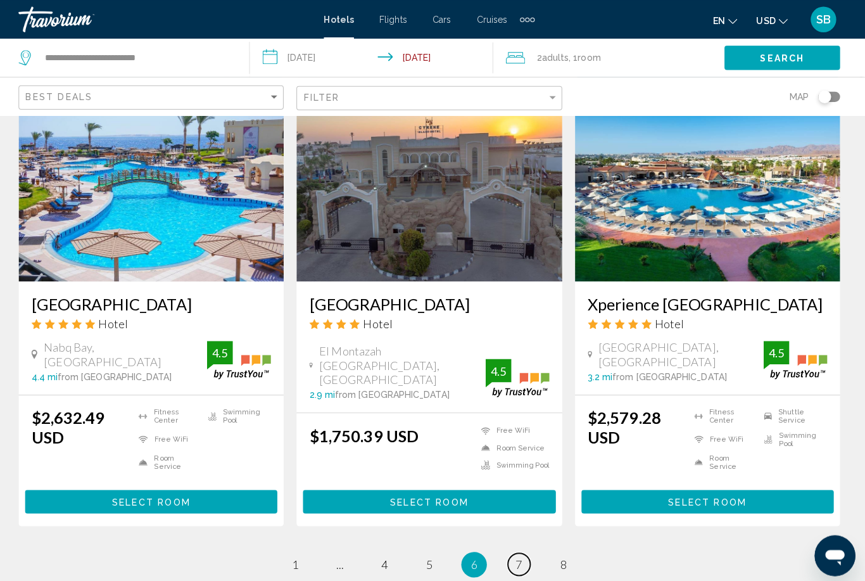
click at [518, 552] on span "7" at bounding box center [521, 559] width 6 height 14
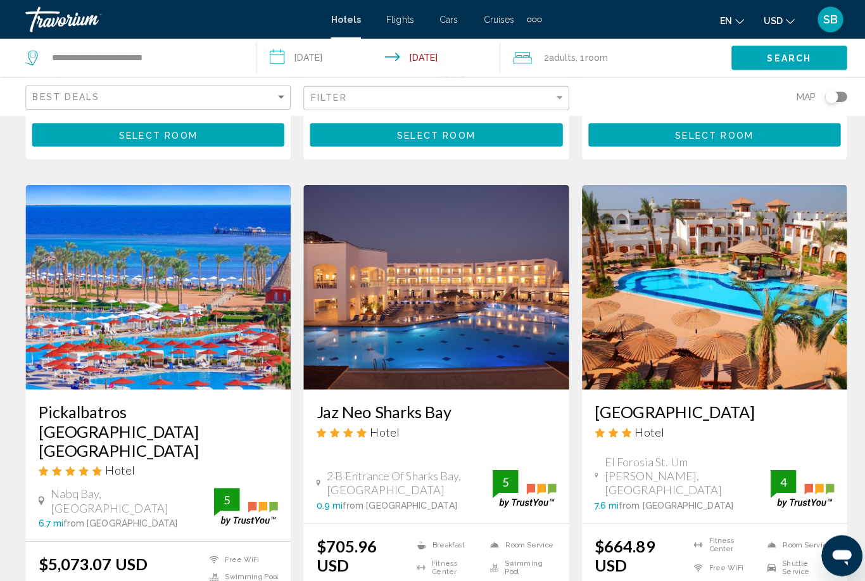
scroll to position [1533, 0]
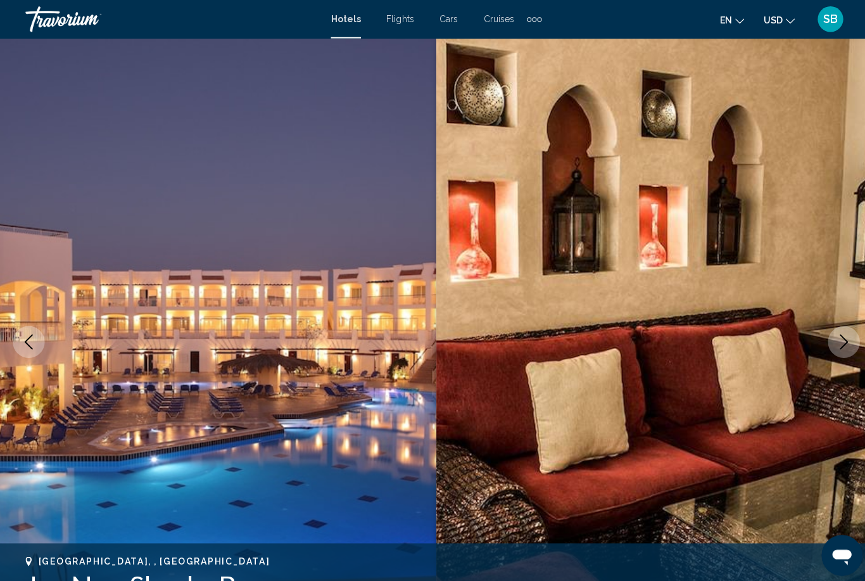
click at [839, 345] on icon "Next image" at bounding box center [836, 338] width 15 height 15
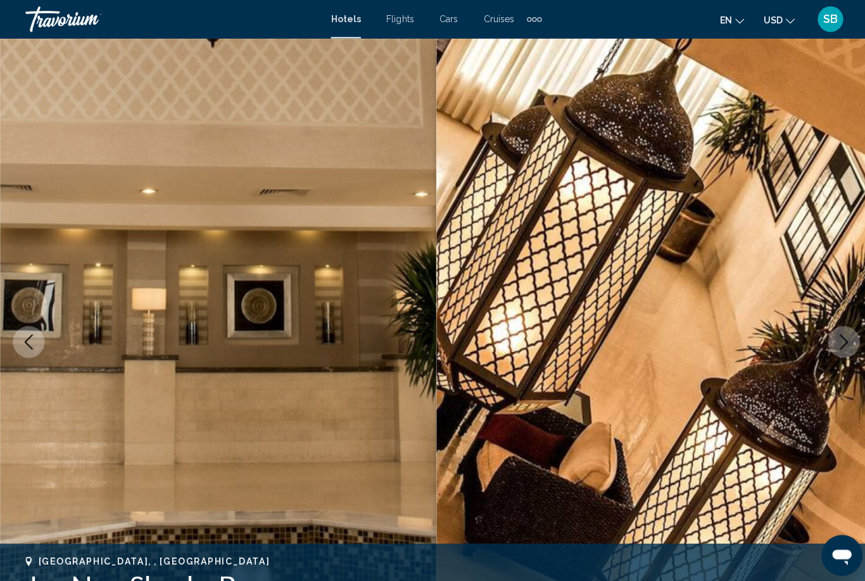
click at [846, 343] on button "Next image" at bounding box center [837, 339] width 32 height 32
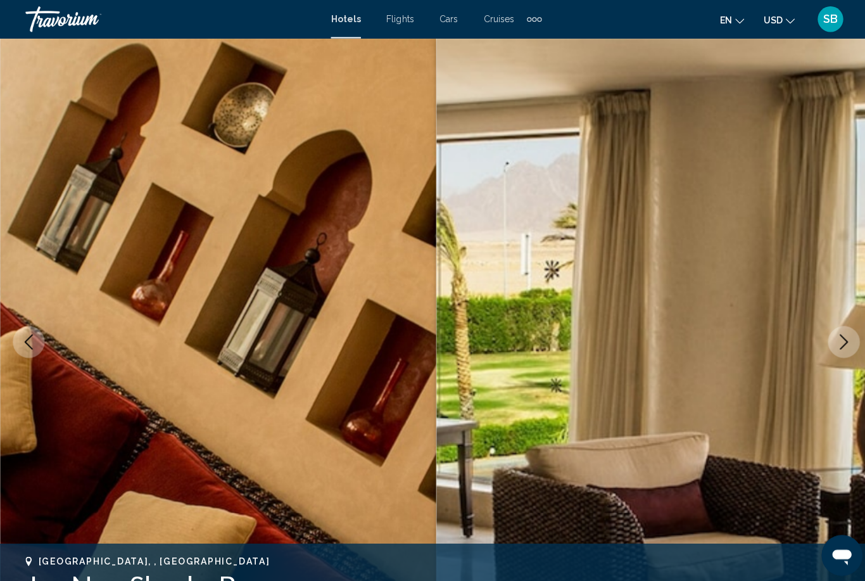
click at [839, 347] on button "Next image" at bounding box center [837, 339] width 32 height 32
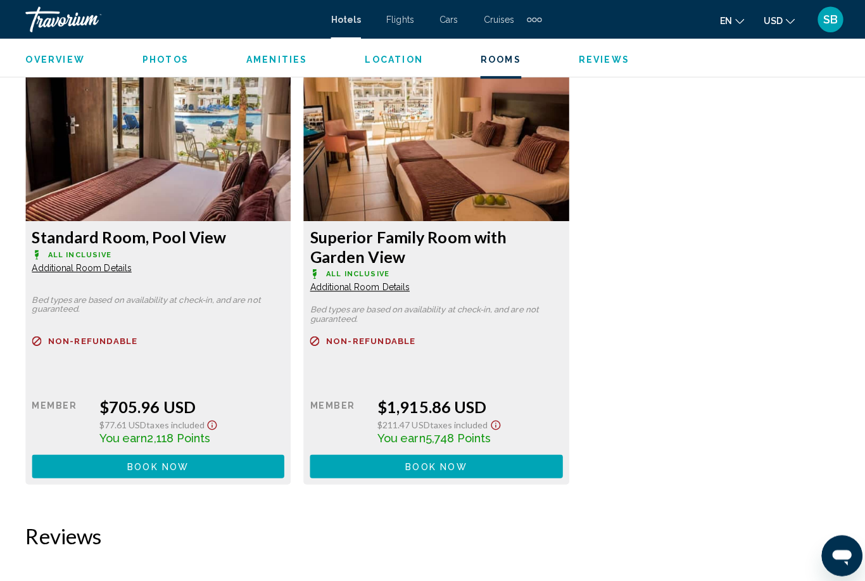
scroll to position [1936, 0]
click at [202, 469] on button "Book now No longer available" at bounding box center [157, 461] width 250 height 23
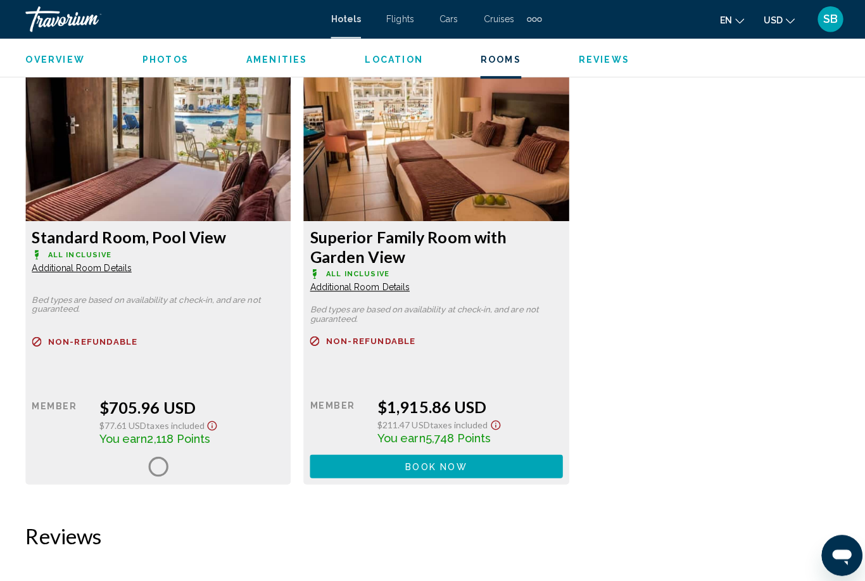
scroll to position [1937, 0]
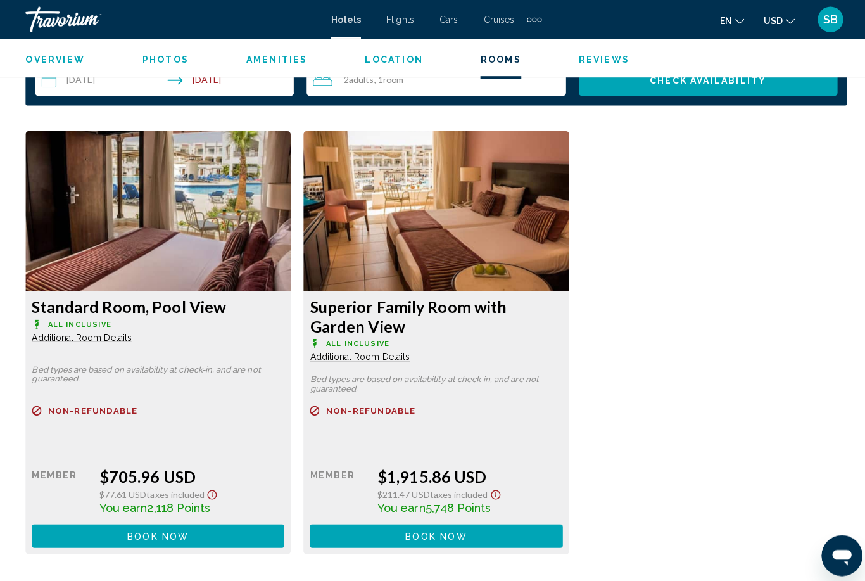
scroll to position [1866, 0]
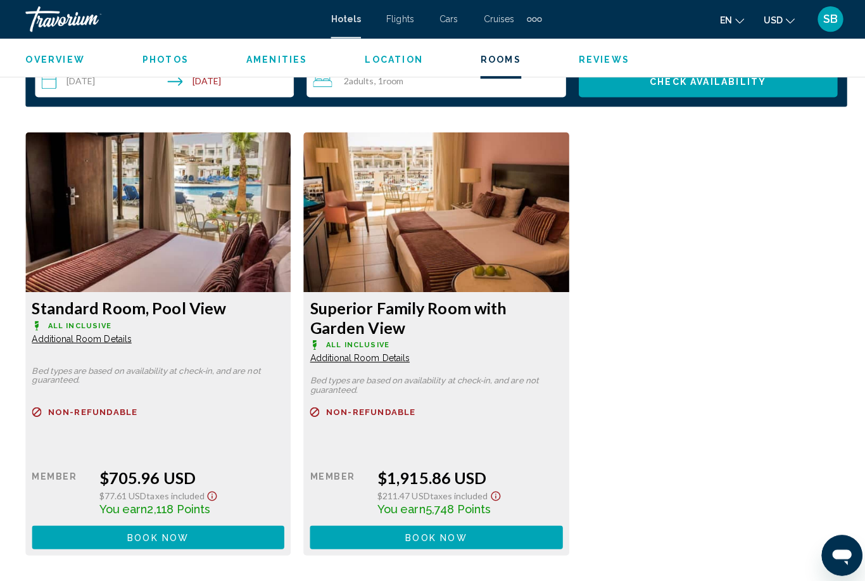
click at [219, 534] on button "Book now No longer available" at bounding box center [157, 531] width 250 height 23
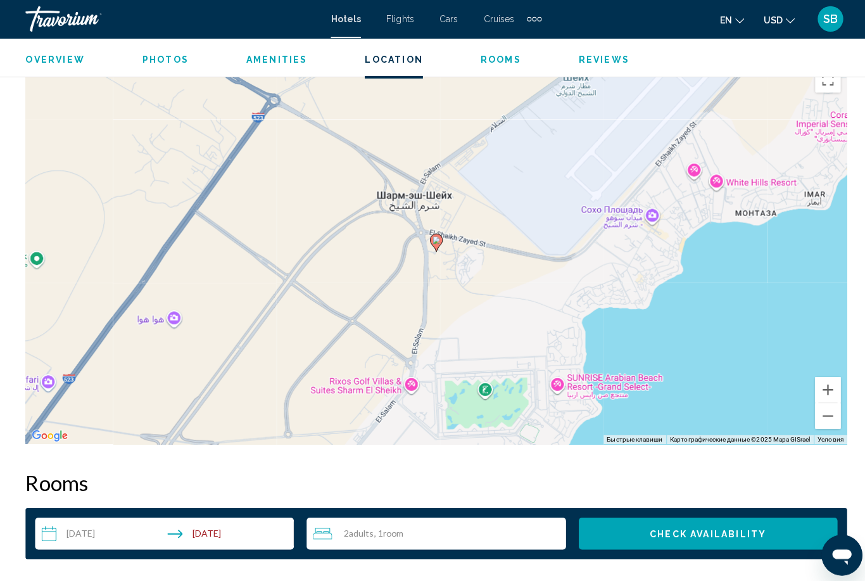
scroll to position [1418, 0]
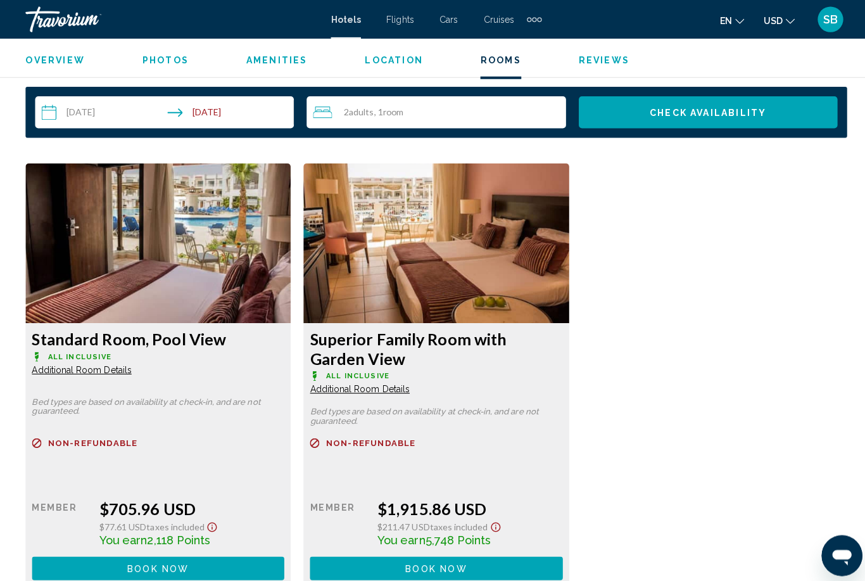
click at [237, 565] on button "Book now No longer available" at bounding box center [157, 562] width 250 height 23
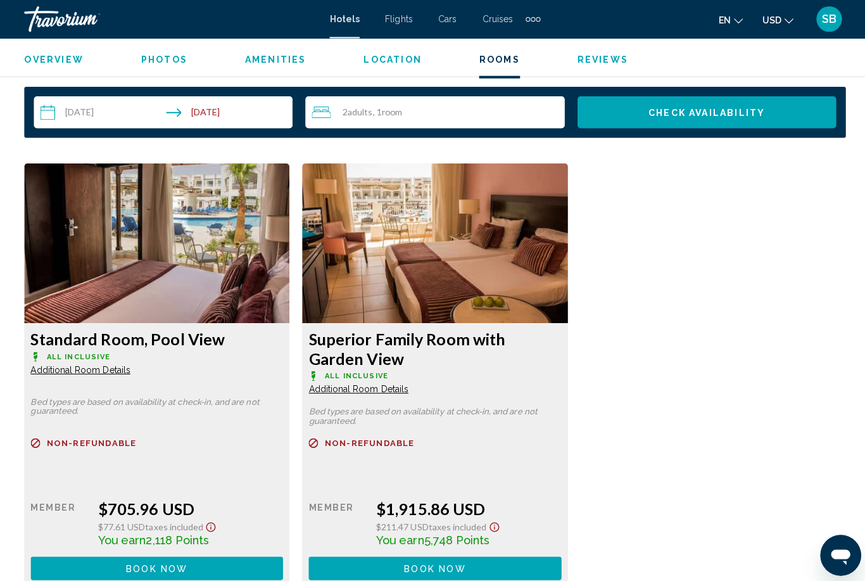
scroll to position [1835, 0]
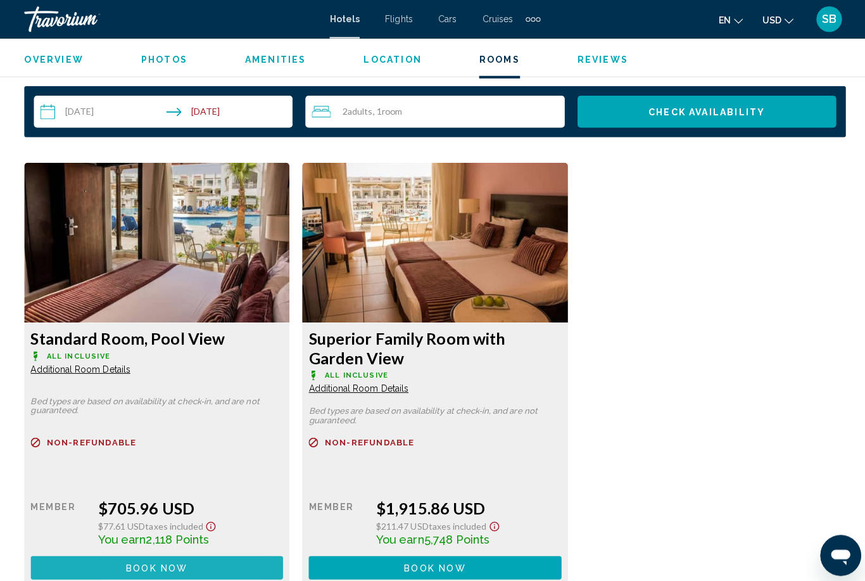
click at [112, 567] on button "Book now No longer available" at bounding box center [157, 562] width 250 height 23
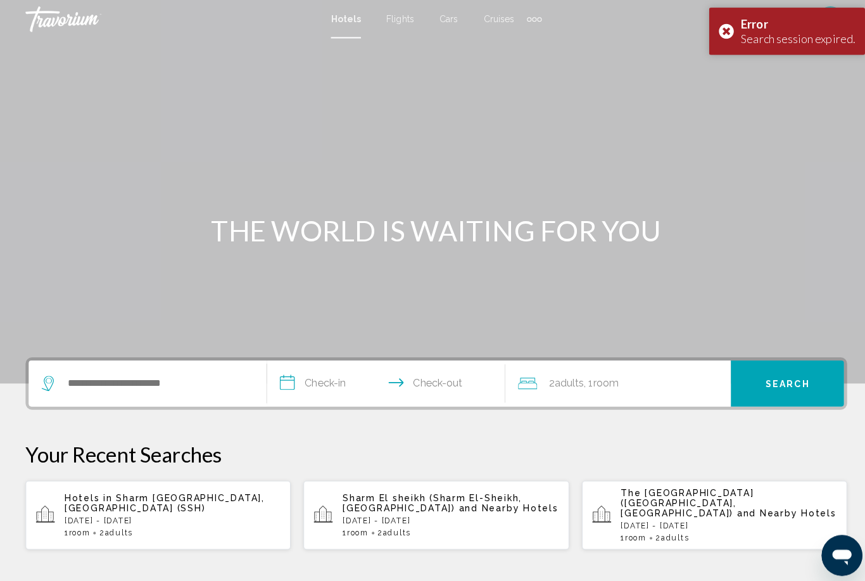
click at [714, 31] on div "Error Search session expired." at bounding box center [780, 31] width 154 height 47
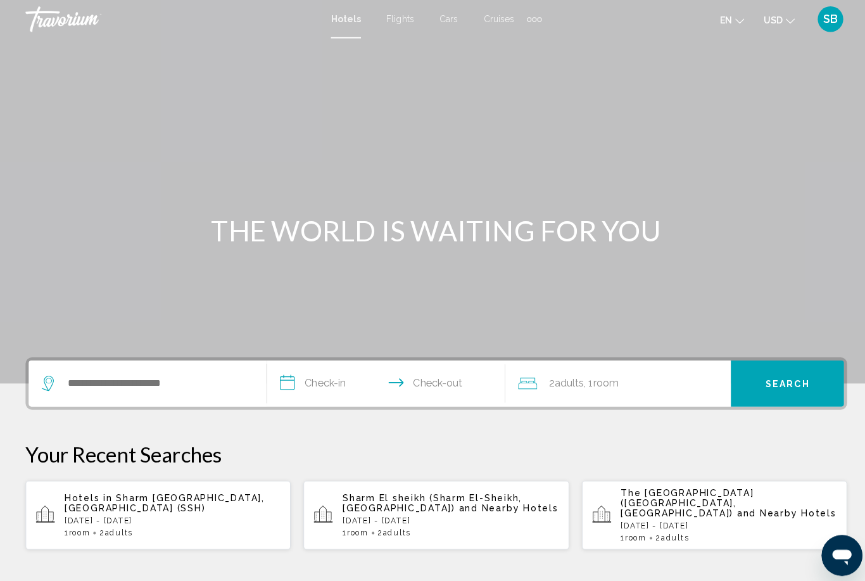
click at [142, 512] on p "Sat, 16 Aug - Mon, 25 Aug" at bounding box center [171, 516] width 214 height 9
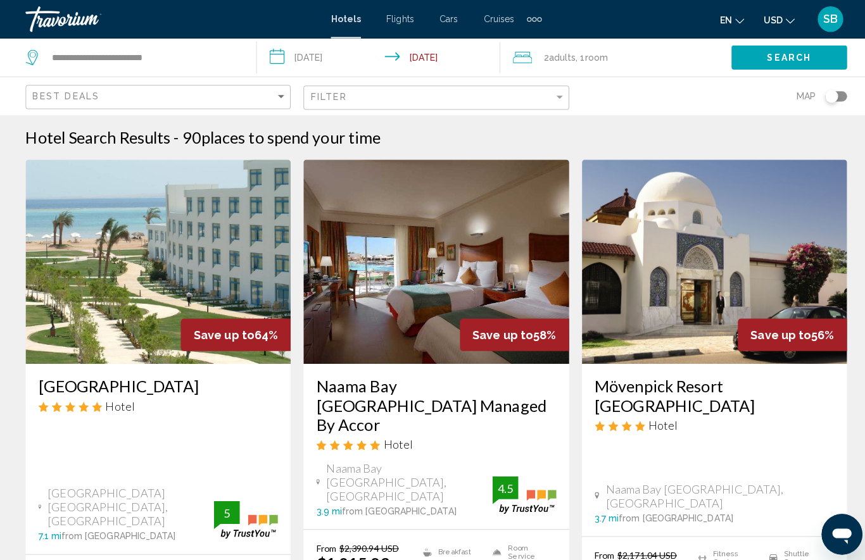
click at [223, 249] on img "Main content" at bounding box center [156, 259] width 263 height 203
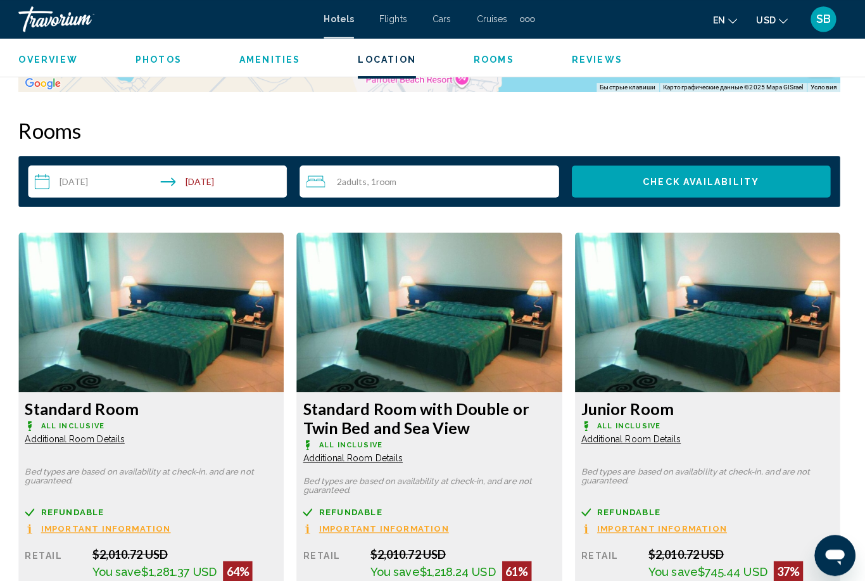
scroll to position [1783, 0]
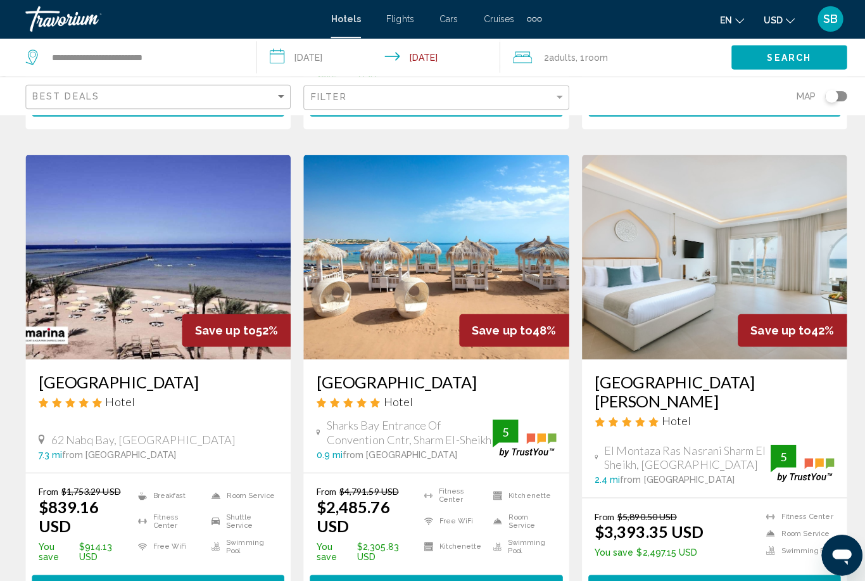
scroll to position [538, 0]
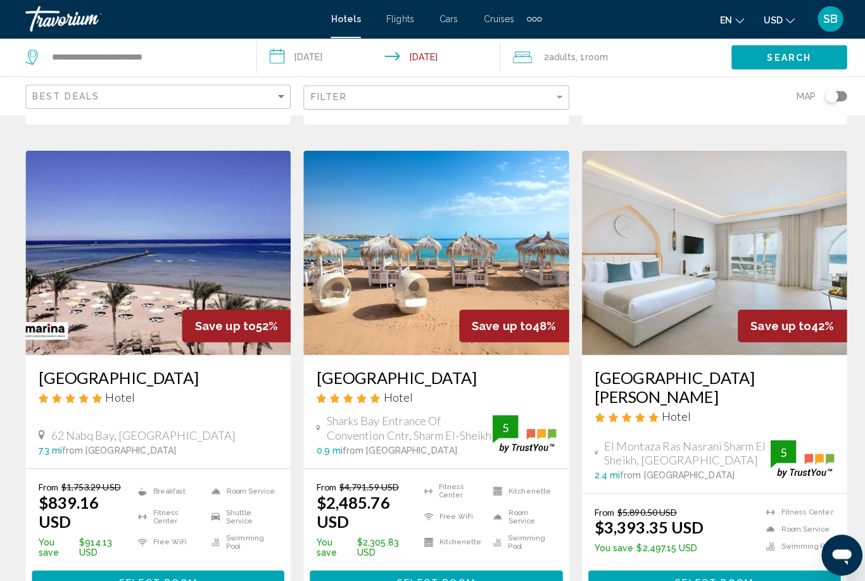
click at [163, 573] on span "Select Room" at bounding box center [157, 578] width 78 height 10
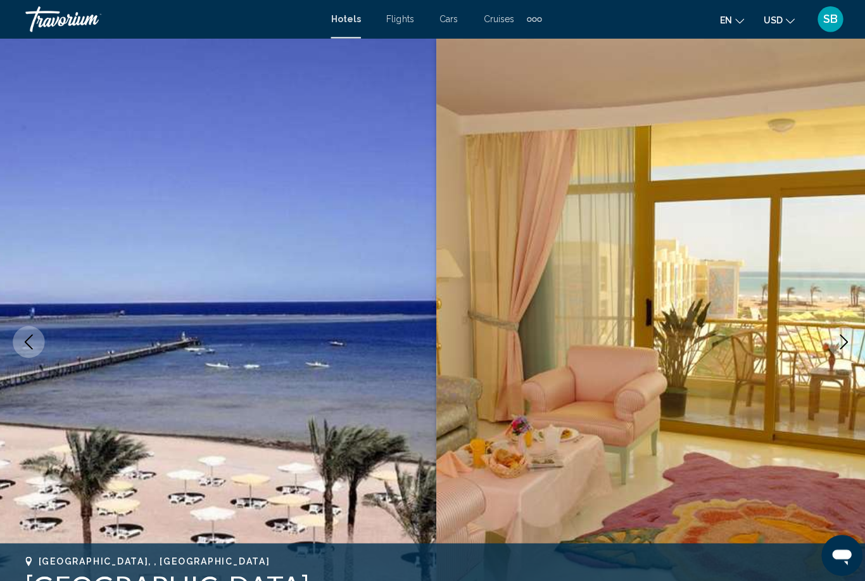
click at [529, 23] on div "Extra navigation items" at bounding box center [529, 18] width 15 height 19
click at [533, 25] on div "Hotels Flights Cars Cruises Activities" at bounding box center [509, 42] width 61 height 35
click at [623, 57] on img "Main content" at bounding box center [648, 338] width 432 height 601
click at [534, 26] on div "Extra navigation items" at bounding box center [529, 18] width 15 height 19
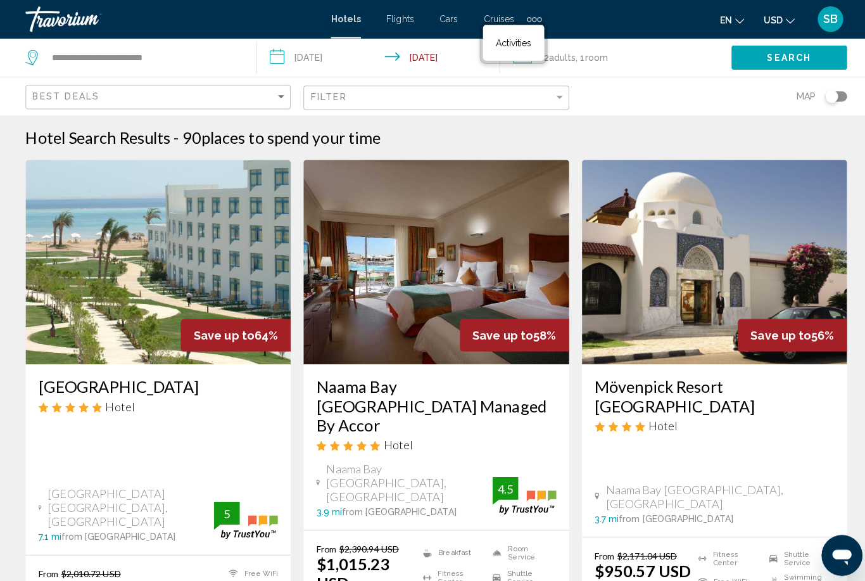
click at [534, 13] on div "Extra navigation items" at bounding box center [529, 18] width 15 height 19
click at [531, 25] on div "Hotels Flights Cars Cruises Activities" at bounding box center [508, 43] width 67 height 42
click at [532, 15] on div "Extra navigation items" at bounding box center [529, 18] width 15 height 19
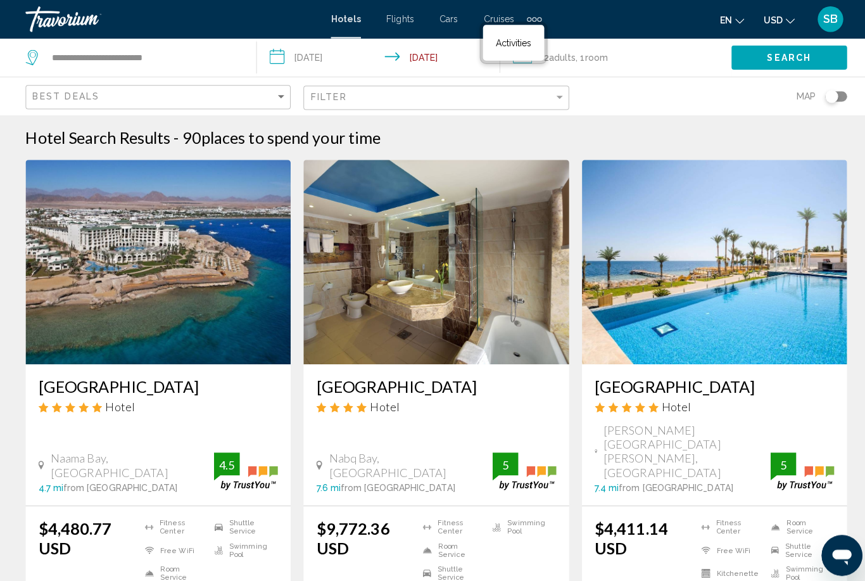
click at [535, 18] on div "Extra navigation items" at bounding box center [534, 19] width 4 height 4
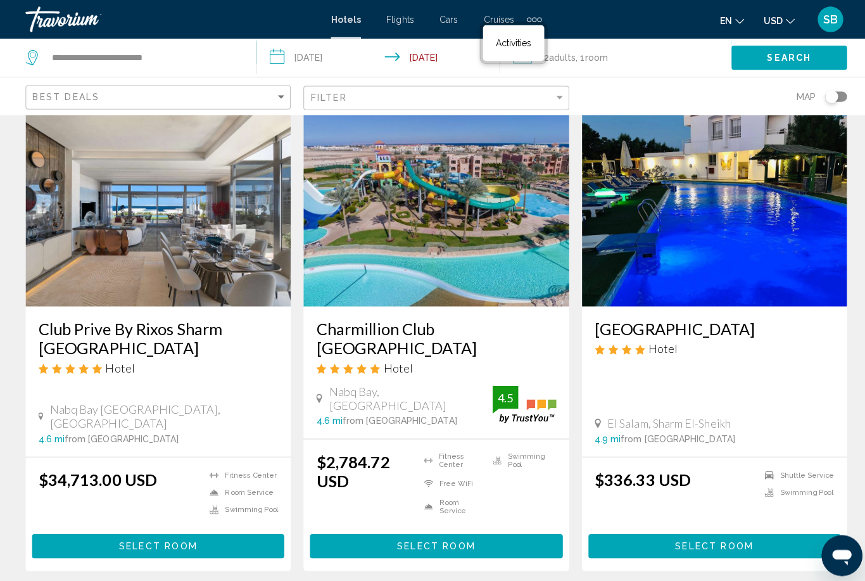
scroll to position [1035, 0]
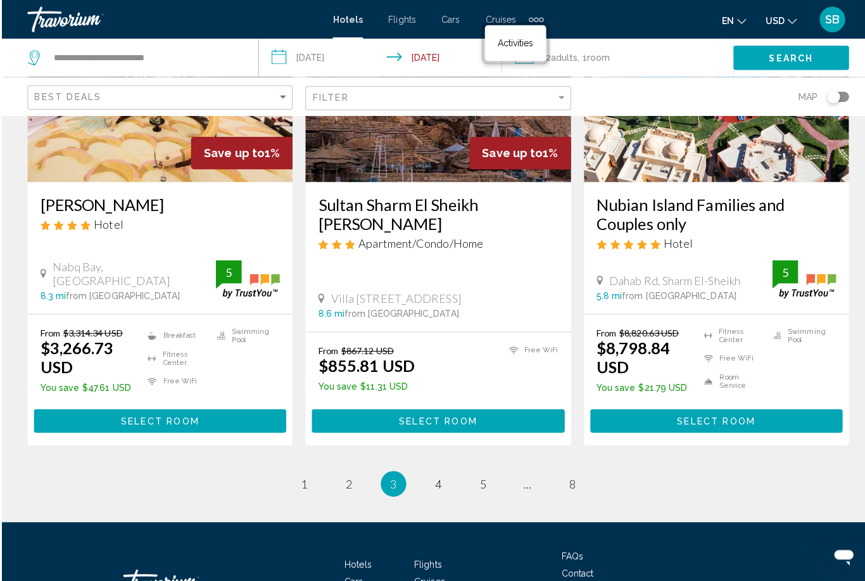
scroll to position [1667, 0]
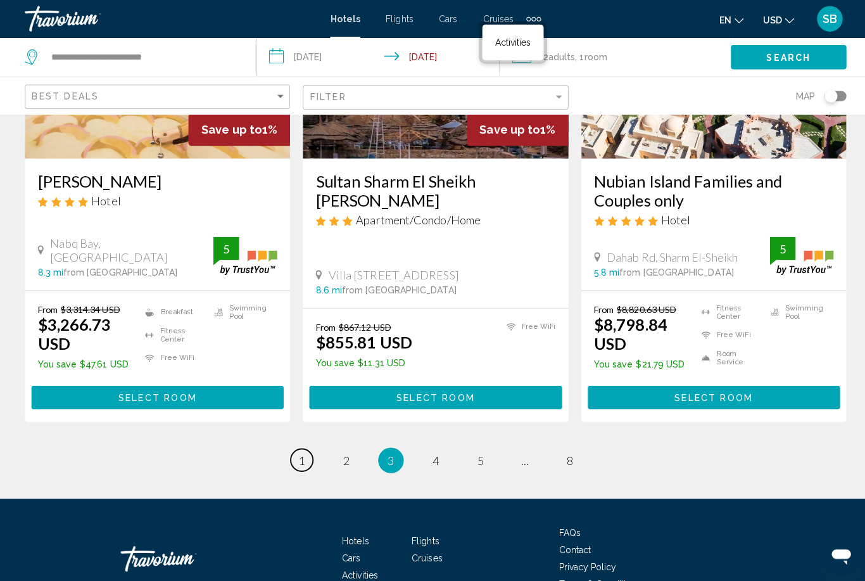
click at [305, 445] on link "page 1" at bounding box center [300, 456] width 22 height 22
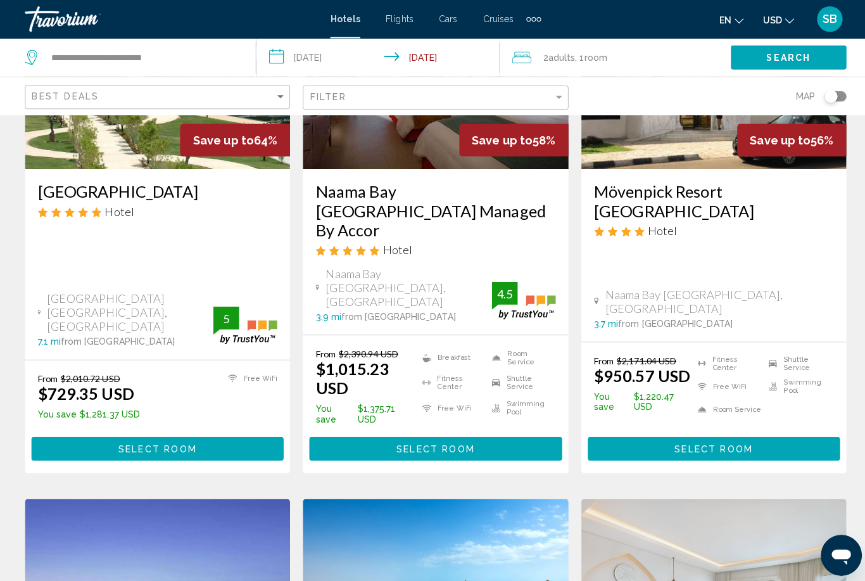
scroll to position [194, 0]
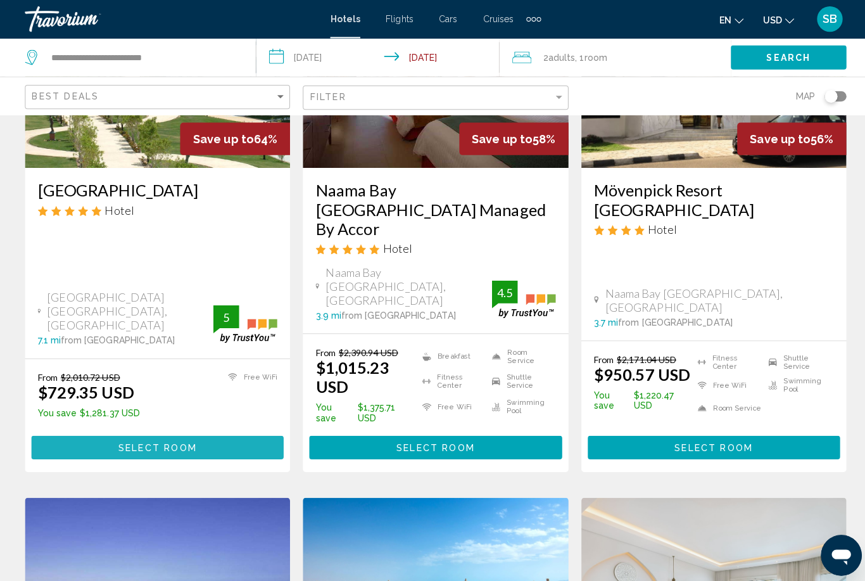
click at [193, 439] on span "Select Room" at bounding box center [157, 444] width 78 height 10
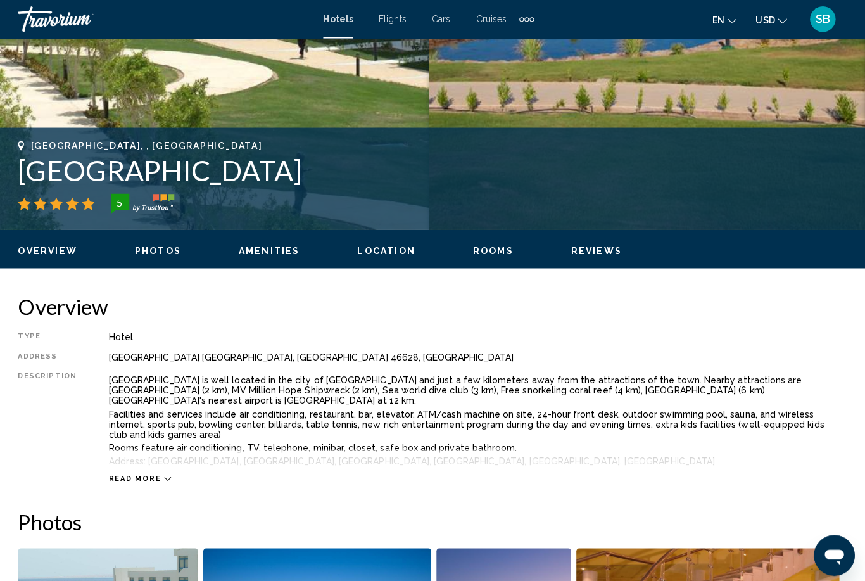
scroll to position [412, 0]
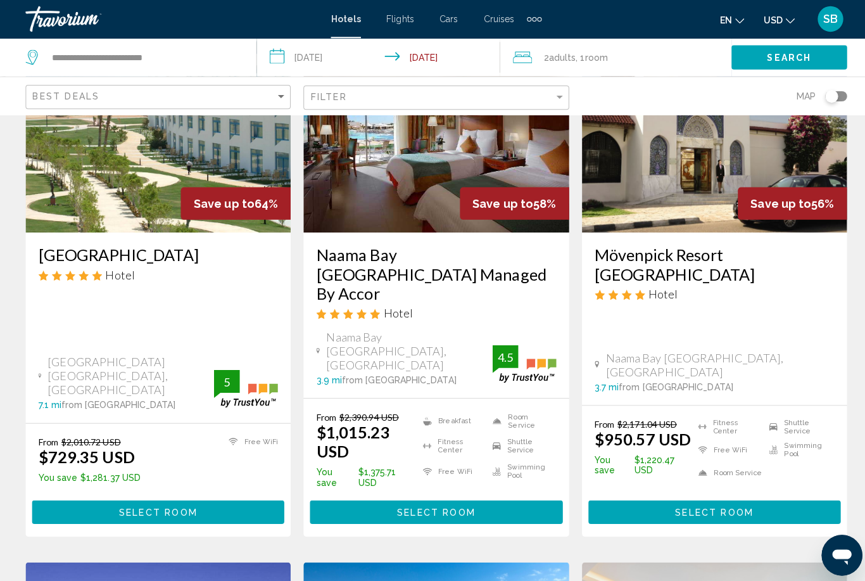
scroll to position [131, 0]
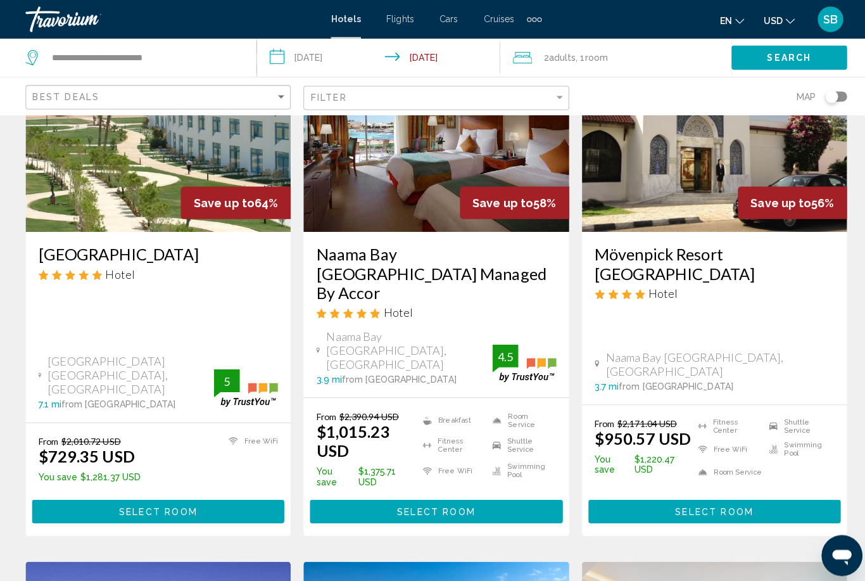
click at [124, 171] on img "Main content" at bounding box center [156, 128] width 263 height 203
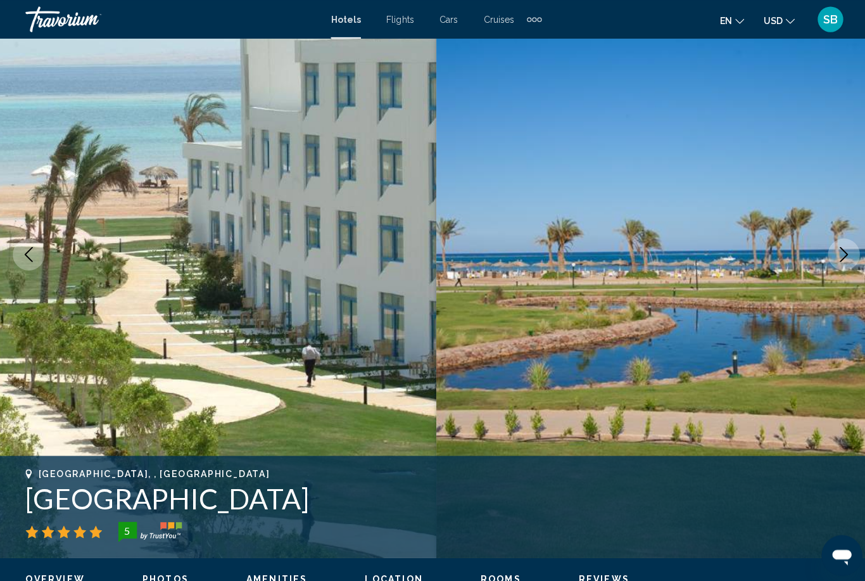
scroll to position [87, 0]
click at [834, 265] on button "Next image" at bounding box center [837, 252] width 32 height 32
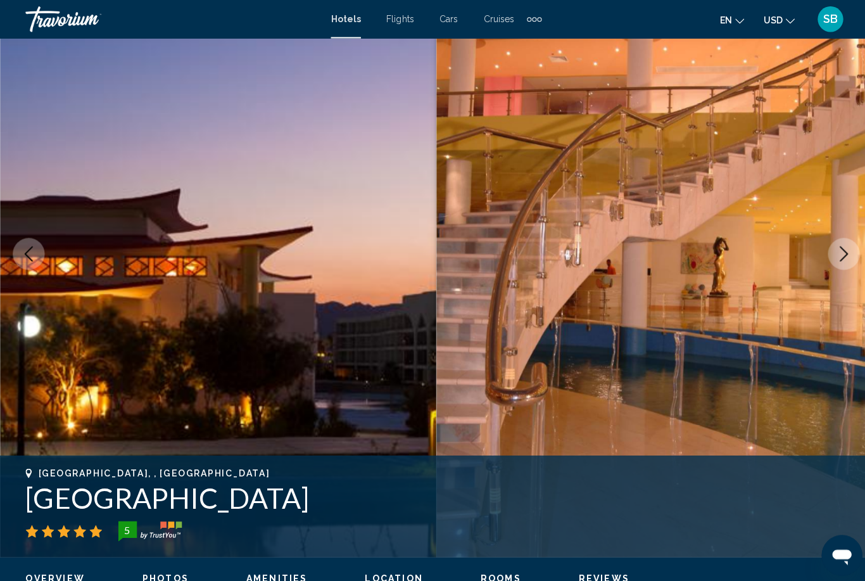
click at [833, 265] on button "Next image" at bounding box center [837, 252] width 32 height 32
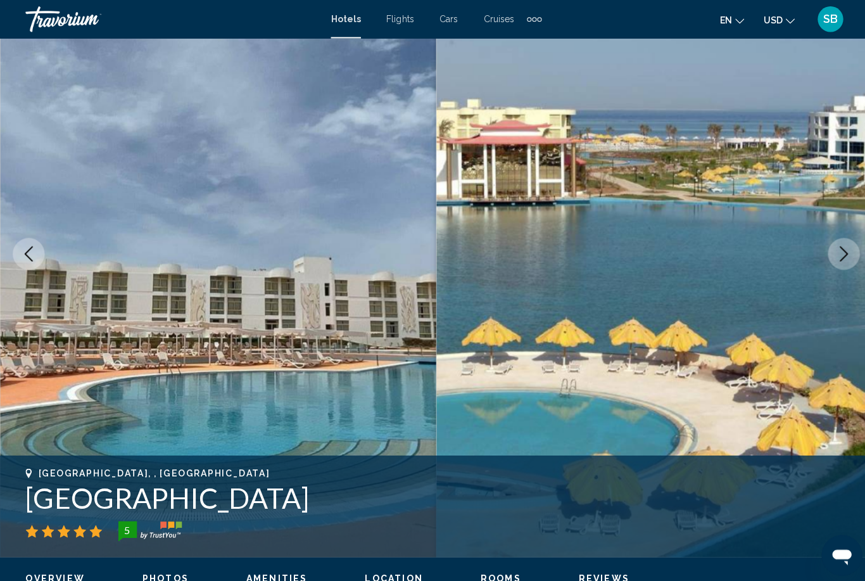
click at [838, 258] on icon "Next image" at bounding box center [836, 251] width 15 height 15
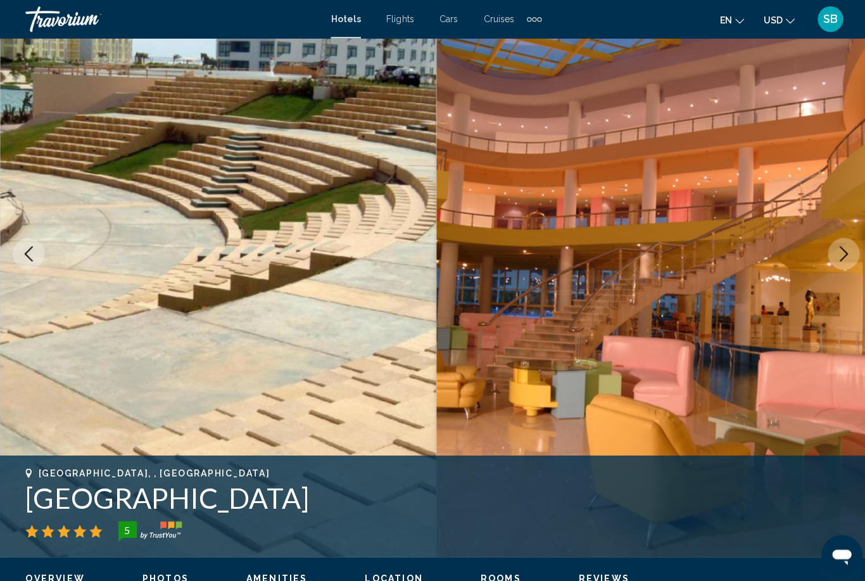
click at [834, 270] on img "Main content" at bounding box center [648, 251] width 432 height 601
click at [824, 273] on img "Main content" at bounding box center [648, 251] width 432 height 601
click at [831, 263] on button "Next image" at bounding box center [837, 252] width 32 height 32
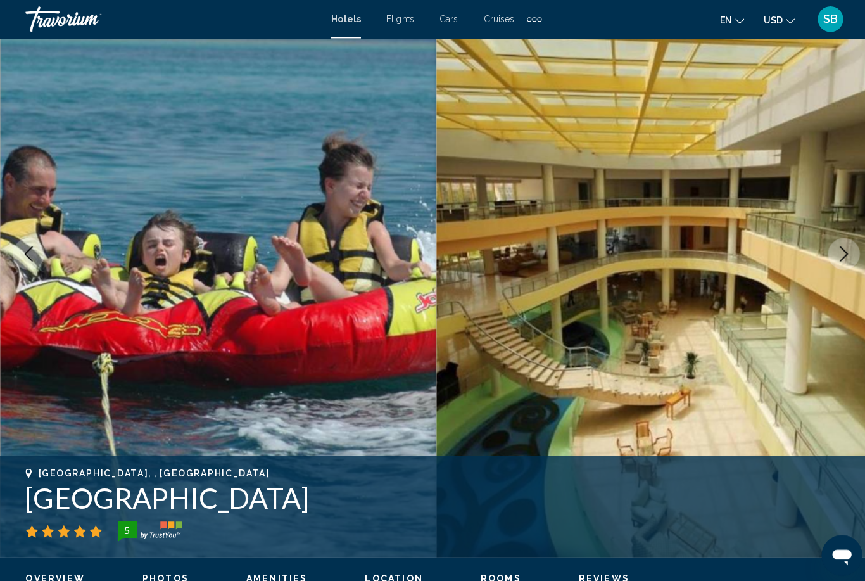
click at [834, 261] on button "Next image" at bounding box center [837, 252] width 32 height 32
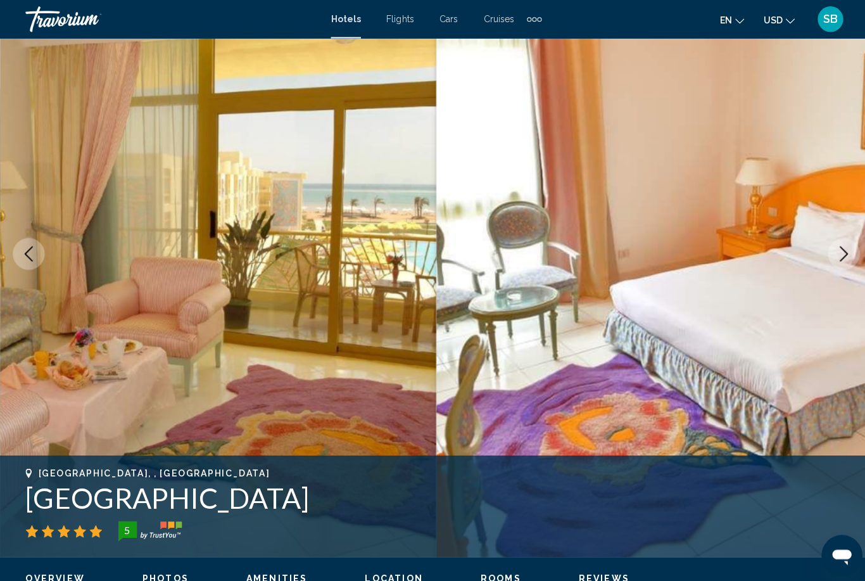
click at [834, 266] on button "Next image" at bounding box center [837, 252] width 32 height 32
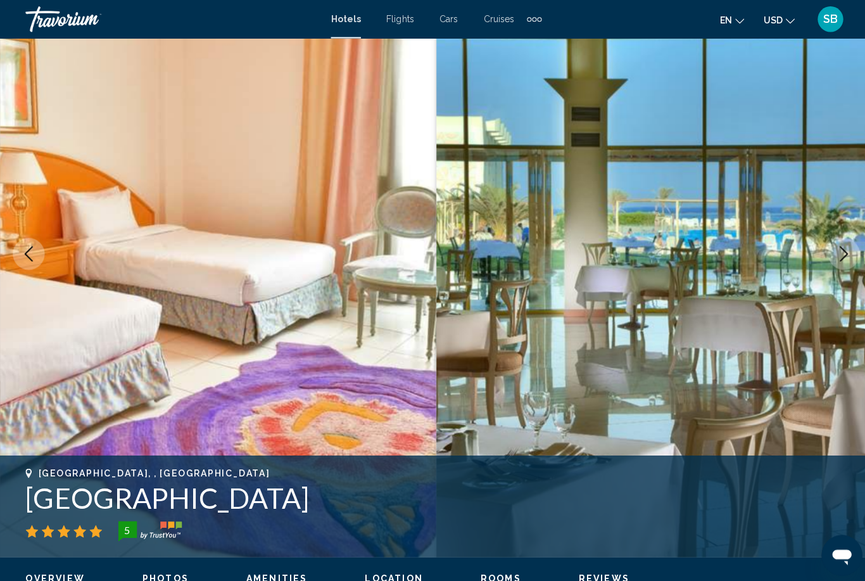
click at [836, 261] on button "Next image" at bounding box center [837, 252] width 32 height 32
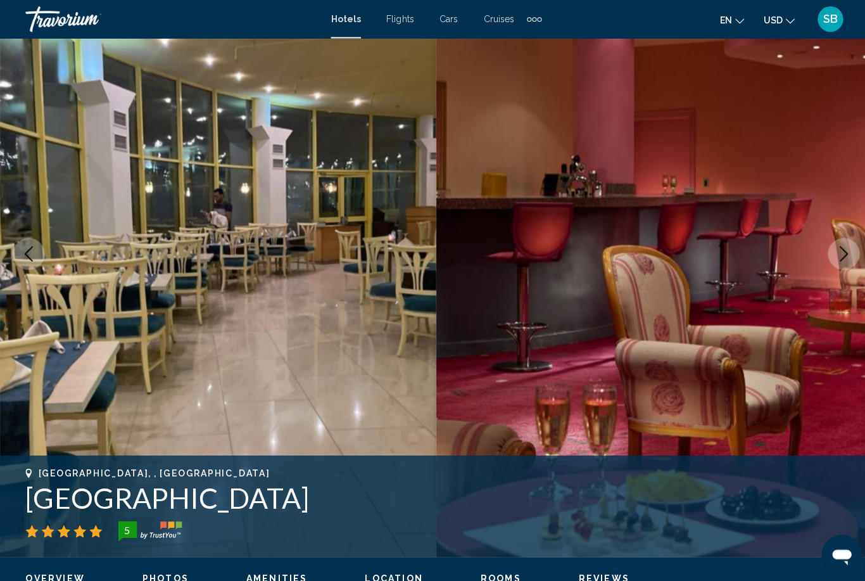
click at [836, 258] on icon "Next image" at bounding box center [836, 251] width 15 height 15
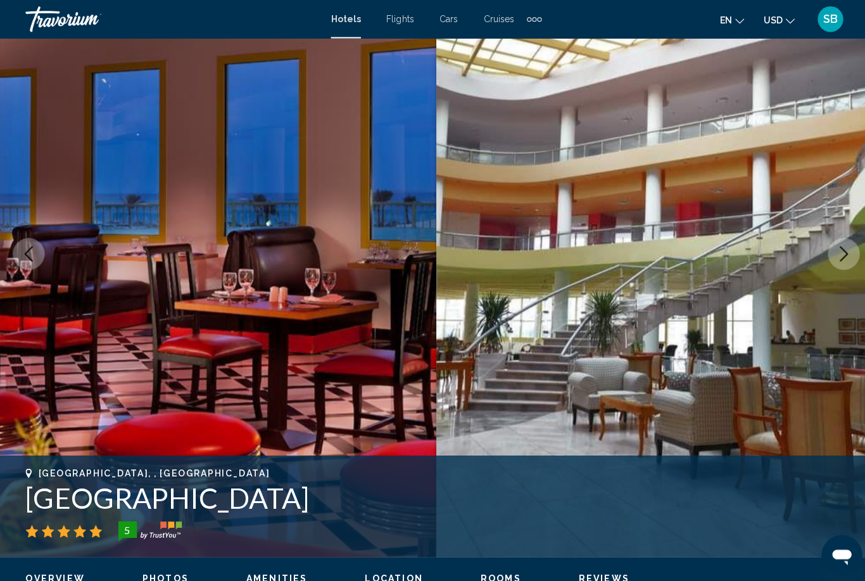
click at [835, 260] on button "Next image" at bounding box center [837, 252] width 32 height 32
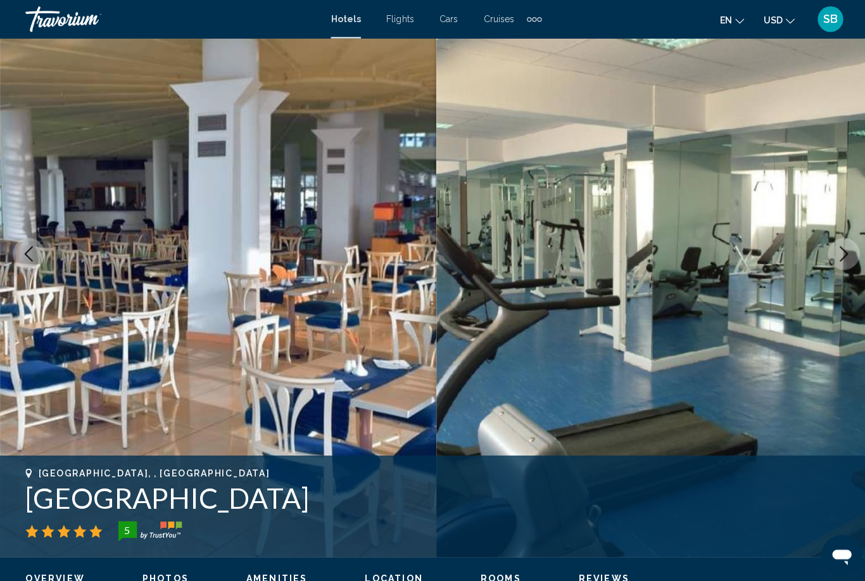
click at [834, 258] on icon "Next image" at bounding box center [837, 251] width 8 height 15
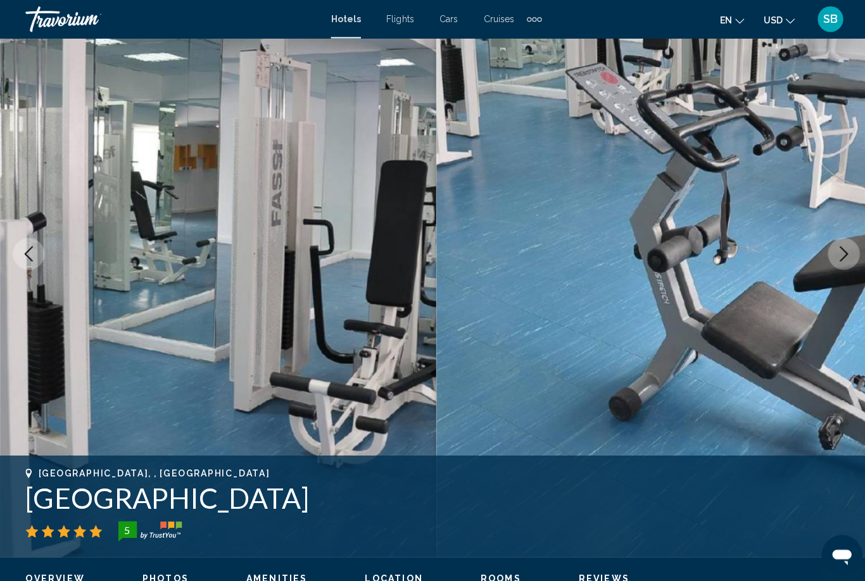
click at [833, 260] on button "Next image" at bounding box center [837, 252] width 32 height 32
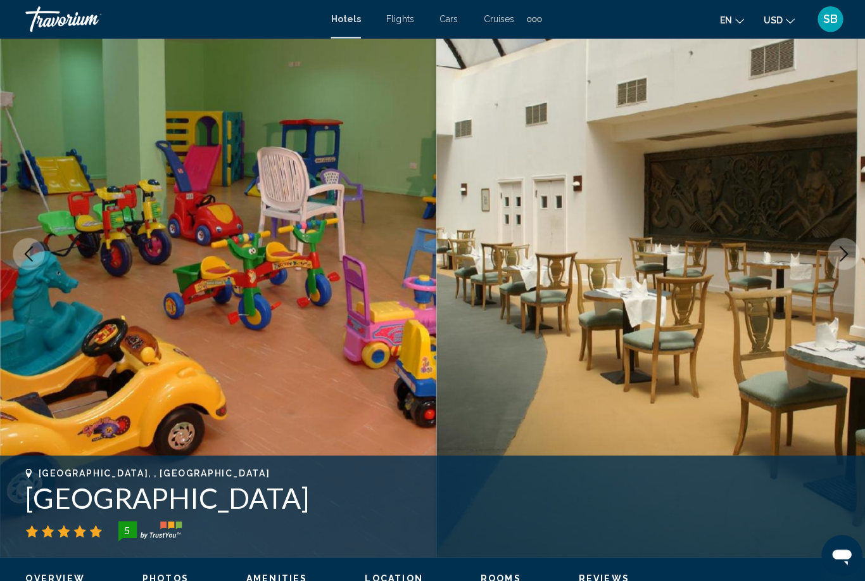
click at [834, 261] on button "Next image" at bounding box center [837, 252] width 32 height 32
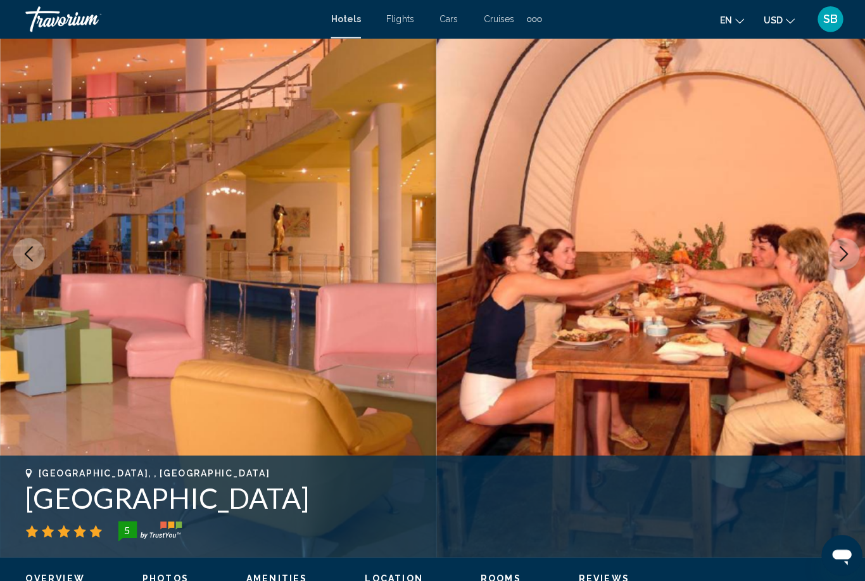
click at [835, 261] on button "Next image" at bounding box center [837, 252] width 32 height 32
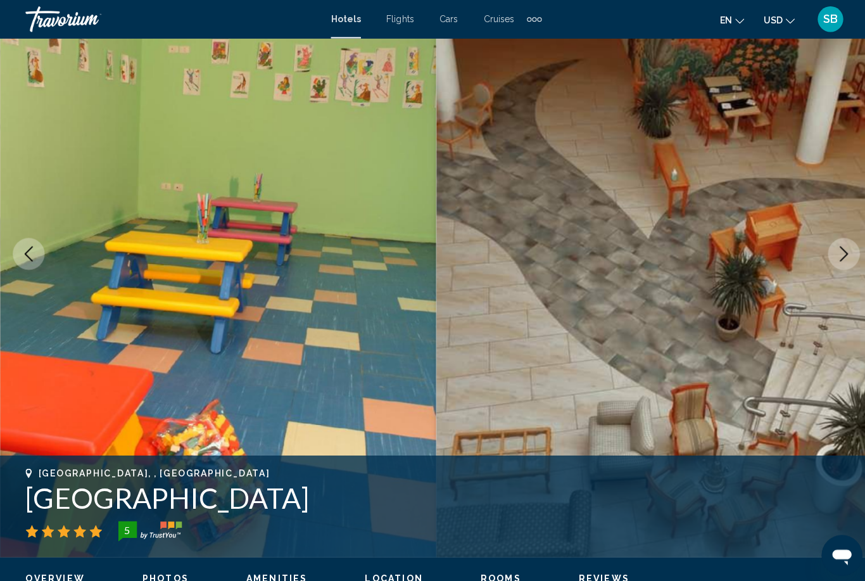
click at [834, 263] on button "Next image" at bounding box center [837, 252] width 32 height 32
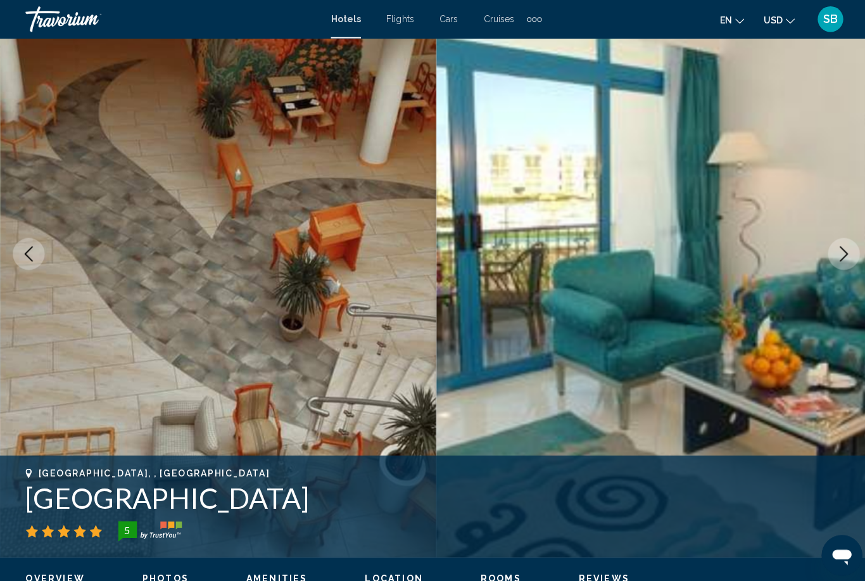
click at [835, 266] on button "Next image" at bounding box center [837, 252] width 32 height 32
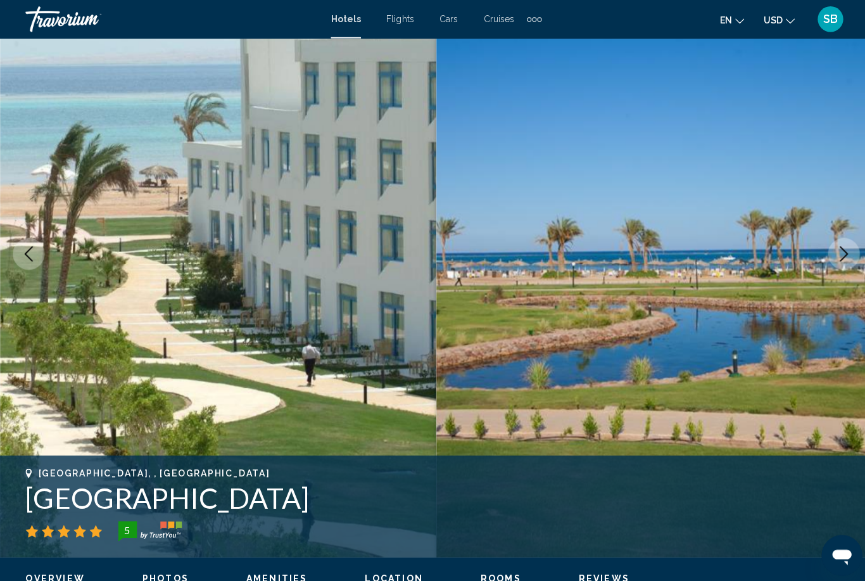
click at [838, 261] on button "Next image" at bounding box center [837, 252] width 32 height 32
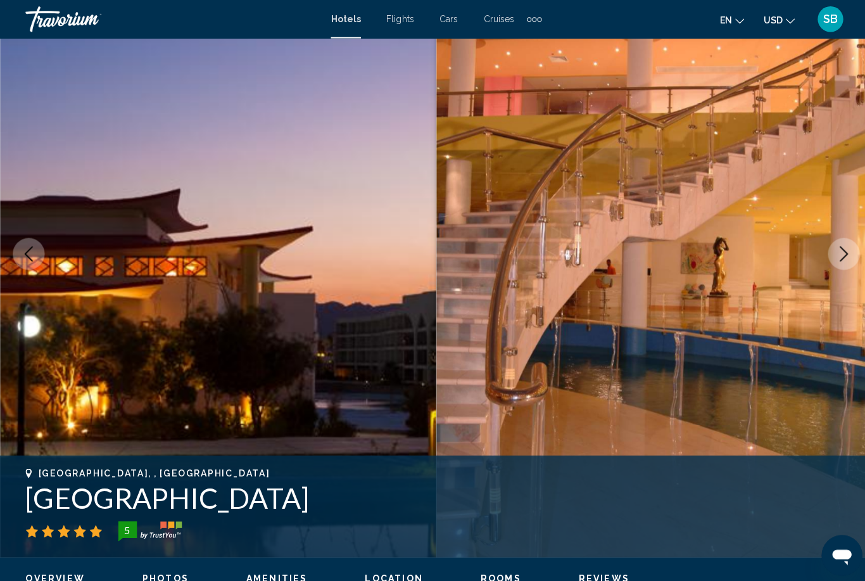
click at [831, 257] on icon "Next image" at bounding box center [836, 251] width 15 height 15
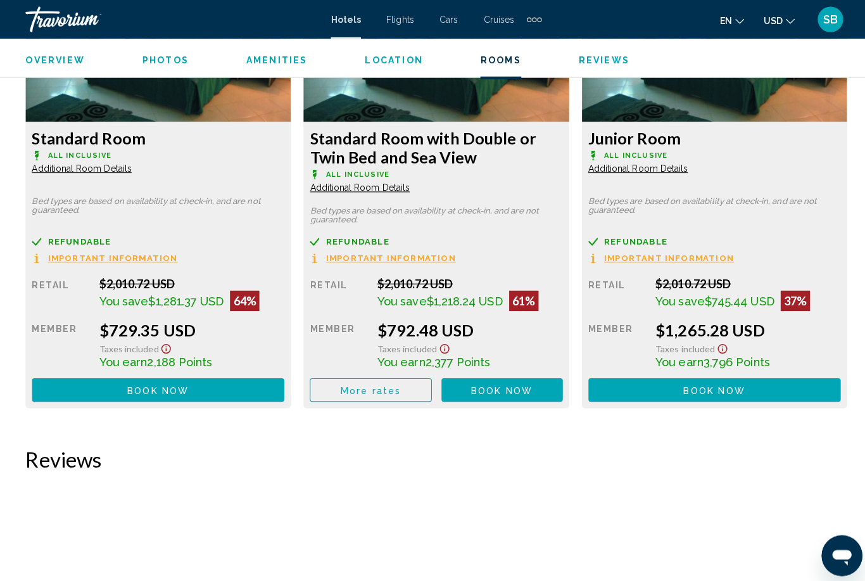
scroll to position [2052, 0]
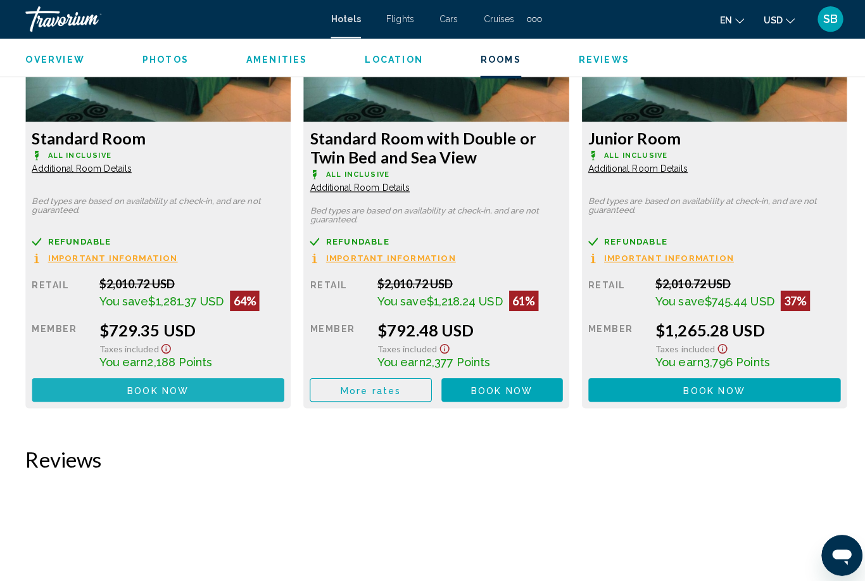
click at [149, 386] on span "Book now" at bounding box center [156, 387] width 61 height 10
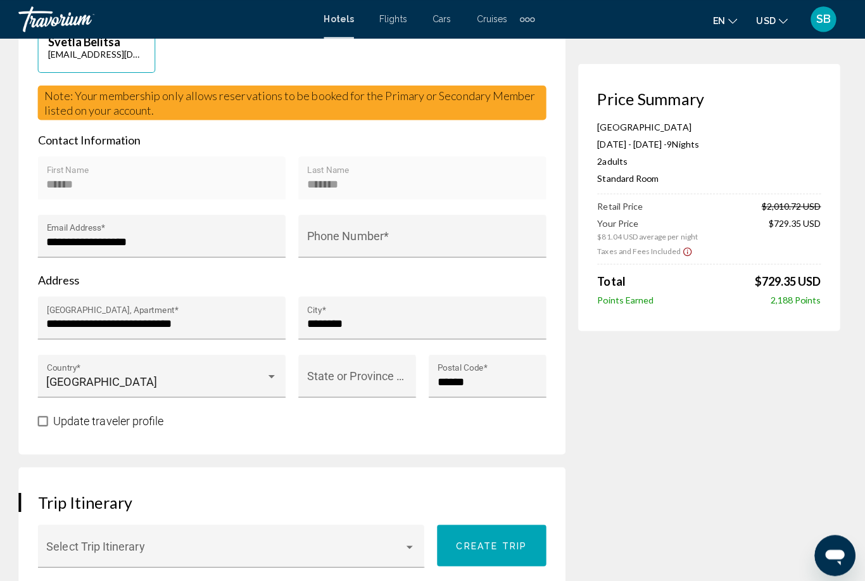
scroll to position [351, 0]
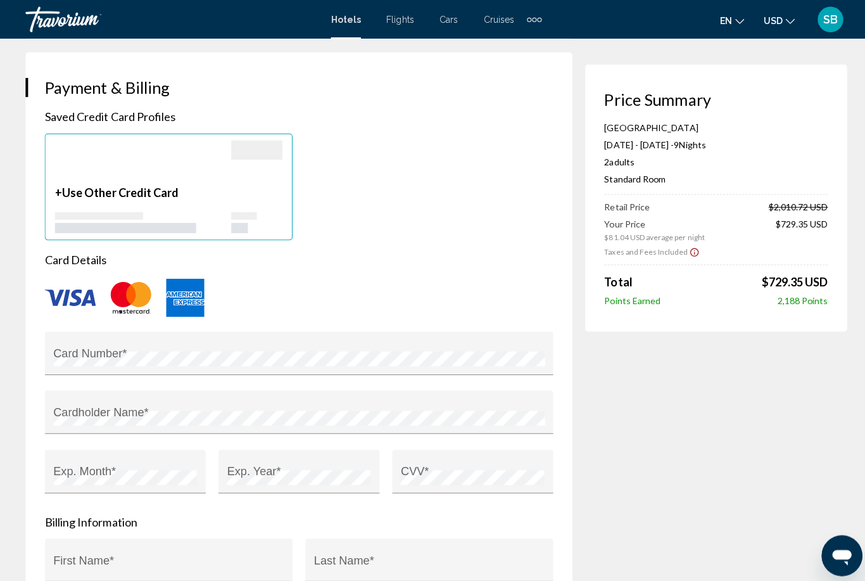
scroll to position [910, 0]
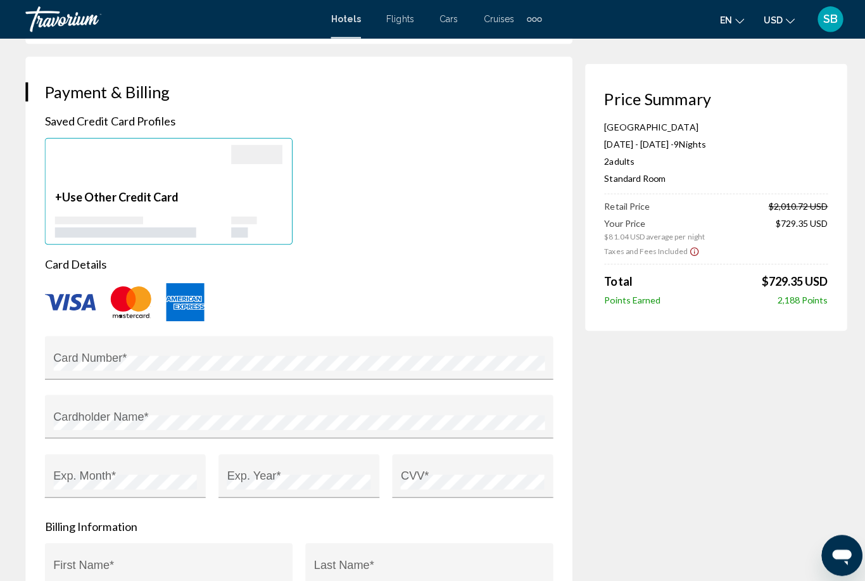
click at [203, 188] on div "Main content" at bounding box center [141, 166] width 175 height 44
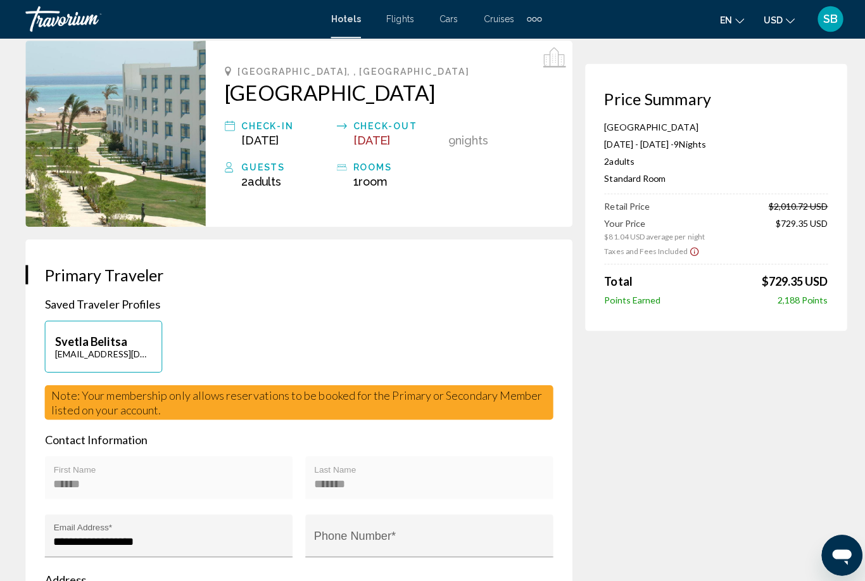
scroll to position [0, 0]
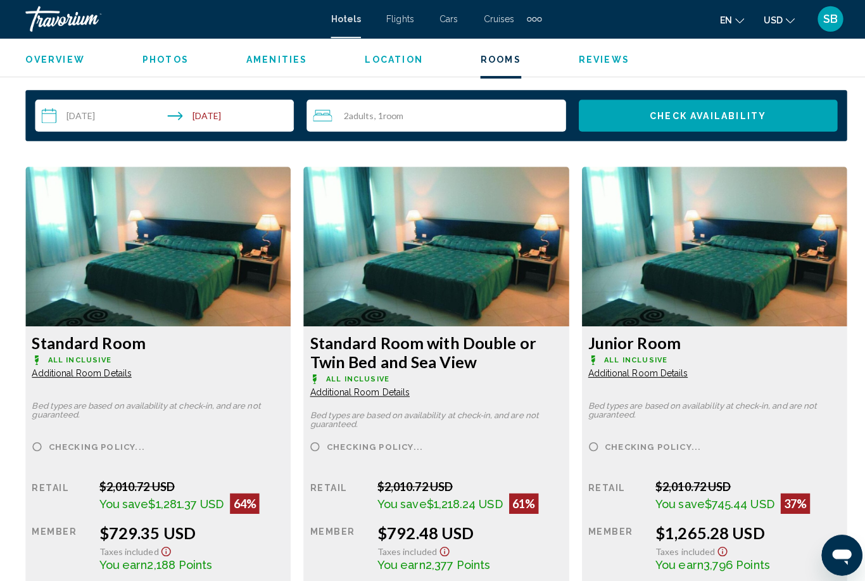
scroll to position [1851, 0]
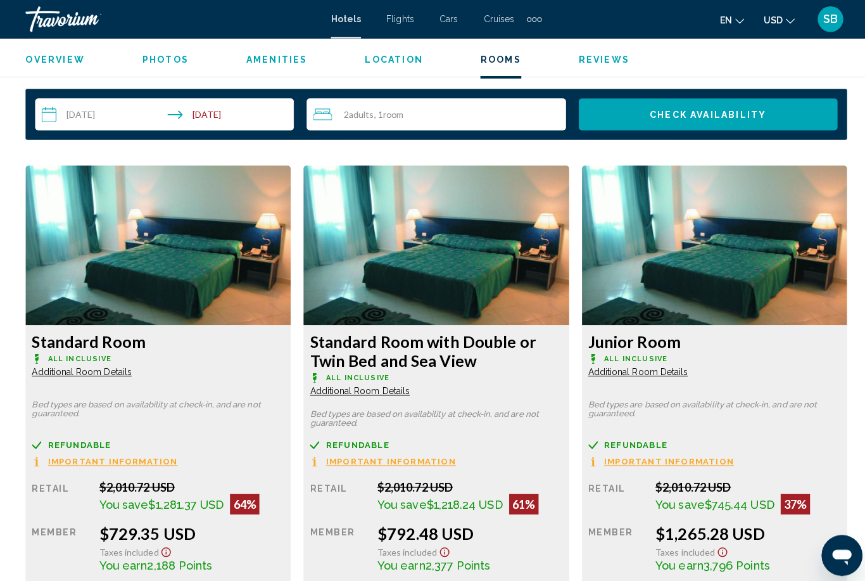
click at [164, 247] on img "Main content" at bounding box center [156, 243] width 263 height 158
click at [84, 363] on span "Additional Room Details" at bounding box center [81, 368] width 99 height 10
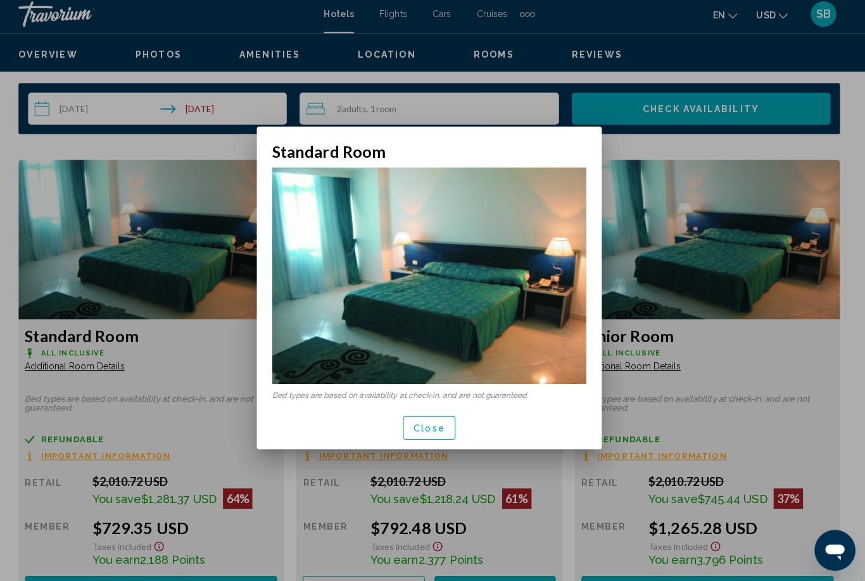
click at [429, 436] on button "Close" at bounding box center [432, 428] width 52 height 23
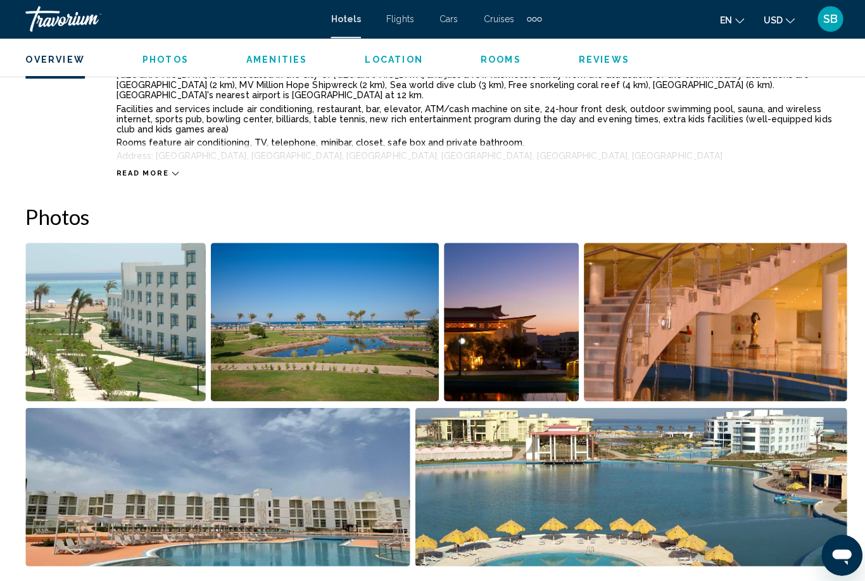
scroll to position [722, 0]
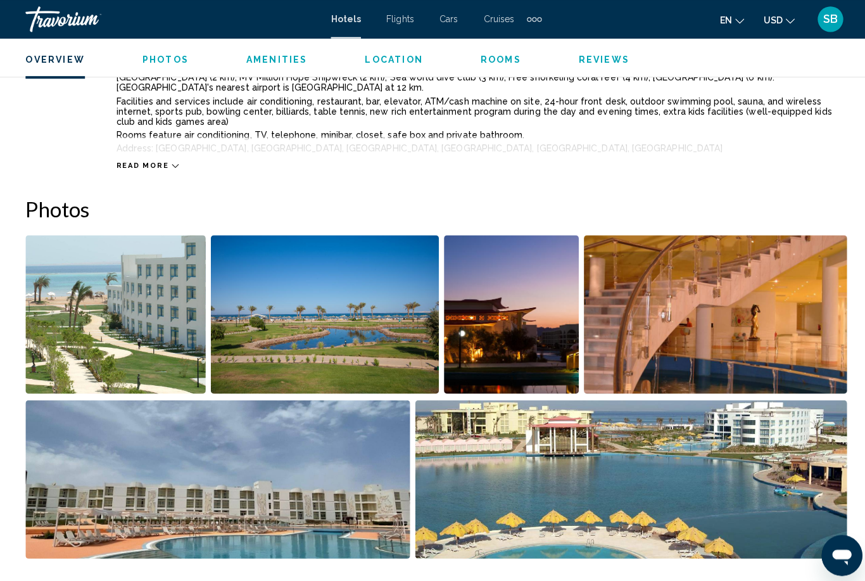
click at [160, 489] on img "Open full-screen image slider" at bounding box center [215, 474] width 381 height 157
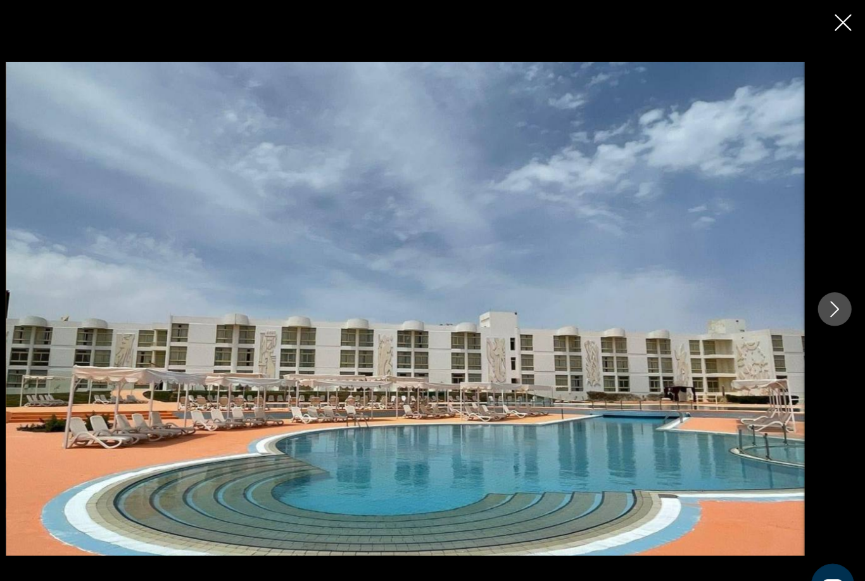
scroll to position [781, 0]
click at [829, 296] on icon "Next image" at bounding box center [836, 290] width 15 height 15
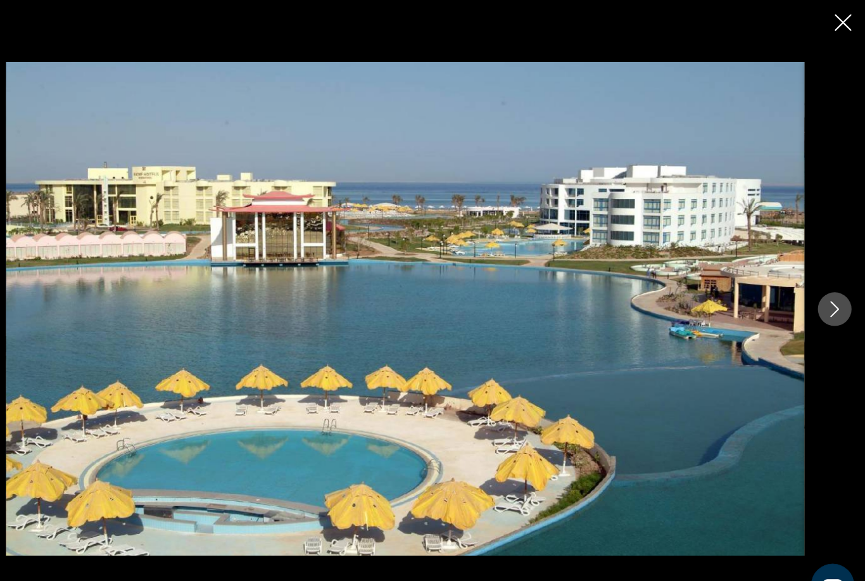
click at [772, 307] on div "Main content" at bounding box center [432, 290] width 865 height 465
click at [821, 306] on button "Next image" at bounding box center [837, 291] width 32 height 32
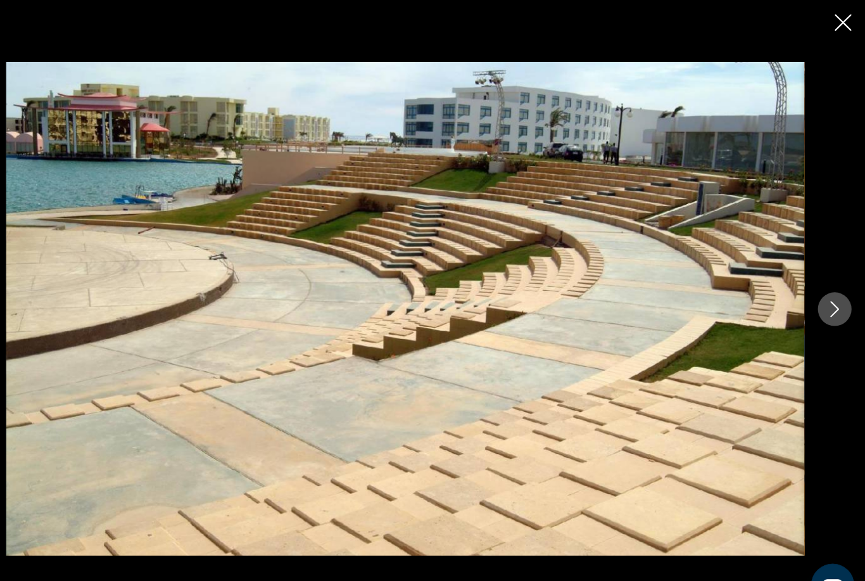
click at [774, 307] on div "Main content" at bounding box center [432, 290] width 865 height 465
click at [829, 298] on icon "Next image" at bounding box center [836, 290] width 15 height 15
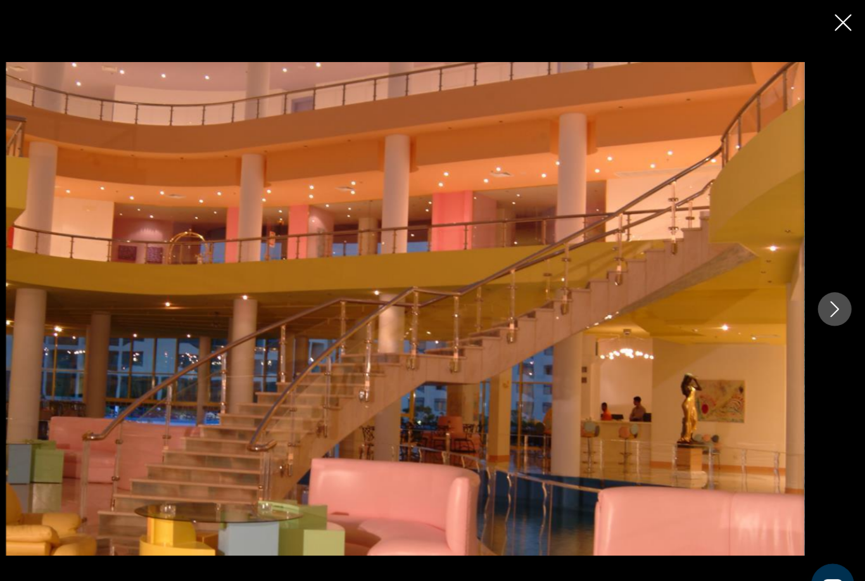
click at [821, 306] on button "Next image" at bounding box center [837, 291] width 32 height 32
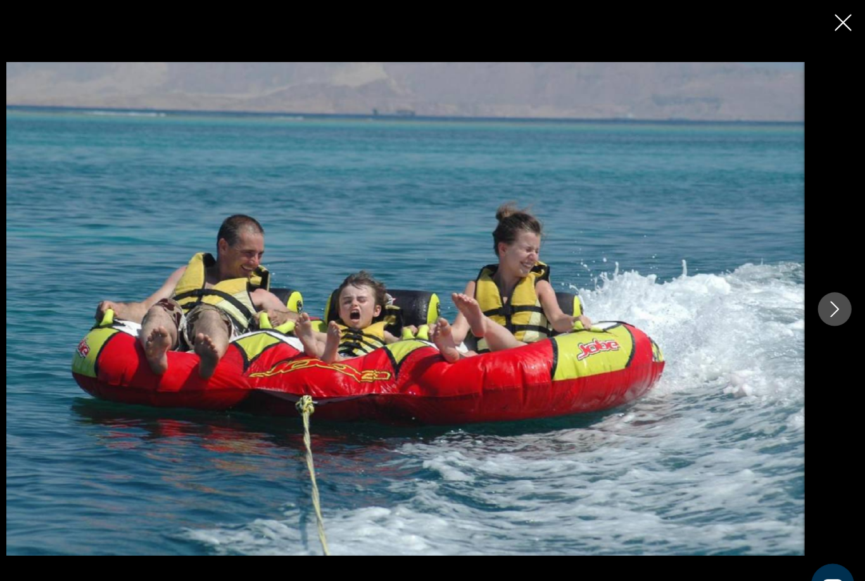
click at [829, 298] on icon "Next image" at bounding box center [836, 290] width 15 height 15
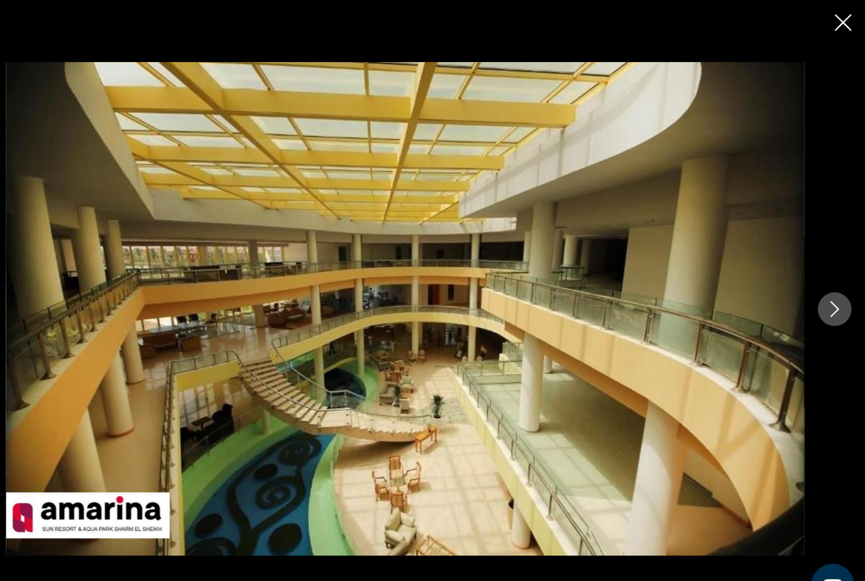
click at [833, 298] on icon "Next image" at bounding box center [837, 290] width 8 height 15
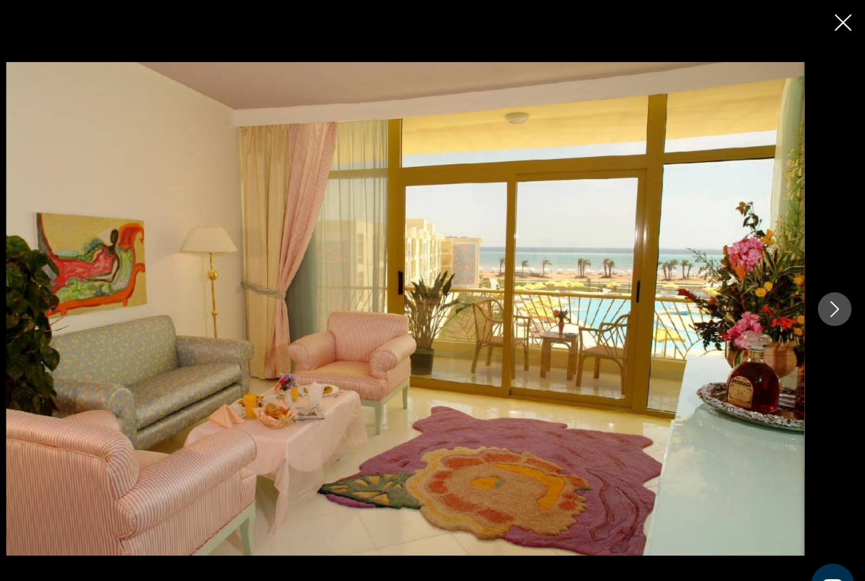
click at [829, 298] on icon "Next image" at bounding box center [836, 290] width 15 height 15
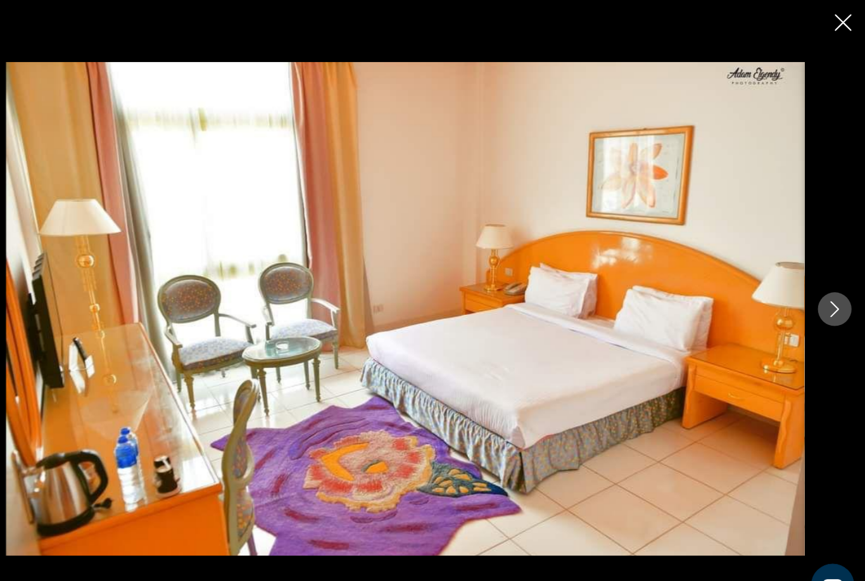
click at [821, 303] on button "Next image" at bounding box center [837, 291] width 32 height 32
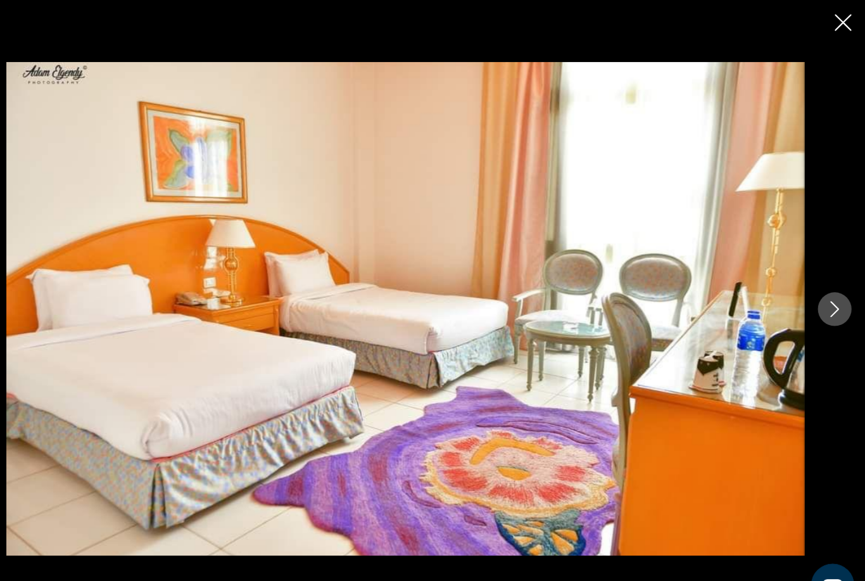
click at [821, 306] on button "Next image" at bounding box center [837, 291] width 32 height 32
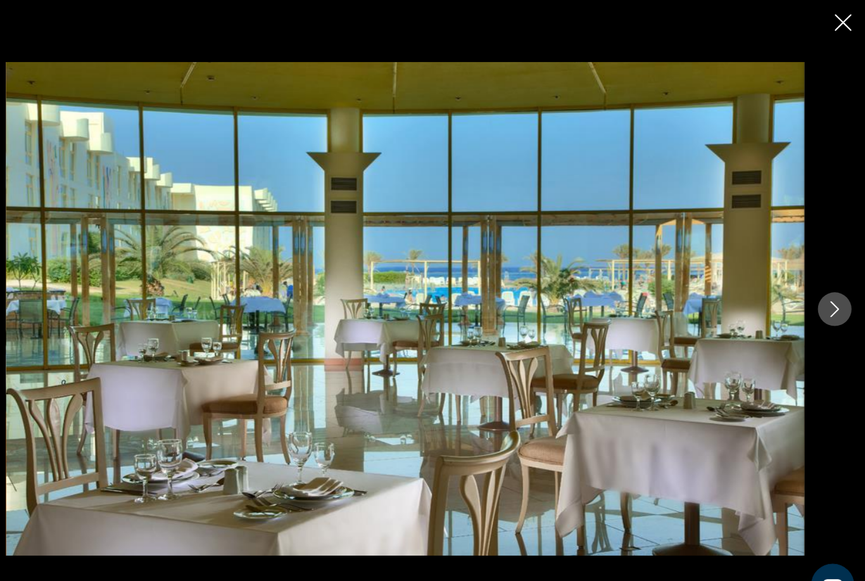
click at [821, 306] on button "Next image" at bounding box center [837, 291] width 32 height 32
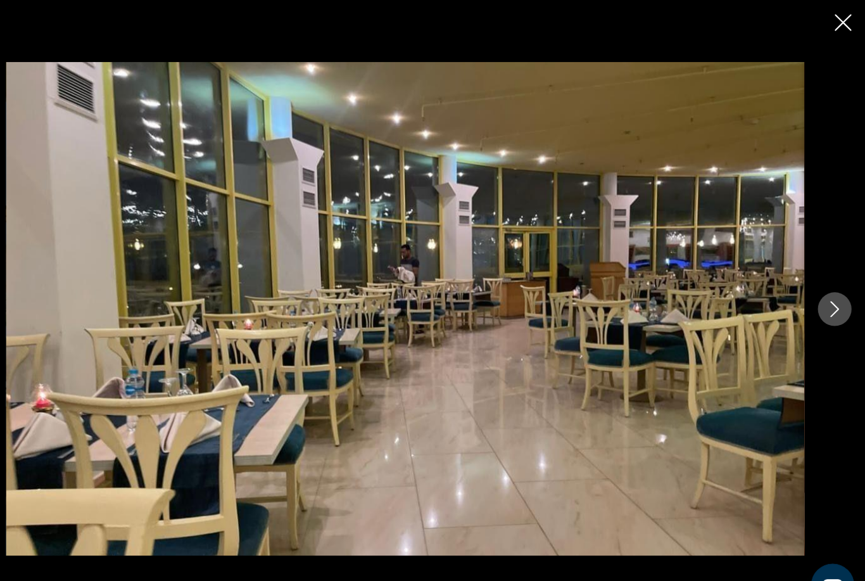
click at [829, 298] on icon "Next image" at bounding box center [836, 290] width 15 height 15
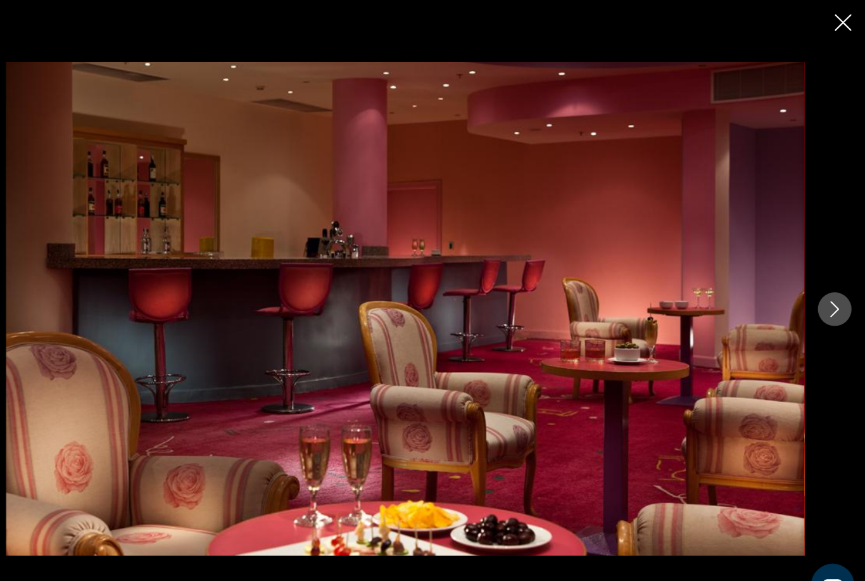
click at [821, 303] on button "Next image" at bounding box center [837, 291] width 32 height 32
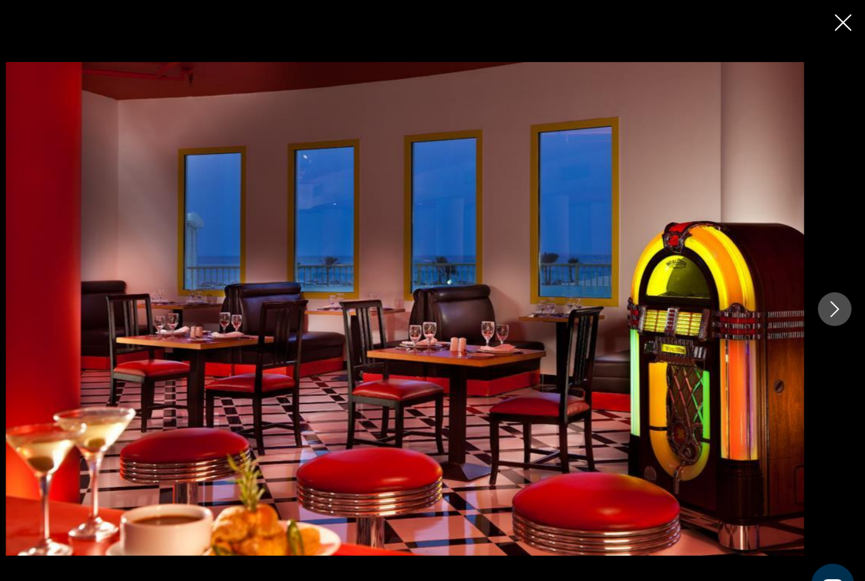
click at [821, 301] on button "Next image" at bounding box center [837, 291] width 32 height 32
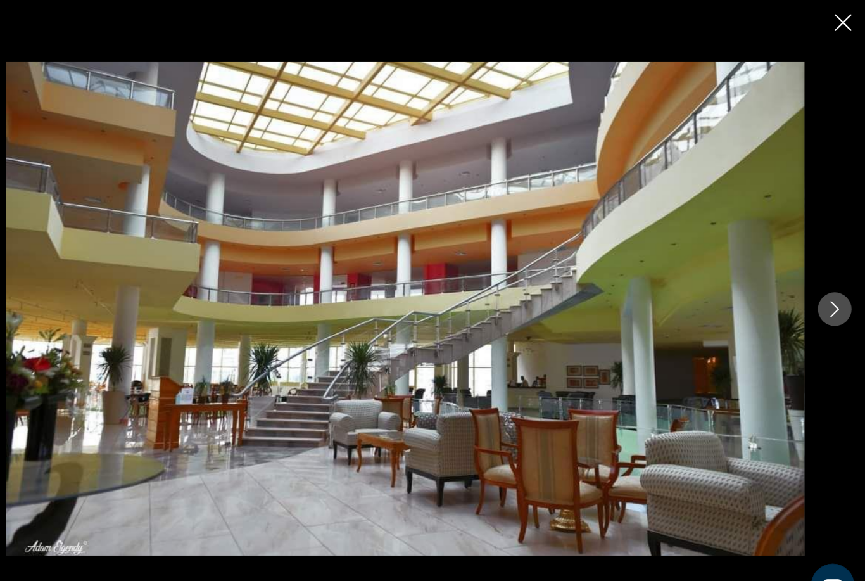
click at [829, 297] on icon "Next image" at bounding box center [836, 290] width 15 height 15
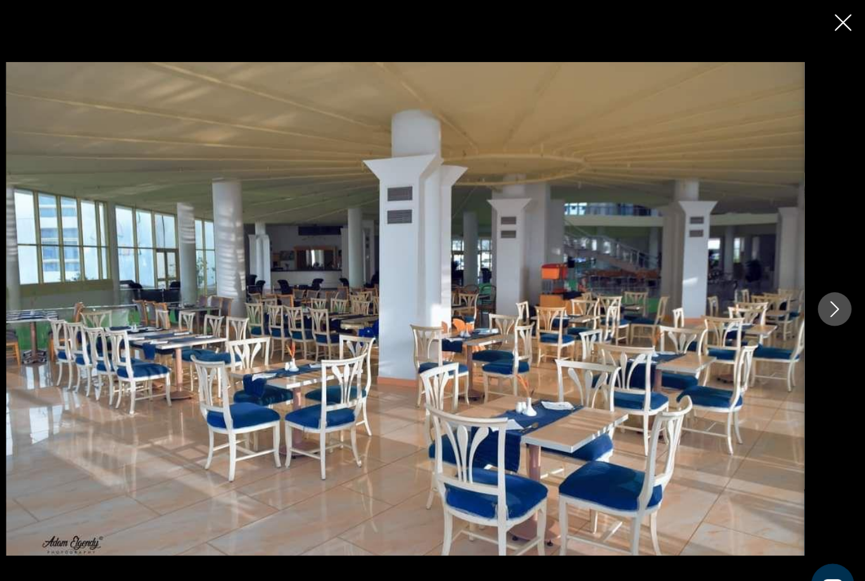
click at [821, 301] on button "Next image" at bounding box center [837, 291] width 32 height 32
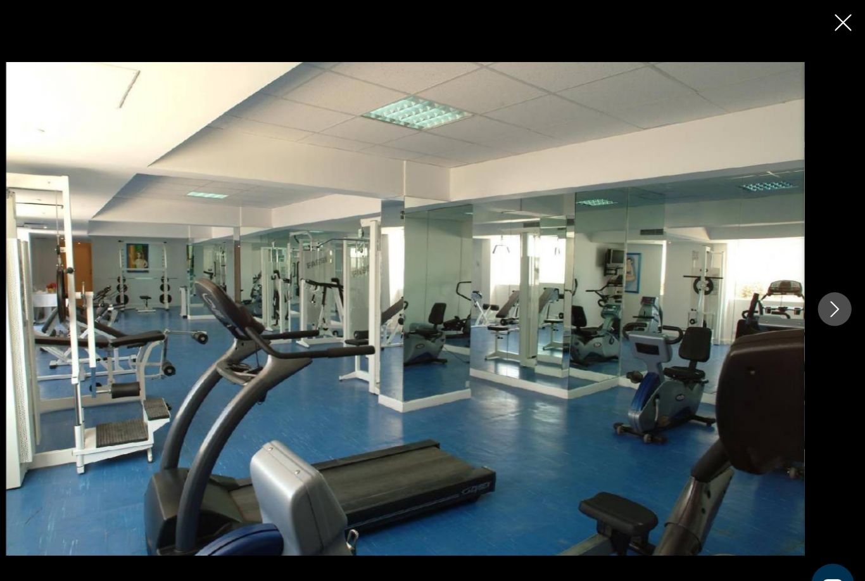
click at [829, 298] on icon "Next image" at bounding box center [836, 290] width 15 height 15
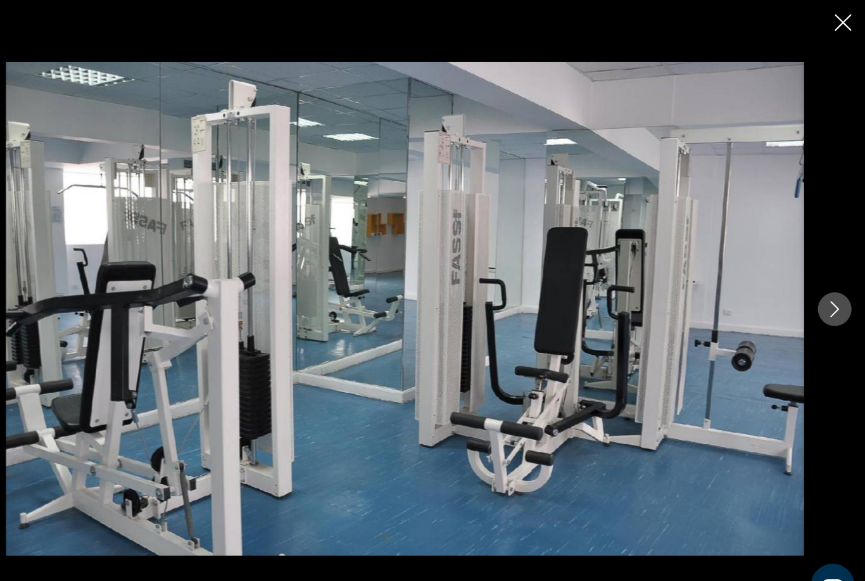
click at [821, 305] on button "Next image" at bounding box center [837, 291] width 32 height 32
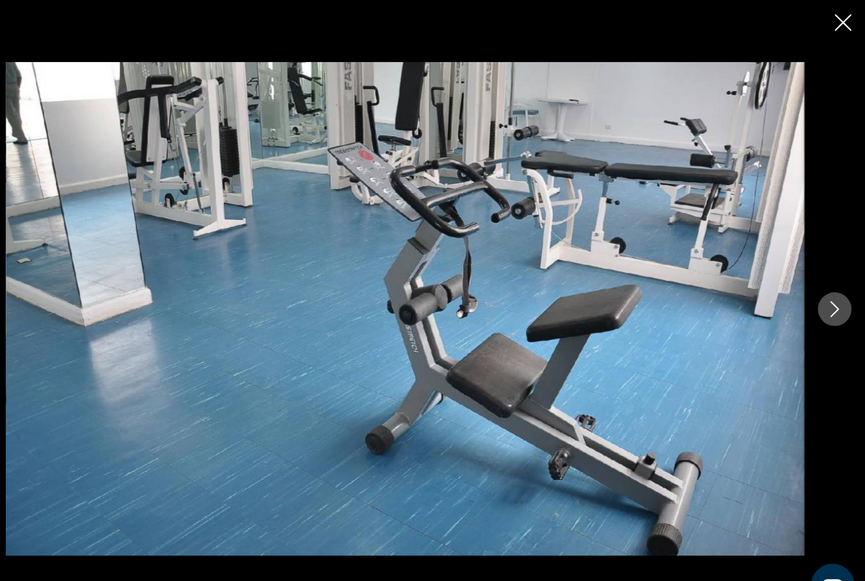
click at [821, 305] on button "Next image" at bounding box center [837, 291] width 32 height 32
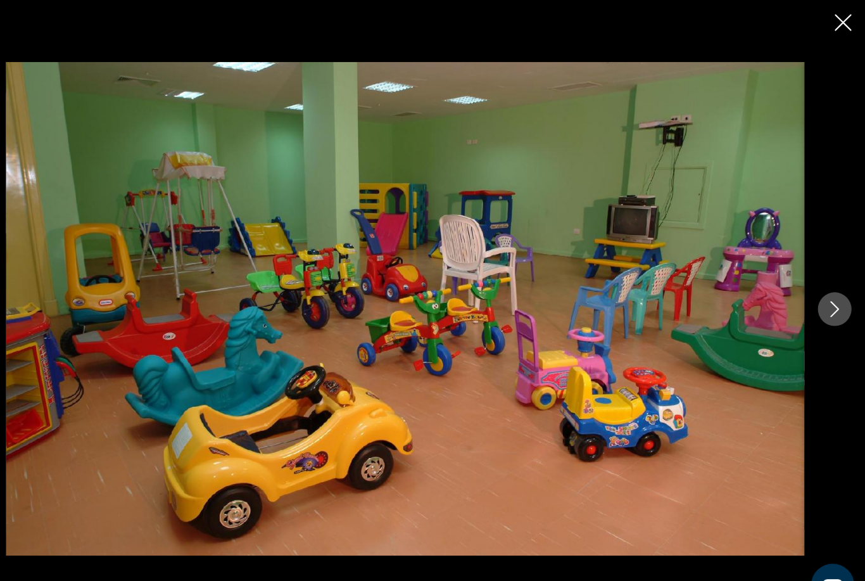
click at [821, 305] on button "Next image" at bounding box center [837, 291] width 32 height 32
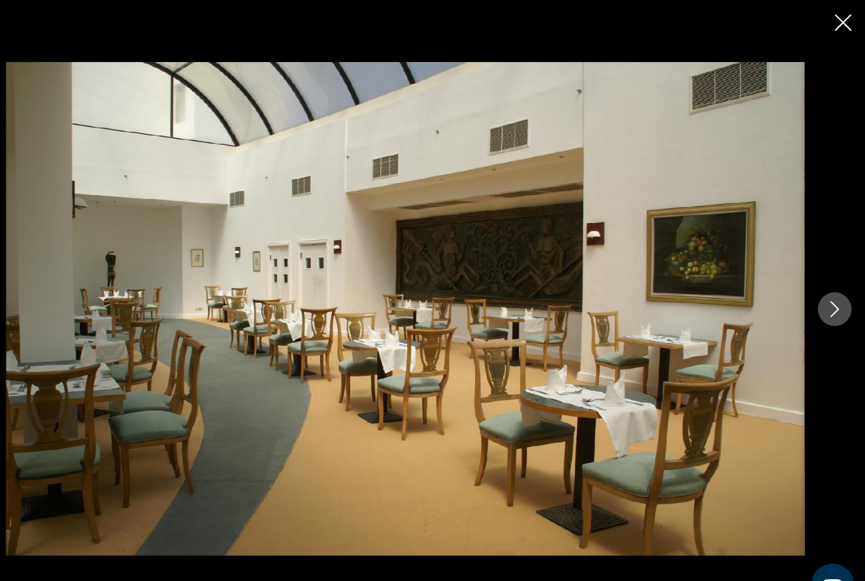
click at [821, 303] on button "Next image" at bounding box center [837, 291] width 32 height 32
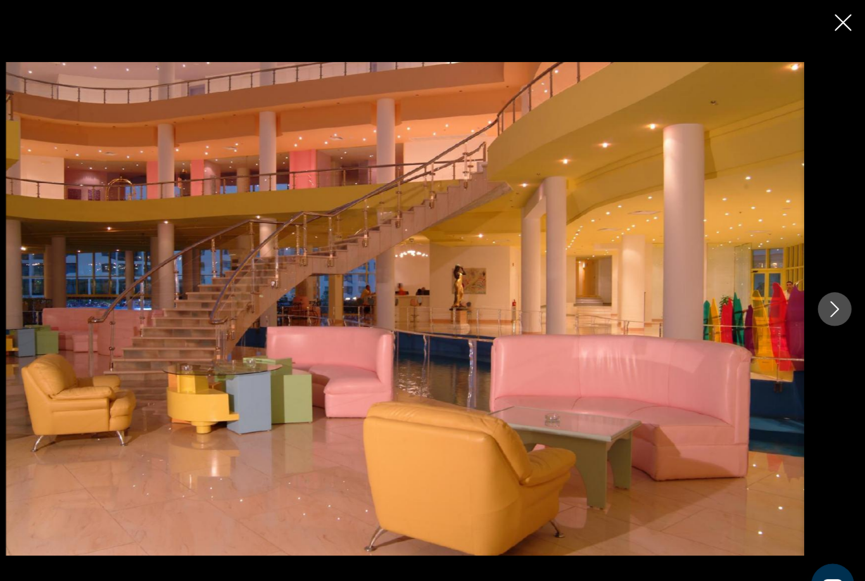
click at [821, 304] on button "Next image" at bounding box center [837, 291] width 32 height 32
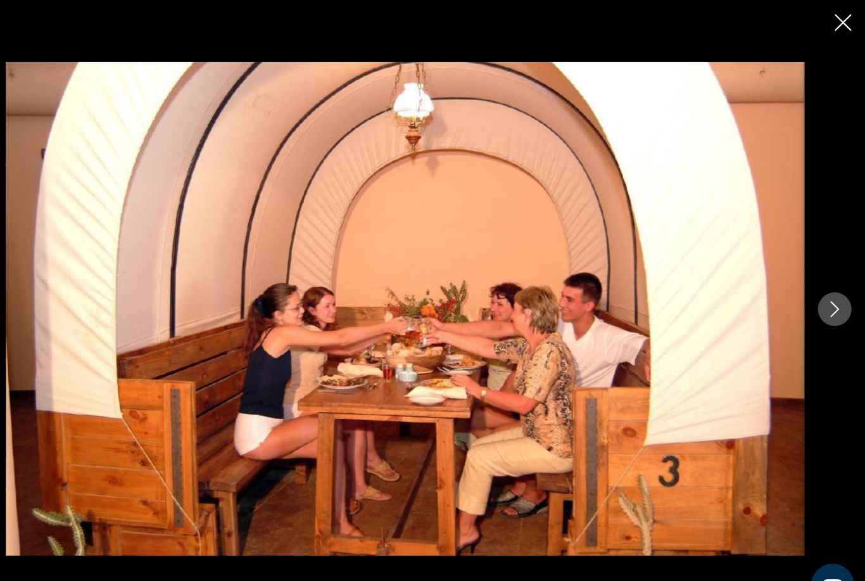
click at [821, 305] on button "Next image" at bounding box center [837, 291] width 32 height 32
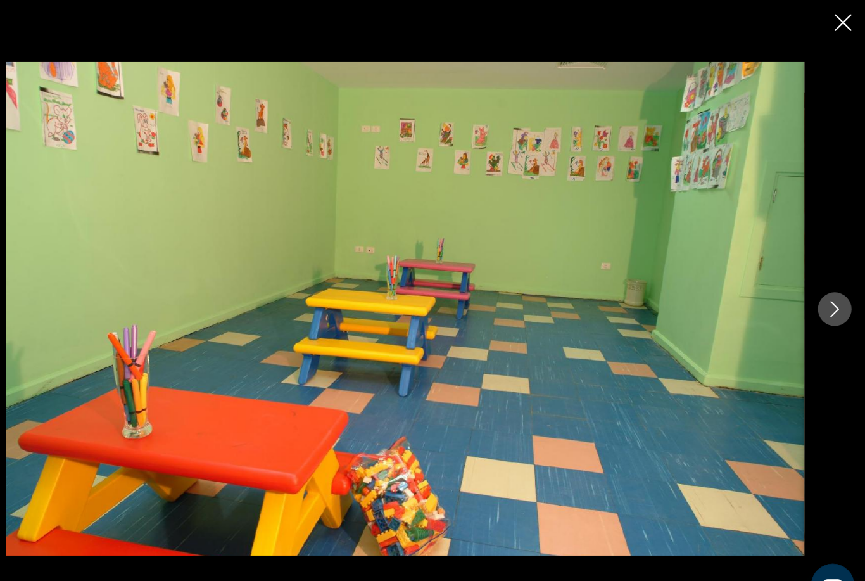
click at [833, 298] on icon "Next image" at bounding box center [837, 290] width 8 height 15
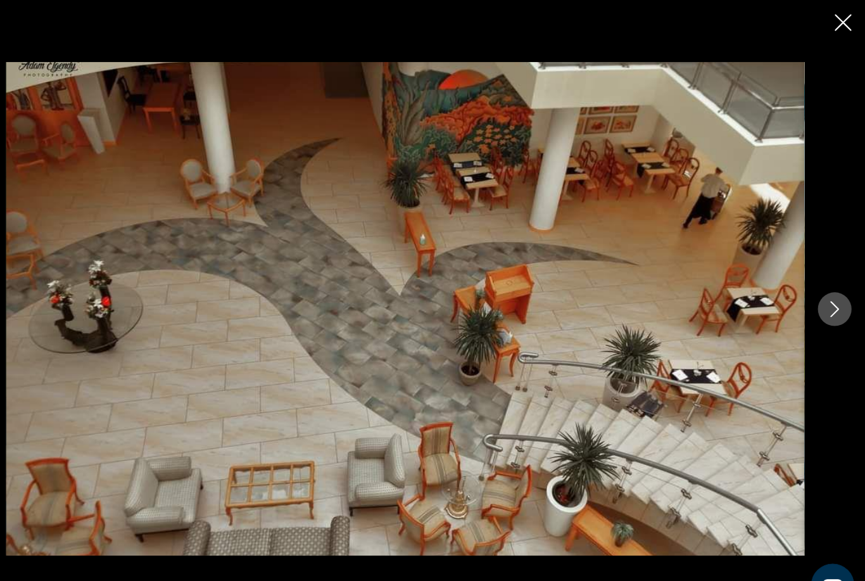
click at [829, 298] on icon "Next image" at bounding box center [836, 290] width 15 height 15
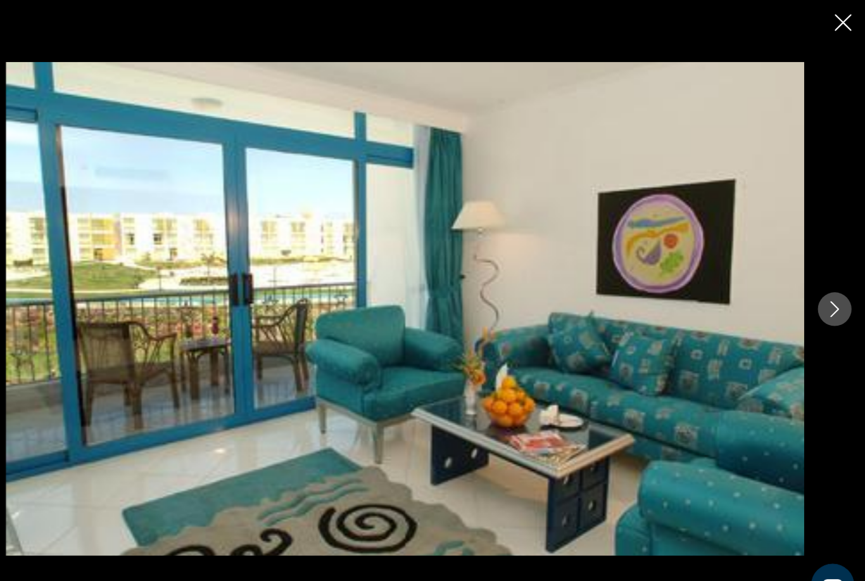
click at [821, 304] on button "Next image" at bounding box center [837, 291] width 32 height 32
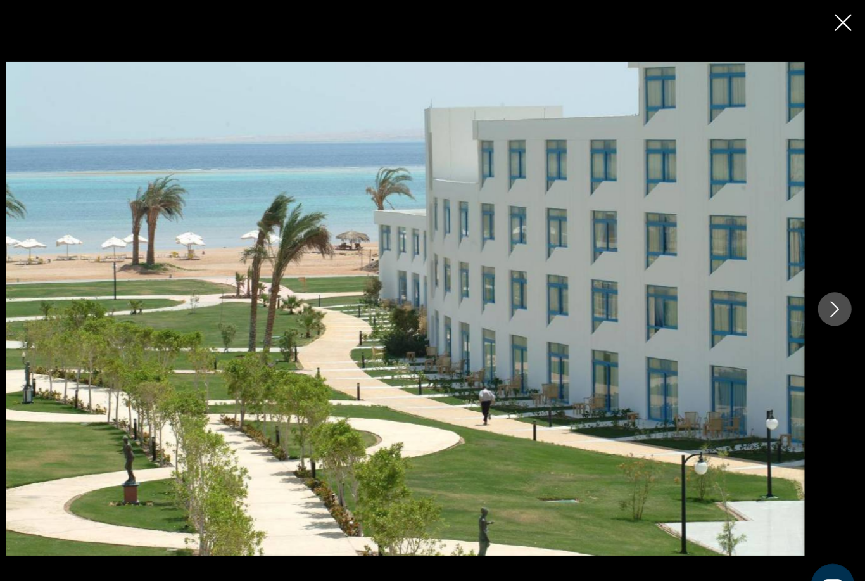
click at [836, 22] on icon "Close slideshow" at bounding box center [844, 21] width 16 height 16
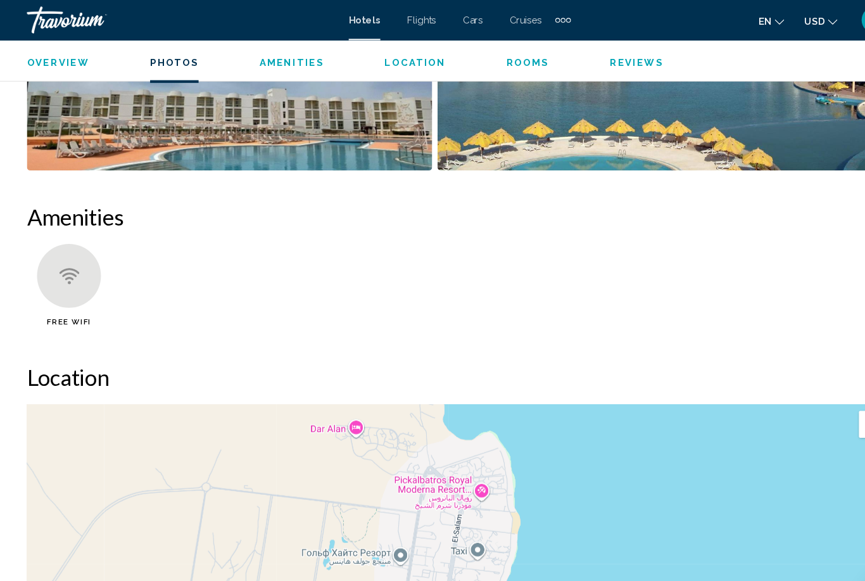
scroll to position [1111, 0]
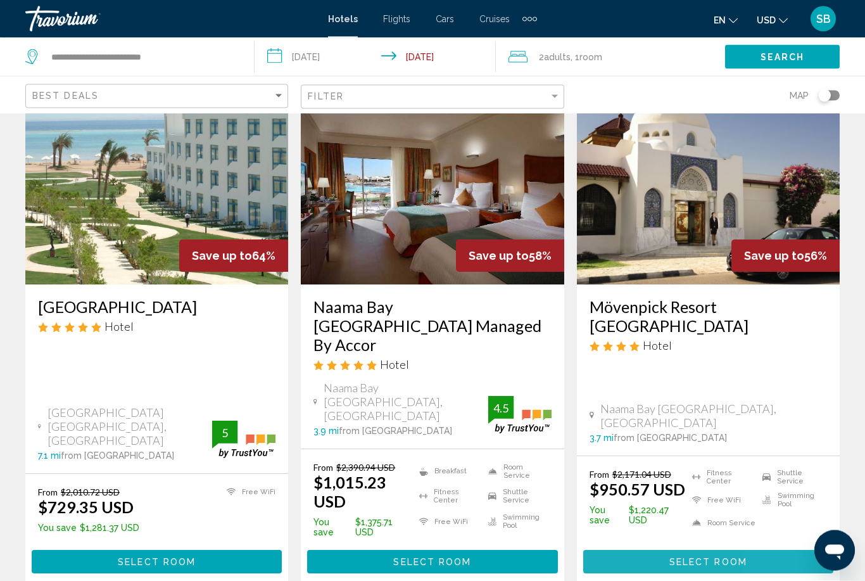
scroll to position [77, 0]
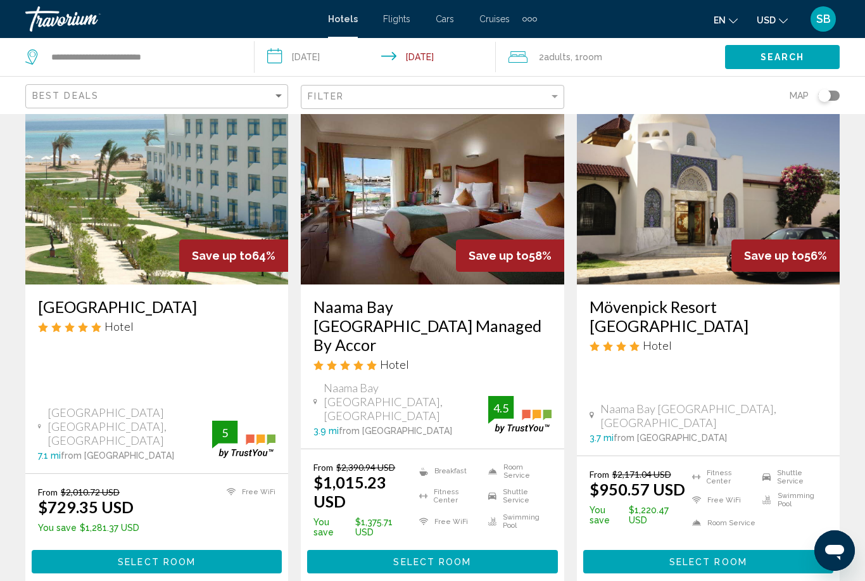
click at [532, 63] on div "2 Adult Adults , 1 Room rooms" at bounding box center [616, 57] width 217 height 18
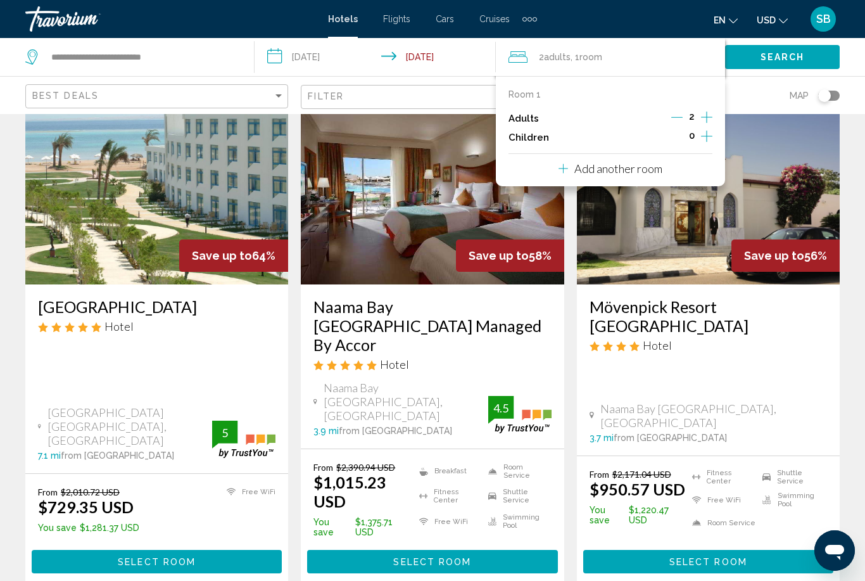
click at [710, 118] on icon "Increment adults" at bounding box center [706, 117] width 11 height 15
click at [789, 61] on span "Search" at bounding box center [782, 58] width 44 height 10
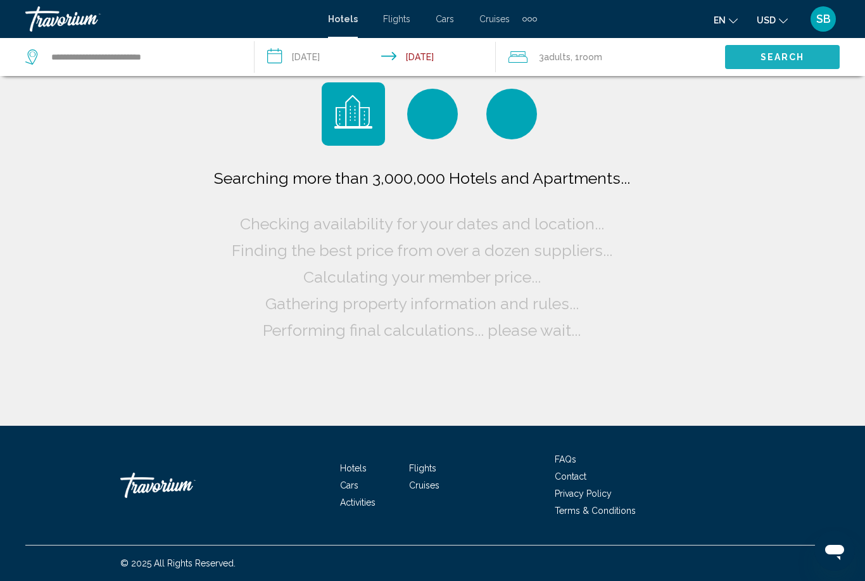
scroll to position [0, 0]
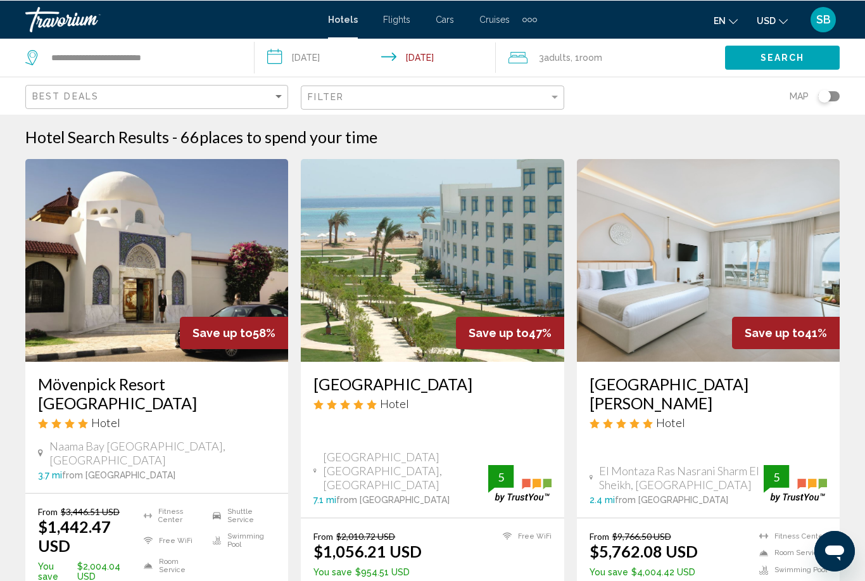
click at [518, 61] on icon "Travelers: 3 adults, 0 children" at bounding box center [517, 56] width 19 height 15
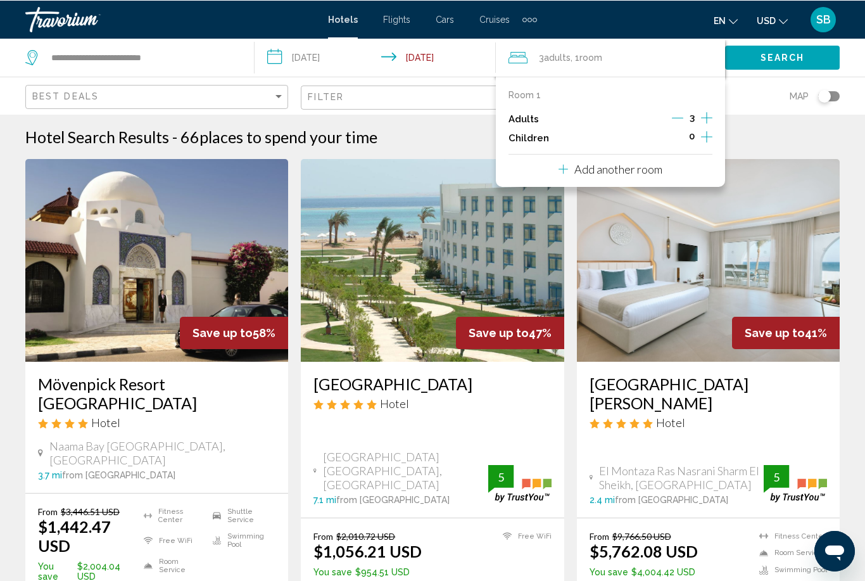
click at [682, 116] on icon "Decrement adults" at bounding box center [677, 116] width 11 height 11
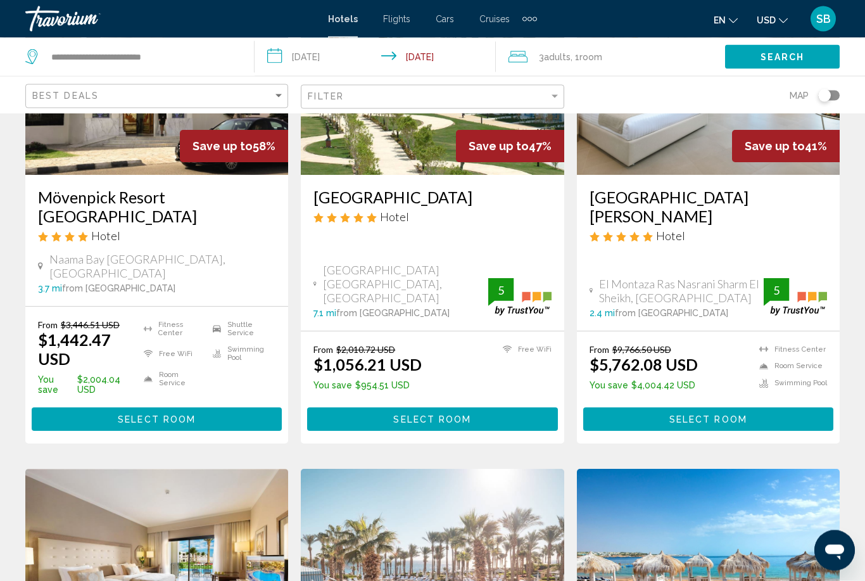
scroll to position [186, 0]
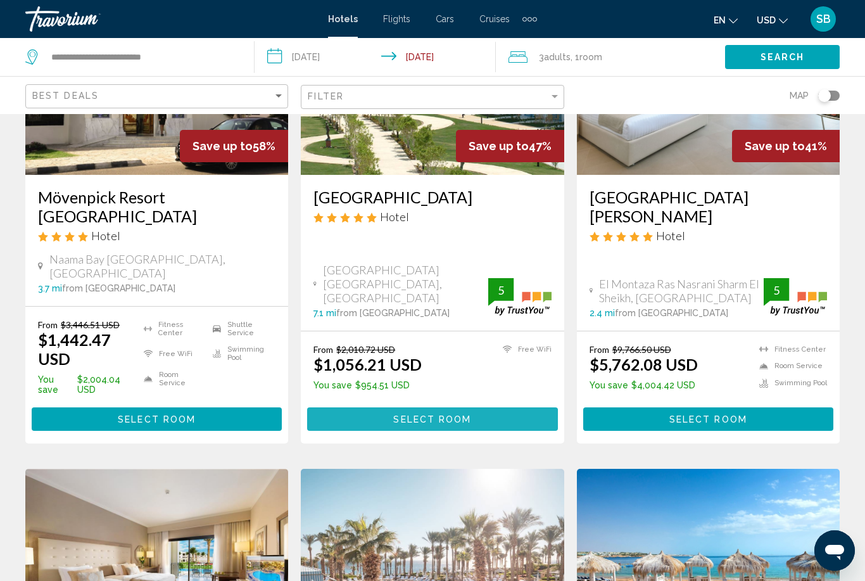
click at [377, 407] on button "Select Room" at bounding box center [432, 418] width 250 height 23
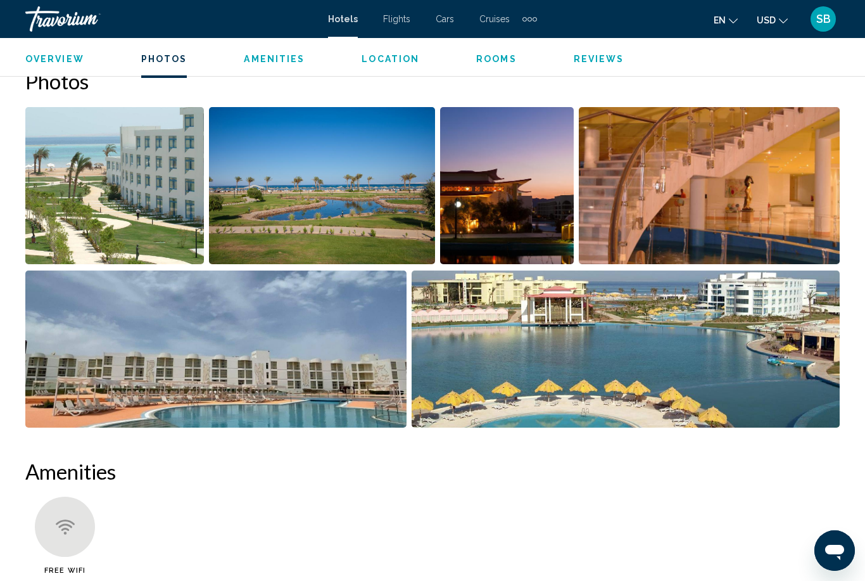
scroll to position [845, 0]
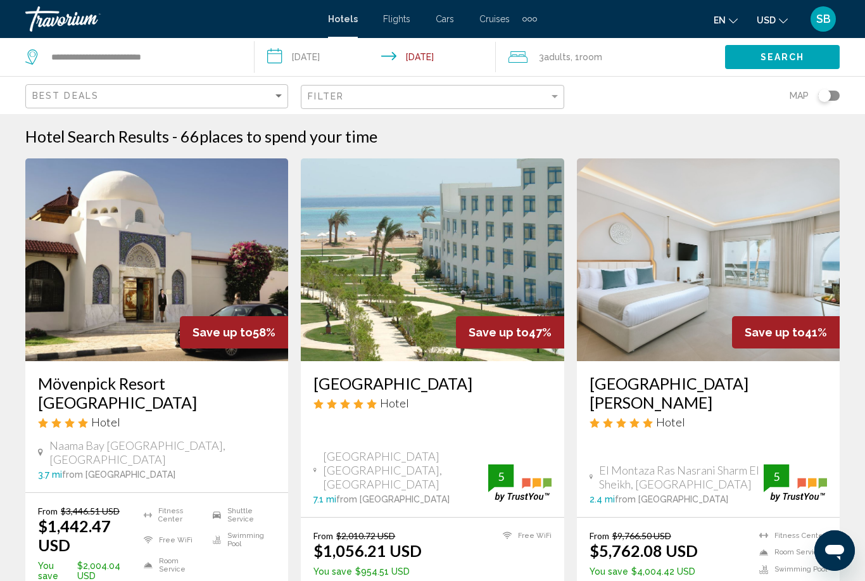
click at [553, 60] on span "Adults" at bounding box center [557, 57] width 27 height 10
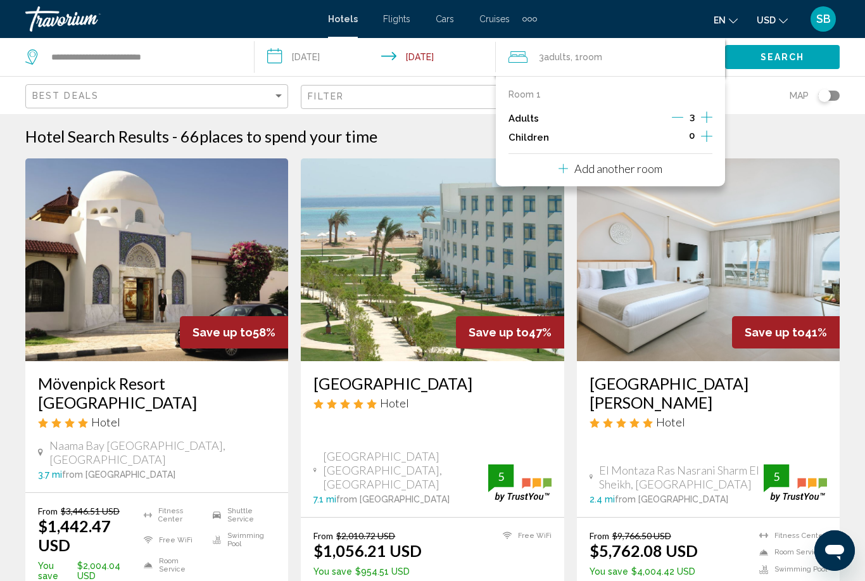
click at [679, 123] on button "Decrement adults" at bounding box center [677, 118] width 11 height 15
click at [788, 58] on span "Search" at bounding box center [782, 58] width 44 height 10
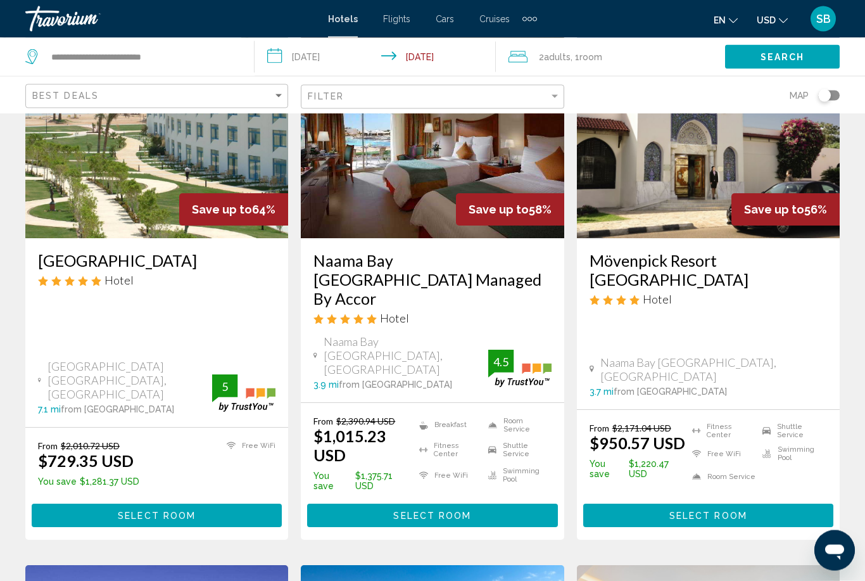
scroll to position [123, 0]
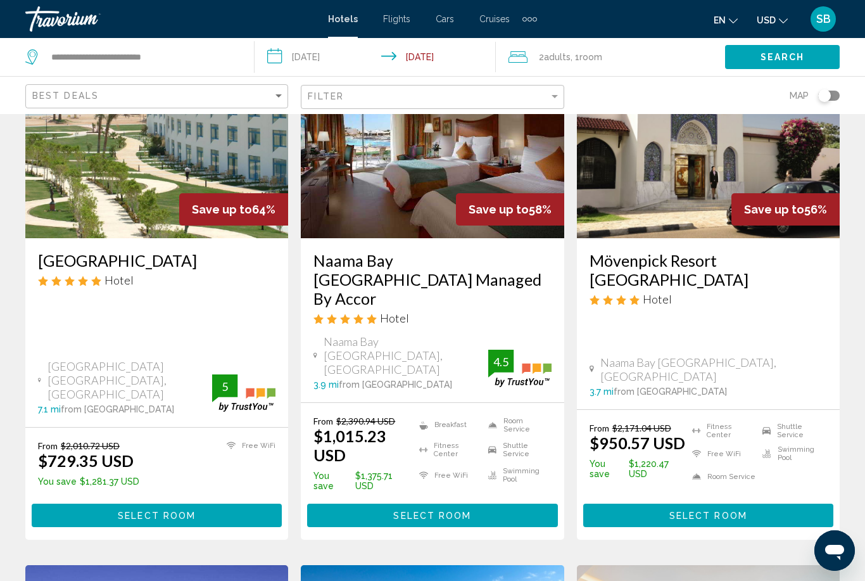
click at [128, 510] on span "Select Room" at bounding box center [157, 515] width 78 height 10
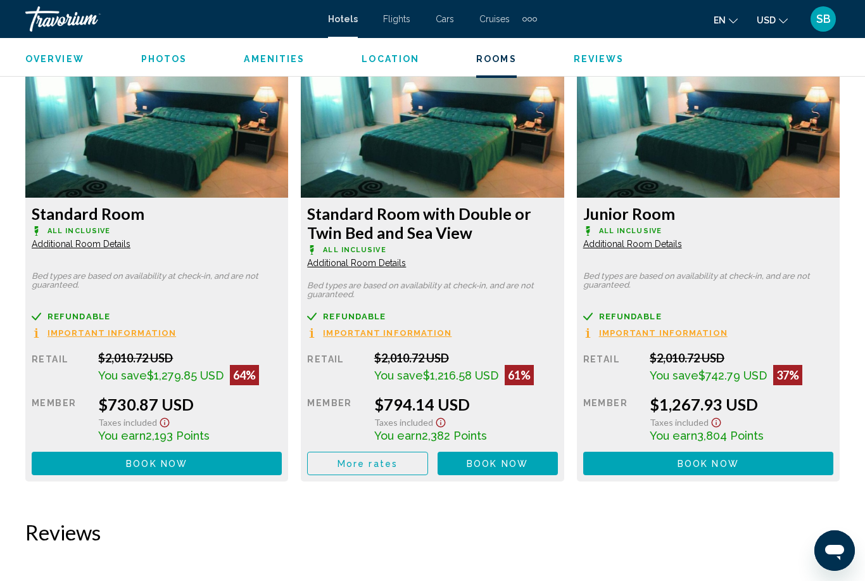
scroll to position [1977, 0]
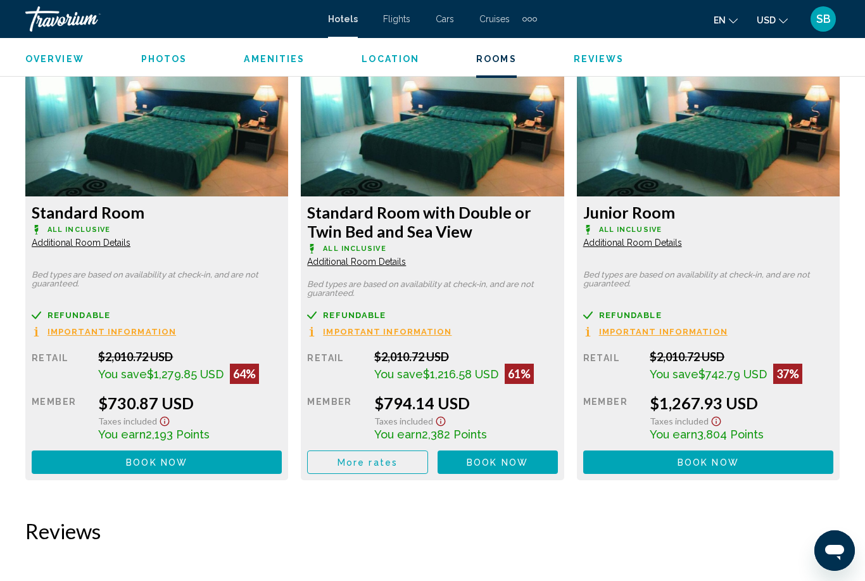
click at [226, 467] on button "Book now No longer available" at bounding box center [157, 461] width 250 height 23
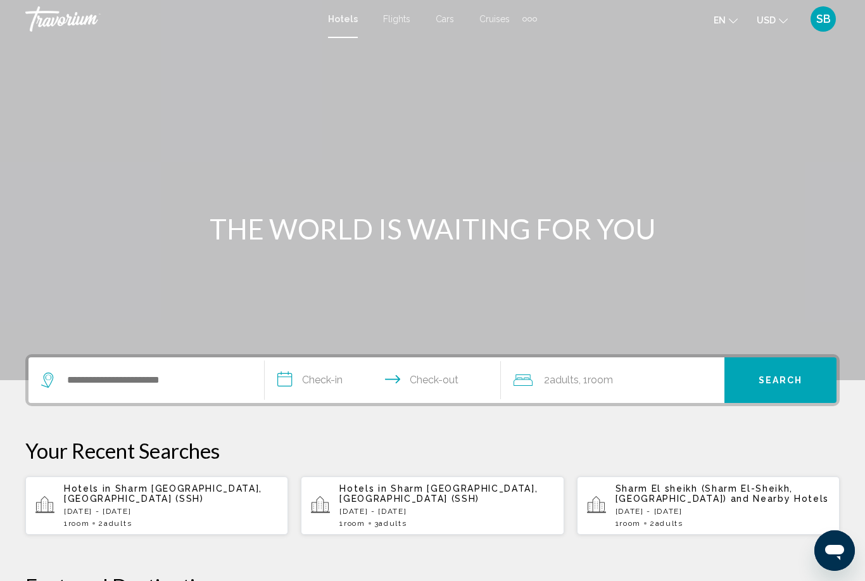
click at [196, 507] on p "[DATE] - [DATE]" at bounding box center [171, 511] width 214 height 9
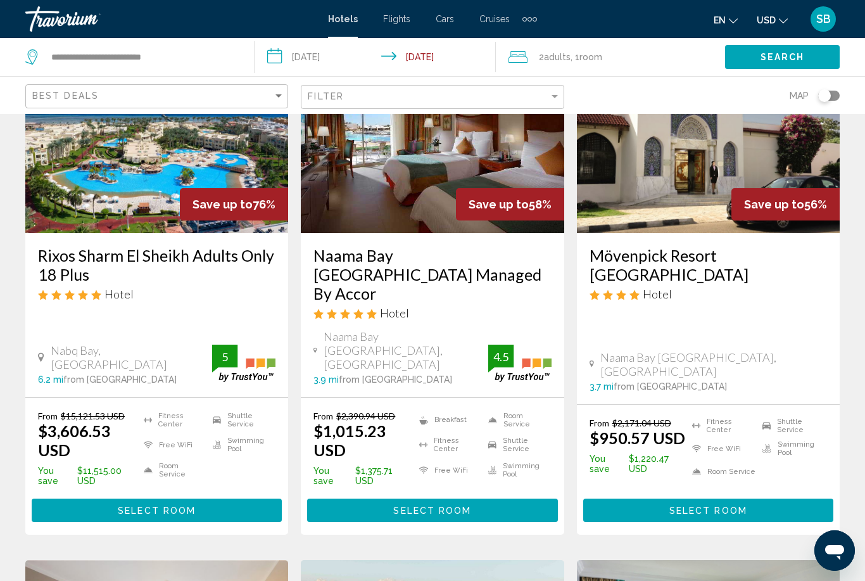
scroll to position [127, 0]
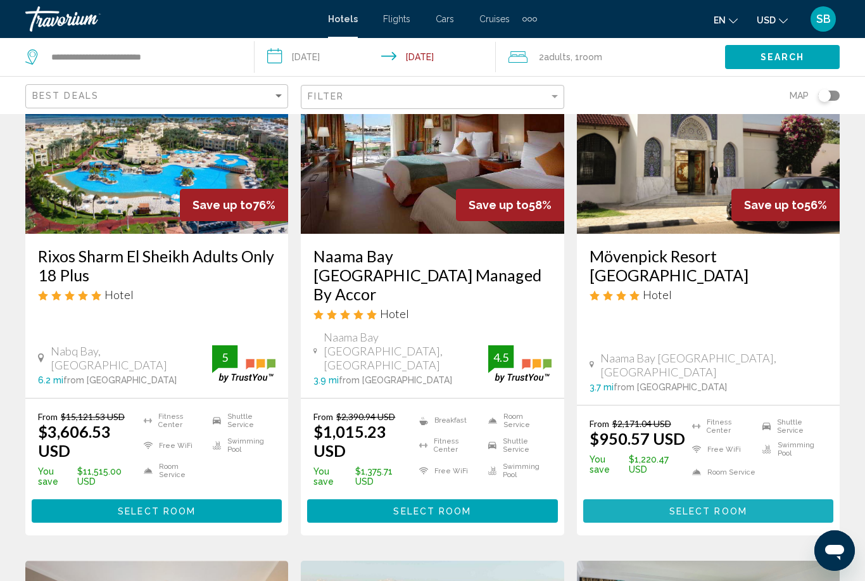
click at [781, 499] on button "Select Room" at bounding box center [708, 510] width 250 height 23
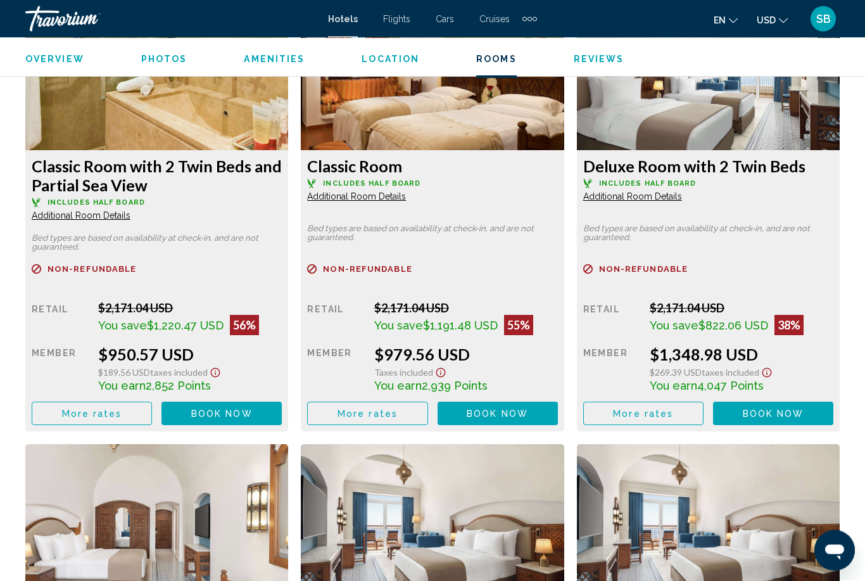
scroll to position [2023, 0]
click at [91, 408] on span "More rates" at bounding box center [92, 413] width 60 height 10
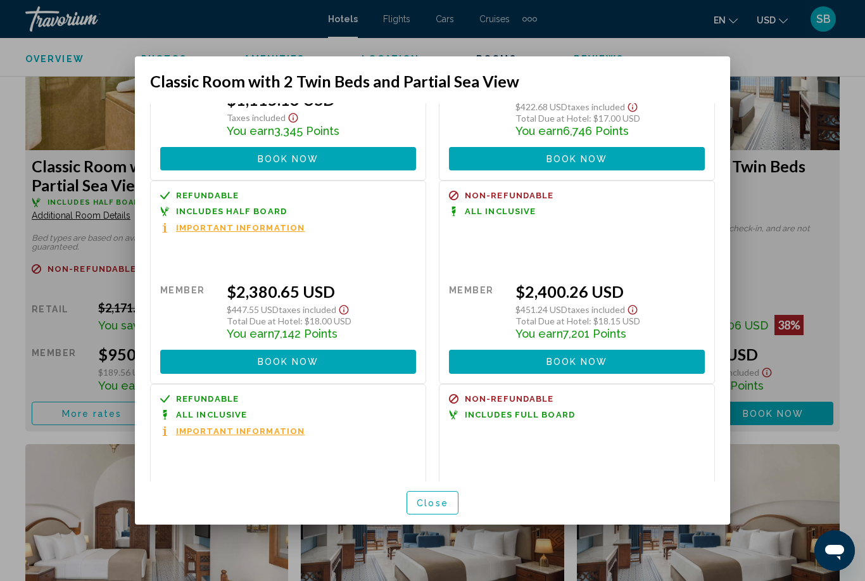
scroll to position [344, 0]
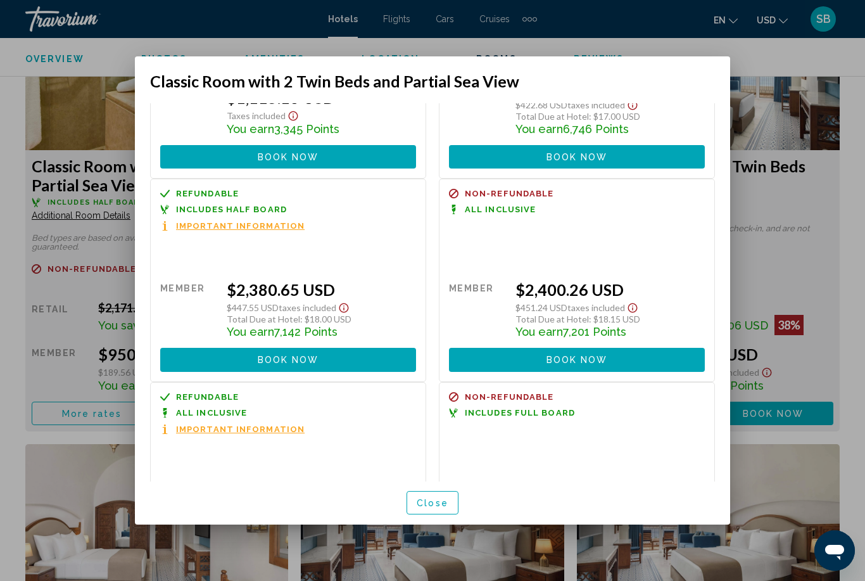
click at [836, 231] on div at bounding box center [432, 290] width 865 height 581
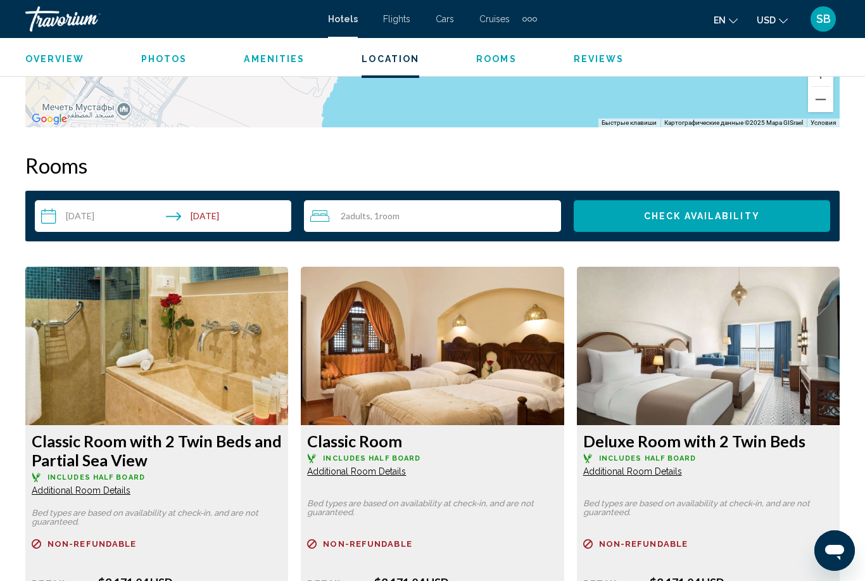
scroll to position [1737, 0]
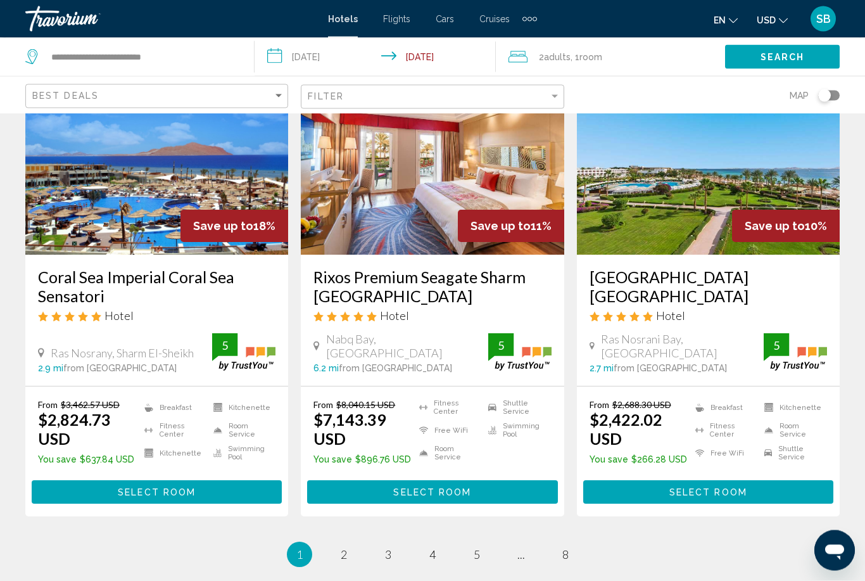
scroll to position [1705, 0]
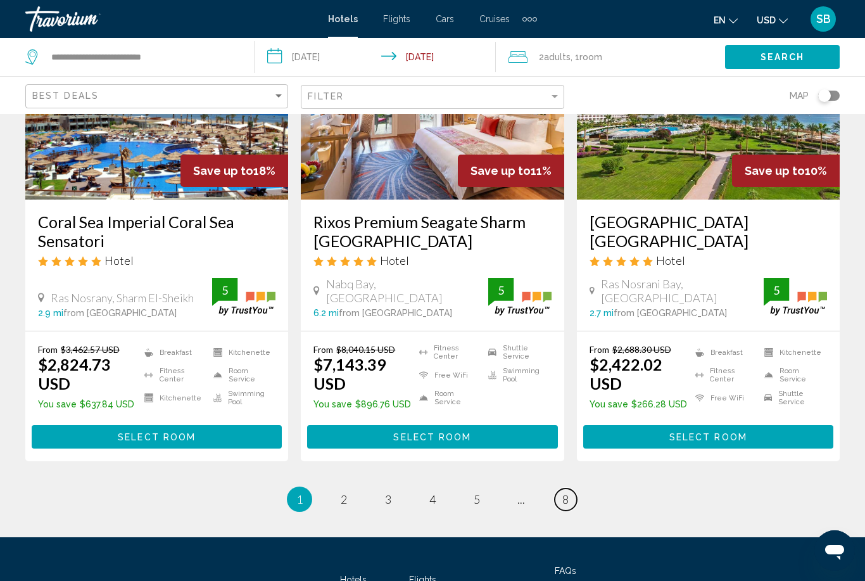
click at [573, 488] on link "page 8" at bounding box center [566, 499] width 22 height 22
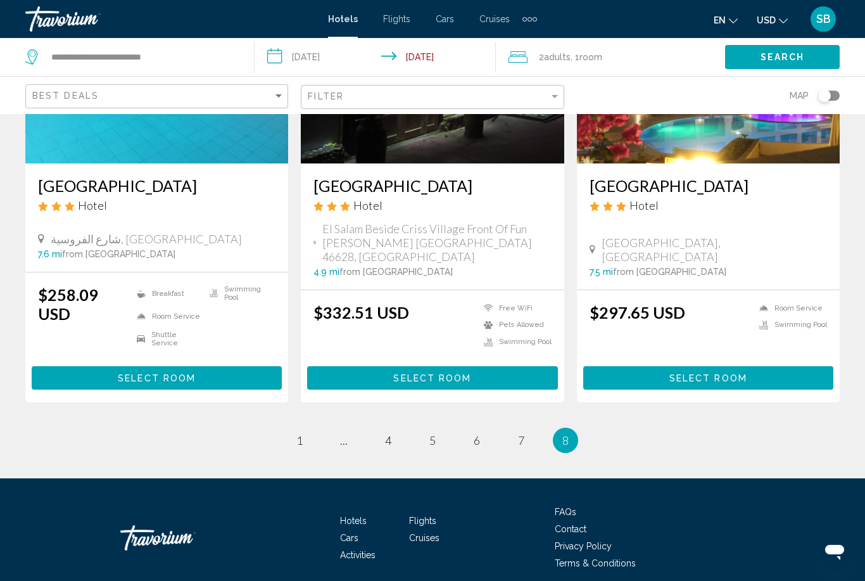
scroll to position [210, 0]
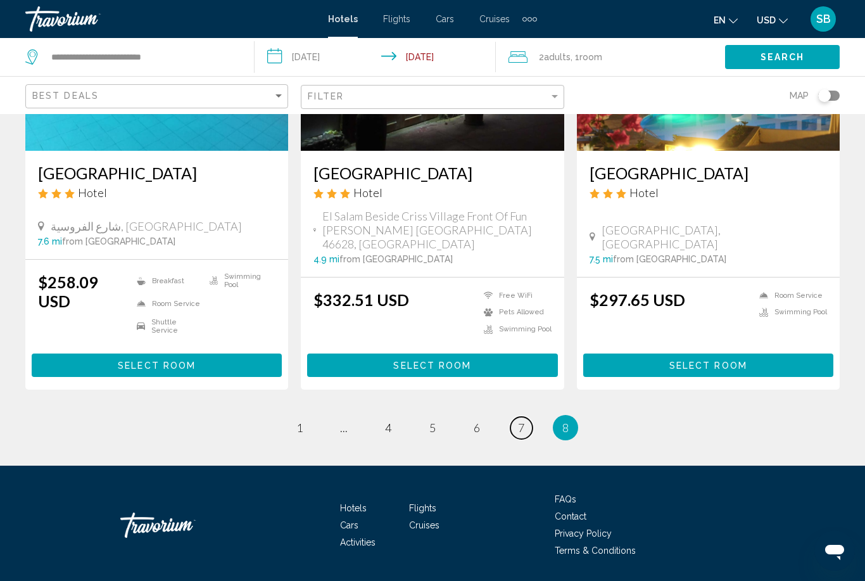
click at [524, 436] on link "page 7" at bounding box center [521, 428] width 22 height 22
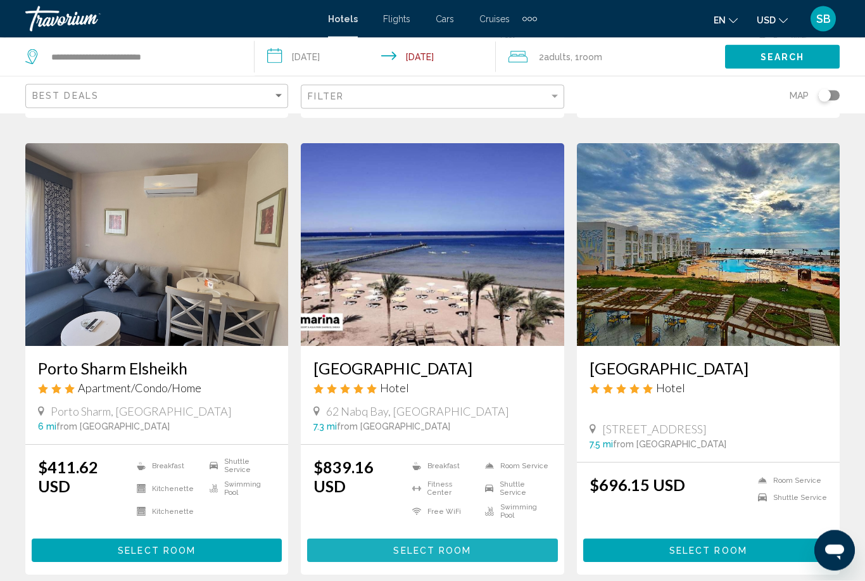
scroll to position [1441, 0]
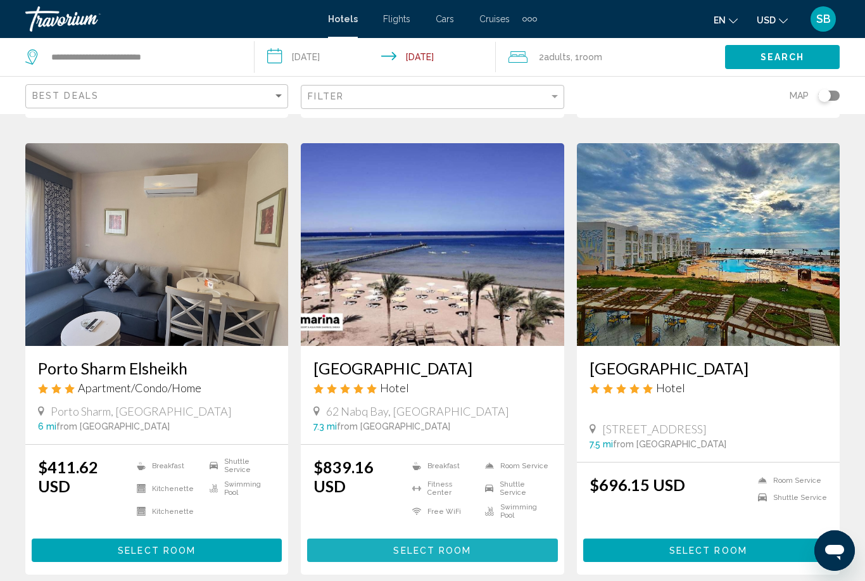
click at [445, 545] on span "Select Room" at bounding box center [432, 550] width 78 height 10
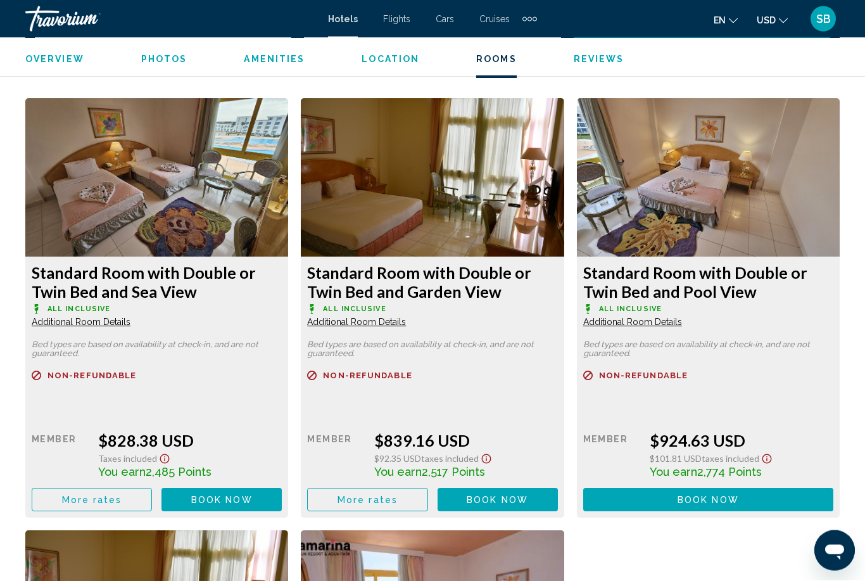
scroll to position [1899, 0]
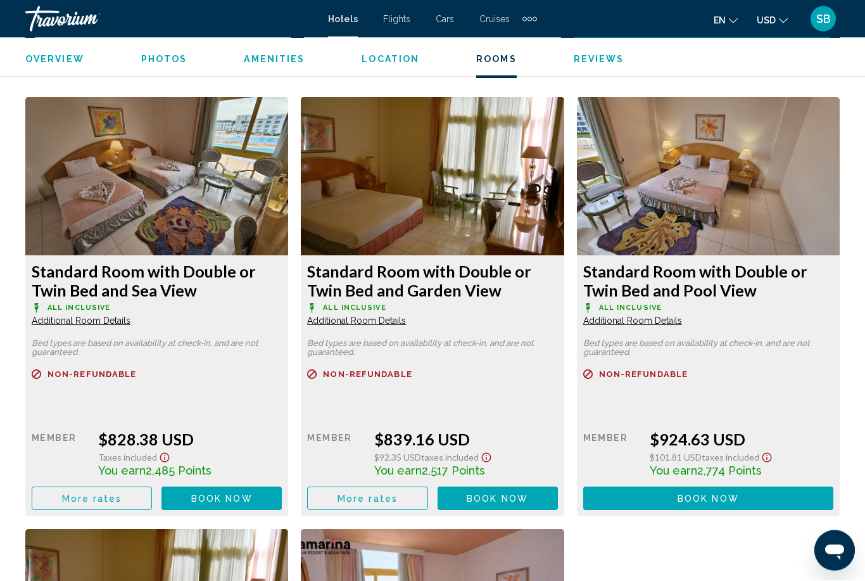
click at [94, 505] on button "More rates" at bounding box center [92, 498] width 120 height 23
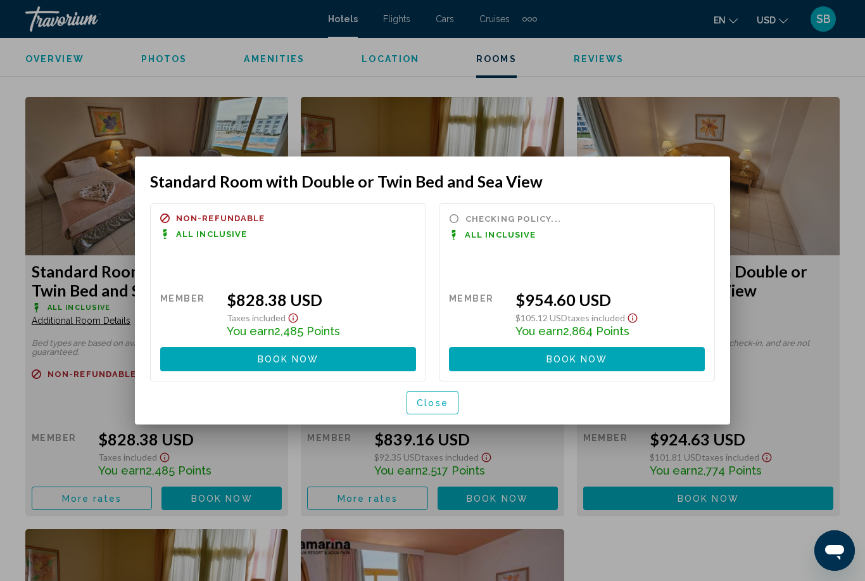
click at [831, 147] on div at bounding box center [432, 290] width 865 height 581
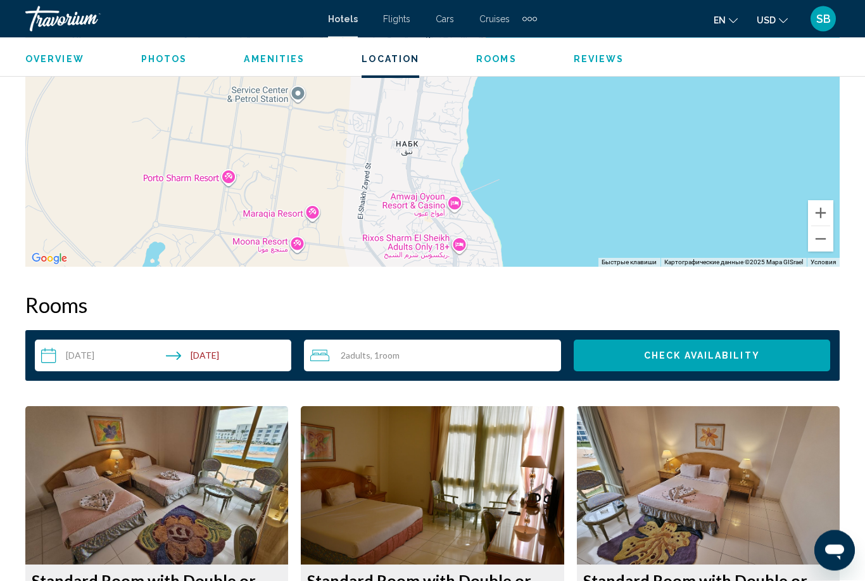
scroll to position [1579, 0]
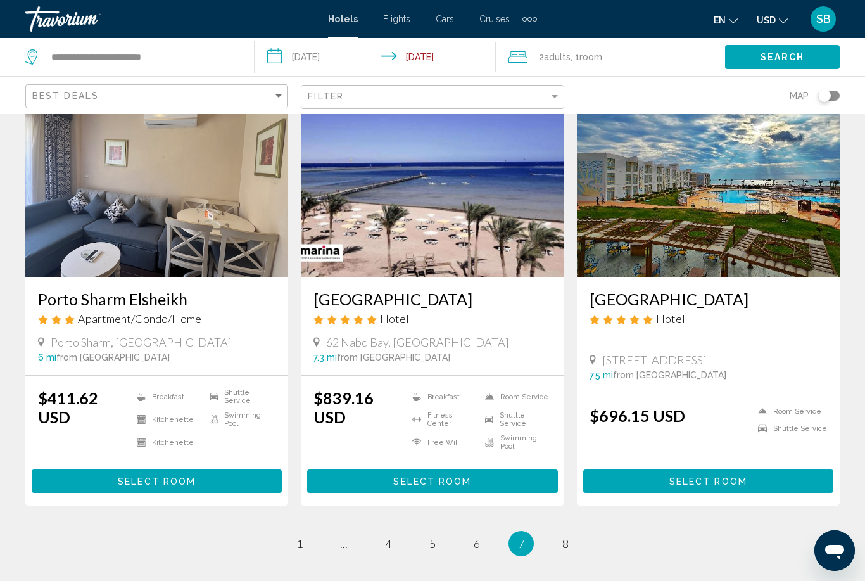
scroll to position [1509, 0]
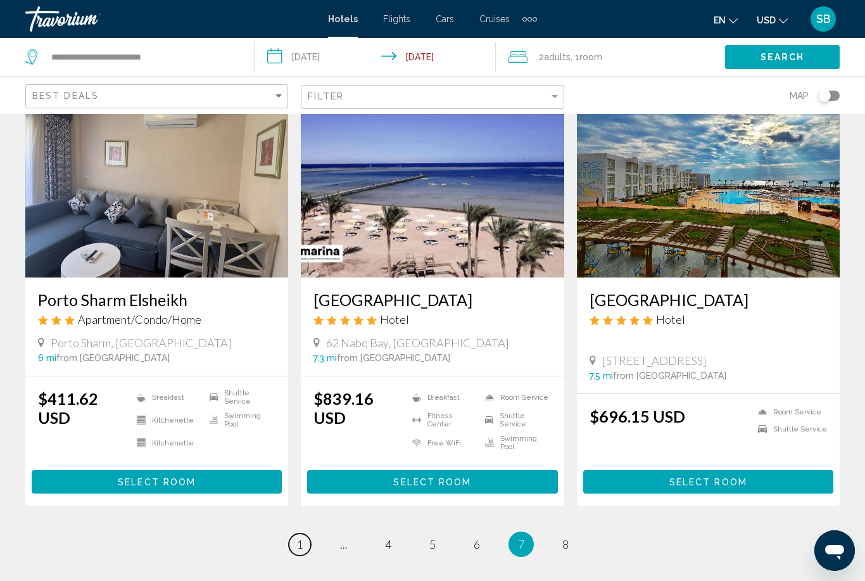
click at [304, 533] on link "page 1" at bounding box center [300, 544] width 22 height 22
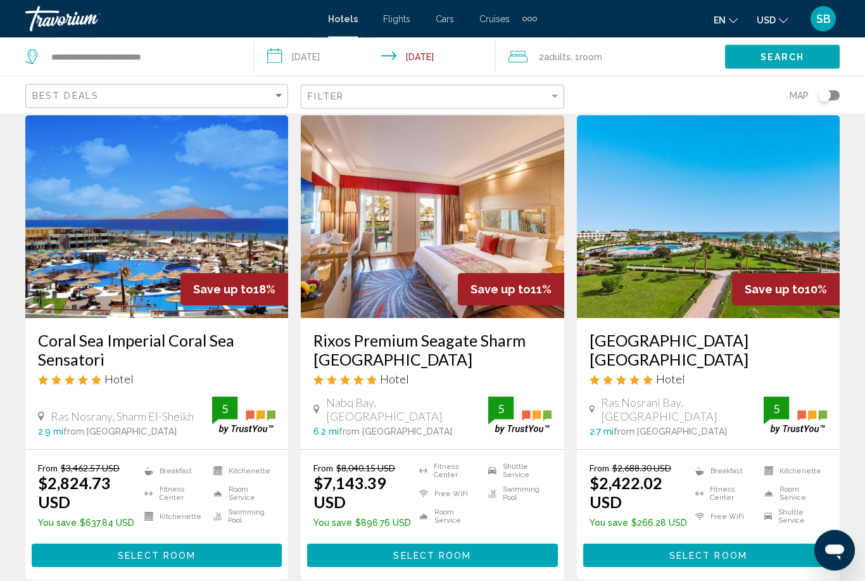
scroll to position [1705, 0]
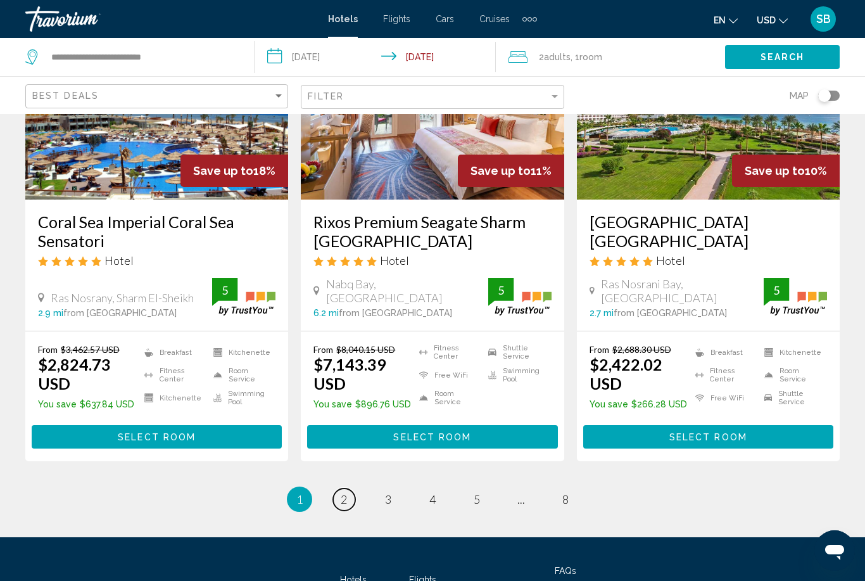
click at [351, 488] on link "page 2" at bounding box center [344, 499] width 22 height 22
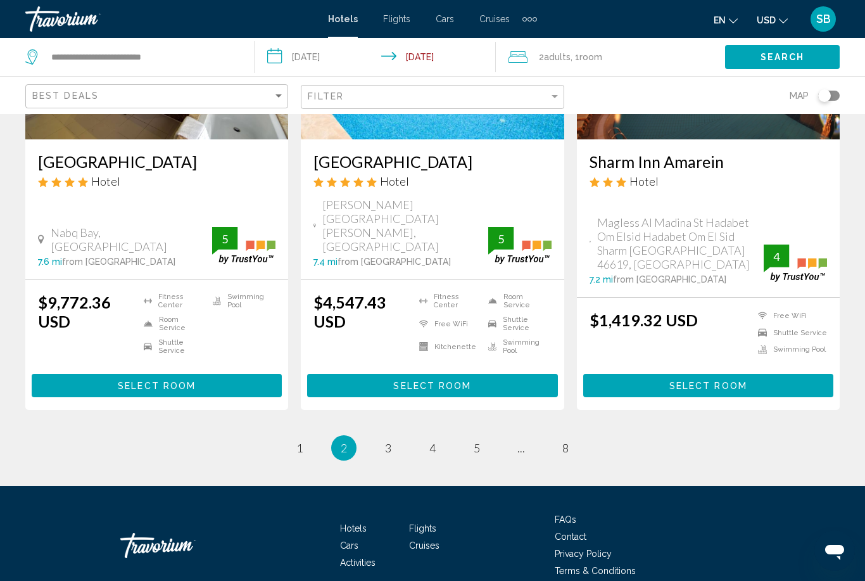
click at [351, 435] on li "You're on page 2" at bounding box center [343, 447] width 25 height 25
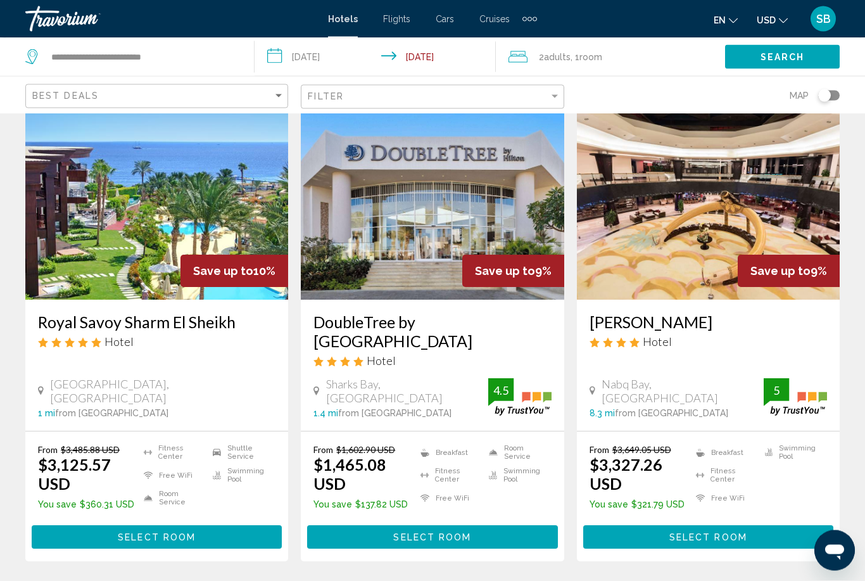
scroll to position [0, 0]
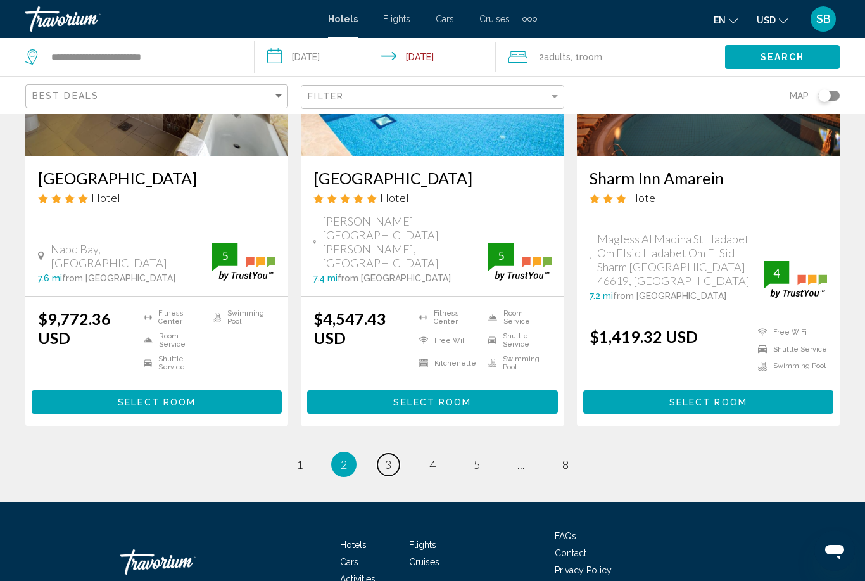
click at [396, 453] on link "page 3" at bounding box center [388, 464] width 22 height 22
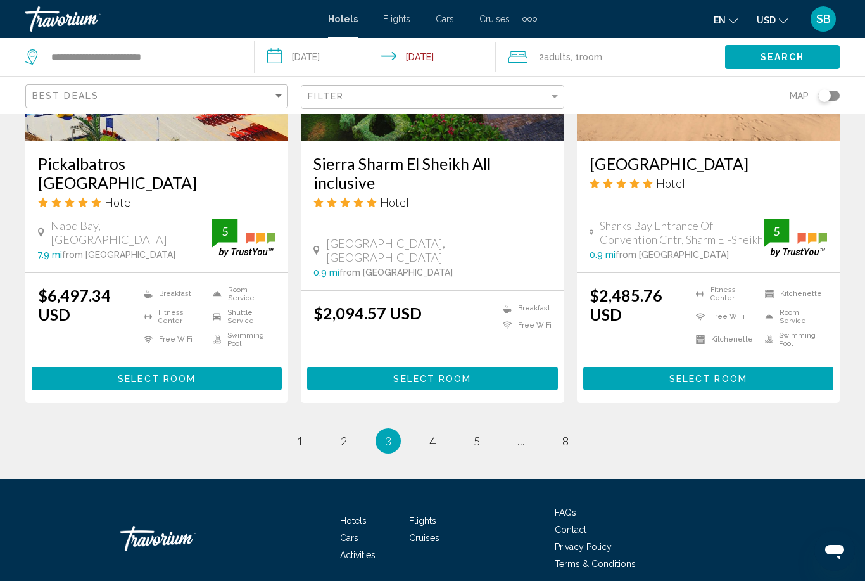
scroll to position [1679, 0]
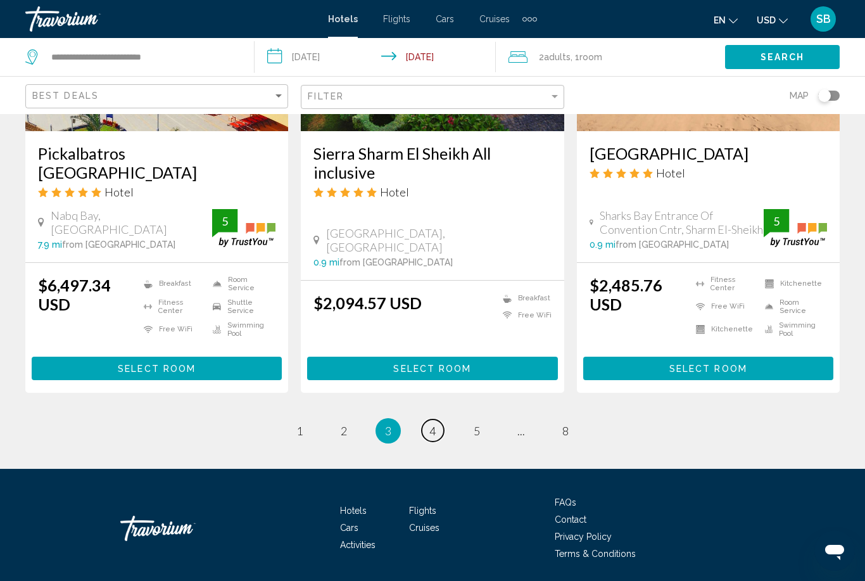
click at [436, 433] on link "page 4" at bounding box center [433, 430] width 22 height 22
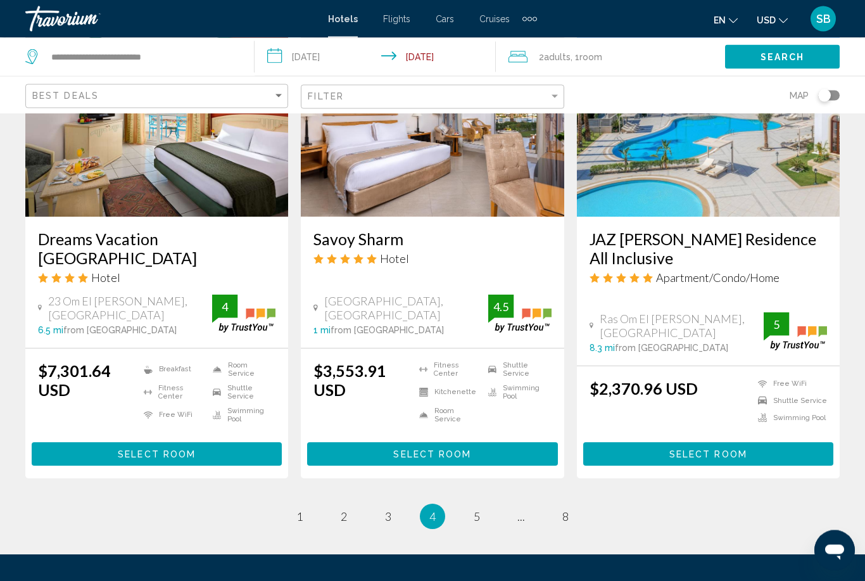
scroll to position [1684, 0]
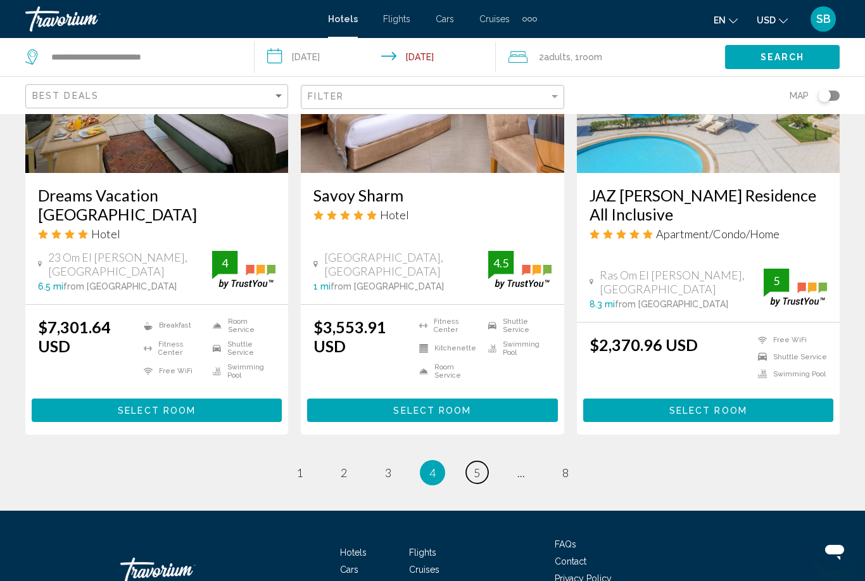
click at [482, 461] on link "page 5" at bounding box center [477, 472] width 22 height 22
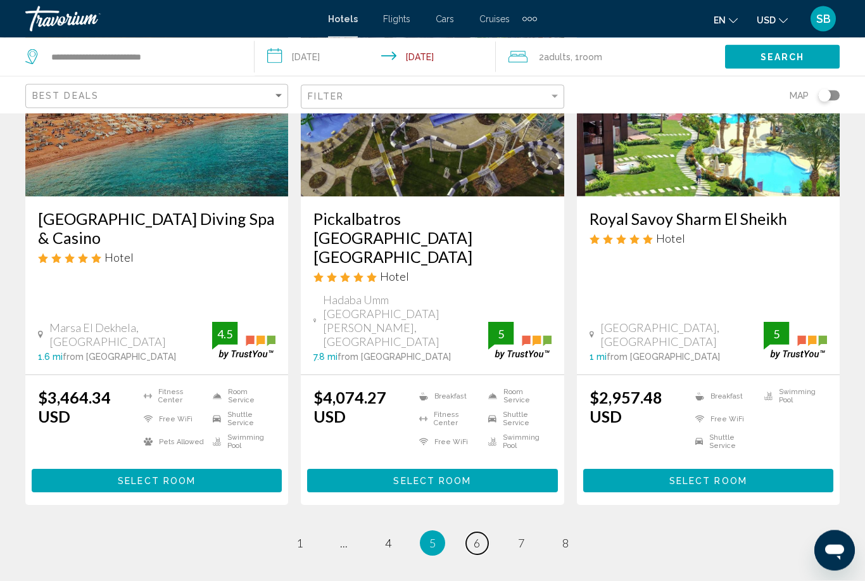
click at [483, 532] on link "page 6" at bounding box center [477, 543] width 22 height 22
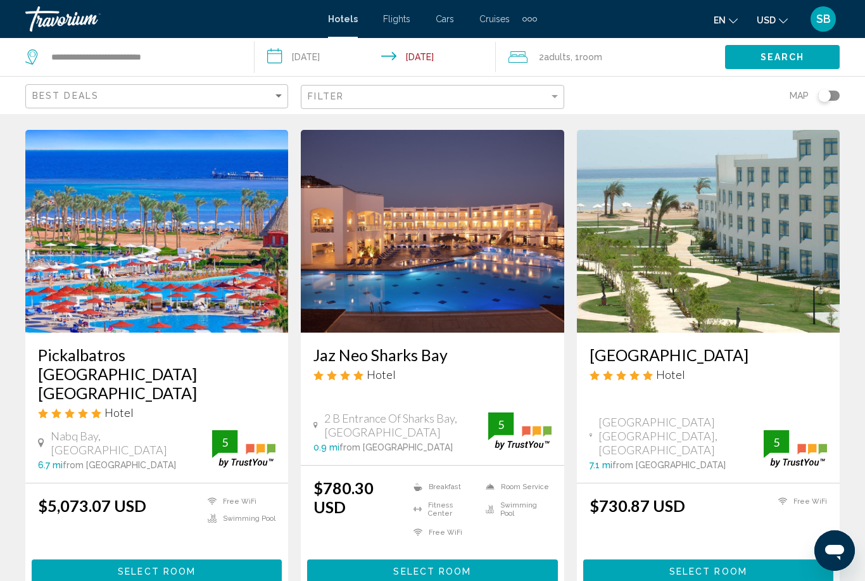
scroll to position [1513, 0]
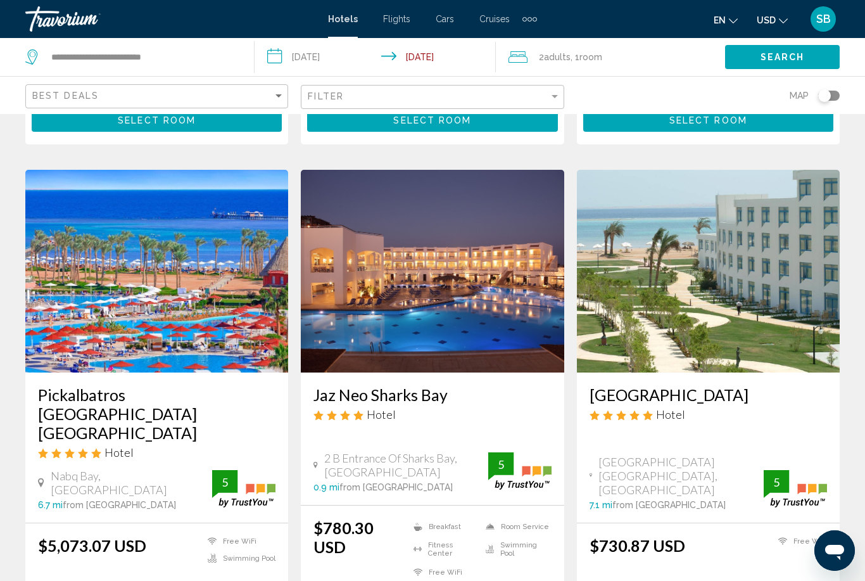
click at [496, 180] on img "Main content" at bounding box center [432, 271] width 263 height 203
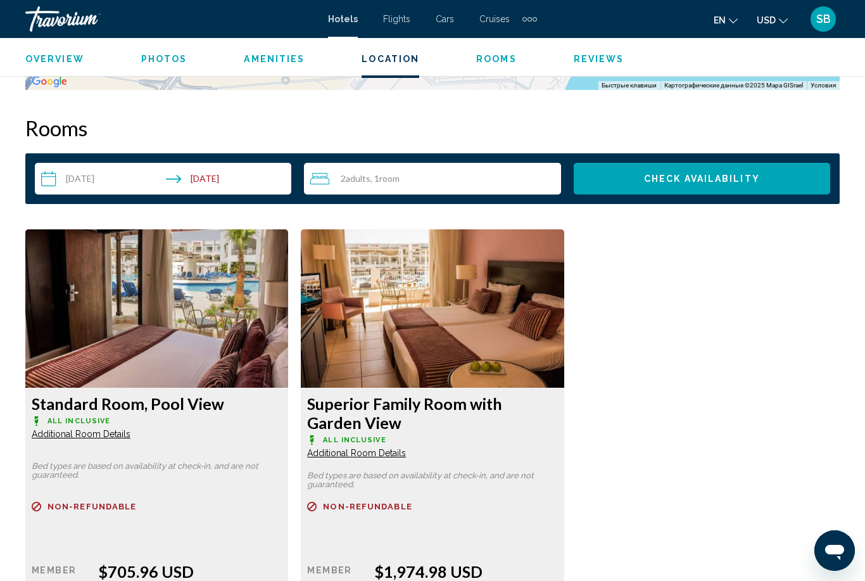
scroll to position [1779, 0]
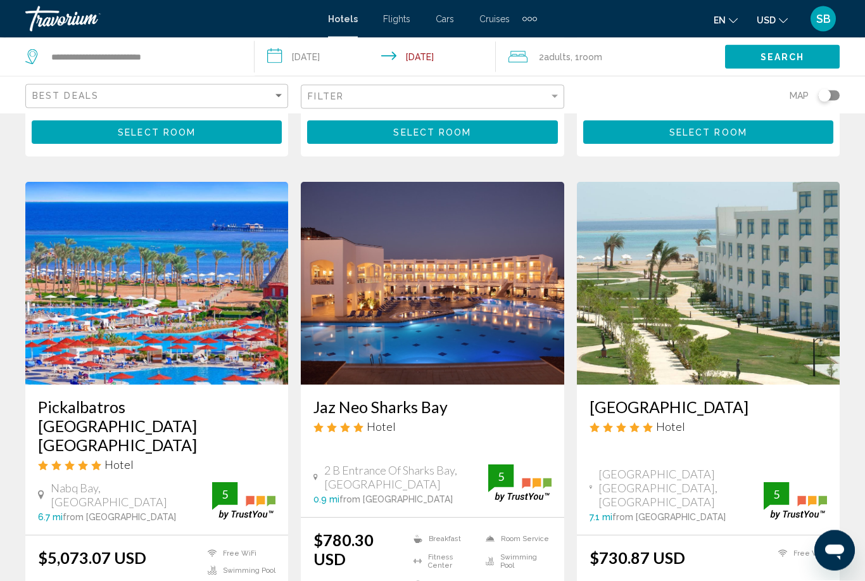
scroll to position [1501, 0]
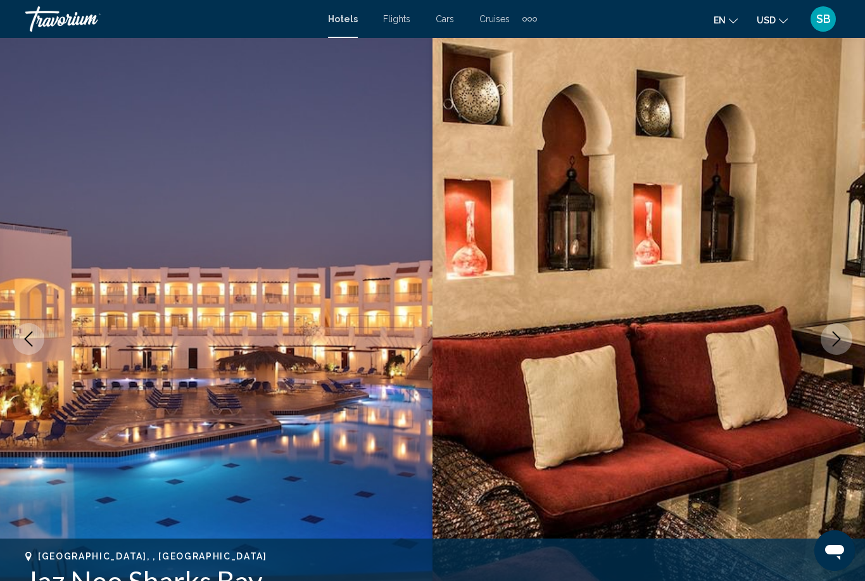
click at [841, 350] on button "Next image" at bounding box center [837, 339] width 32 height 32
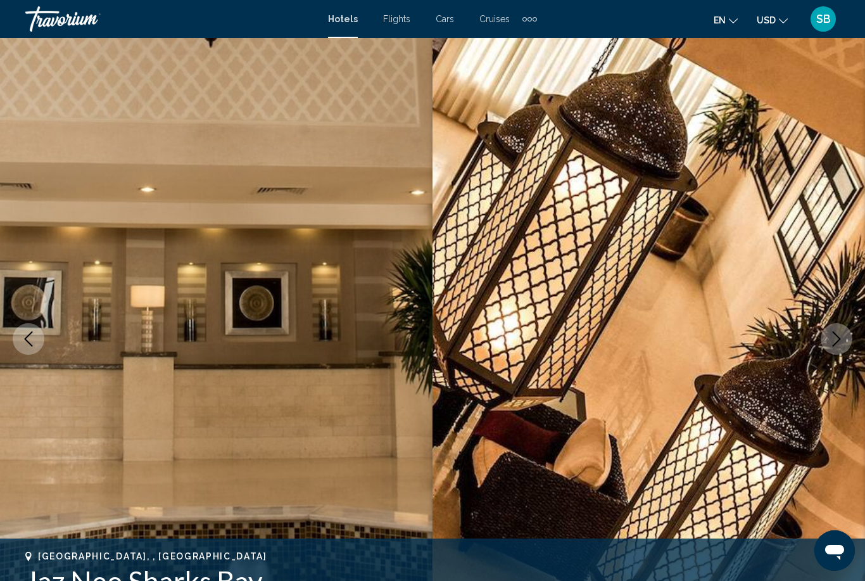
click at [845, 347] on button "Next image" at bounding box center [837, 339] width 32 height 32
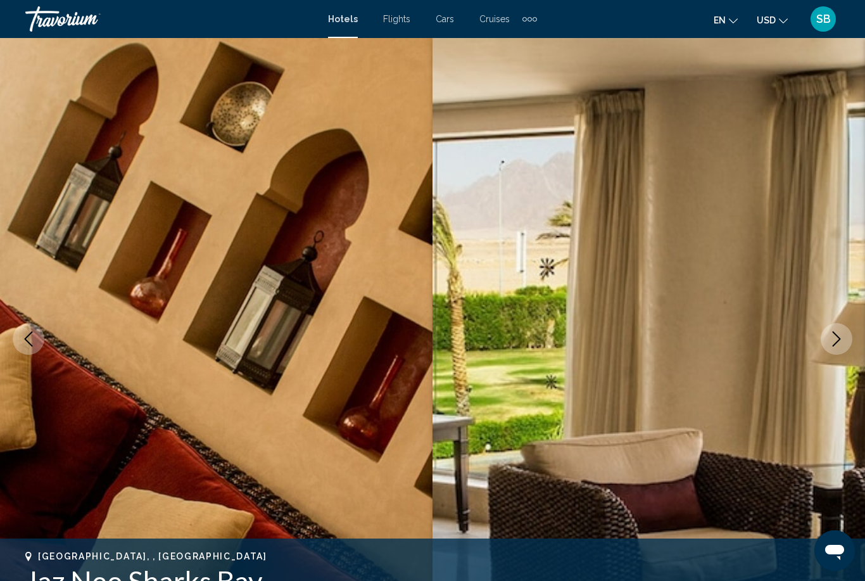
click at [841, 349] on button "Next image" at bounding box center [837, 339] width 32 height 32
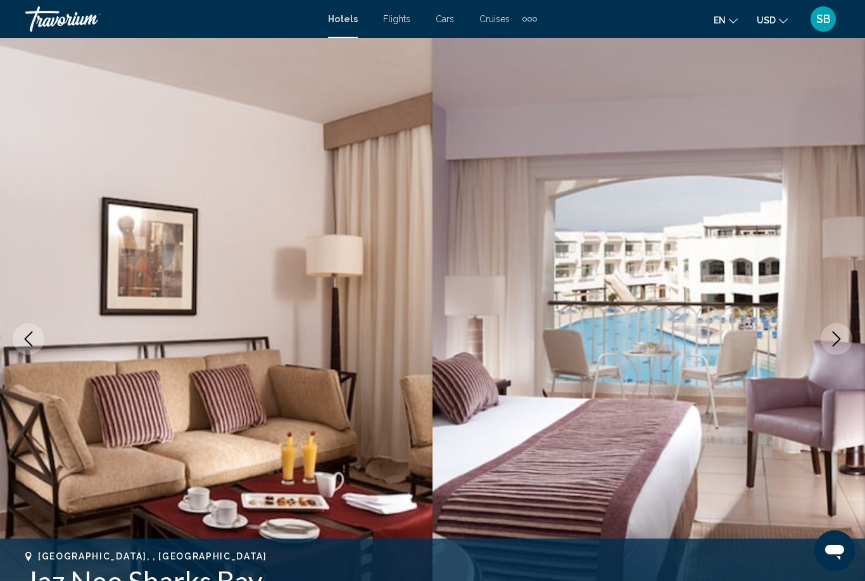
click at [837, 346] on icon "Next image" at bounding box center [836, 338] width 15 height 15
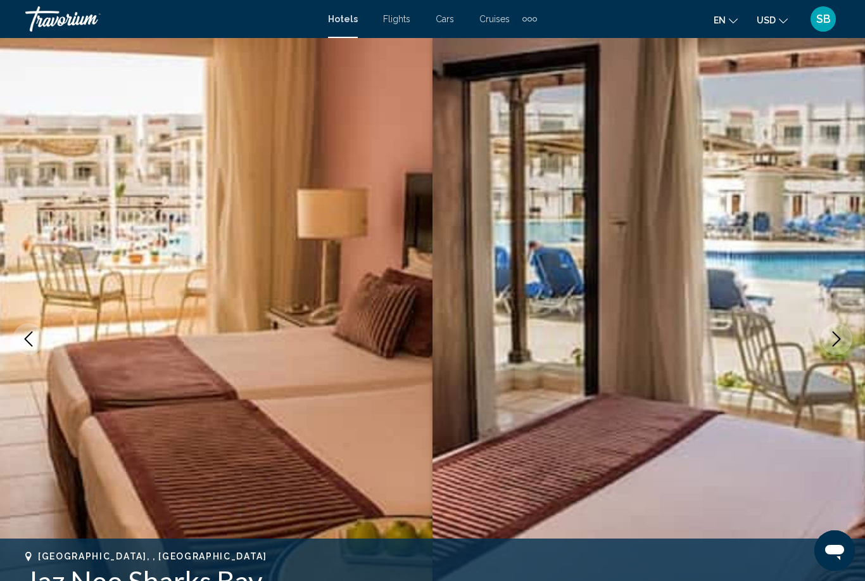
click at [836, 349] on button "Next image" at bounding box center [837, 339] width 32 height 32
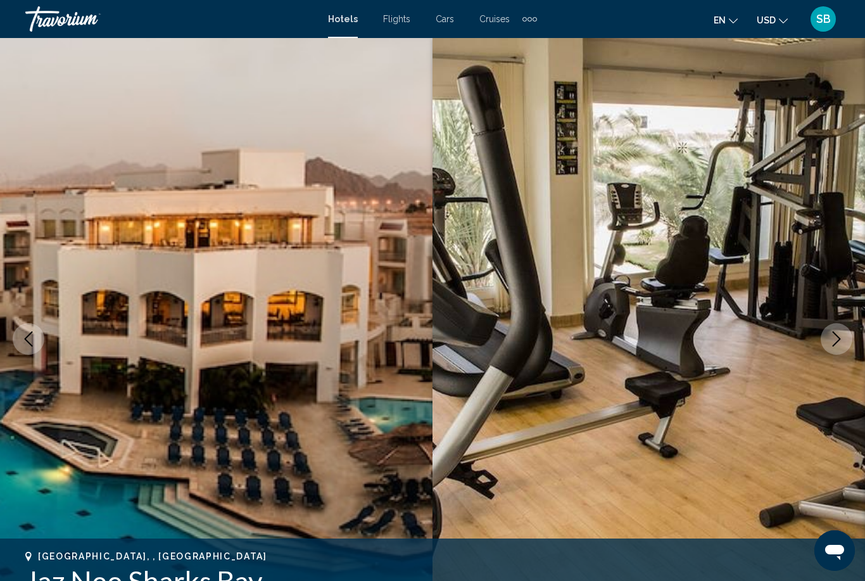
click at [835, 353] on button "Next image" at bounding box center [837, 339] width 32 height 32
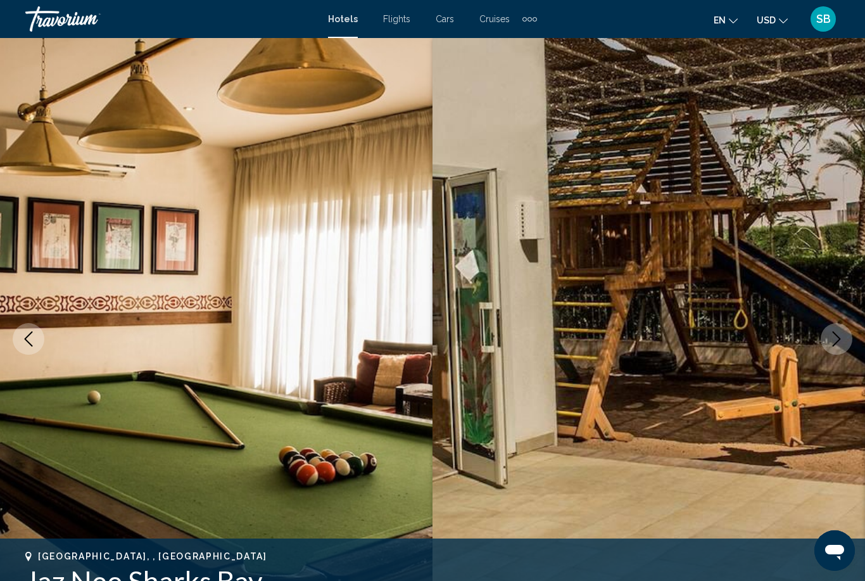
click at [831, 346] on button "Next image" at bounding box center [837, 339] width 32 height 32
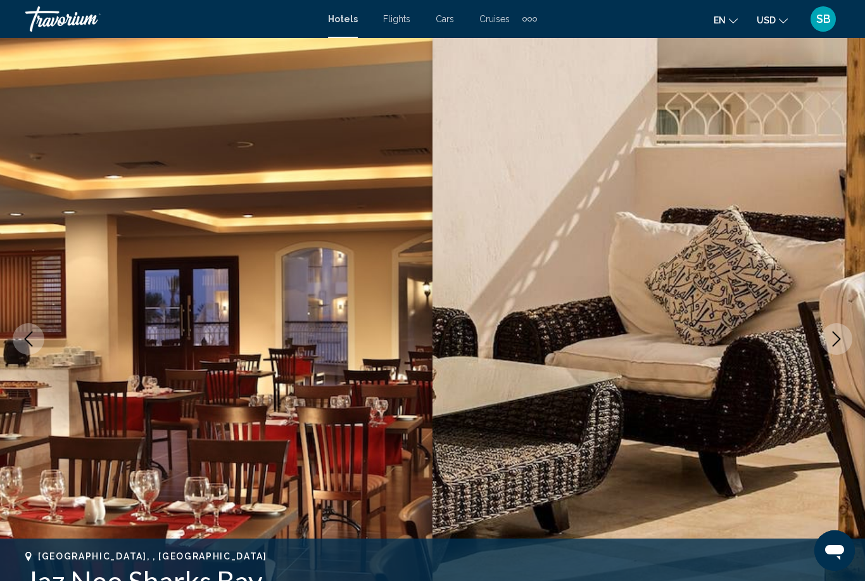
click at [827, 356] on img "Main content" at bounding box center [648, 338] width 432 height 601
click at [825, 348] on button "Next image" at bounding box center [837, 339] width 32 height 32
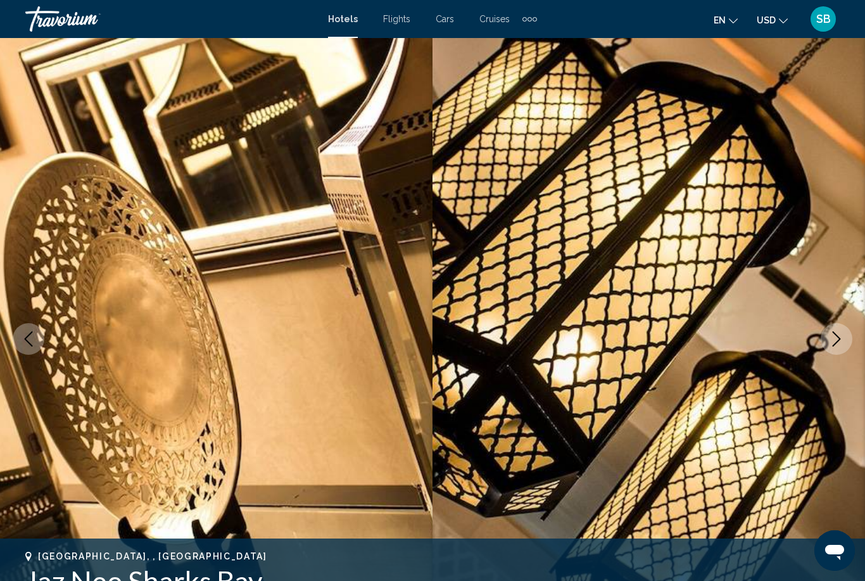
click at [824, 348] on button "Next image" at bounding box center [837, 339] width 32 height 32
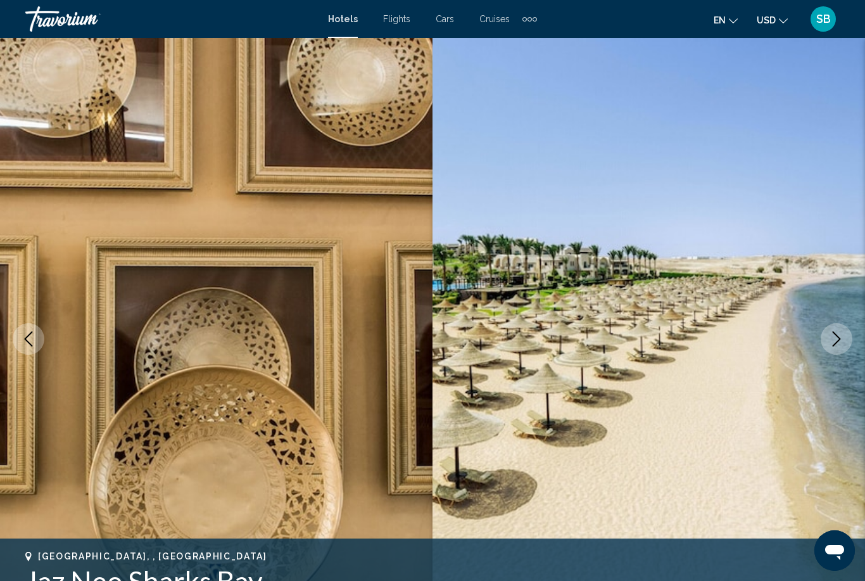
click at [846, 353] on img "Main content" at bounding box center [648, 338] width 432 height 601
click at [834, 344] on icon "Next image" at bounding box center [837, 338] width 8 height 15
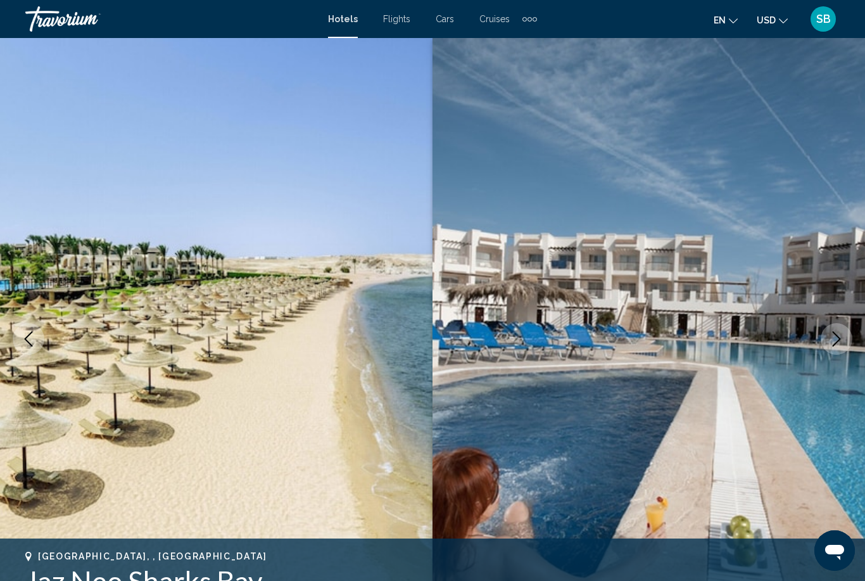
click at [839, 347] on button "Next image" at bounding box center [837, 339] width 32 height 32
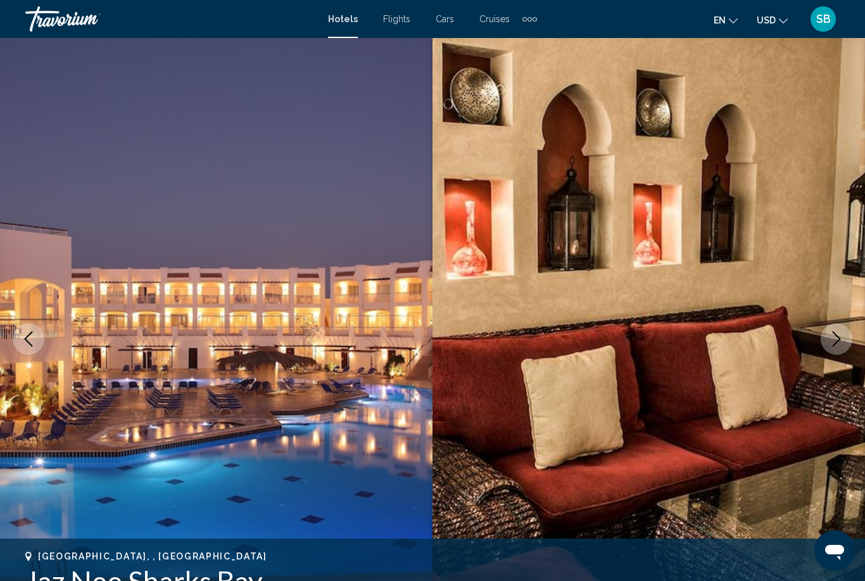
click at [841, 345] on icon "Next image" at bounding box center [836, 338] width 15 height 15
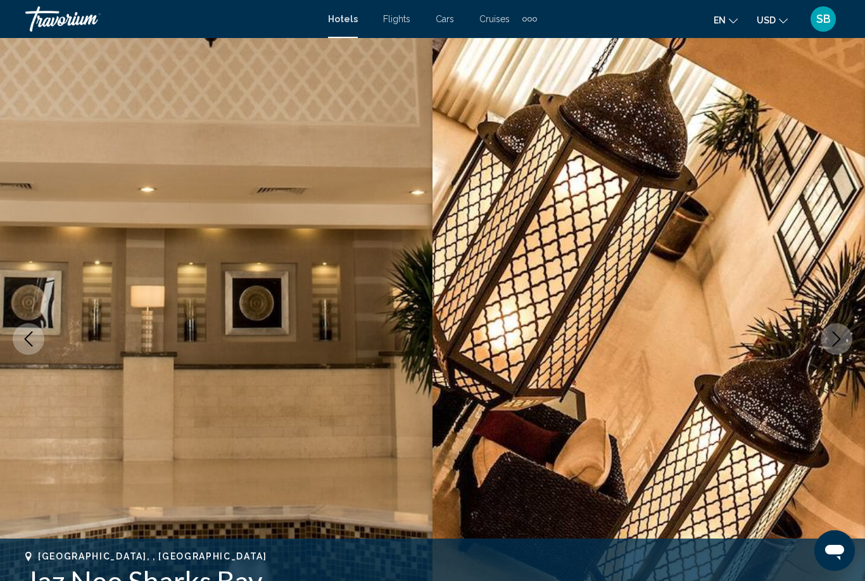
click at [837, 350] on button "Next image" at bounding box center [837, 339] width 32 height 32
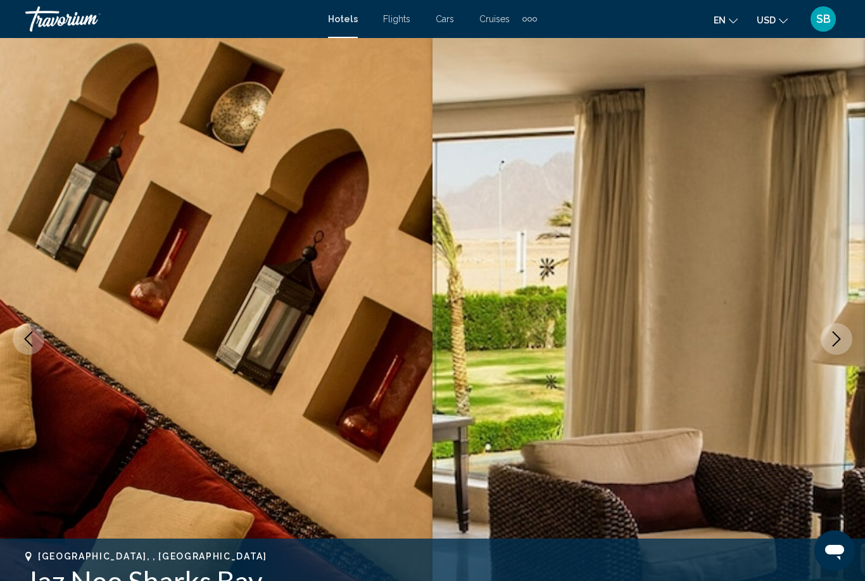
click at [834, 346] on icon "Next image" at bounding box center [836, 338] width 15 height 15
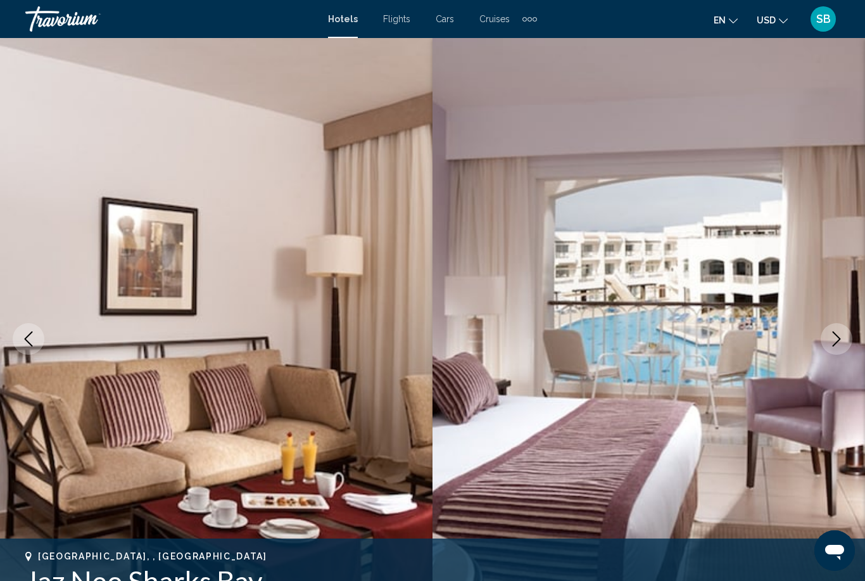
click at [834, 344] on icon "Next image" at bounding box center [837, 338] width 8 height 15
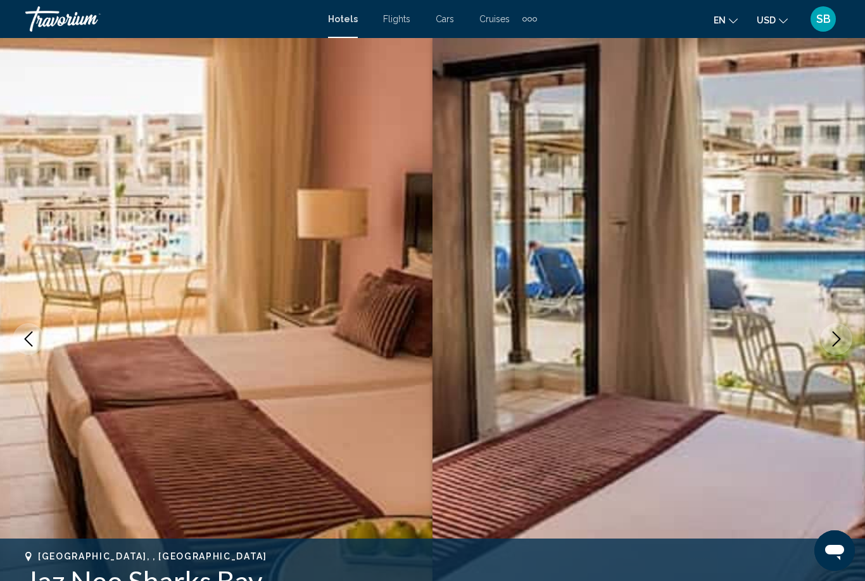
click at [837, 342] on icon "Next image" at bounding box center [837, 338] width 8 height 15
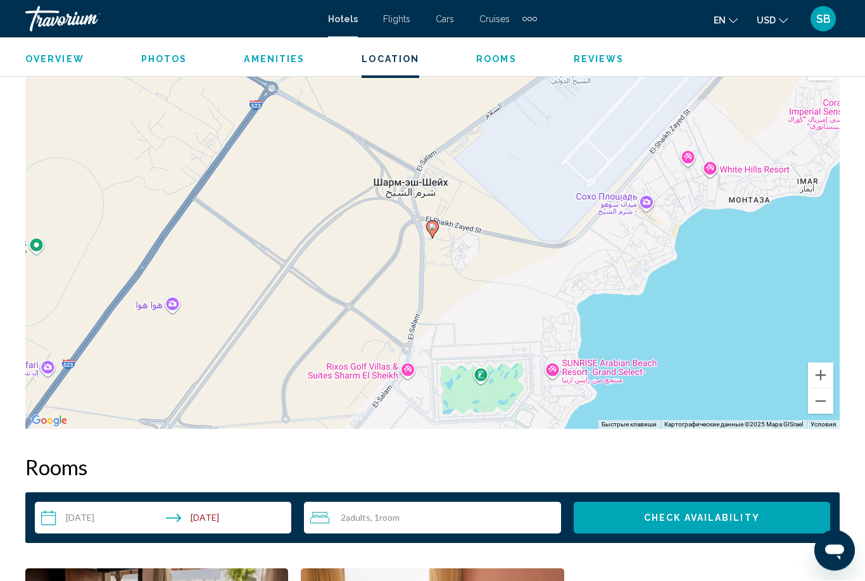
scroll to position [1397, 0]
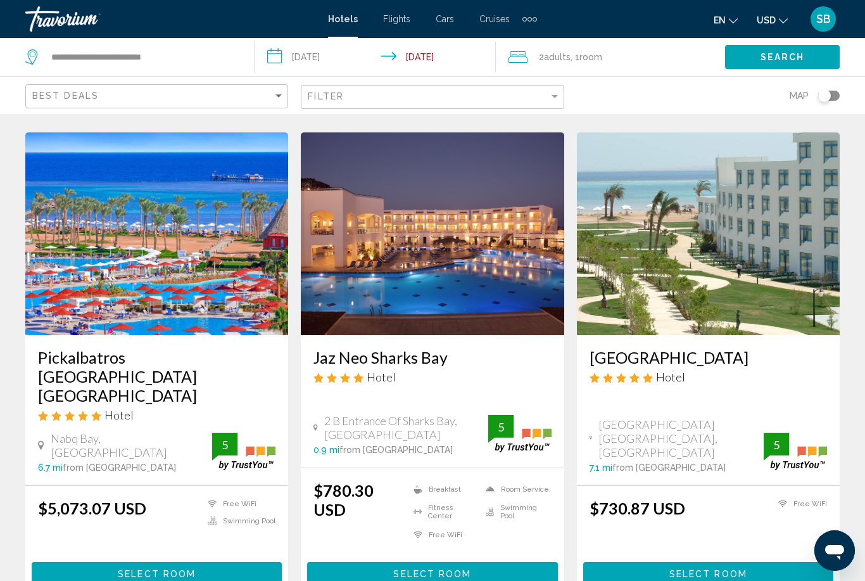
scroll to position [1552, 0]
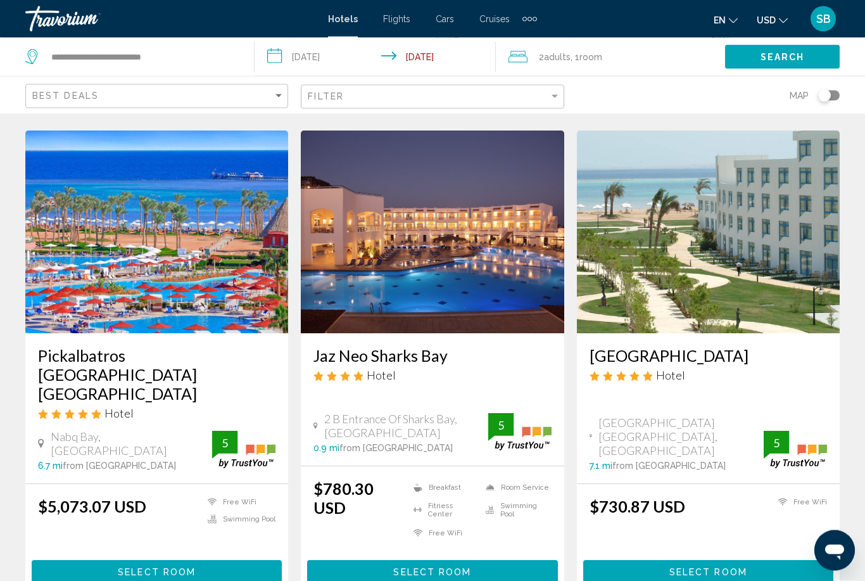
click at [706, 567] on span "Select Room" at bounding box center [708, 572] width 78 height 10
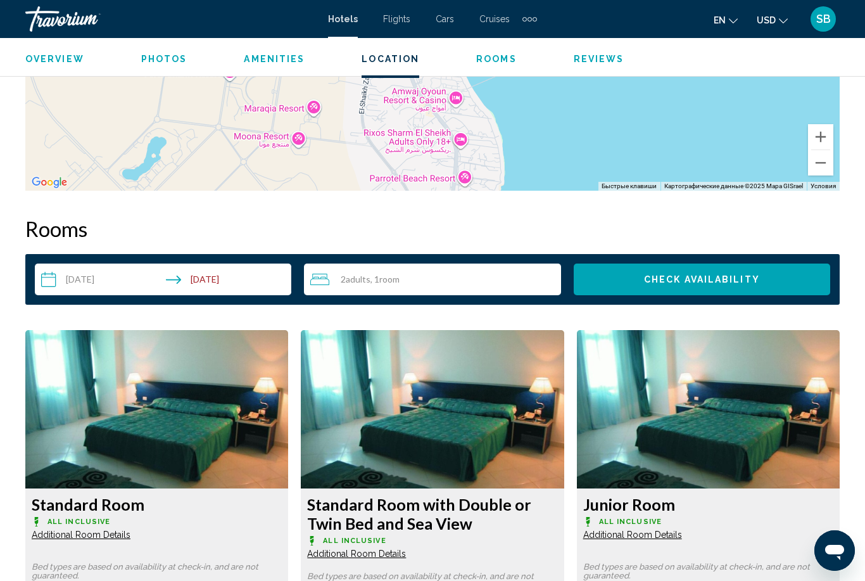
scroll to position [1658, 0]
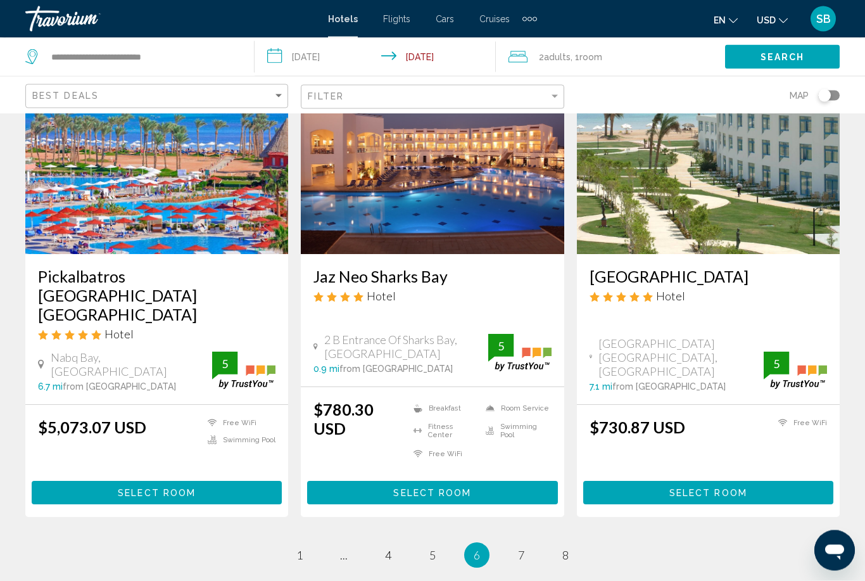
scroll to position [1652, 0]
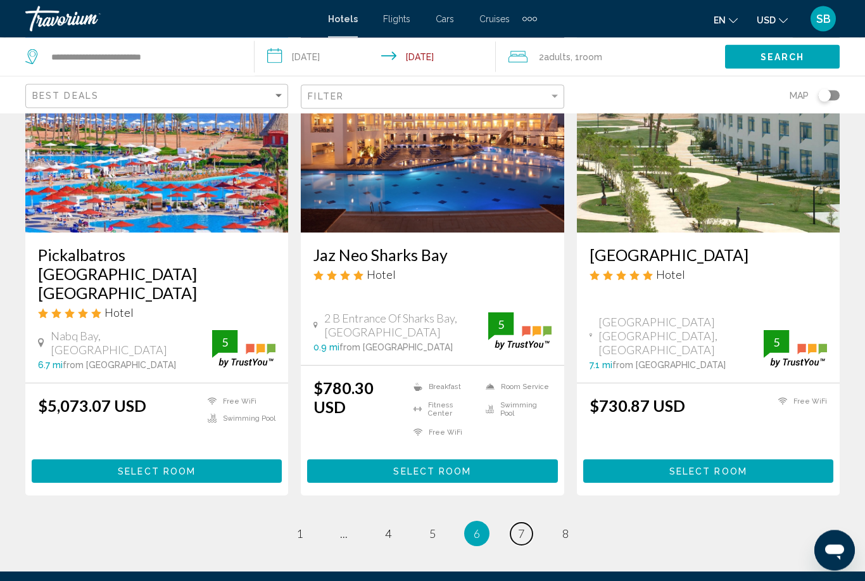
click at [531, 523] on link "page 7" at bounding box center [521, 534] width 22 height 22
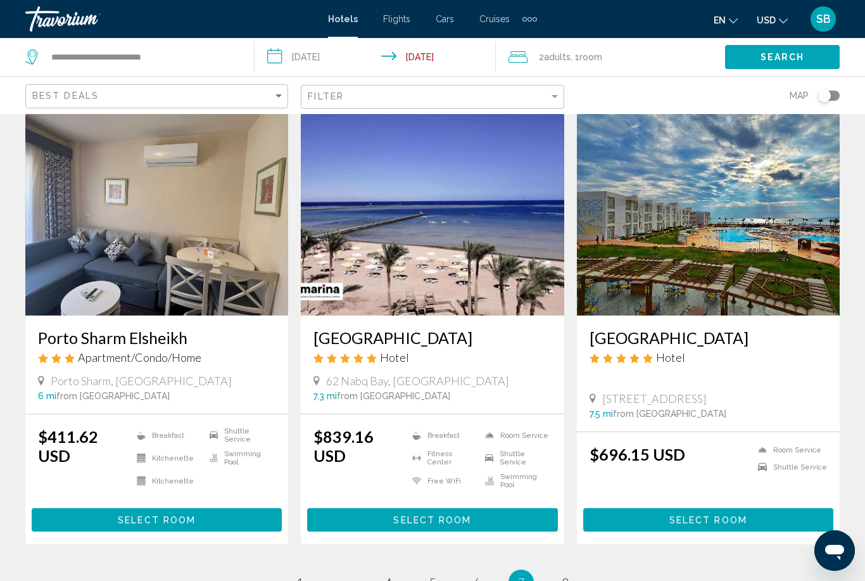
scroll to position [1461, 0]
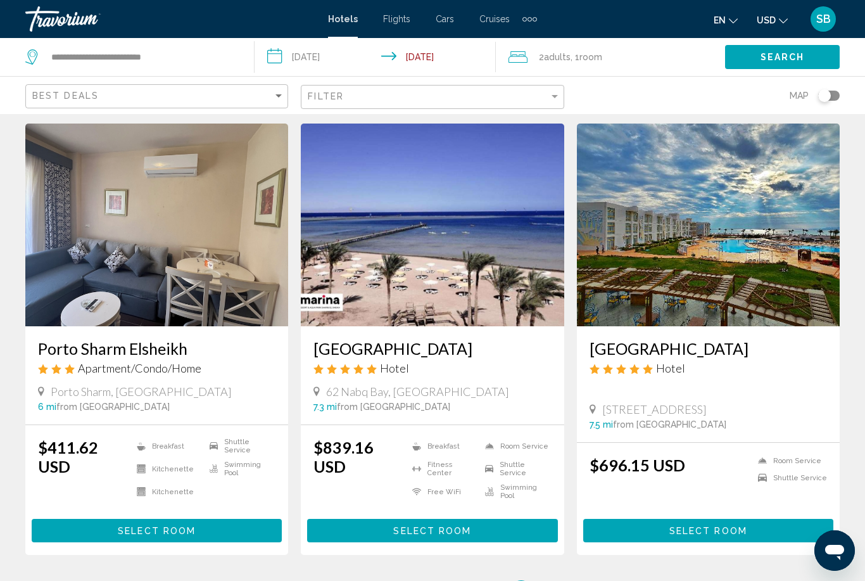
click at [731, 519] on button "Select Room" at bounding box center [708, 530] width 250 height 23
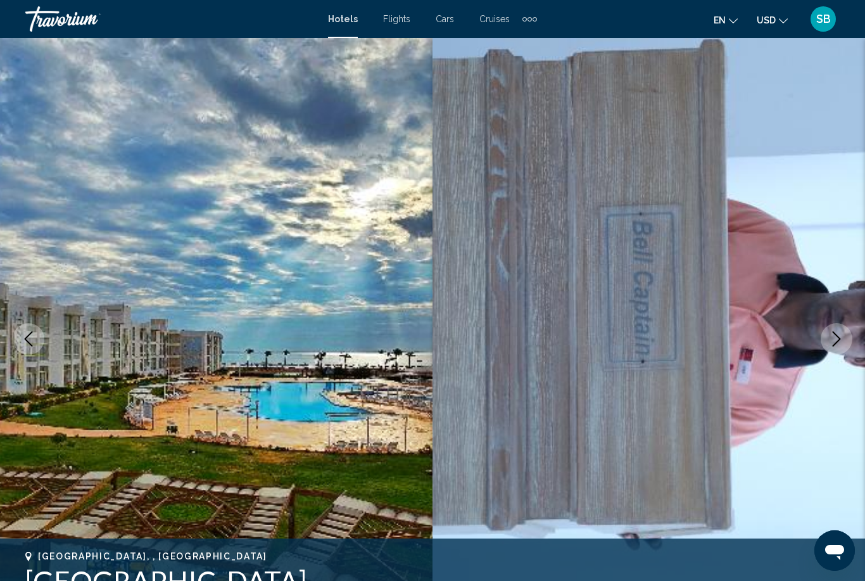
click at [835, 346] on button "Next image" at bounding box center [837, 339] width 32 height 32
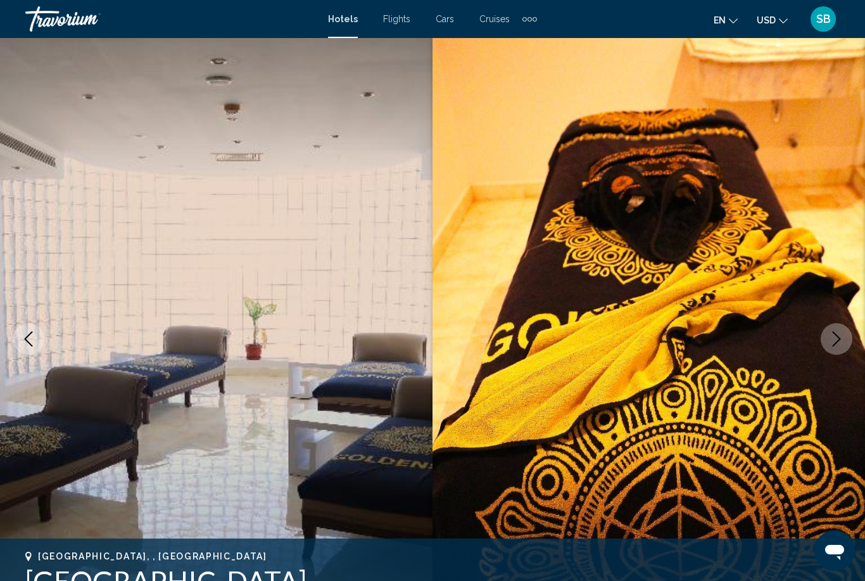
click at [829, 345] on icon "Next image" at bounding box center [836, 338] width 15 height 15
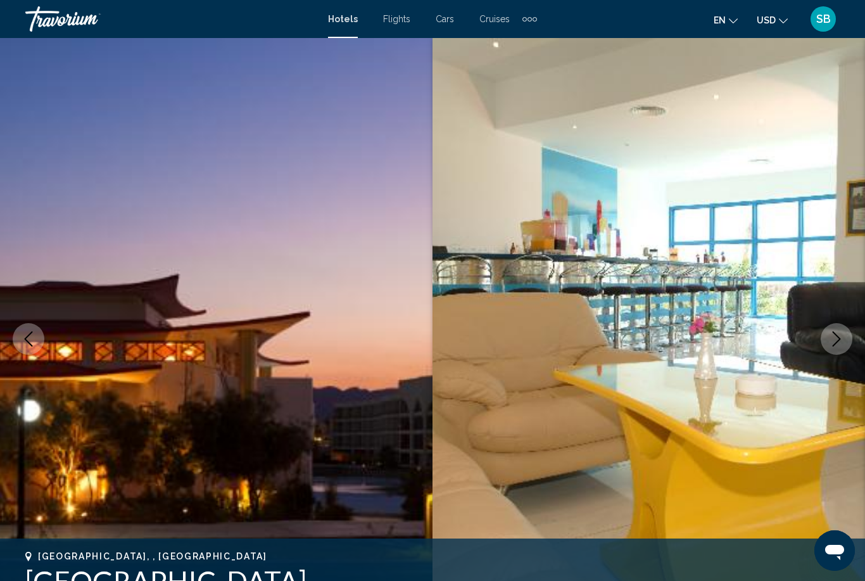
click at [830, 349] on button "Next image" at bounding box center [837, 339] width 32 height 32
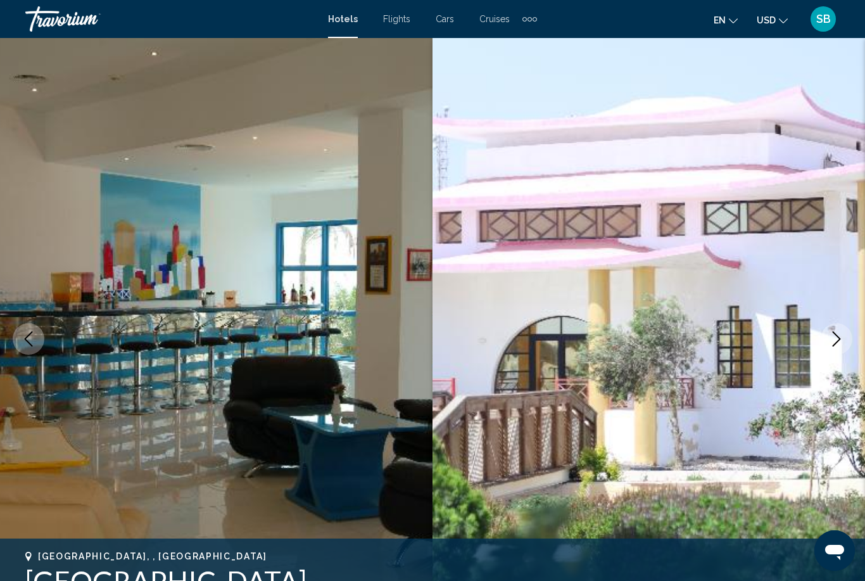
click at [827, 346] on button "Next image" at bounding box center [837, 339] width 32 height 32
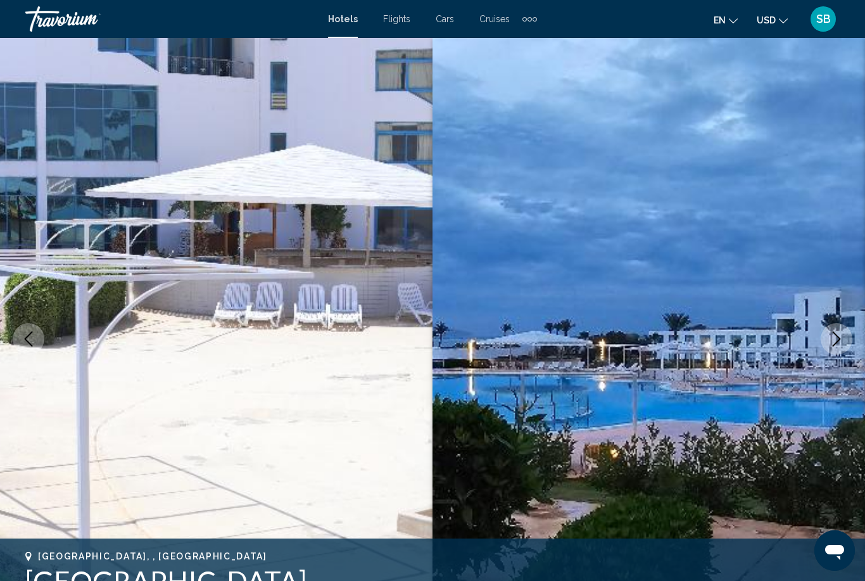
click at [838, 353] on button "Next image" at bounding box center [837, 339] width 32 height 32
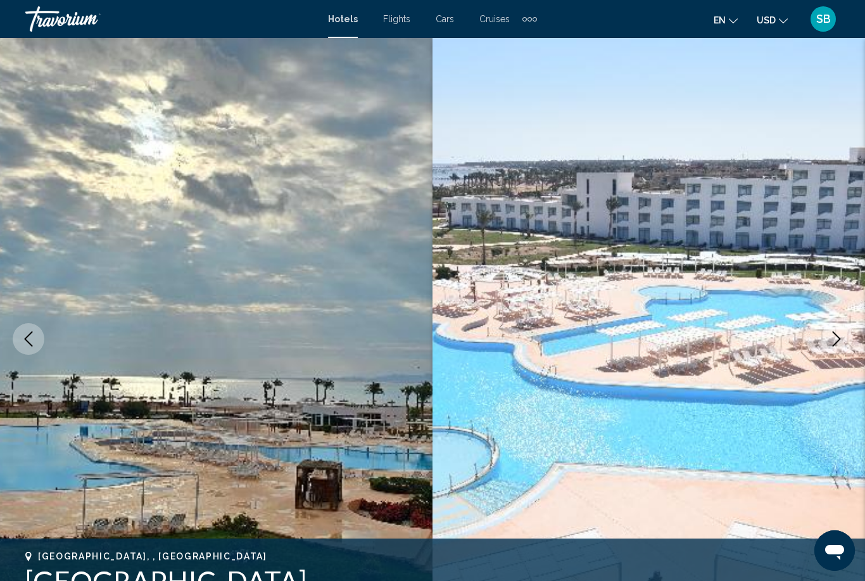
click at [825, 356] on img "Main content" at bounding box center [648, 338] width 432 height 601
click at [829, 353] on img "Main content" at bounding box center [648, 338] width 432 height 601
click at [848, 348] on button "Next image" at bounding box center [837, 339] width 32 height 32
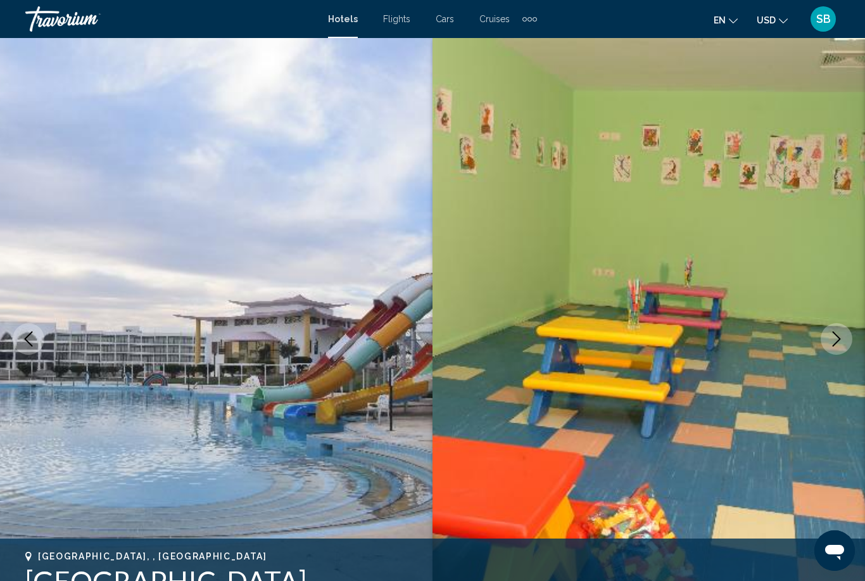
click at [831, 342] on icon "Next image" at bounding box center [836, 338] width 15 height 15
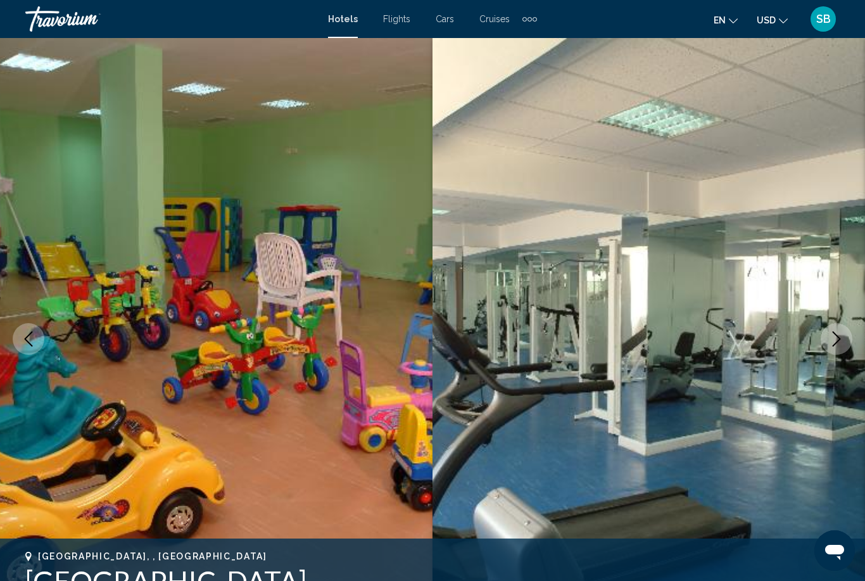
click at [838, 344] on icon "Next image" at bounding box center [836, 338] width 15 height 15
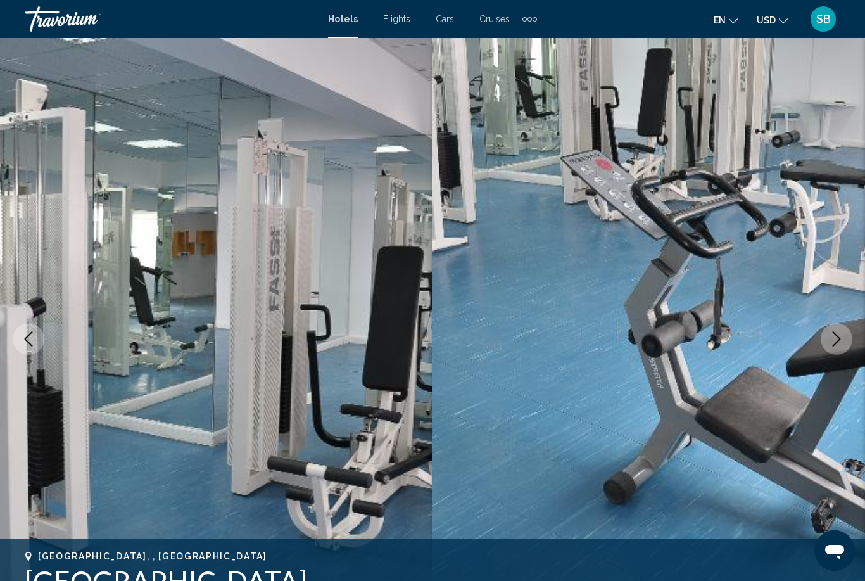
click at [843, 351] on button "Next image" at bounding box center [837, 339] width 32 height 32
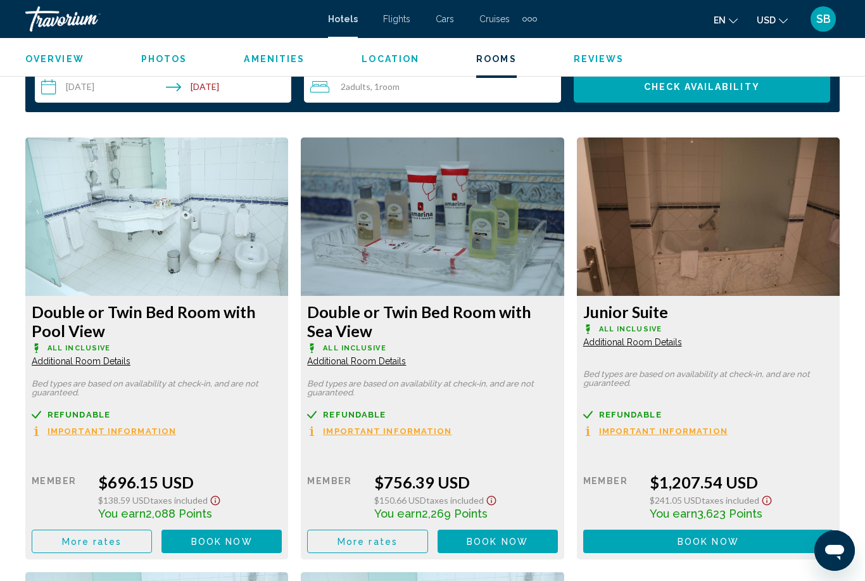
scroll to position [1876, 0]
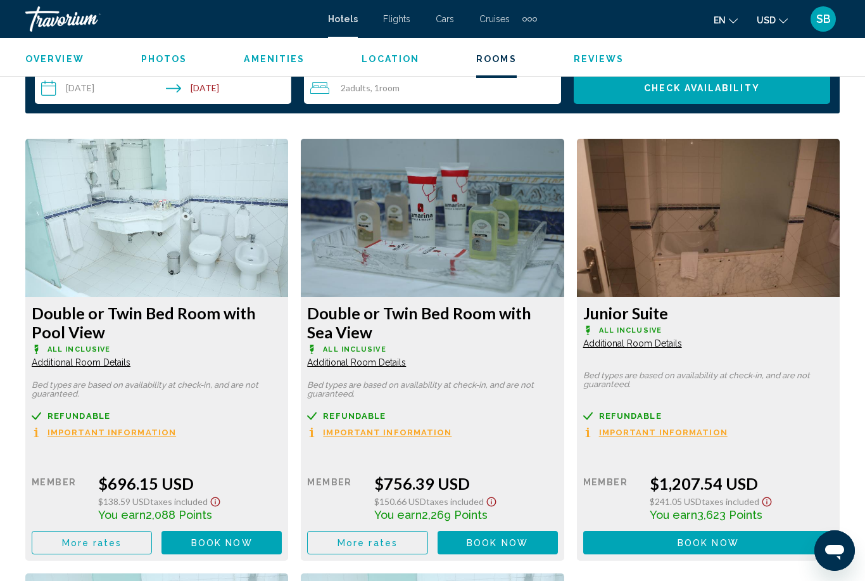
click at [239, 548] on button "Book now No longer available" at bounding box center [221, 542] width 120 height 23
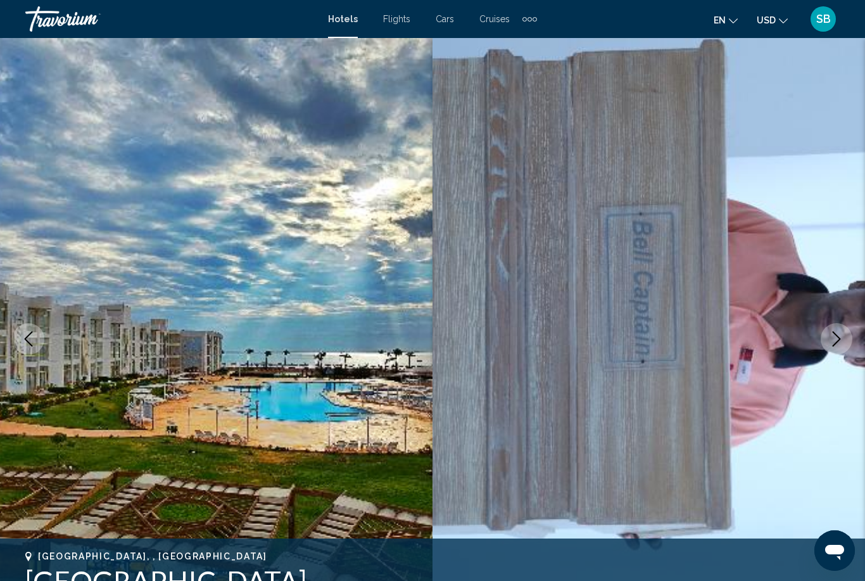
click at [837, 349] on button "Next image" at bounding box center [837, 339] width 32 height 32
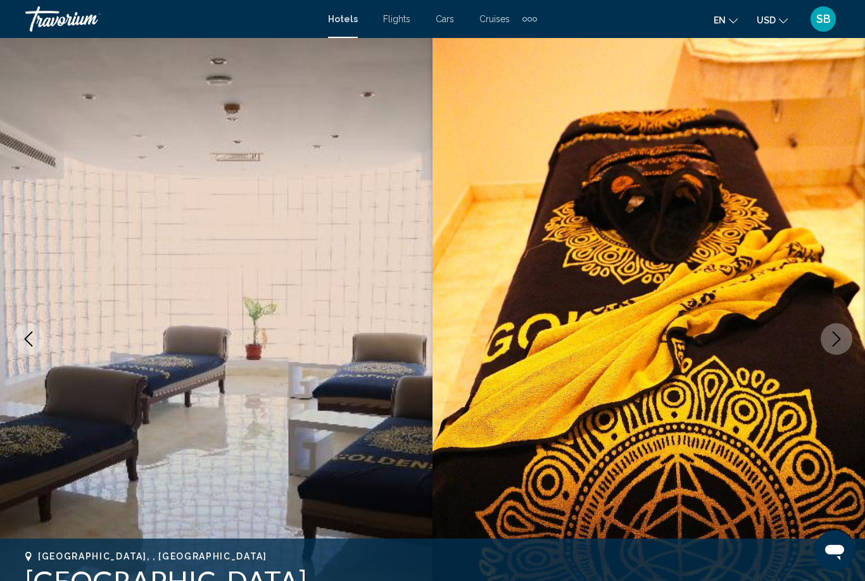
click at [834, 341] on icon "Next image" at bounding box center [836, 338] width 15 height 15
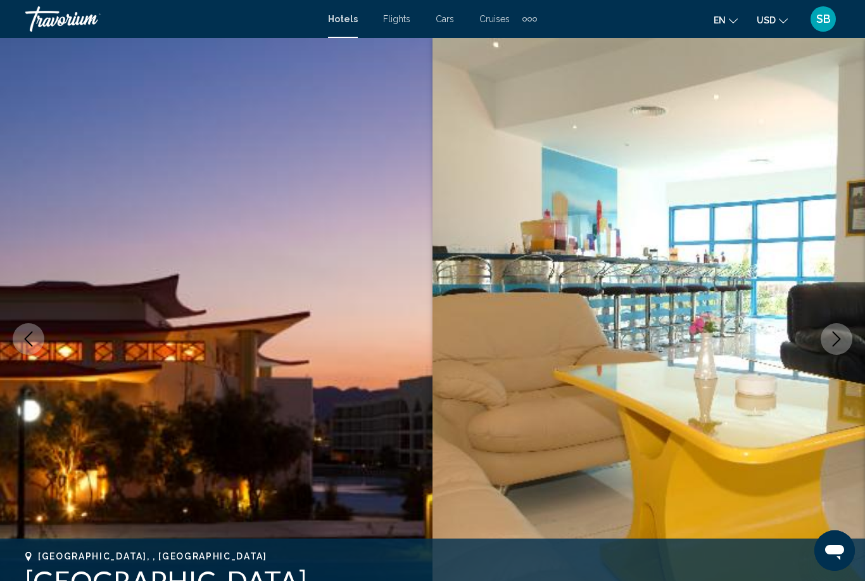
click at [838, 345] on icon "Next image" at bounding box center [836, 338] width 15 height 15
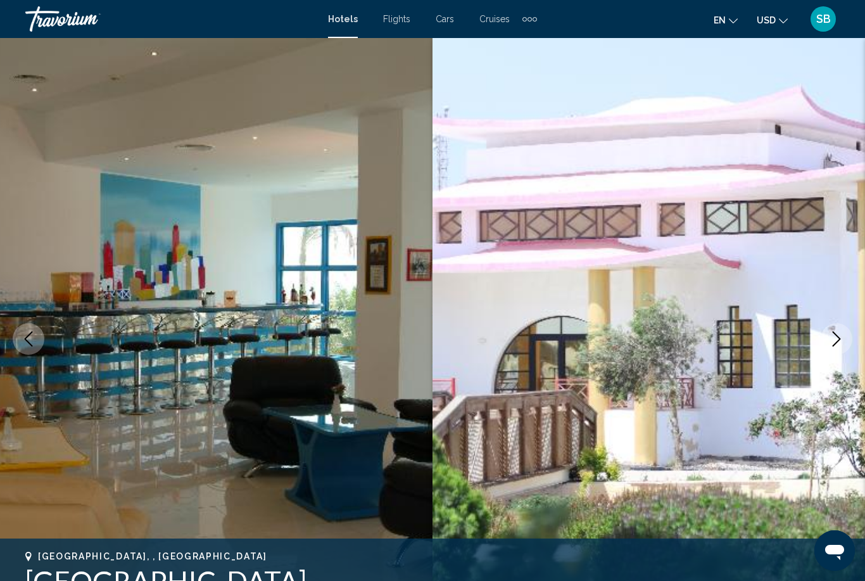
click at [841, 356] on img "Main content" at bounding box center [648, 338] width 432 height 601
click at [834, 355] on img "Main content" at bounding box center [648, 338] width 432 height 601
click at [834, 350] on button "Next image" at bounding box center [837, 339] width 32 height 32
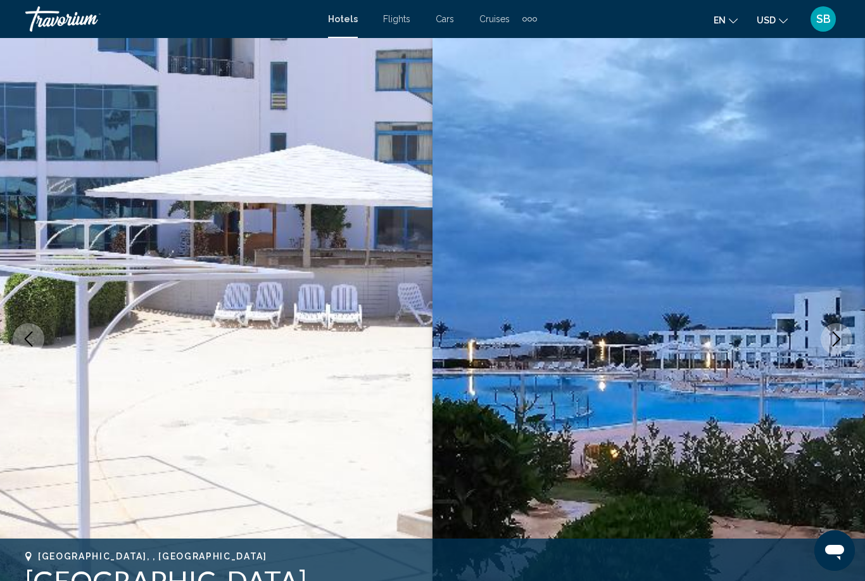
click at [833, 349] on button "Next image" at bounding box center [837, 339] width 32 height 32
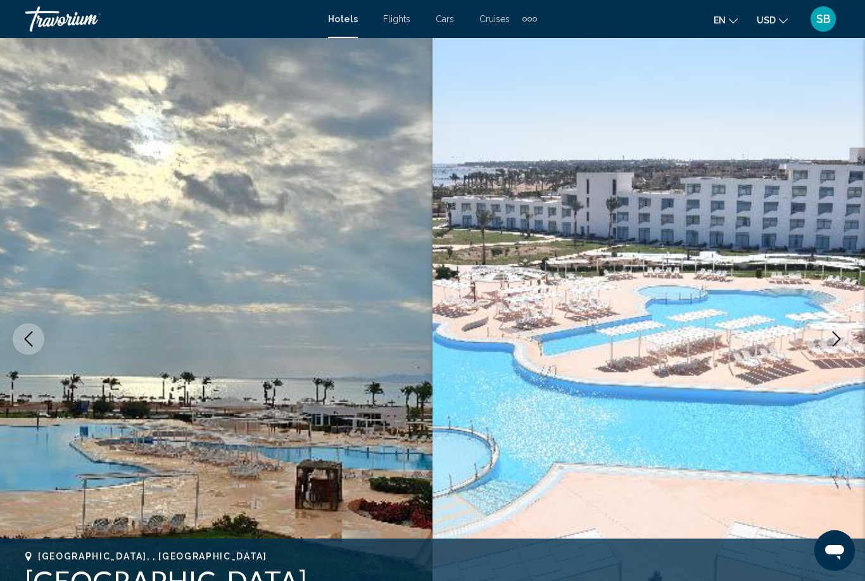
click at [836, 349] on button "Next image" at bounding box center [837, 339] width 32 height 32
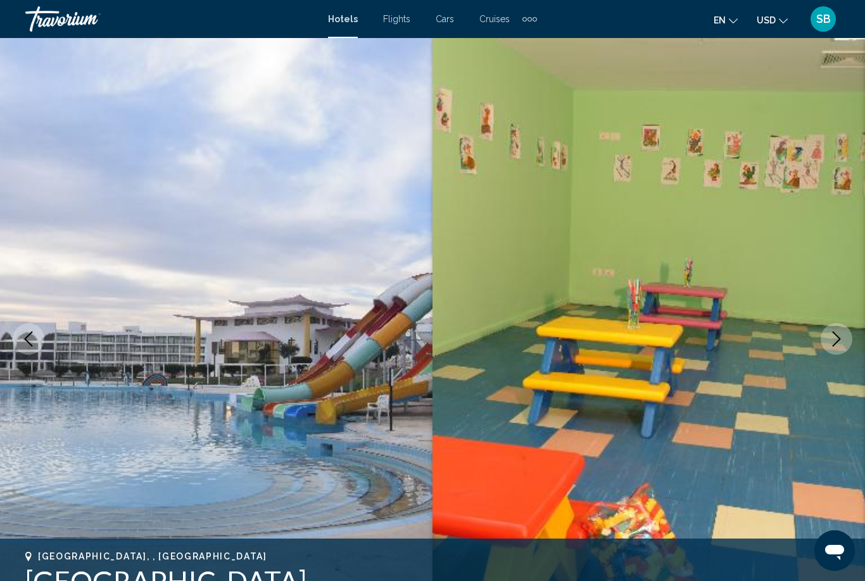
click at [831, 353] on button "Next image" at bounding box center [837, 339] width 32 height 32
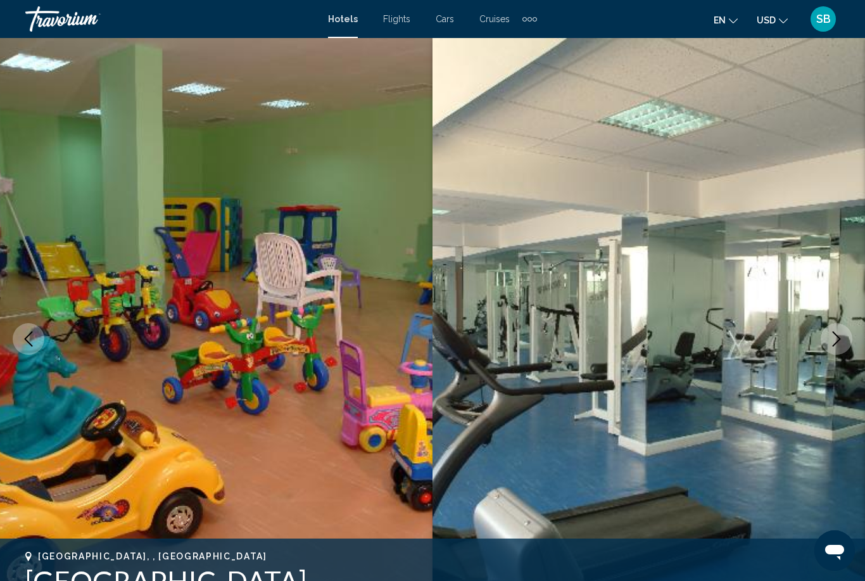
click at [828, 351] on button "Next image" at bounding box center [837, 339] width 32 height 32
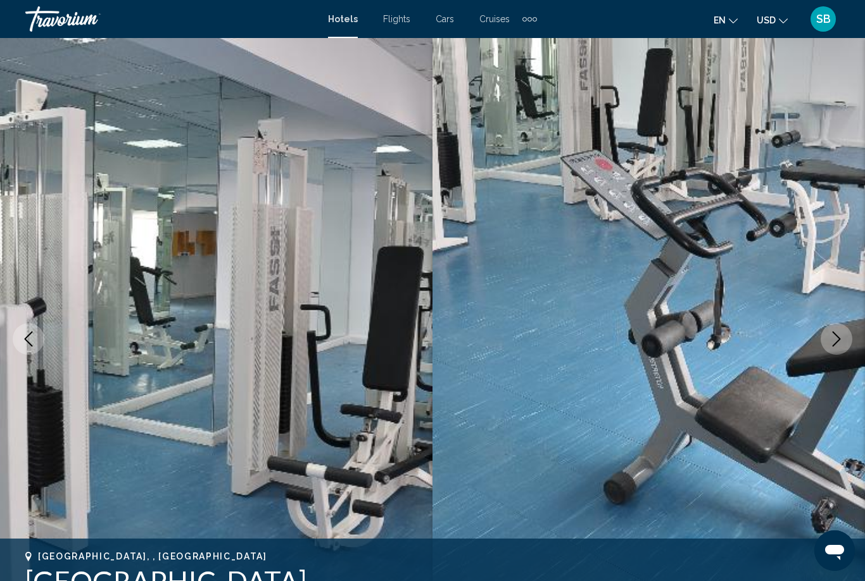
click at [834, 353] on button "Next image" at bounding box center [837, 339] width 32 height 32
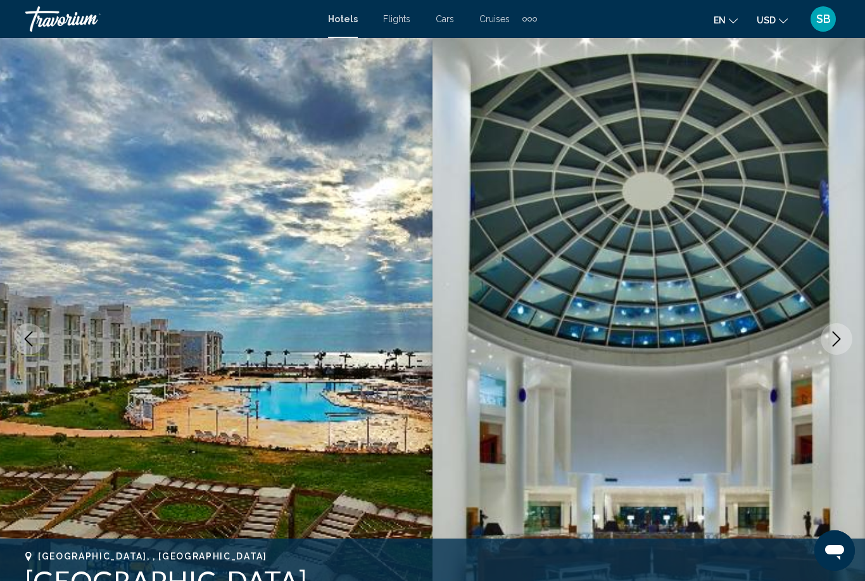
click at [838, 351] on button "Next image" at bounding box center [837, 339] width 32 height 32
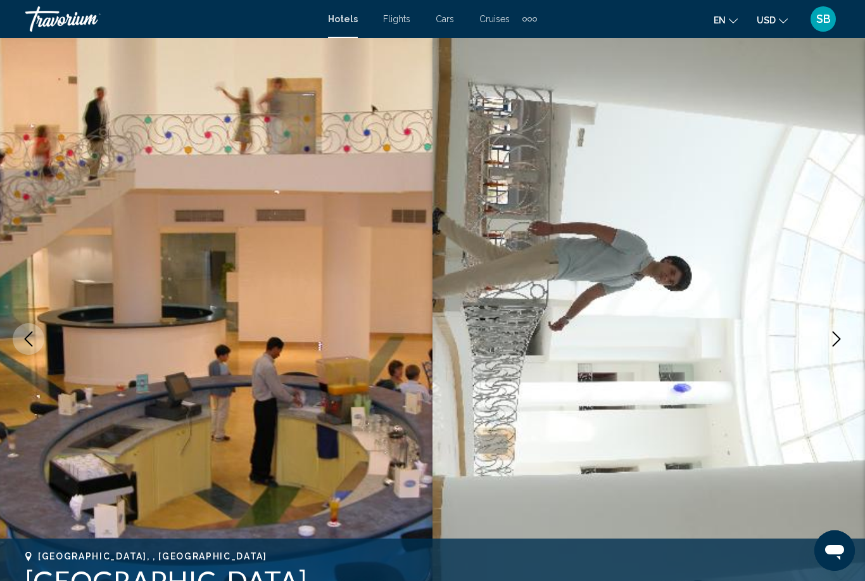
click at [837, 353] on button "Next image" at bounding box center [837, 339] width 32 height 32
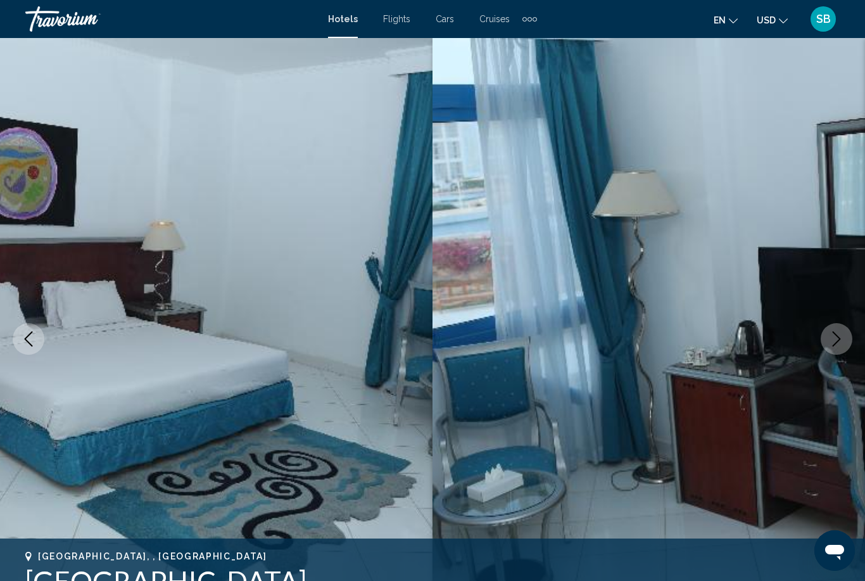
click at [831, 351] on button "Next image" at bounding box center [837, 339] width 32 height 32
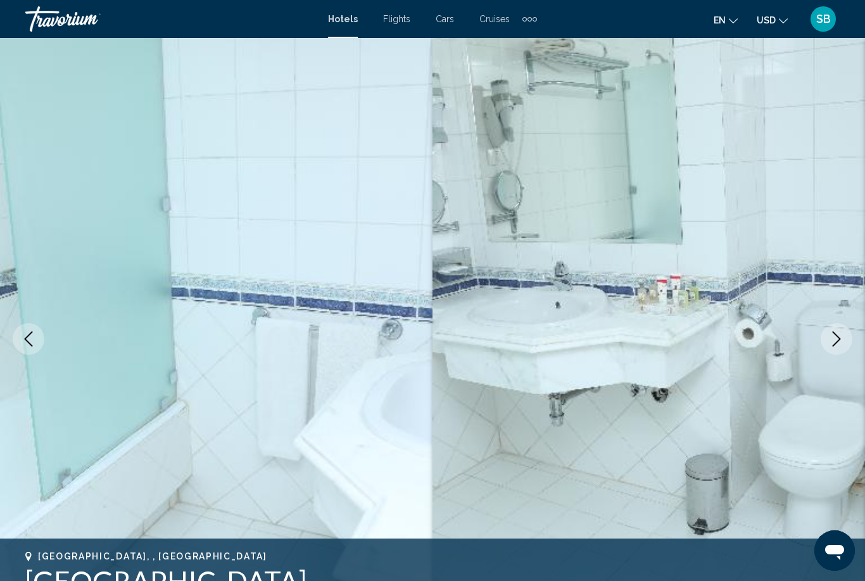
click at [839, 347] on button "Next image" at bounding box center [837, 339] width 32 height 32
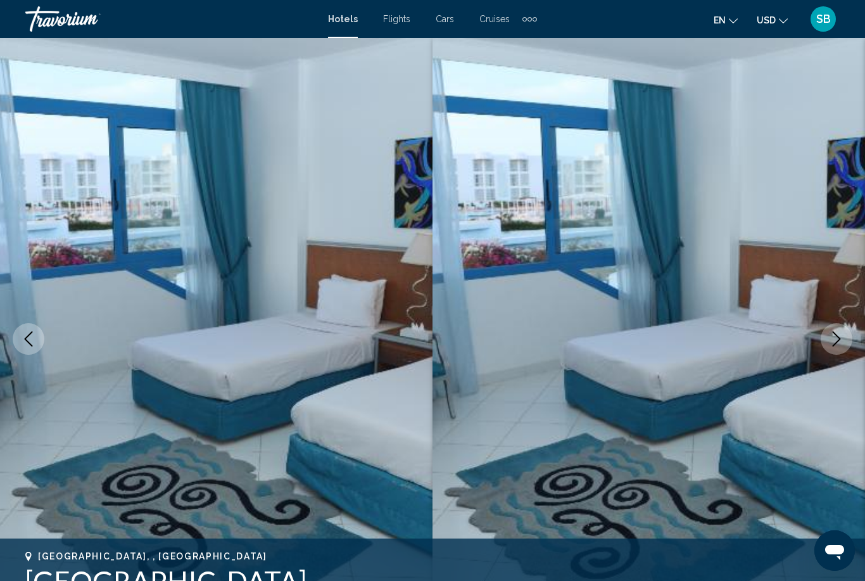
click at [827, 353] on img "Main content" at bounding box center [648, 338] width 432 height 601
click at [829, 346] on button "Next image" at bounding box center [837, 339] width 32 height 32
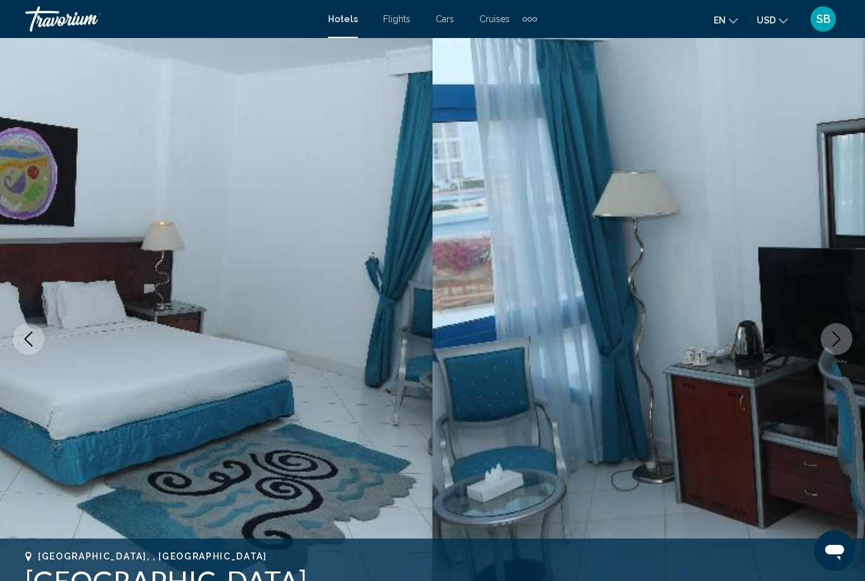
click at [836, 348] on button "Next image" at bounding box center [837, 339] width 32 height 32
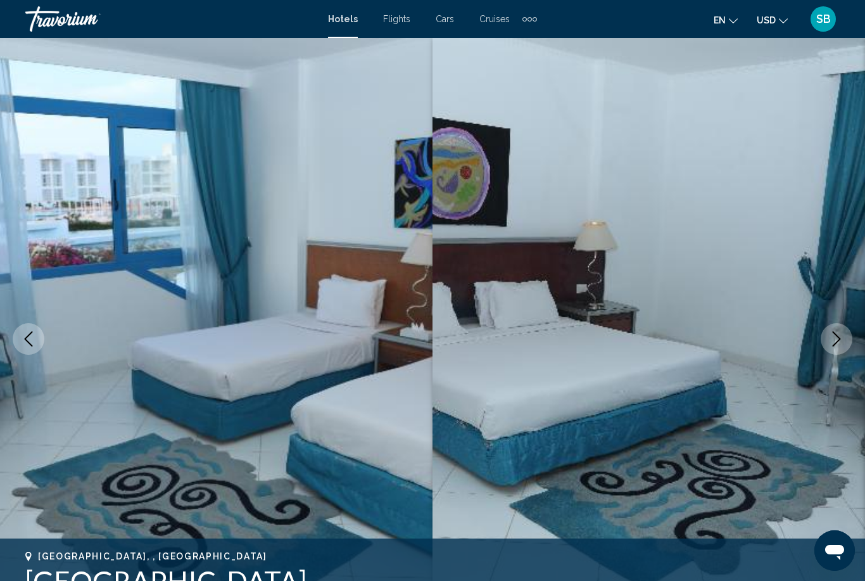
click at [837, 339] on icon "Next image" at bounding box center [836, 338] width 15 height 15
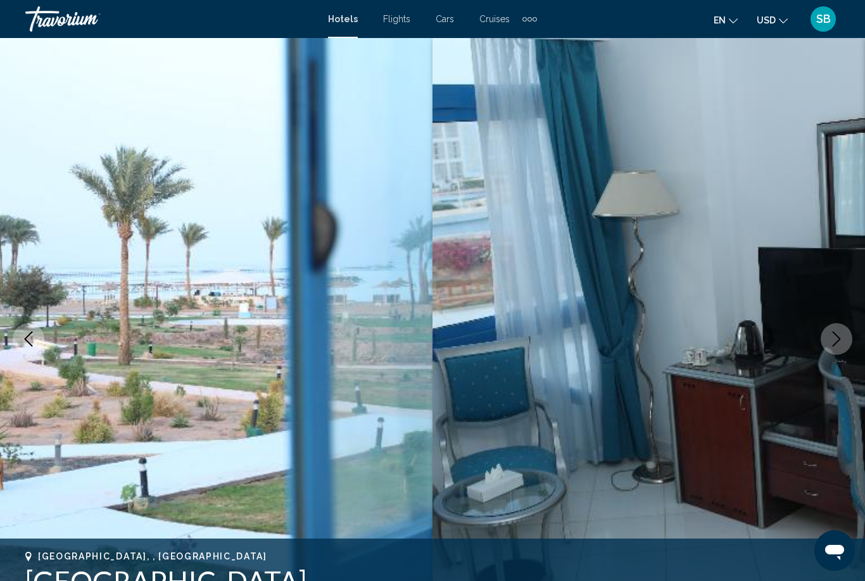
click at [830, 337] on icon "Next image" at bounding box center [836, 338] width 15 height 15
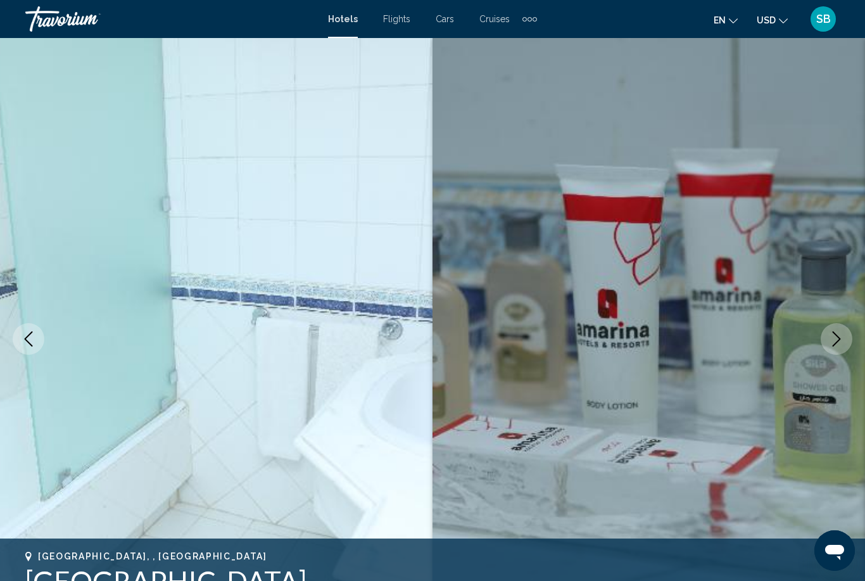
click at [834, 335] on icon "Next image" at bounding box center [836, 338] width 15 height 15
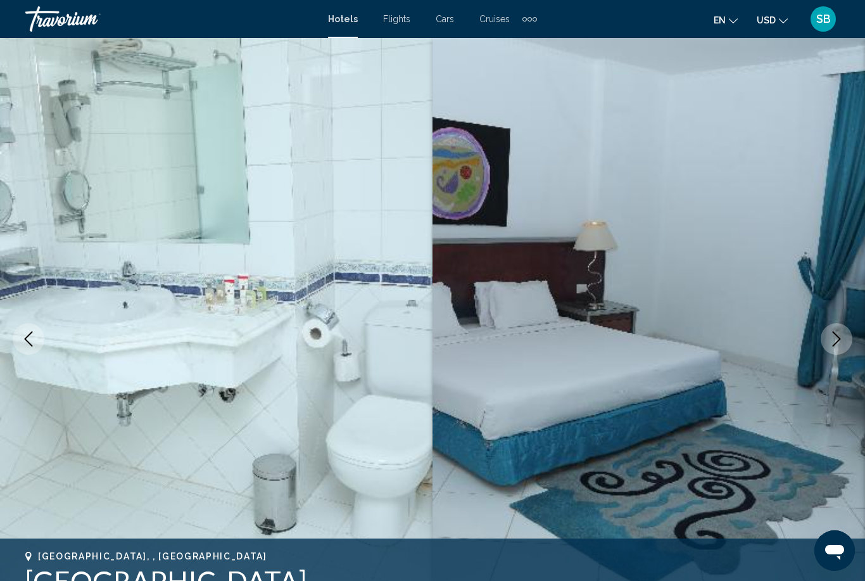
click at [828, 344] on button "Next image" at bounding box center [837, 339] width 32 height 32
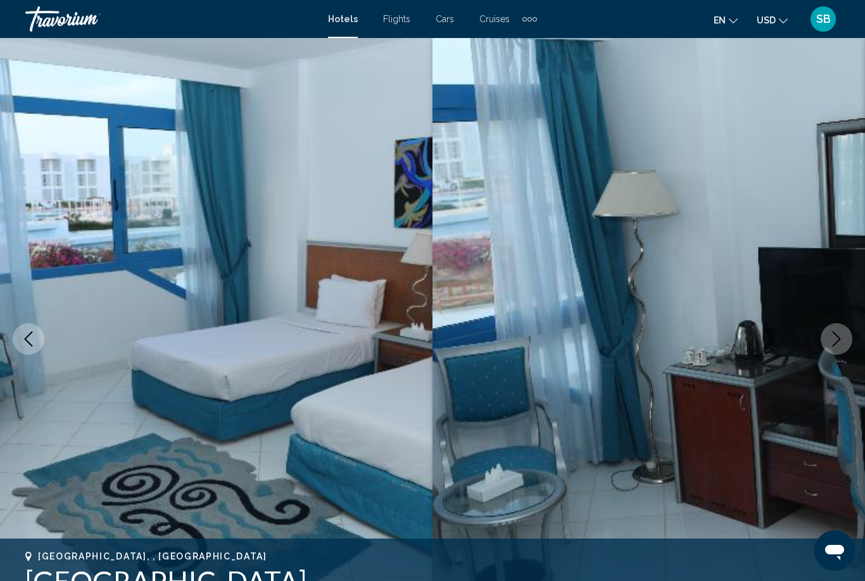
click at [847, 332] on button "Next image" at bounding box center [837, 339] width 32 height 32
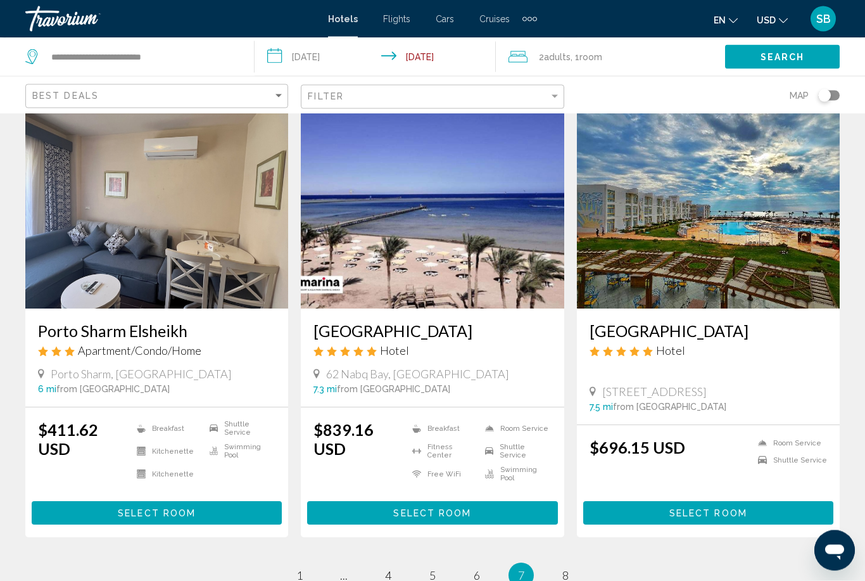
scroll to position [1478, 0]
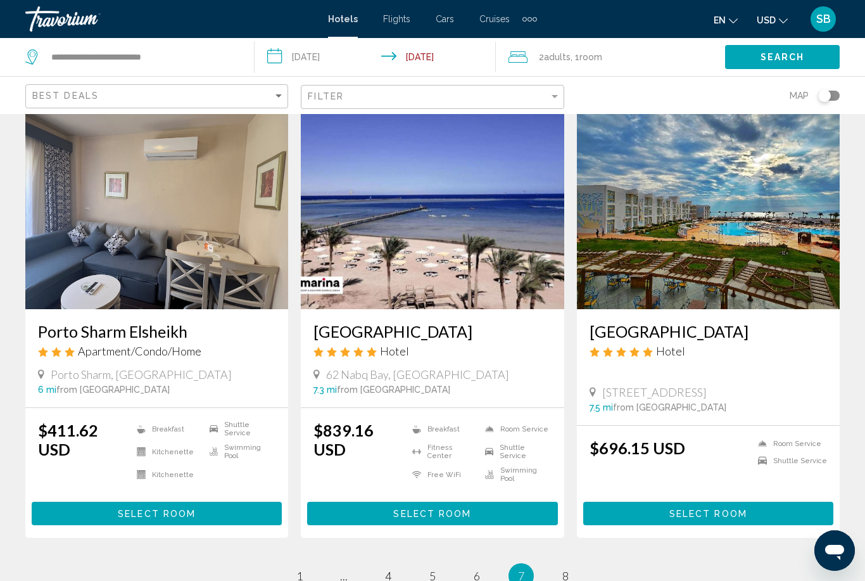
click at [394, 501] on button "Select Room" at bounding box center [432, 512] width 250 height 23
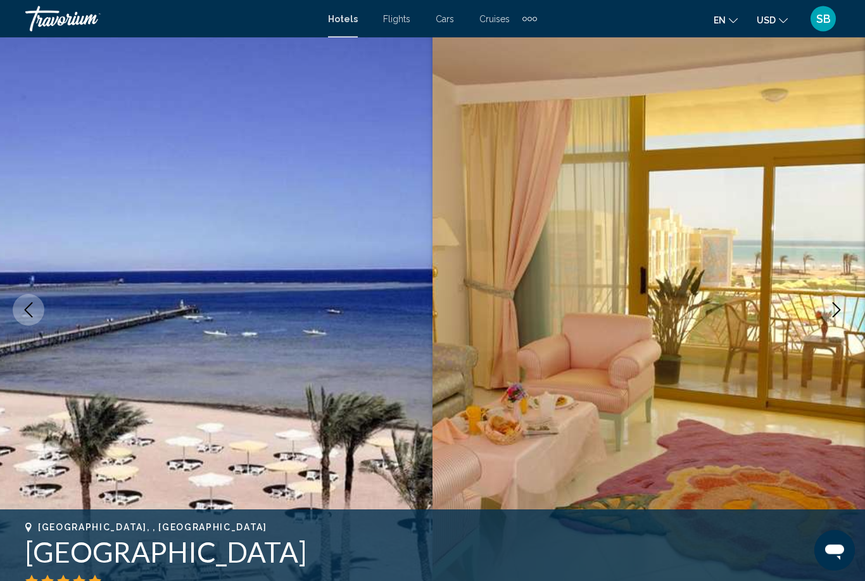
scroll to position [130, 0]
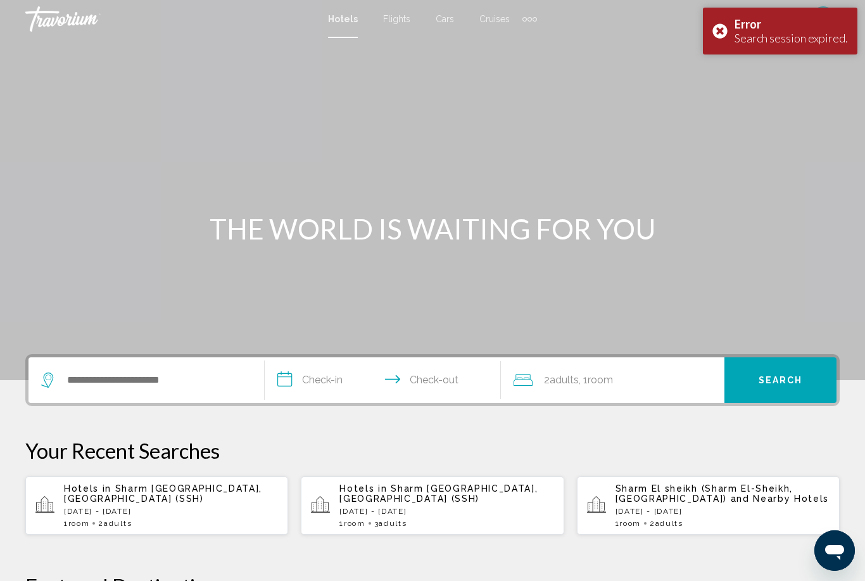
click at [184, 511] on div "Hotels in Sharm El Sheikh, Egypt (SSH) Sat, 16 Aug - Mon, 25 Aug 1 Room rooms 2…" at bounding box center [171, 505] width 214 height 44
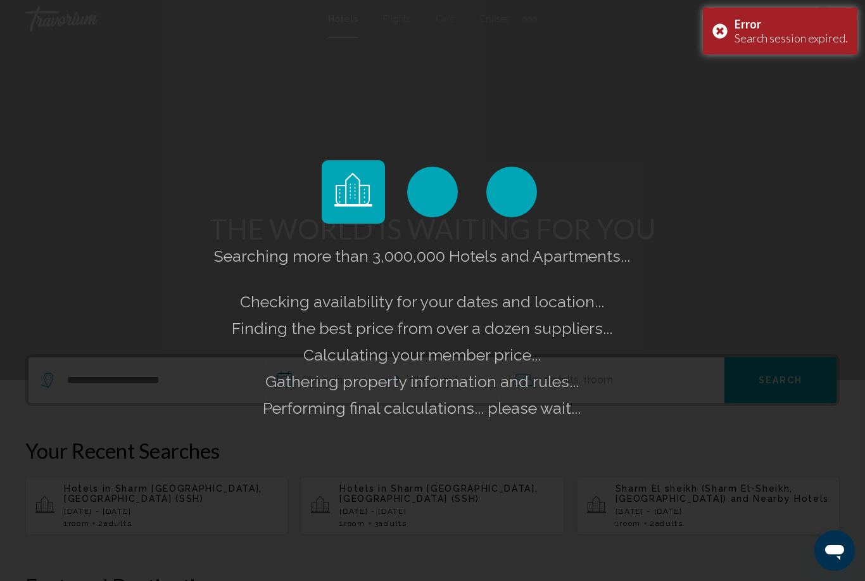
click at [717, 38] on div "Error Search session expired." at bounding box center [780, 31] width 154 height 47
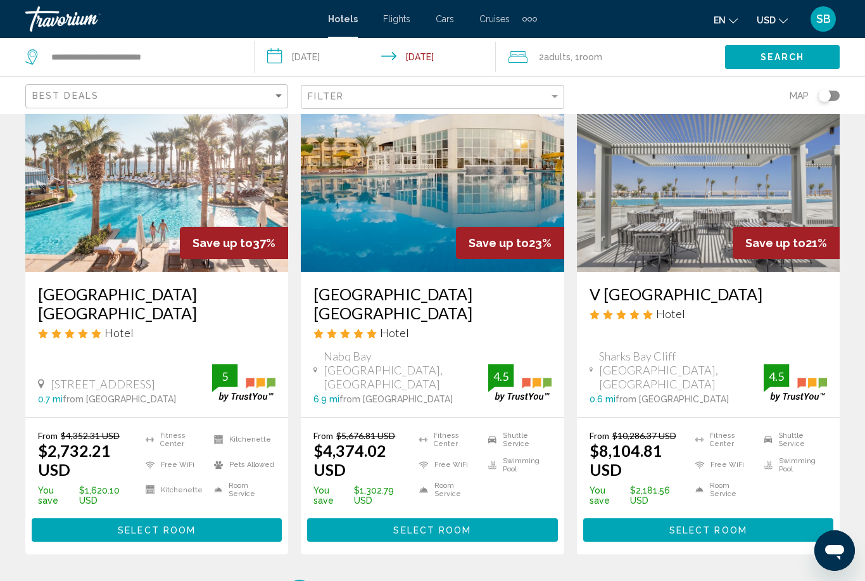
scroll to position [1689, 0]
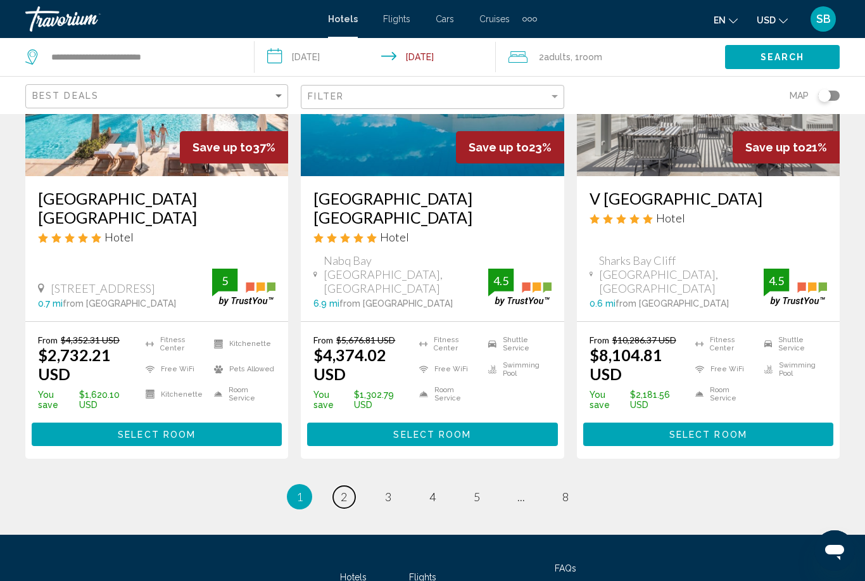
click at [349, 486] on link "page 2" at bounding box center [344, 497] width 22 height 22
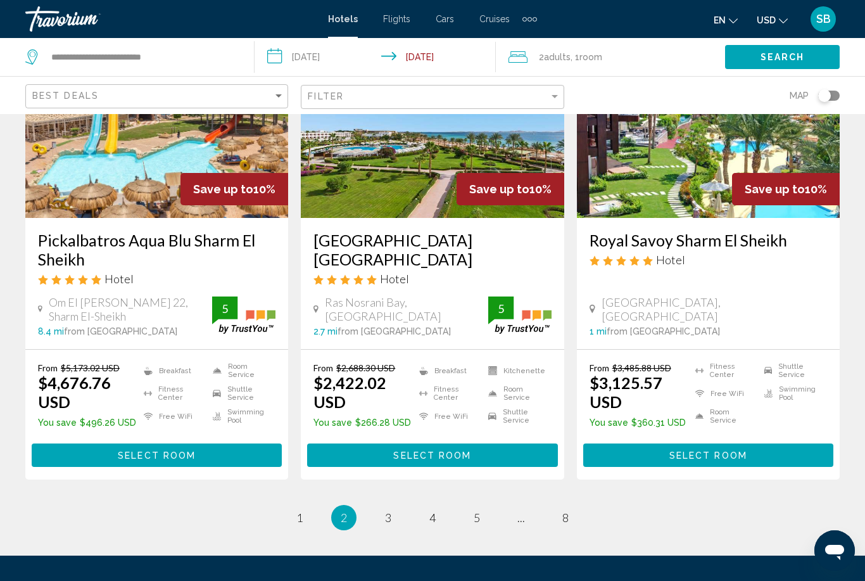
scroll to position [1699, 0]
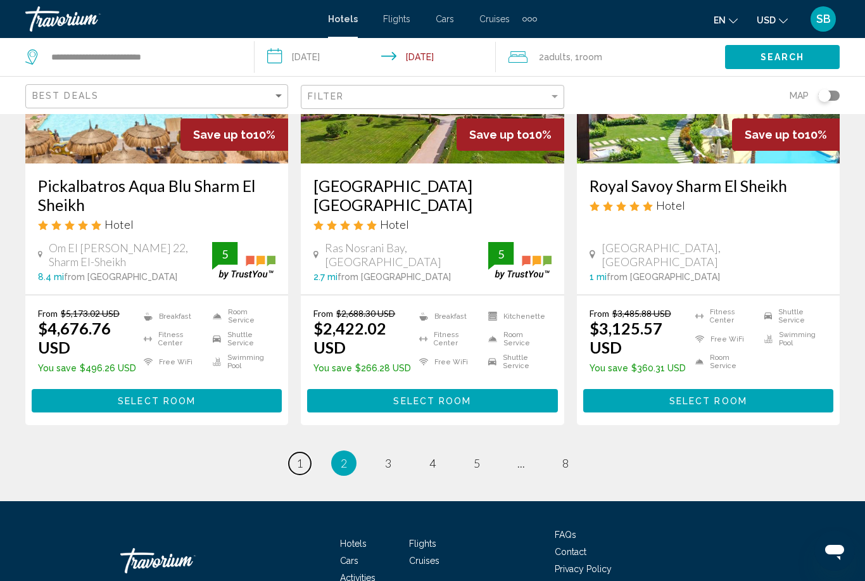
click at [298, 456] on span "1" at bounding box center [299, 463] width 6 height 14
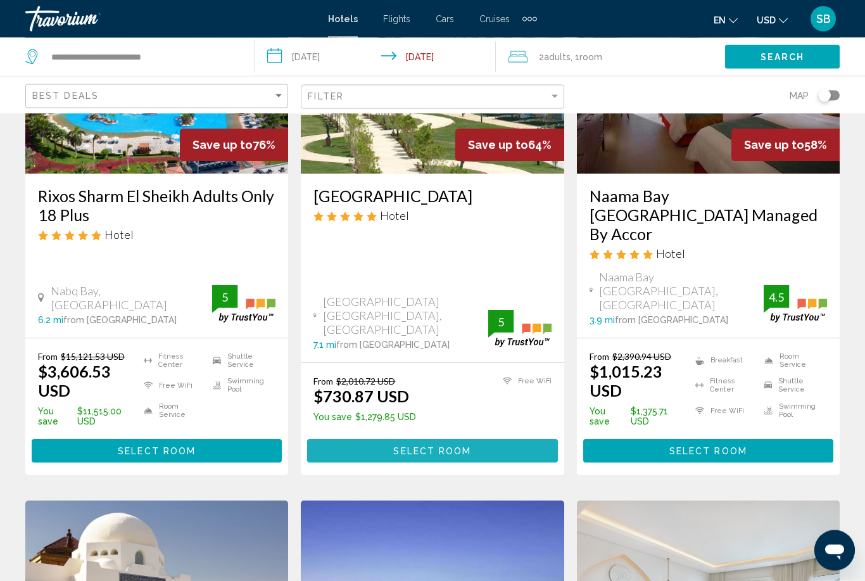
click at [477, 439] on button "Select Room" at bounding box center [432, 450] width 250 height 23
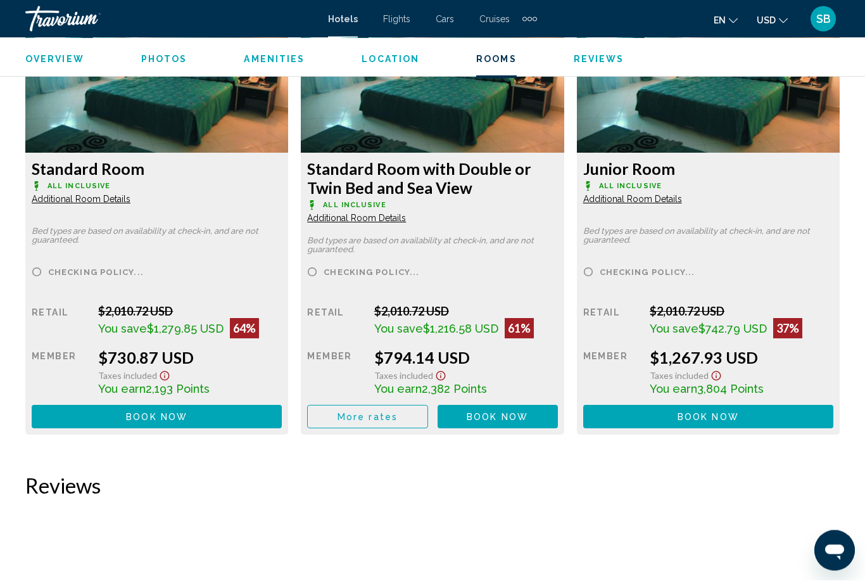
scroll to position [2019, 0]
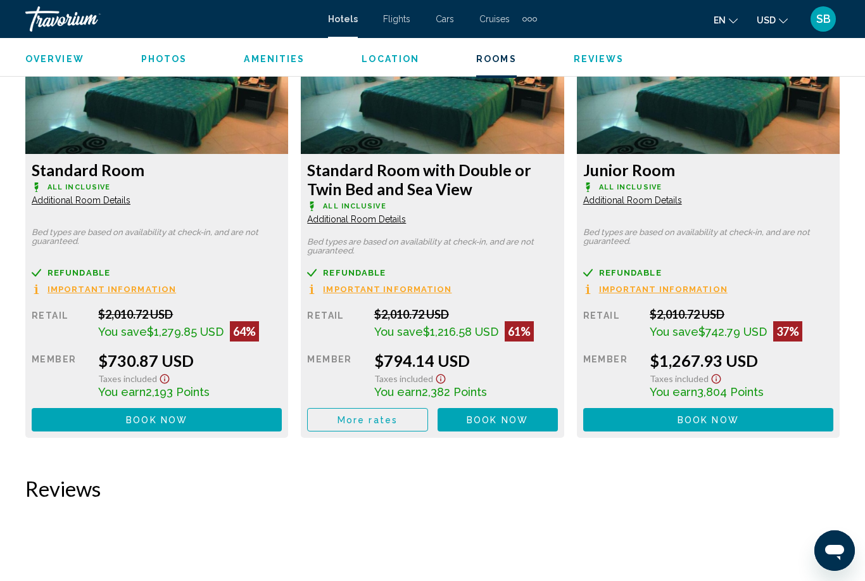
click at [194, 424] on button "Book now No longer available" at bounding box center [157, 419] width 250 height 23
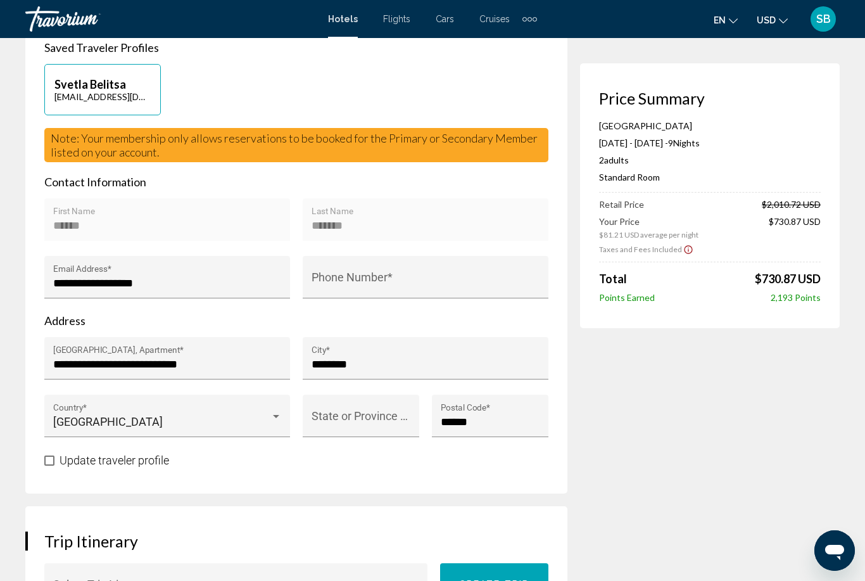
scroll to position [306, 0]
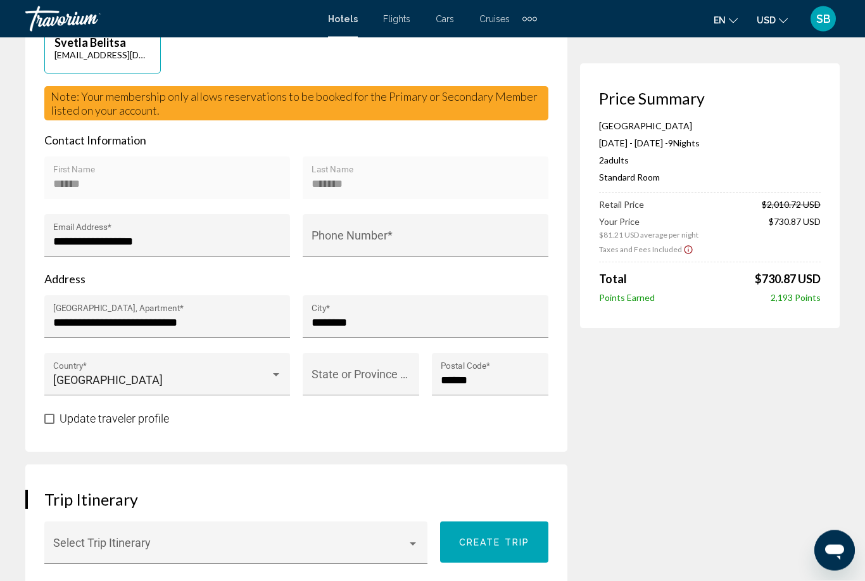
click at [436, 236] on input "Phone Number *" at bounding box center [425, 242] width 229 height 13
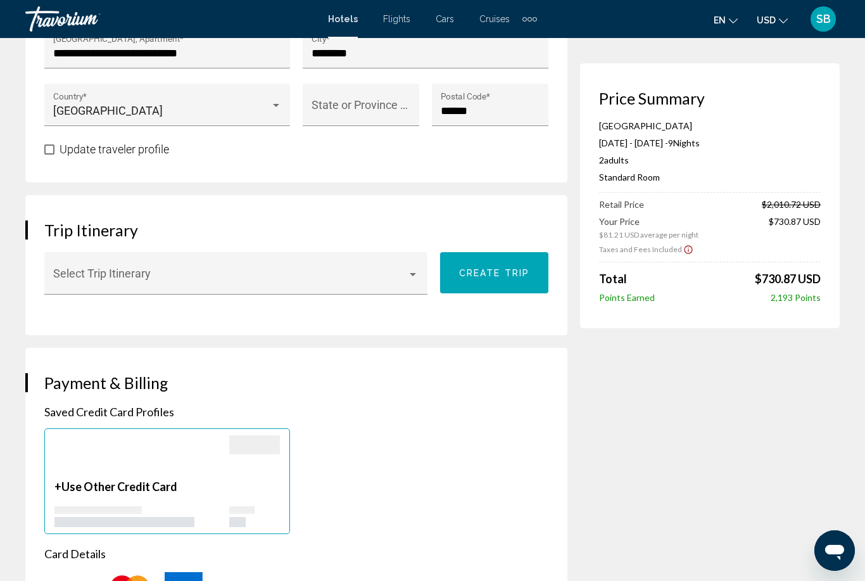
scroll to position [619, 0]
click at [412, 275] on div "Main content" at bounding box center [412, 275] width 11 height 10
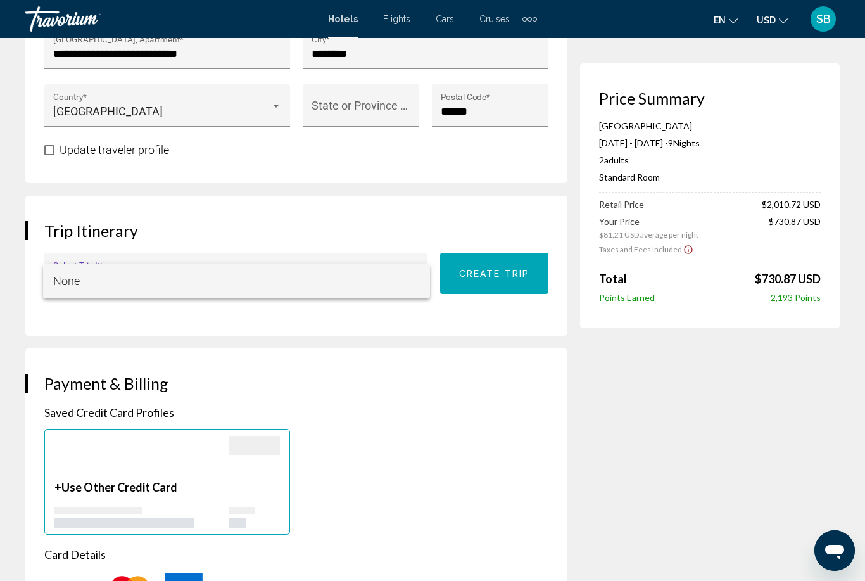
click at [502, 275] on div at bounding box center [432, 290] width 865 height 581
click at [429, 392] on h3 "Payment & Billing" at bounding box center [296, 383] width 504 height 19
click at [643, 426] on div "Price Summary [GEOGRAPHIC_DATA] [DATE] - [DATE] - 9 Night Nights 2 Adult Adults…" at bounding box center [710, 511] width 260 height 2070
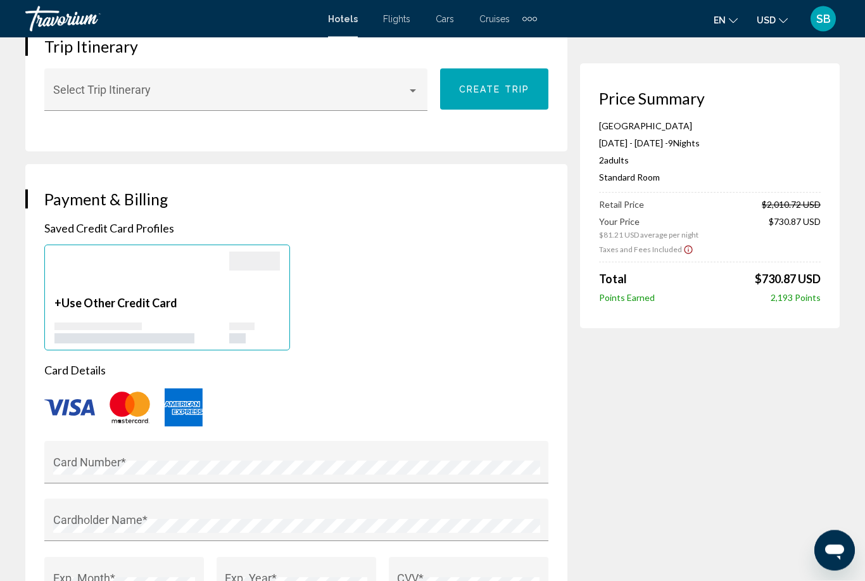
scroll to position [803, 0]
click at [223, 284] on div "Main content" at bounding box center [141, 273] width 175 height 44
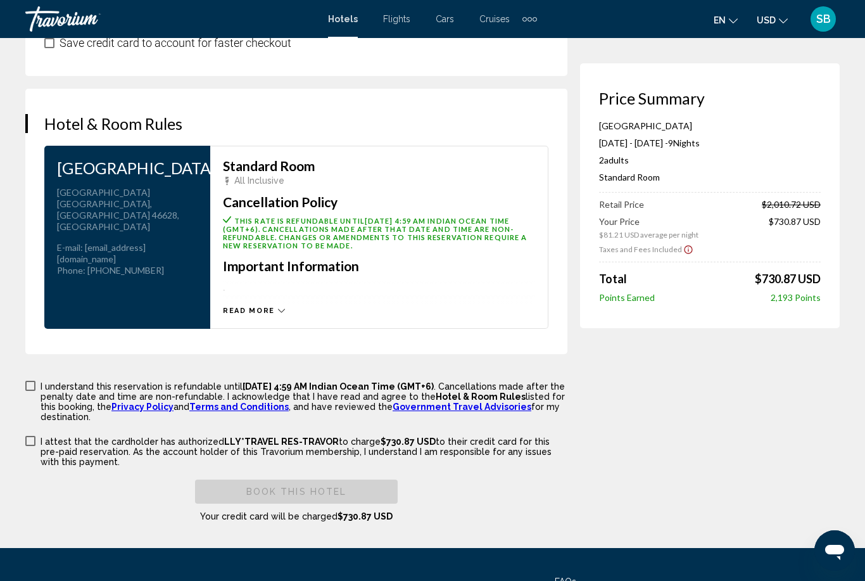
scroll to position [1643, 0]
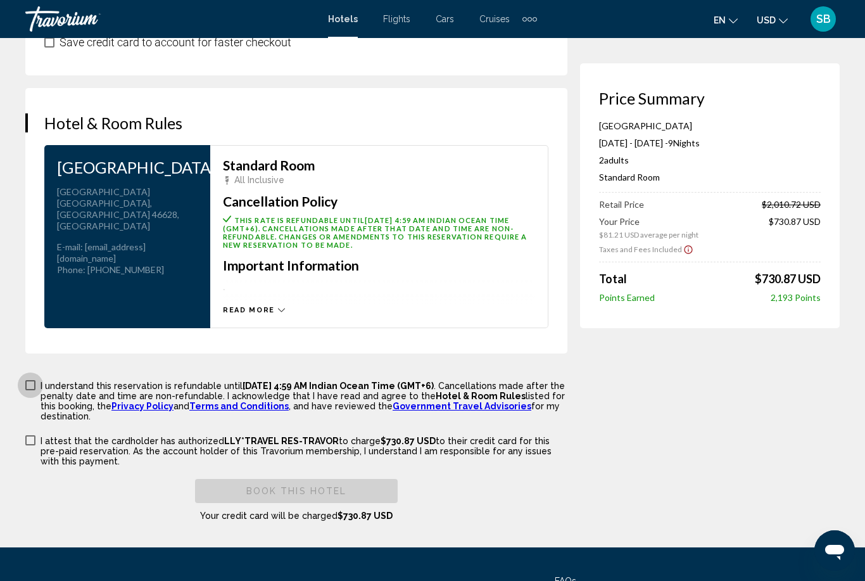
click at [46, 386] on p "I understand this reservation is refundable until [DATE] 4:59 AM Indian Ocean T…" at bounding box center [304, 401] width 527 height 41
click at [34, 444] on span "Main content" at bounding box center [30, 440] width 10 height 10
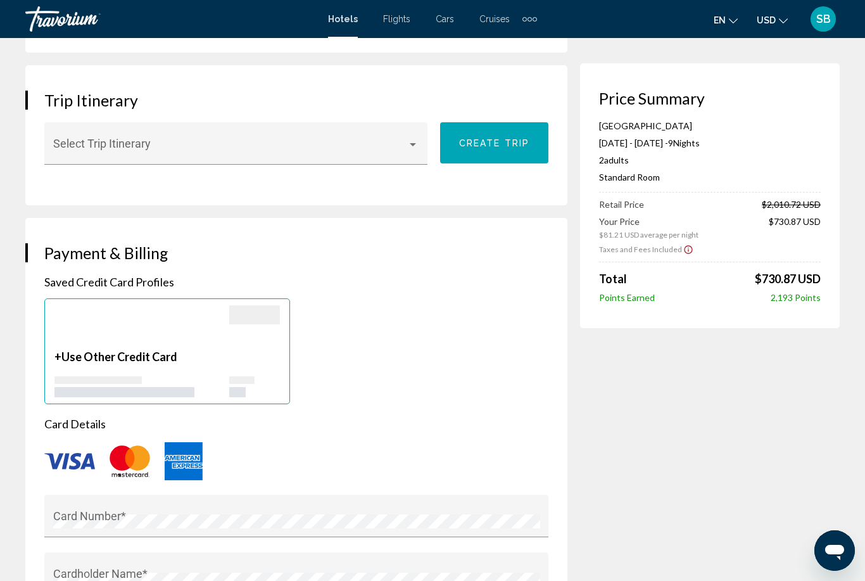
scroll to position [748, 0]
click at [421, 142] on div "Select Trip Itinerary" at bounding box center [235, 144] width 383 height 42
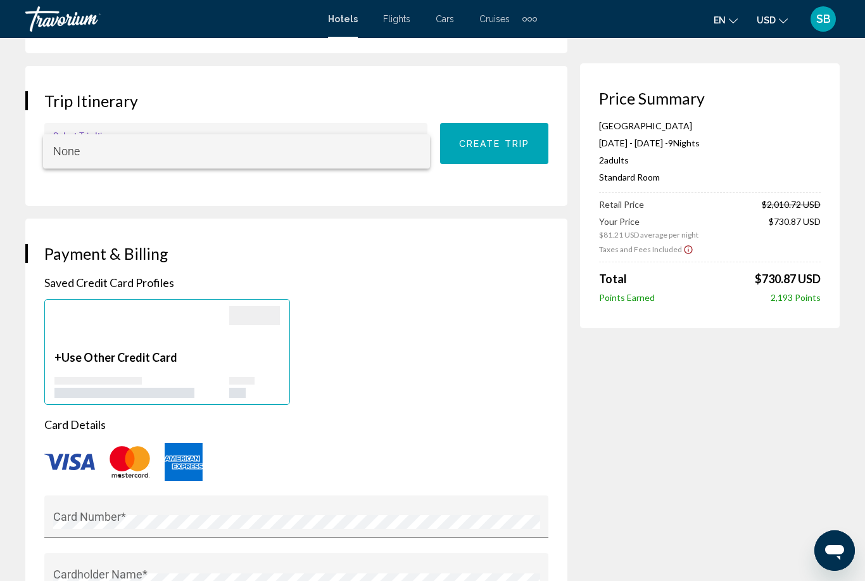
click at [407, 153] on span "None" at bounding box center [236, 151] width 367 height 34
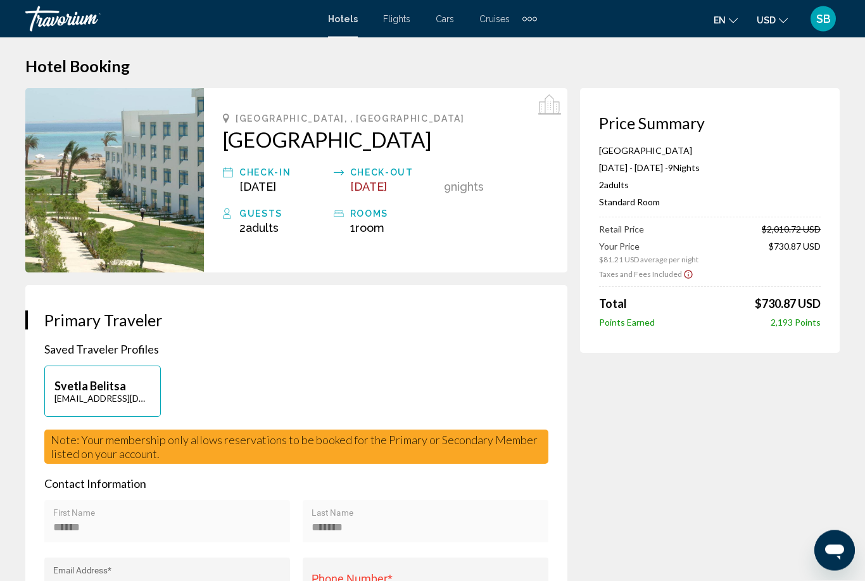
click at [530, 25] on div "Extra navigation items" at bounding box center [529, 18] width 15 height 19
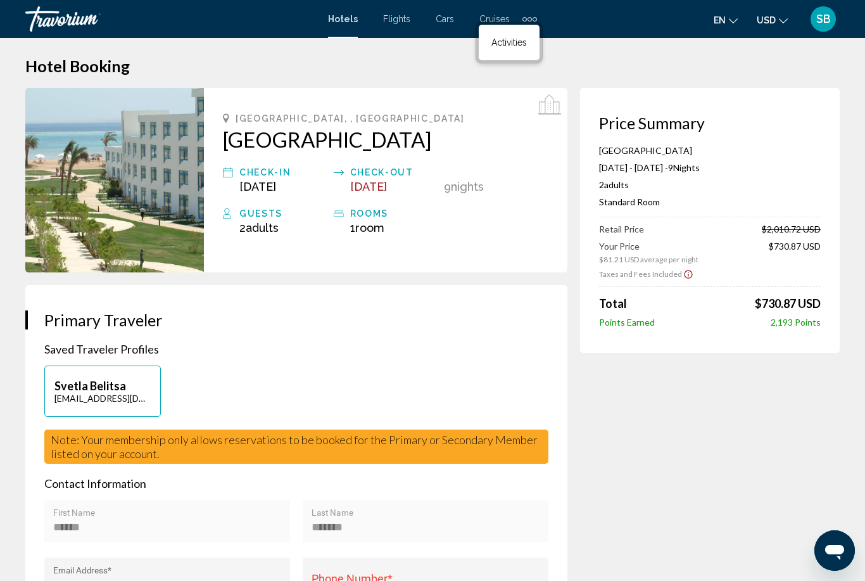
click at [514, 47] on span "Activities" at bounding box center [508, 42] width 35 height 10
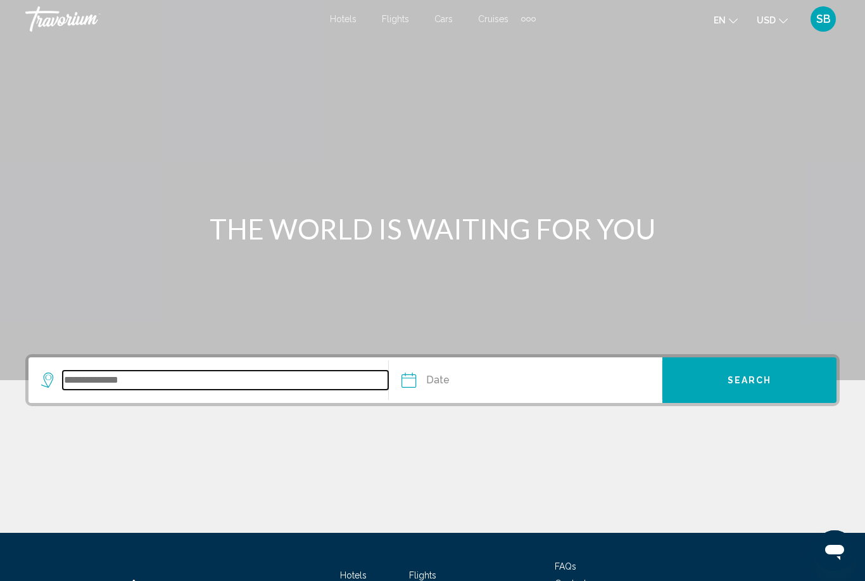
click at [157, 386] on input "Search widget" at bounding box center [225, 379] width 325 height 19
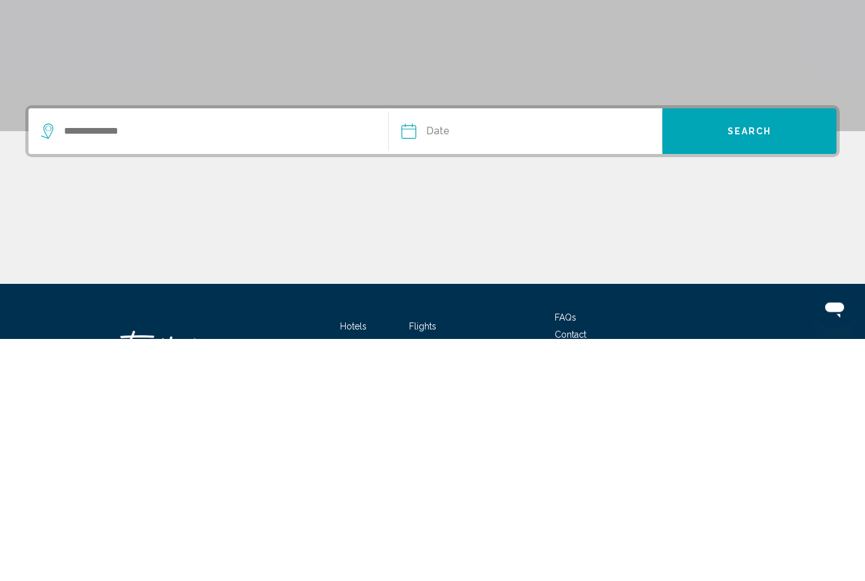
scroll to position [107, 0]
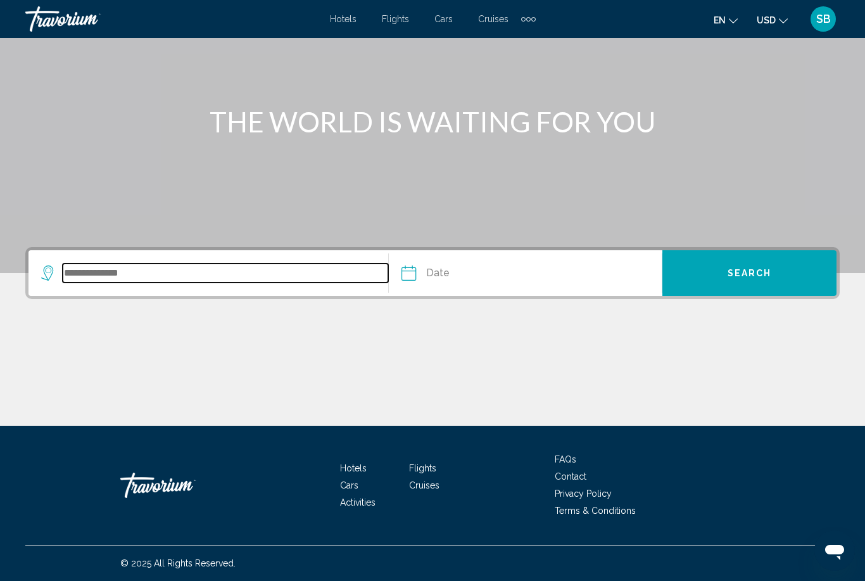
click at [249, 275] on input "Search widget" at bounding box center [225, 272] width 325 height 19
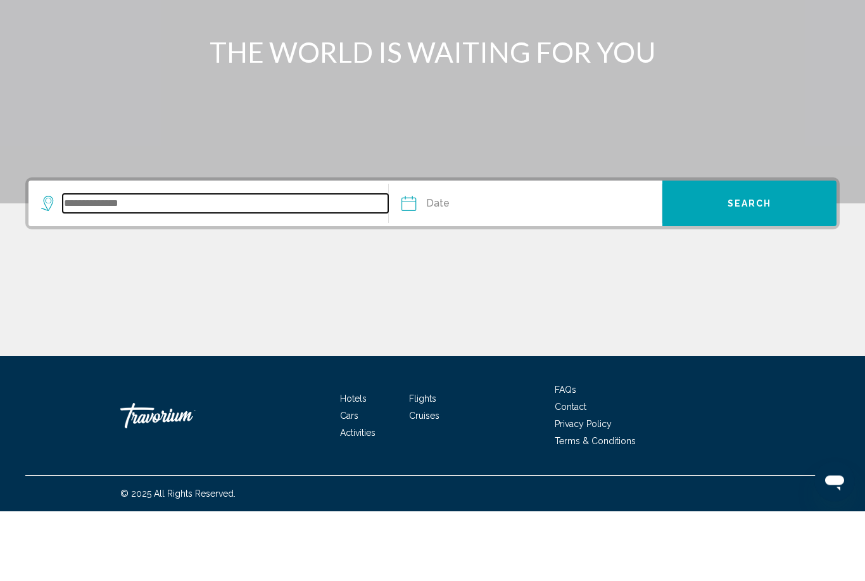
scroll to position [0, 0]
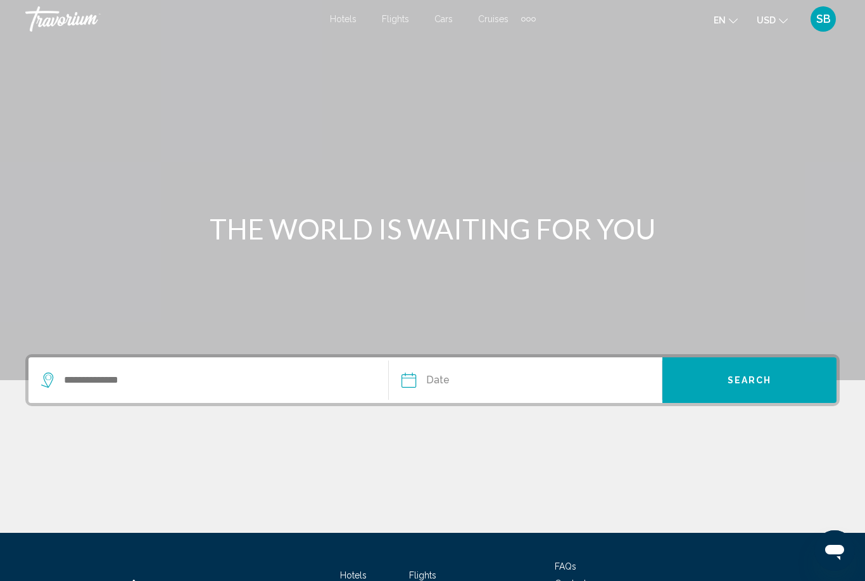
click at [707, 138] on div "Main content" at bounding box center [432, 190] width 865 height 380
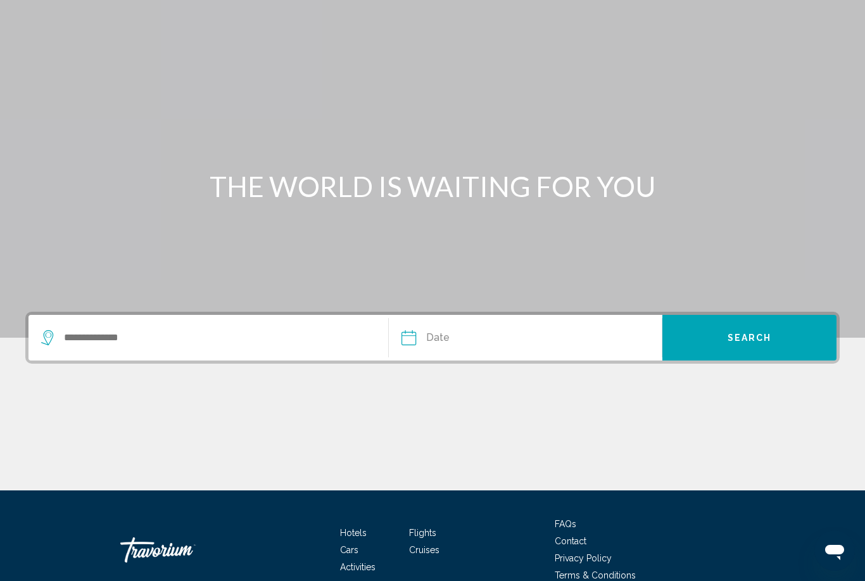
scroll to position [45, 0]
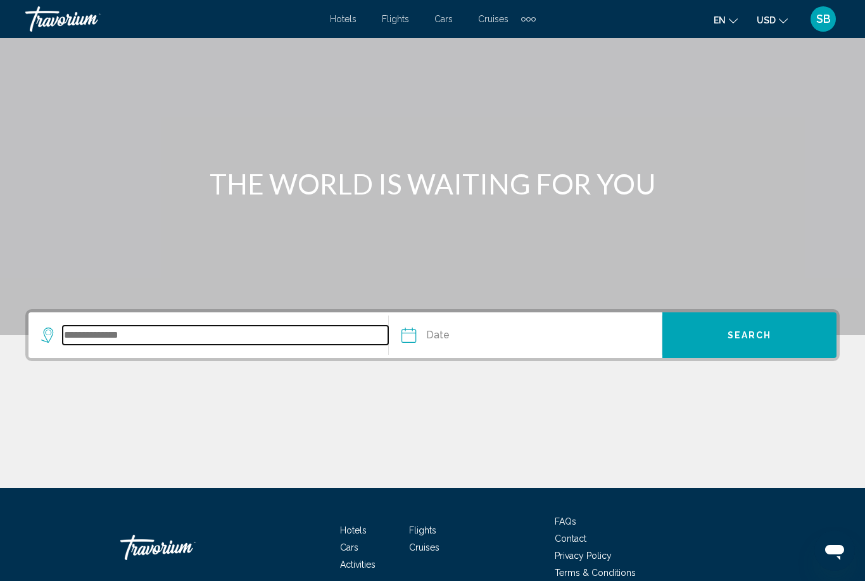
click at [180, 336] on input "Search widget" at bounding box center [225, 334] width 325 height 19
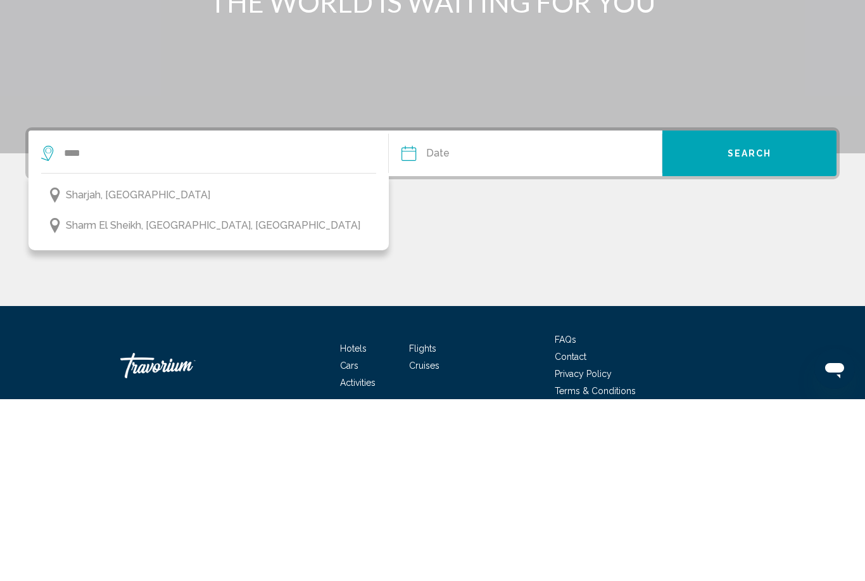
click at [146, 395] on button "Sharm el Sheikh, [GEOGRAPHIC_DATA], [GEOGRAPHIC_DATA]" at bounding box center [208, 407] width 335 height 24
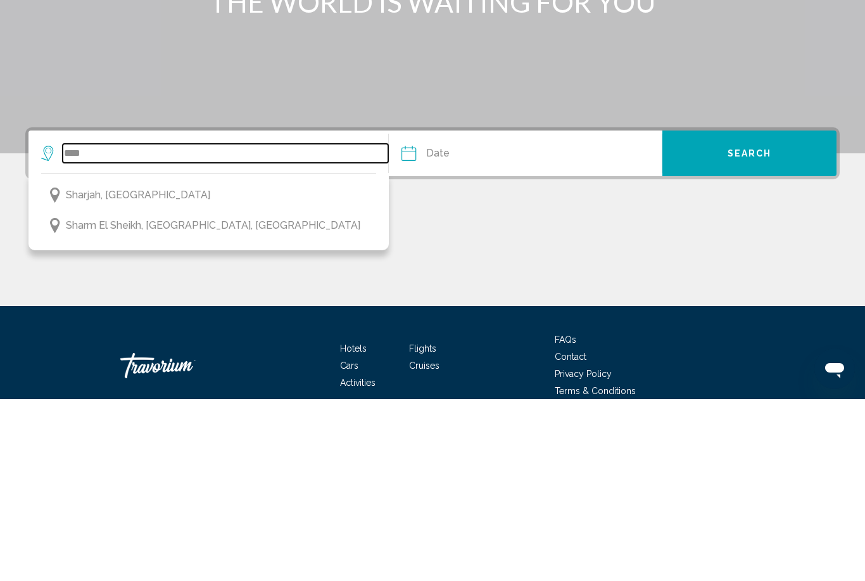
type input "**********"
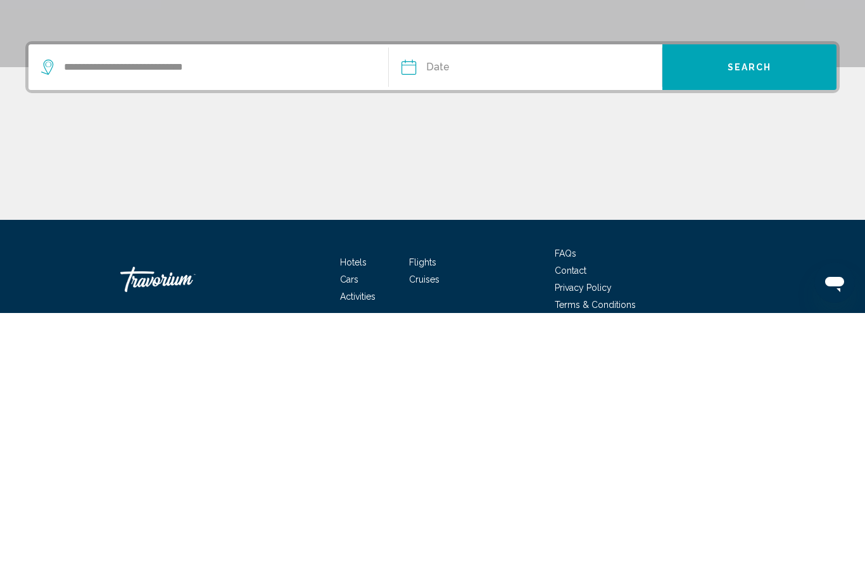
click at [416, 312] on input "Date" at bounding box center [465, 336] width 135 height 49
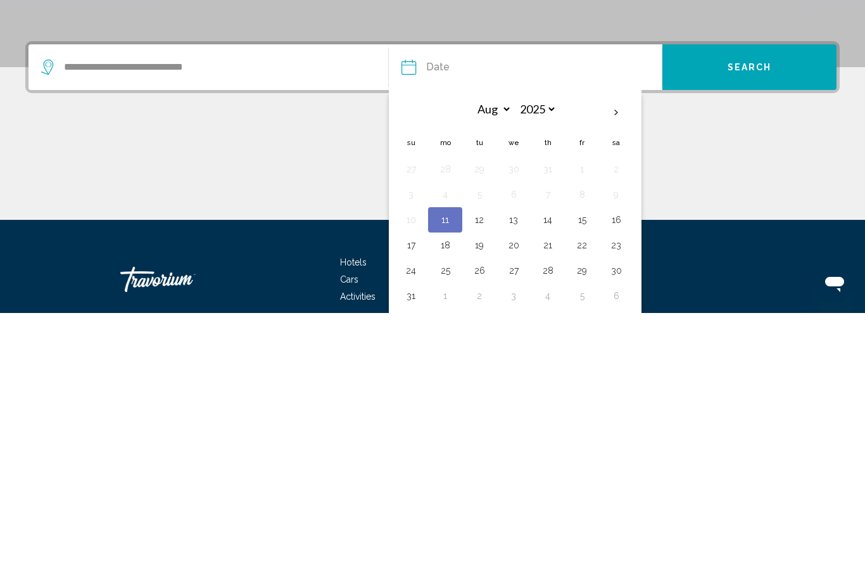
scroll to position [66, 0]
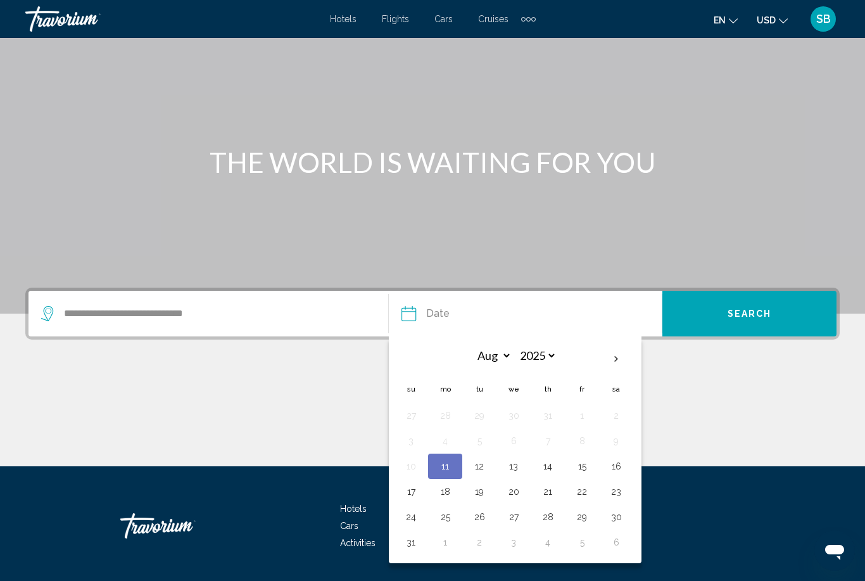
click at [620, 470] on button "16" at bounding box center [616, 466] width 20 height 18
type input "**********"
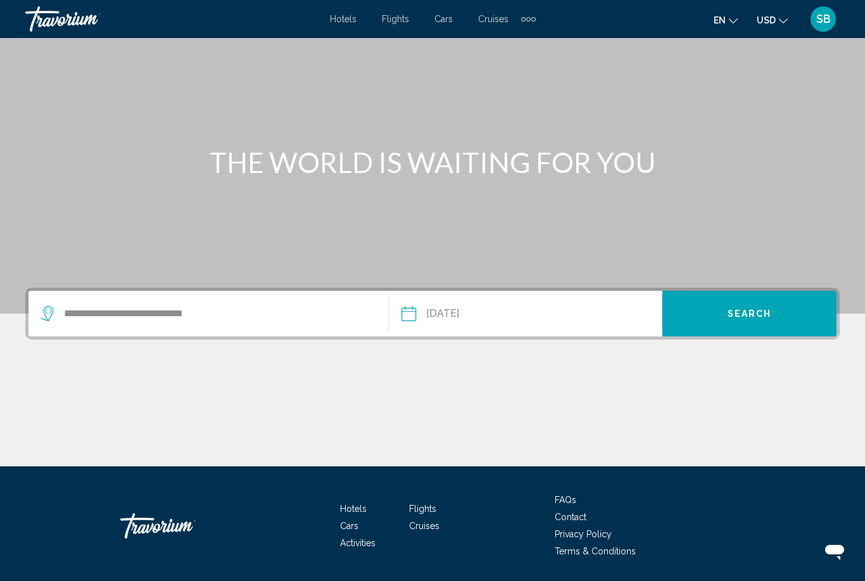
click at [769, 318] on span "Search" at bounding box center [749, 314] width 44 height 10
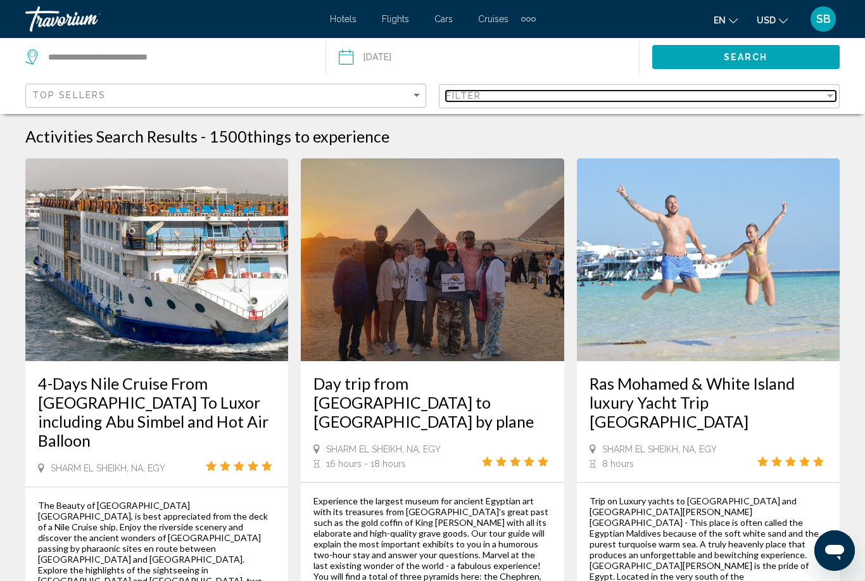
click at [833, 92] on div "Filter" at bounding box center [829, 96] width 11 height 10
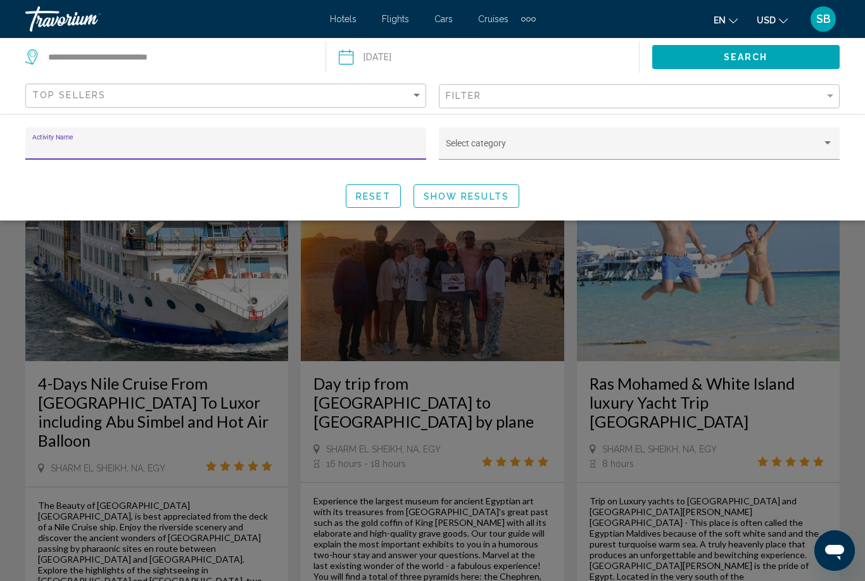
click at [824, 149] on div "Search widget" at bounding box center [639, 148] width 387 height 10
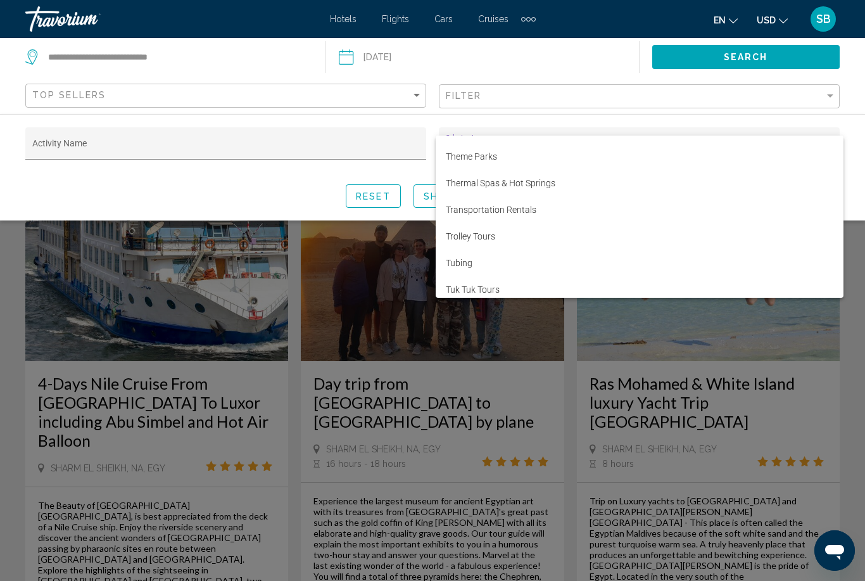
scroll to position [3871, 0]
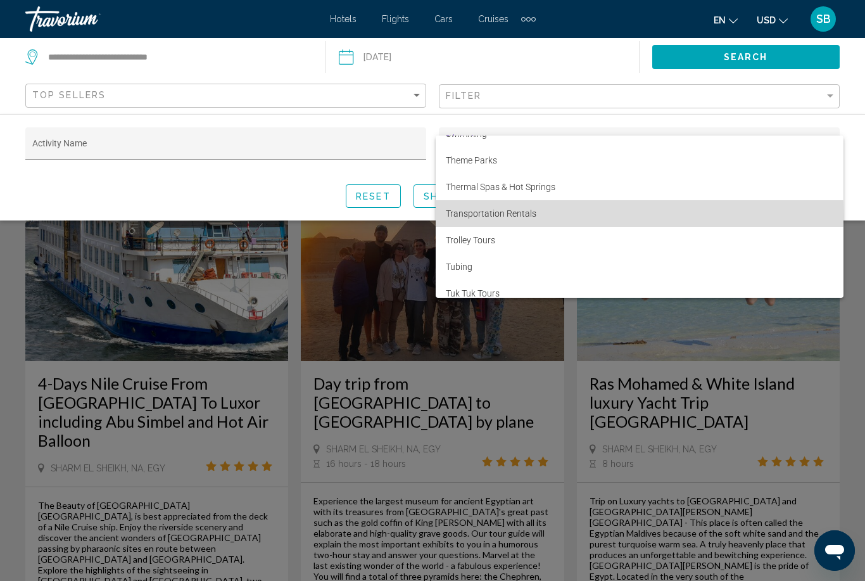
click at [527, 216] on span "Transportation Rentals" at bounding box center [639, 213] width 387 height 27
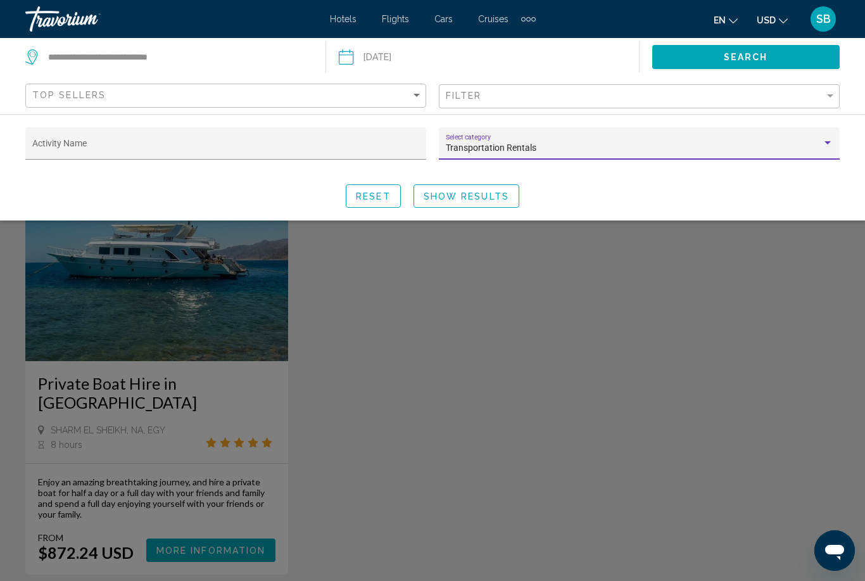
click at [485, 204] on button "Show Results" at bounding box center [466, 195] width 106 height 23
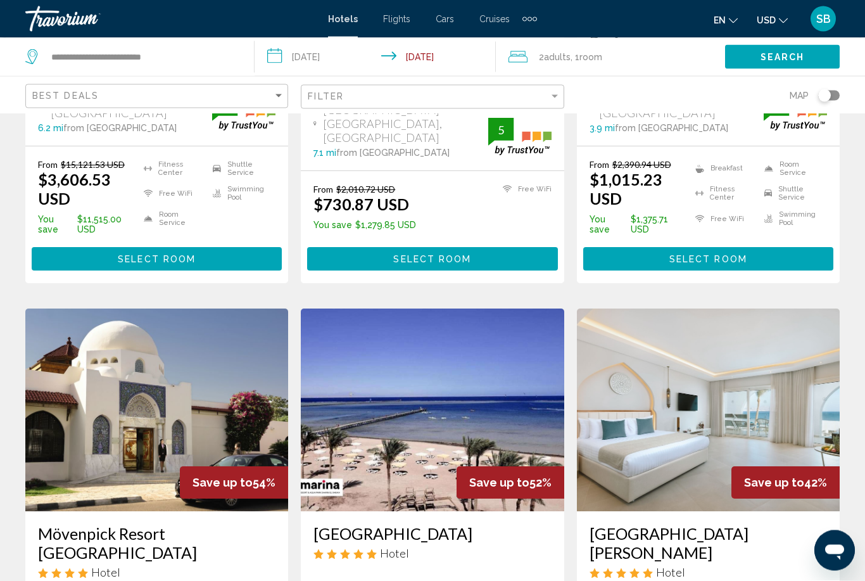
scroll to position [379, 0]
